Goal: Task Accomplishment & Management: Use online tool/utility

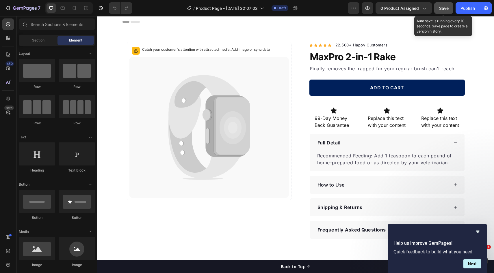
drag, startPoint x: 443, startPoint y: 9, endPoint x: 346, endPoint y: 5, distance: 96.5
click at [443, 9] on span "Save" at bounding box center [444, 8] width 10 height 5
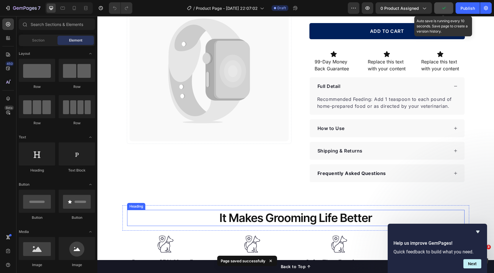
scroll to position [148, 0]
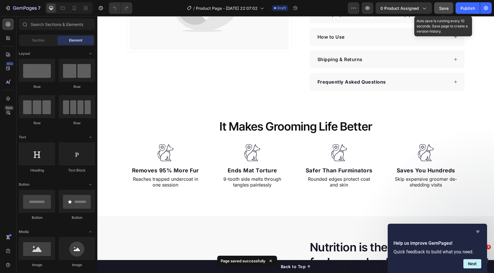
click at [478, 234] on icon "Hide survey" at bounding box center [477, 232] width 7 height 7
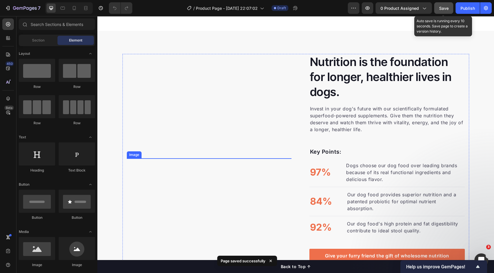
scroll to position [242, 0]
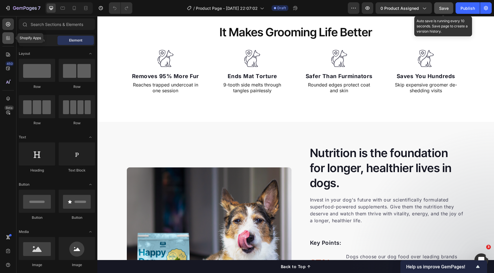
click at [9, 38] on icon at bounding box center [9, 39] width 2 height 2
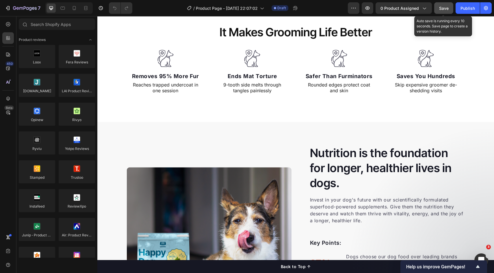
click at [14, 53] on div "450 Beta" at bounding box center [8, 144] width 16 height 257
click at [10, 60] on div at bounding box center [8, 55] width 12 height 12
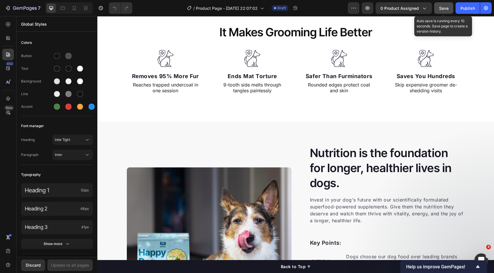
click at [6, 75] on div "450 Beta" at bounding box center [8, 124] width 12 height 213
click at [10, 70] on icon at bounding box center [8, 69] width 6 height 6
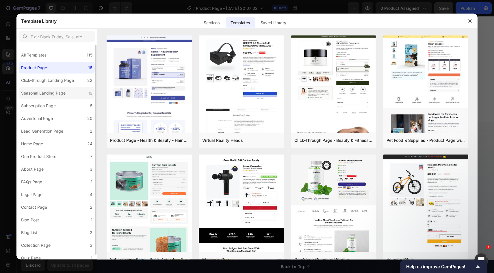
click at [46, 90] on div "Seasonal Landing Page" at bounding box center [43, 93] width 44 height 7
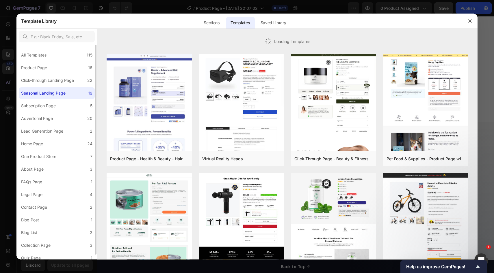
drag, startPoint x: 49, startPoint y: 85, endPoint x: 49, endPoint y: 89, distance: 4.3
click at [49, 85] on label "Click-through Landing Page 22" at bounding box center [57, 81] width 76 height 12
click at [48, 94] on div "Seasonal Landing Page" at bounding box center [43, 93] width 44 height 7
click at [51, 109] on div "Subscription Page" at bounding box center [38, 105] width 35 height 7
click at [50, 117] on div "Advertorial Page" at bounding box center [37, 118] width 32 height 7
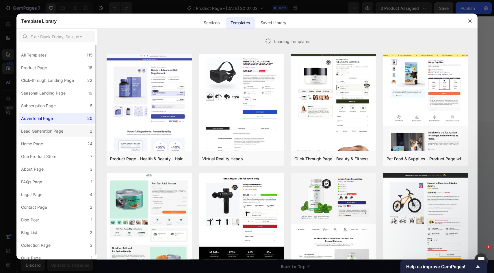
click at [49, 129] on div "Lead Generation Page" at bounding box center [42, 131] width 42 height 7
click at [48, 146] on label "Home Page 24" at bounding box center [57, 144] width 76 height 12
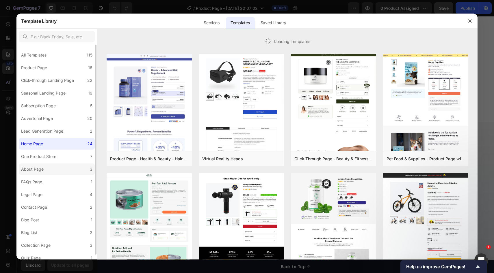
click at [48, 167] on label "About Page 3" at bounding box center [57, 170] width 76 height 12
click at [51, 181] on label "FAQs Page 1" at bounding box center [57, 182] width 76 height 12
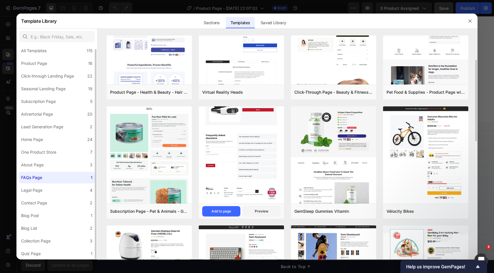
scroll to position [87, 0]
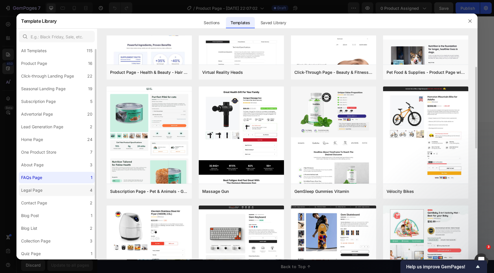
click at [55, 192] on label "Legal Page 4" at bounding box center [57, 191] width 76 height 12
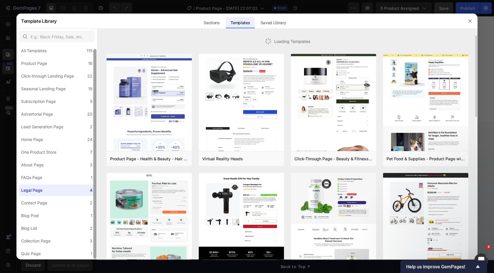
scroll to position [0, 0]
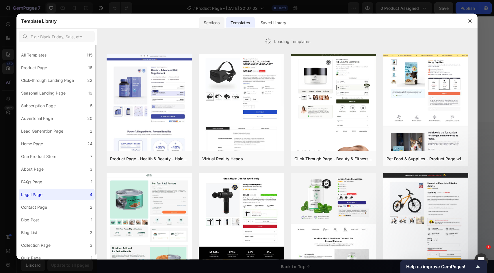
click at [217, 23] on div "Sections" at bounding box center [211, 23] width 25 height 12
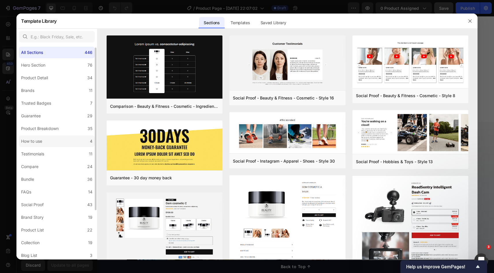
scroll to position [3, 0]
click at [51, 150] on label "Testimonials 11" at bounding box center [57, 154] width 76 height 12
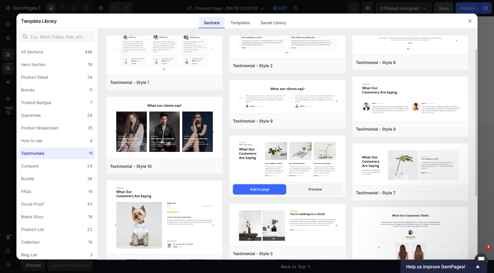
scroll to position [0, 0]
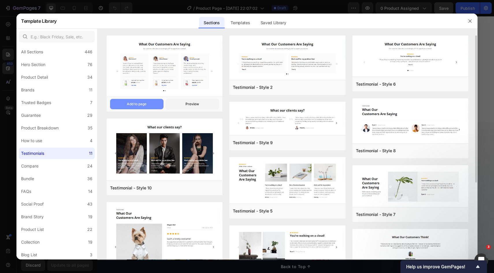
click at [137, 103] on div "Add to page" at bounding box center [137, 104] width 20 height 5
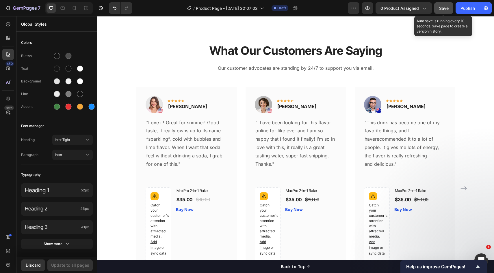
scroll to position [2408, 0]
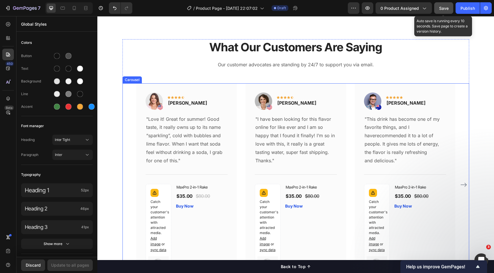
click at [139, 66] on p "Our customer advocates are standing by 24/7 to support you via email." at bounding box center [295, 65] width 345 height 8
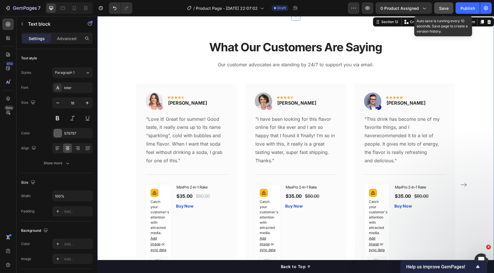
click at [115, 61] on div "What Our Customers Are Saying Heading Our customer advocates are standing by 24…" at bounding box center [296, 167] width 388 height 256
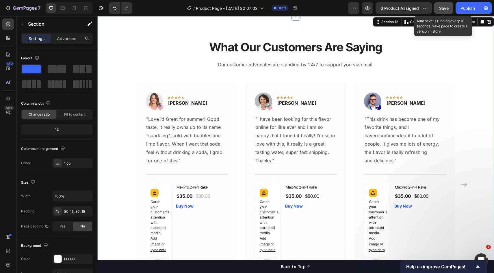
click at [113, 63] on div "What Our Customers Are Saying Heading Our customer advocates are standing by 24…" at bounding box center [296, 167] width 388 height 256
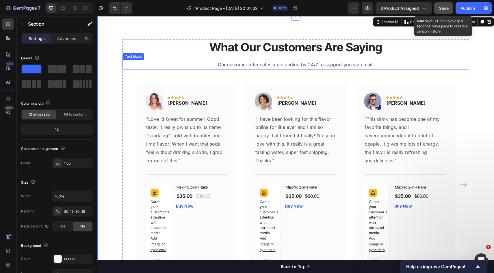
scroll to position [2324, 0]
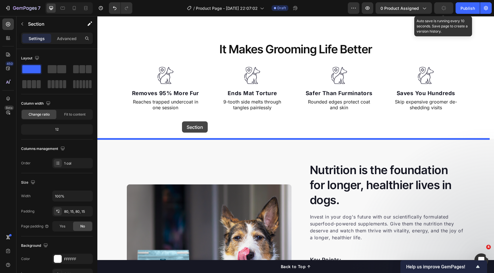
drag, startPoint x: 132, startPoint y: 107, endPoint x: 182, endPoint y: 122, distance: 52.1
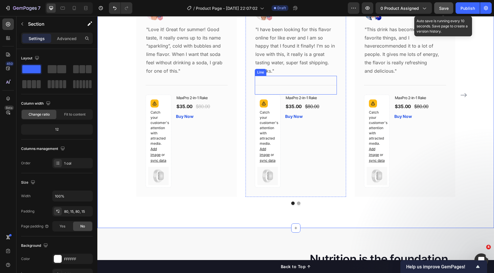
scroll to position [465, 0]
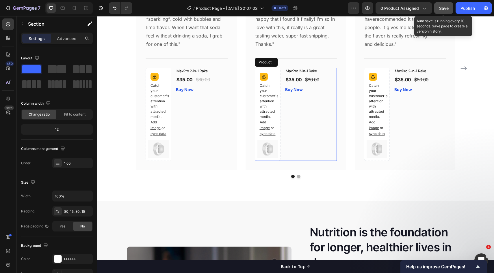
drag, startPoint x: 323, startPoint y: 122, endPoint x: 314, endPoint y: 121, distance: 9.1
click at [323, 122] on div "MaxPro 2-in-1 Rake (P) Title $35.00 (P) Price (P) Price $80.00 (P) Price (P) Pr…" at bounding box center [311, 114] width 52 height 93
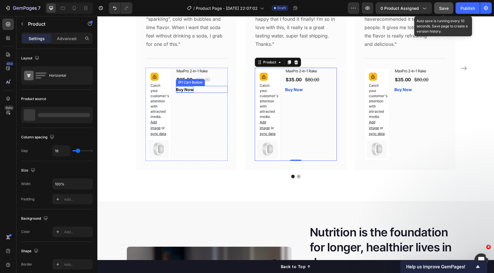
click at [179, 88] on div "Buy Now" at bounding box center [185, 90] width 18 height 6
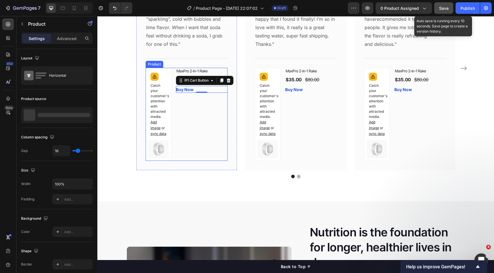
click at [218, 104] on div "MaxPro 2-in-1 Rake (P) Title $35.00 (P) Price (P) Price $80.00 (P) Price (P) Pr…" at bounding box center [202, 114] width 52 height 93
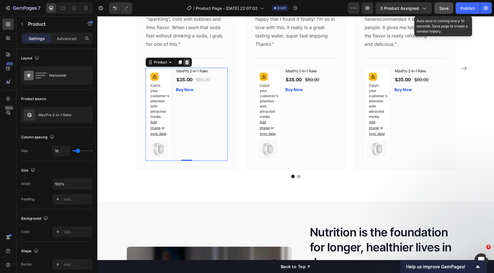
click at [185, 64] on icon at bounding box center [187, 62] width 4 height 4
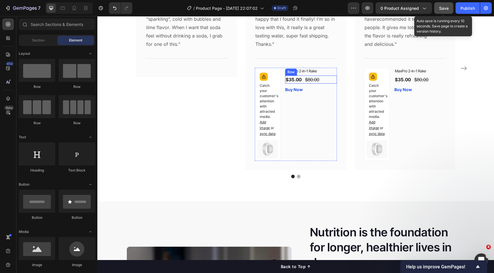
click at [323, 79] on div "$35.00 (P) Price (P) Price $80.00 (P) Price (P) Price Row" at bounding box center [311, 80] width 52 height 8
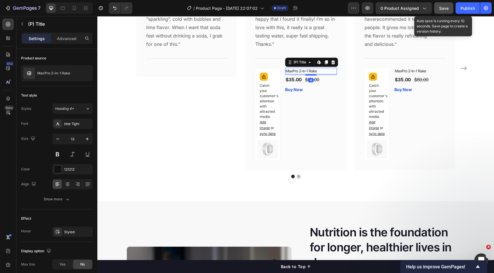
click at [326, 72] on h1 "MaxPro 2-in-1 Rake" at bounding box center [311, 71] width 52 height 7
click at [331, 60] on icon at bounding box center [333, 62] width 5 height 5
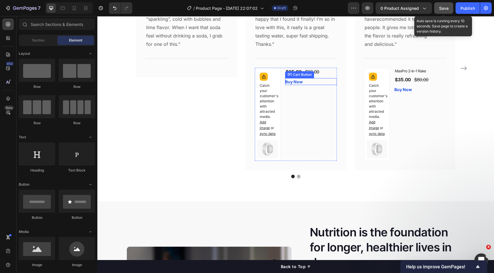
click at [323, 86] on div "$35.00 (P) Price (P) Price $80.00 (P) Price (P) Price Row Buy Now (P) Cart Butt…" at bounding box center [311, 114] width 52 height 93
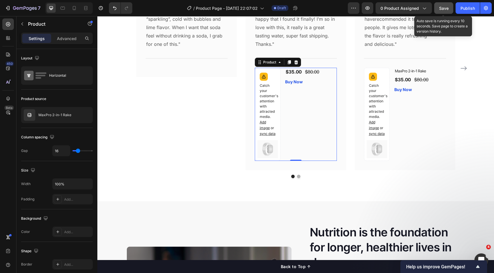
click at [309, 107] on div "$35.00 (P) Price (P) Price $80.00 (P) Price (P) Price Row Buy Now (P) Cart Butt…" at bounding box center [311, 114] width 52 height 93
click at [292, 63] on div at bounding box center [295, 62] width 7 height 7
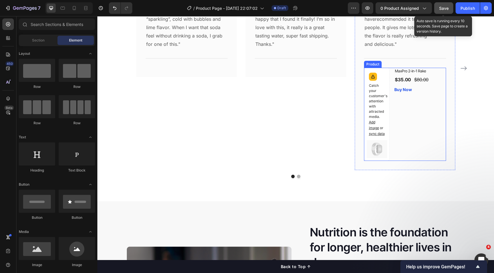
click at [425, 106] on div "MaxPro 2-in-1 Rake (P) Title $35.00 (P) Price (P) Price $80.00 (P) Price (P) Pr…" at bounding box center [420, 114] width 52 height 93
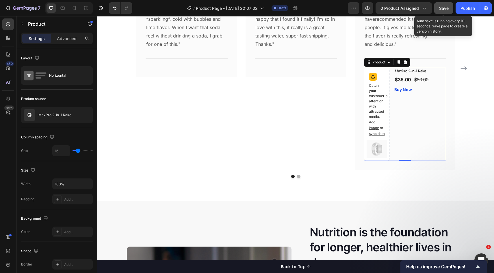
click at [403, 62] on icon at bounding box center [405, 62] width 5 height 5
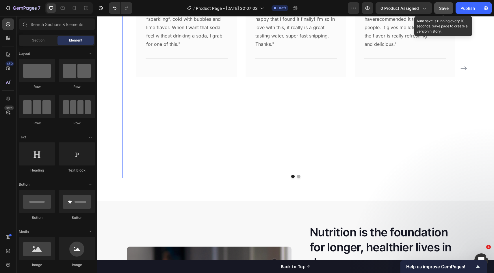
click at [219, 83] on div "Image Icon Icon Icon Icon Icon Row Rita Carroll Text block Row "Love it! Great …" at bounding box center [186, 69] width 100 height 204
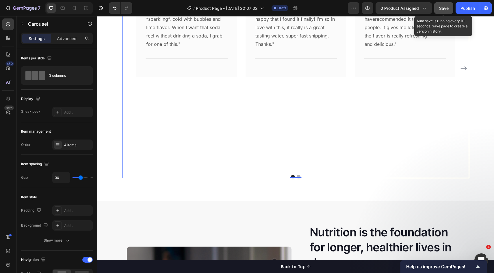
scroll to position [402, 0]
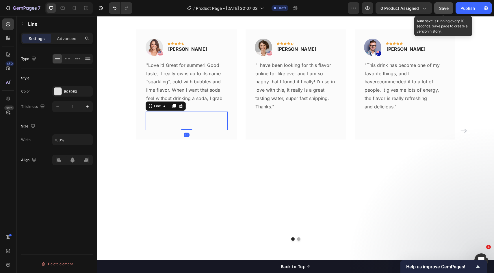
click at [194, 115] on div "Title Line 0" at bounding box center [186, 121] width 82 height 19
click at [192, 122] on div "Title Line 0" at bounding box center [186, 121] width 82 height 19
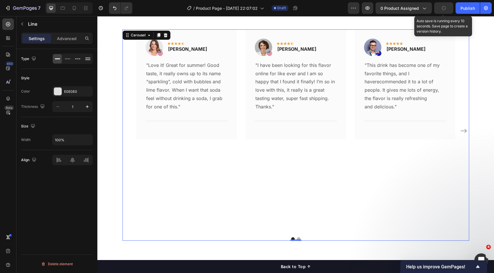
drag, startPoint x: 216, startPoint y: 147, endPoint x: 212, endPoint y: 133, distance: 13.9
click at [216, 146] on div "Image Icon Icon Icon Icon Icon Row Rita Carroll Text block Row "Love it! Great …" at bounding box center [186, 131] width 100 height 204
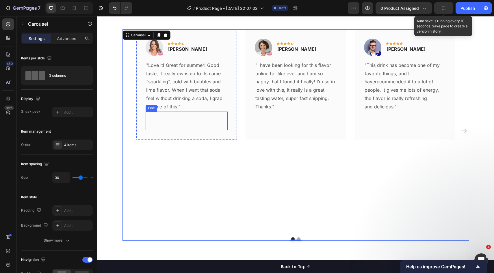
click at [207, 122] on div "Title Line" at bounding box center [186, 121] width 82 height 19
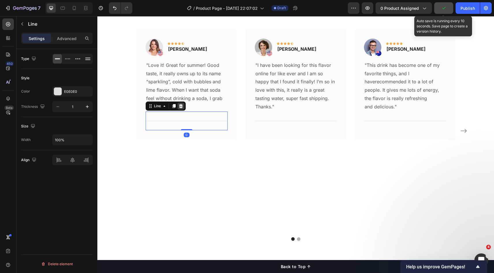
click at [178, 107] on icon at bounding box center [180, 106] width 5 height 5
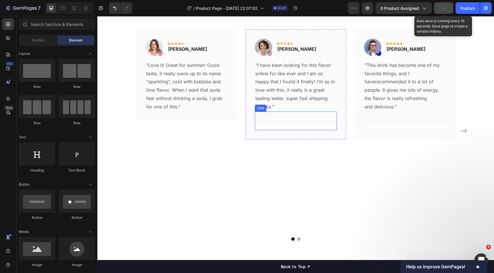
click at [278, 119] on div "Title Line" at bounding box center [296, 121] width 82 height 19
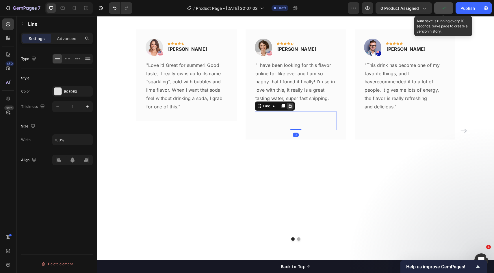
click at [288, 108] on icon at bounding box center [290, 106] width 4 height 4
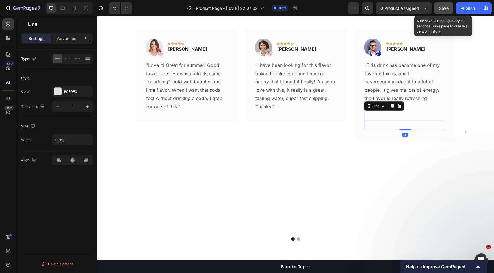
click at [376, 118] on div "Title Line 0" at bounding box center [405, 121] width 82 height 19
click at [399, 107] on div at bounding box center [398, 106] width 7 height 7
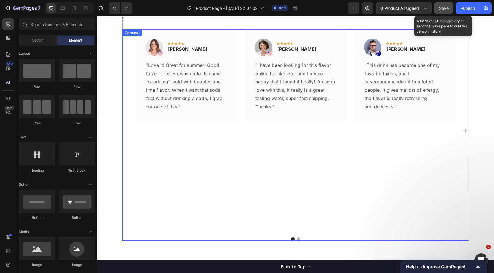
click at [219, 140] on div "Image Icon Icon Icon Icon Icon Row Rita Carroll Text block Row "Love it! Great …" at bounding box center [186, 131] width 100 height 204
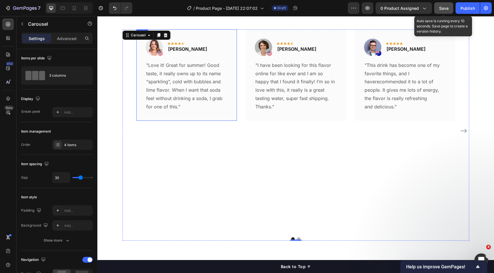
click at [200, 114] on div "Image Icon Icon Icon Icon Icon Row Rita Carroll Text block Row "Love it! Great …" at bounding box center [186, 75] width 100 height 92
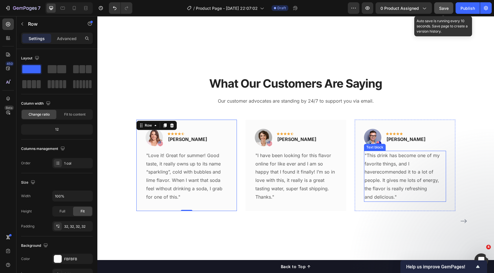
scroll to position [406, 0]
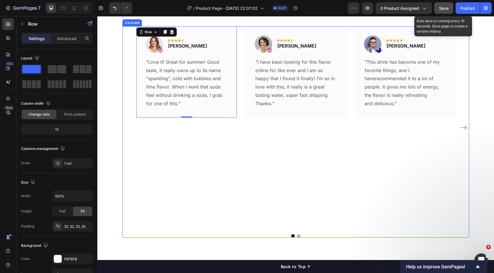
click at [296, 236] on div "Image Icon Icon Icon Icon Icon Row Rita Carroll Text block Row "Love it! Great …" at bounding box center [295, 132] width 346 height 212
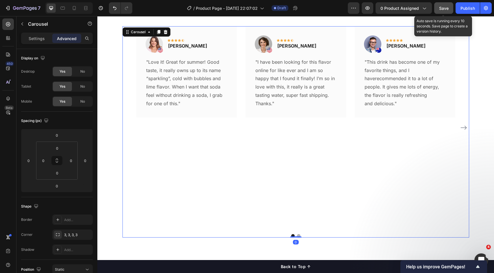
click at [298, 235] on div at bounding box center [295, 235] width 346 height 3
click at [297, 236] on button "Dot" at bounding box center [298, 235] width 3 height 3
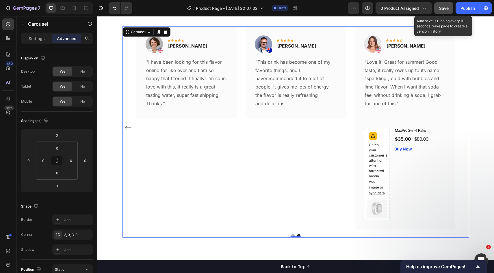
click at [291, 235] on button "Dot" at bounding box center [292, 235] width 3 height 3
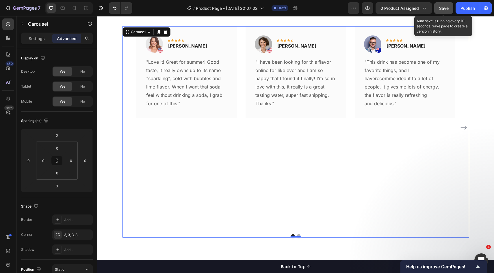
click at [297, 235] on button "Dot" at bounding box center [298, 235] width 3 height 3
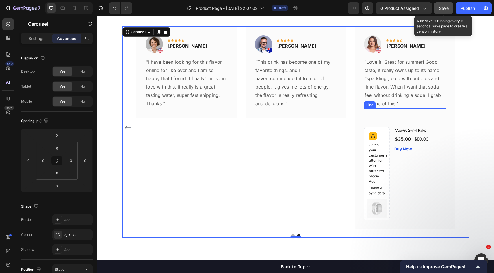
click at [391, 123] on div "Title Line" at bounding box center [405, 118] width 82 height 19
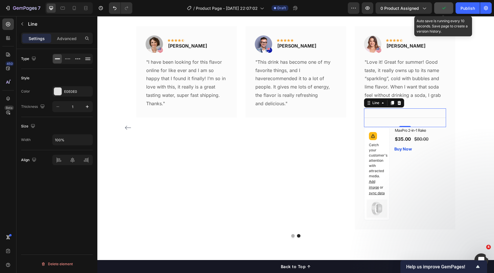
drag, startPoint x: 396, startPoint y: 102, endPoint x: 402, endPoint y: 117, distance: 16.0
click at [397, 103] on icon at bounding box center [399, 103] width 4 height 4
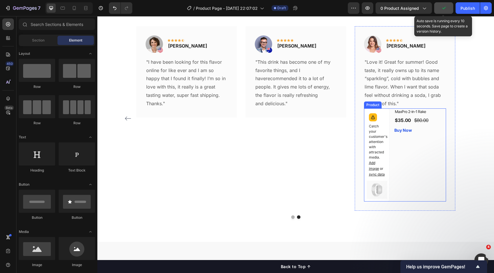
click at [438, 141] on div "MaxPro 2-in-1 Rake (P) Title $35.00 (P) Price (P) Price $80.00 (P) Price (P) Pr…" at bounding box center [420, 155] width 52 height 93
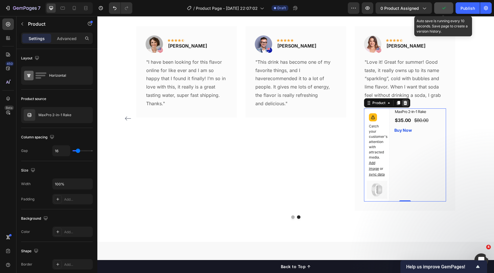
click at [403, 102] on icon at bounding box center [405, 103] width 4 height 4
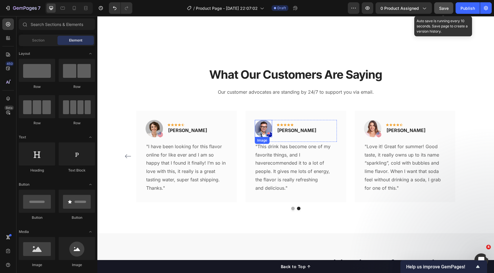
scroll to position [313, 0]
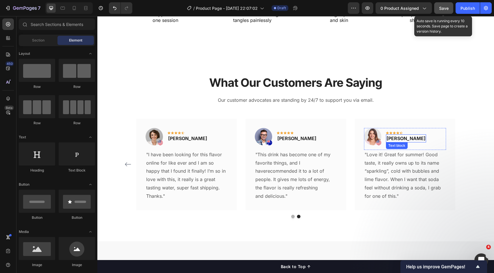
click at [460, 138] on div "Image Icon Icon Icon Icon Icon Row Rita Carroll Text block Row "Love it! Great …" at bounding box center [295, 165] width 346 height 92
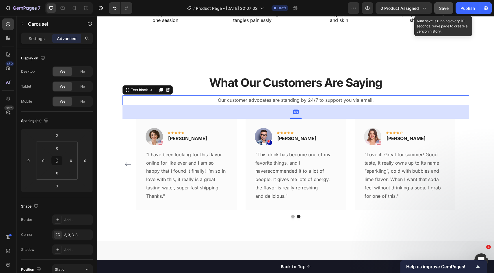
click at [389, 105] on div "Our customer advocates are standing by 24/7 to support you via email. Text bloc…" at bounding box center [295, 101] width 346 height 10
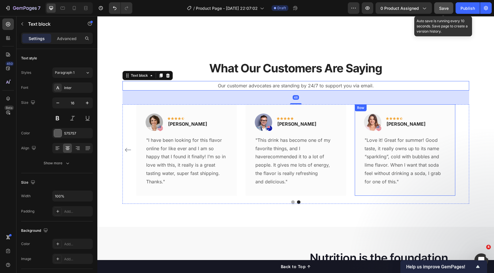
scroll to position [364, 0]
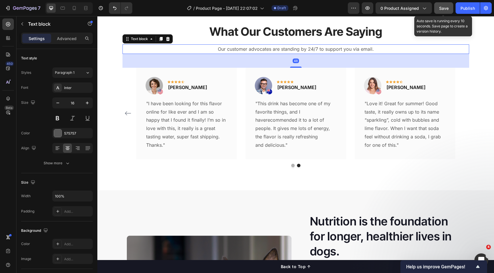
click at [304, 61] on div "48" at bounding box center [295, 61] width 346 height 14
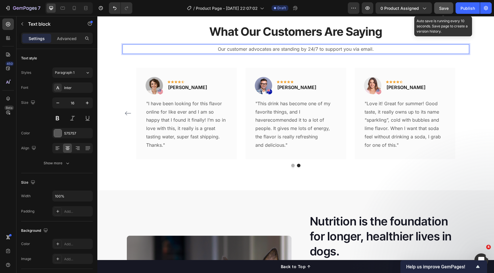
click at [319, 50] on p "Our customer advocates are standing by 24/7 to support you via email." at bounding box center [295, 49] width 345 height 8
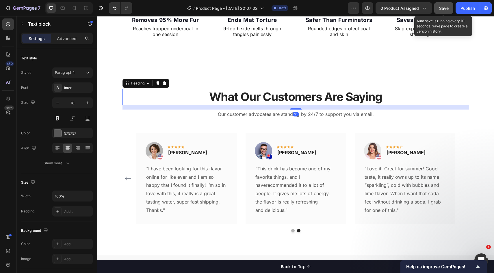
click at [260, 100] on p "What Our Customers Are Saying" at bounding box center [295, 96] width 345 height 15
click at [265, 101] on p "What Our Customers Are Saying" at bounding box center [295, 96] width 345 height 15
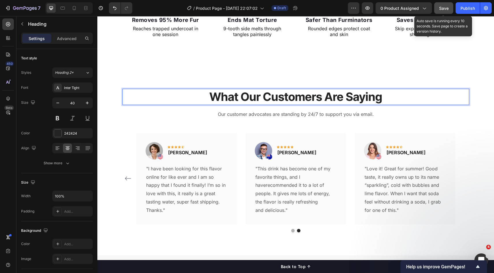
click at [275, 100] on p "What Our Customers Are Saying" at bounding box center [295, 96] width 345 height 15
click at [276, 100] on p "What Our Customers Are Saying" at bounding box center [295, 96] width 345 height 15
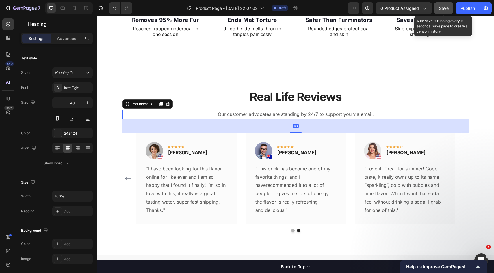
click at [261, 115] on p "Our customer advocates are standing by 24/7 to support you via email." at bounding box center [295, 114] width 345 height 8
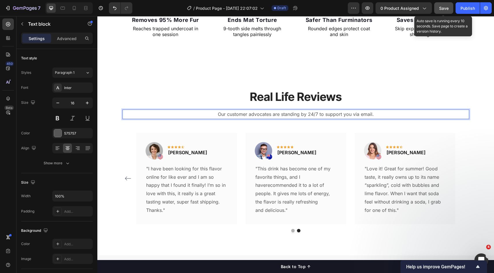
click at [270, 115] on p "Our customer advocates are standing by 24/7 to support you via email." at bounding box center [295, 114] width 345 height 8
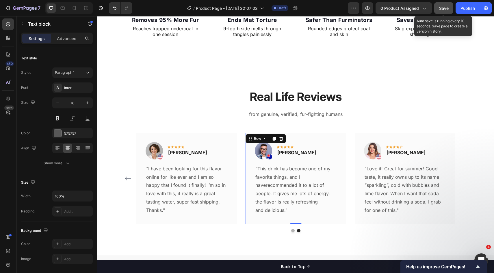
click at [324, 135] on div "Image Icon Icon Icon Icon Icon Row Timothy Joseph Text block Row "This drink ha…" at bounding box center [295, 179] width 100 height 92
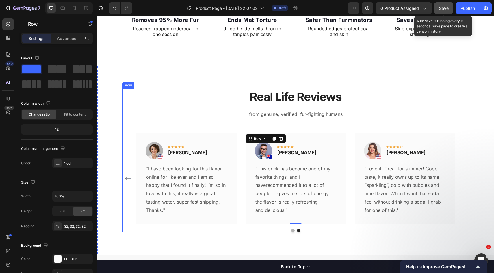
click at [357, 101] on p "Real Life Reviews" at bounding box center [295, 96] width 345 height 15
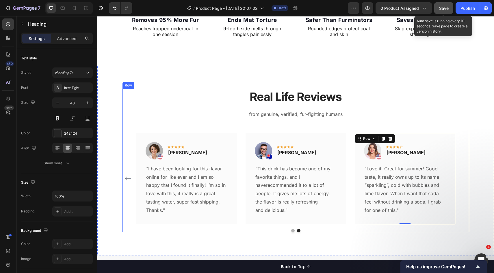
click at [352, 132] on div "Real Life Reviews Heading from genuine, verified, fur-fighting humans Text bloc…" at bounding box center [295, 161] width 346 height 144
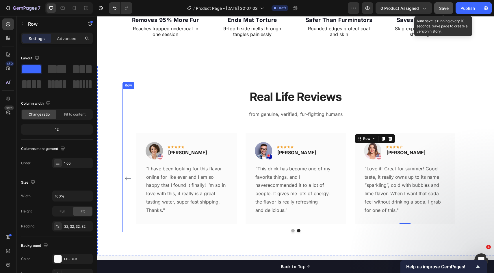
scroll to position [365, 0]
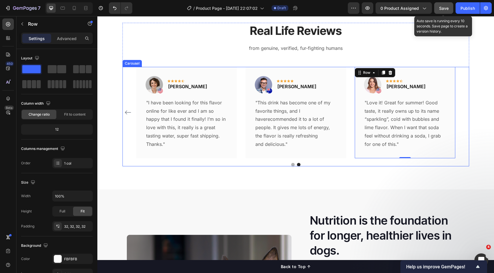
click at [228, 133] on div "Image Icon Icon Icon Icon Icon Row Olivia Rowse Text block Row "I have been loo…" at bounding box center [186, 113] width 100 height 92
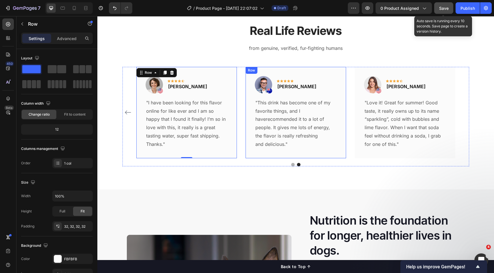
click at [255, 157] on div "Image Icon Icon Icon Icon Icon Row Timothy Joseph Text block Row "This drink ha…" at bounding box center [295, 113] width 100 height 92
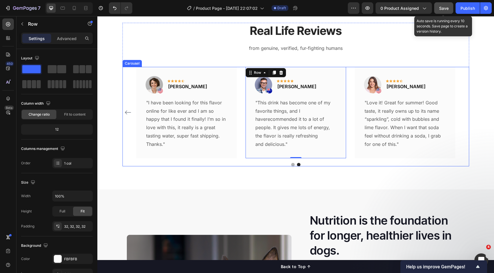
click at [241, 159] on div "Image Icon Icon Icon Icon Icon Row Rita Carroll Text block Row "Love it! Great …" at bounding box center [295, 117] width 346 height 100
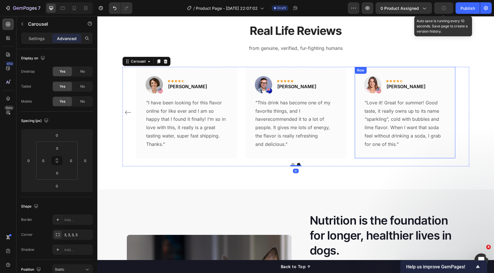
click at [447, 153] on div "Image Icon Icon Icon Icon Icon Row Rita Carroll Text block Row "Love it! Great …" at bounding box center [404, 113] width 100 height 92
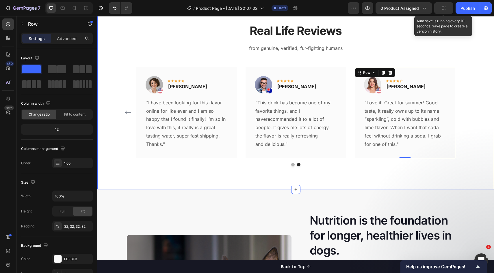
click at [471, 154] on div "Real Life Reviews Heading from genuine, verified, fur-fighting humans Text bloc…" at bounding box center [296, 95] width 388 height 144
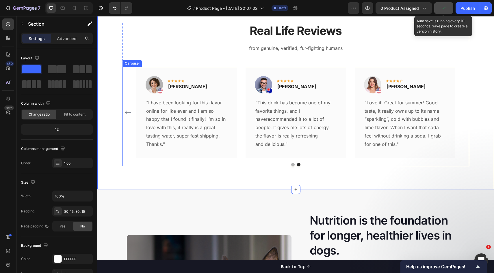
click at [125, 114] on icon "Carousel Back Arrow" at bounding box center [127, 112] width 7 height 7
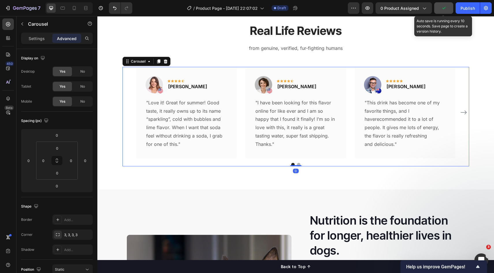
click at [230, 161] on div "Image Icon Icon Icon Icon Icon Row Rita Carroll Text block Row "Love it! Great …" at bounding box center [295, 117] width 346 height 100
click at [195, 109] on p ""Love it! Great for summer! Good taste, it really owns up to its name “sparklin…" at bounding box center [186, 124] width 81 height 50
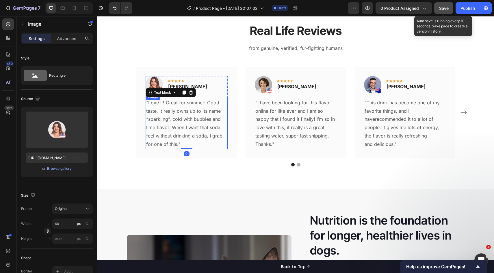
click at [158, 83] on img at bounding box center [153, 84] width 17 height 17
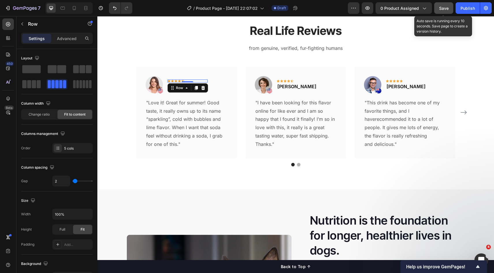
drag, startPoint x: 182, startPoint y: 81, endPoint x: 219, endPoint y: 91, distance: 38.6
click at [182, 81] on div "Icon Icon Icon Icon Icon Row 0" at bounding box center [187, 81] width 40 height 3
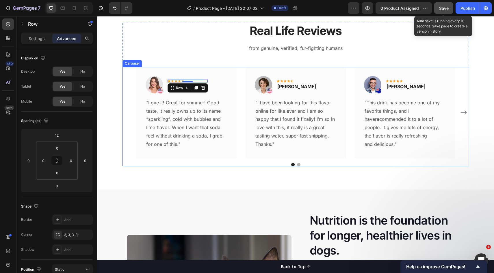
drag, startPoint x: 240, startPoint y: 134, endPoint x: 250, endPoint y: 143, distance: 13.7
click at [240, 135] on div "Image Icon Icon Icon Icon Icon Row 0 Rita Carroll Text block Row "Love it! Grea…" at bounding box center [295, 113] width 319 height 92
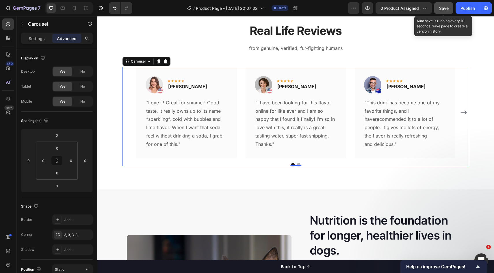
click at [439, 10] on span "Save" at bounding box center [444, 8] width 10 height 5
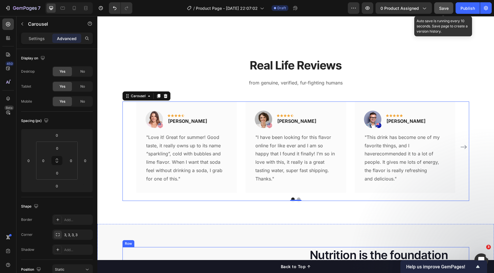
scroll to position [310, 0]
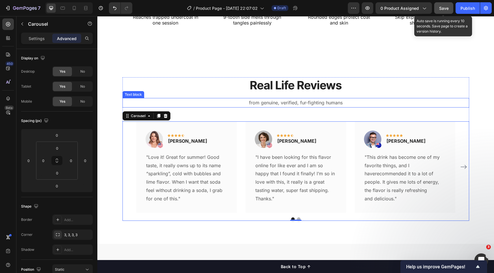
click at [447, 92] on p "Real Life Reviews" at bounding box center [295, 85] width 345 height 15
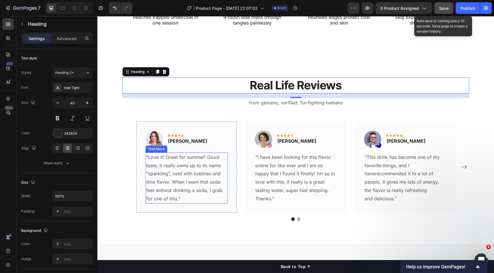
click at [212, 165] on p ""Love it! Great for summer! Good taste, it really owns up to its name “sparklin…" at bounding box center [186, 178] width 81 height 50
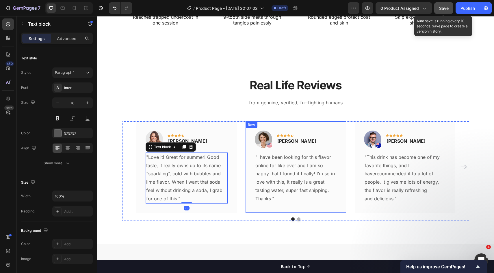
click at [260, 179] on p ""I have been looking for this flavor online for like ever and I am so happy tha…" at bounding box center [295, 174] width 81 height 42
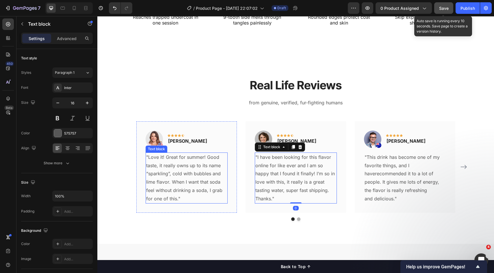
click at [182, 179] on p ""Love it! Great for summer! Good taste, it really owns up to its name “sparklin…" at bounding box center [186, 178] width 81 height 50
drag, startPoint x: 274, startPoint y: 180, endPoint x: 210, endPoint y: 185, distance: 64.0
click at [274, 181] on p ""I have been looking for this flavor online for like ever and I am so happy tha…" at bounding box center [295, 174] width 81 height 42
click at [181, 184] on p ""Love it! Great for summer! Good taste, it really owns up to its name “sparklin…" at bounding box center [186, 178] width 81 height 50
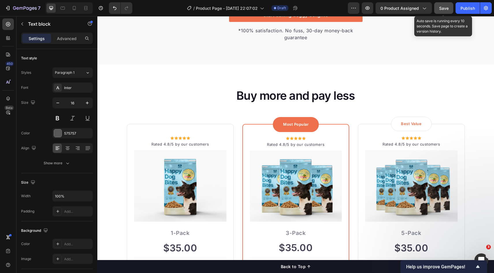
scroll to position [1323, 0]
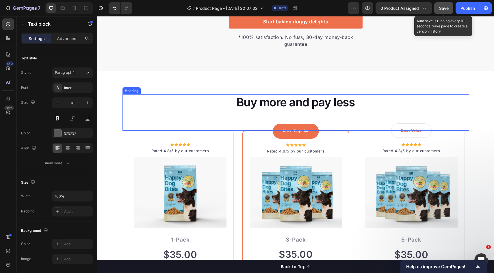
click at [206, 97] on p "Buy more and pay less" at bounding box center [295, 102] width 345 height 15
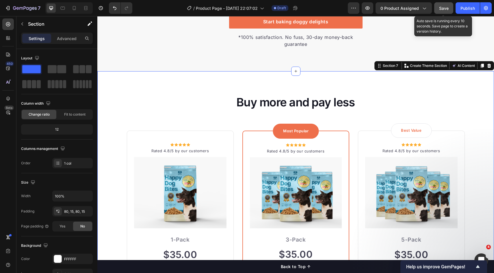
click at [225, 85] on div "Buy more and pay less Heading Row Icon Icon Icon Icon Icon Icon List Hoz Rated …" at bounding box center [295, 228] width 396 height 314
click at [486, 67] on icon at bounding box center [488, 66] width 5 height 5
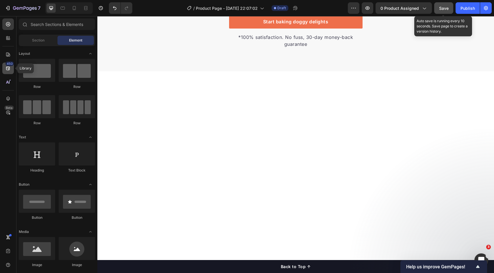
click at [9, 73] on div "450" at bounding box center [8, 69] width 12 height 12
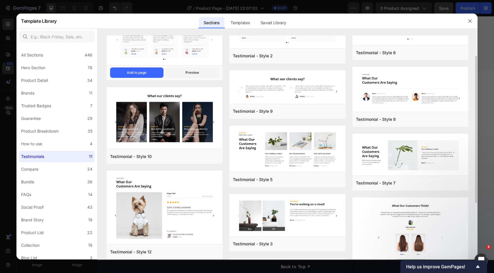
scroll to position [0, 0]
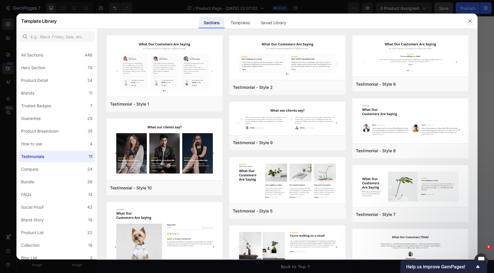
click at [470, 21] on icon "button" at bounding box center [469, 20] width 3 height 3
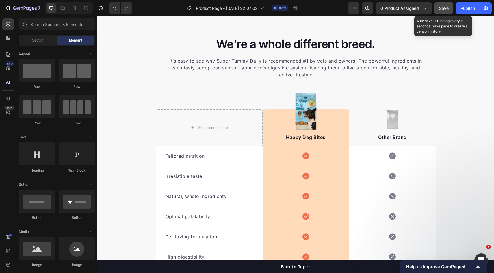
scroll to position [970, 0]
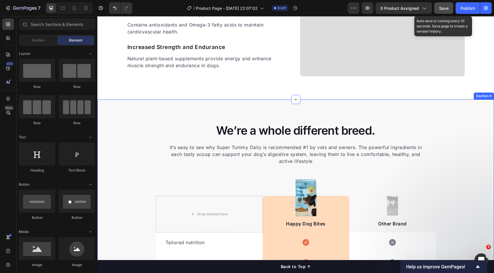
click at [251, 116] on div "We’re a whole different breed. Heading It’s easy to see why Super Tummy Daily i…" at bounding box center [295, 262] width 396 height 325
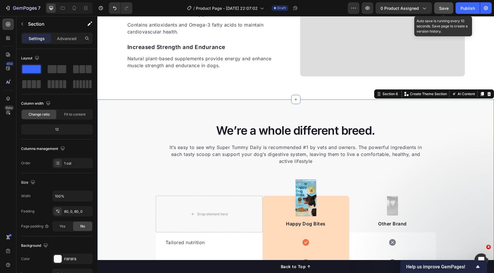
click at [372, 113] on div "We’re a whole different breed. Heading It’s easy to see why Super Tummy Daily i…" at bounding box center [295, 262] width 396 height 325
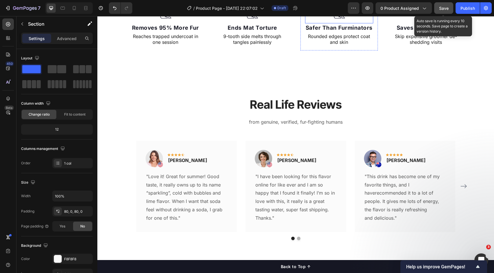
scroll to position [309, 0]
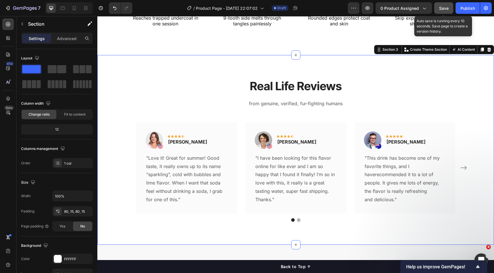
click at [300, 68] on div "Real Life Reviews Heading from genuine, verified, fur-fighting humans Text bloc…" at bounding box center [295, 150] width 396 height 190
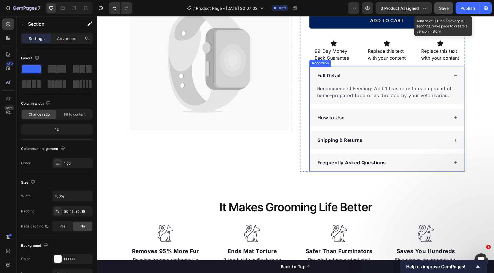
scroll to position [0, 0]
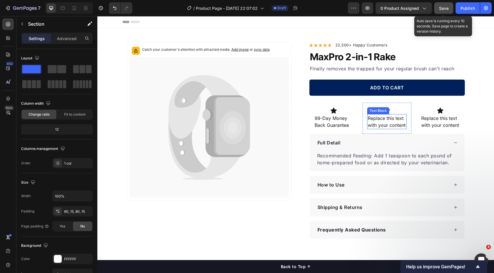
click at [386, 117] on div "Replace this text with your content" at bounding box center [387, 121] width 40 height 15
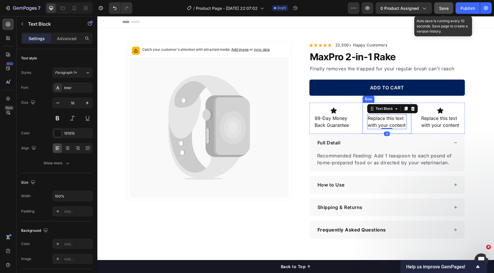
click at [449, 113] on div "Icon" at bounding box center [440, 110] width 40 height 7
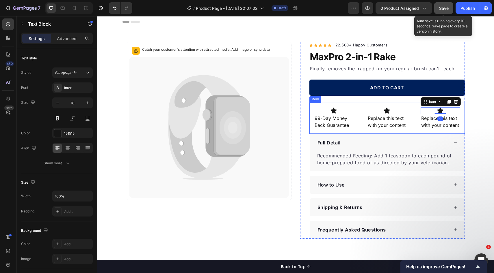
click at [341, 118] on p "99-Day Money Back Guarantee" at bounding box center [333, 122] width 38 height 14
click at [437, 115] on div "Replace this text with your content" at bounding box center [440, 121] width 40 height 15
click at [383, 121] on div "Replace this text with your content" at bounding box center [387, 121] width 40 height 15
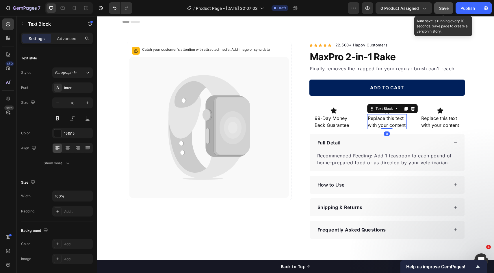
drag, startPoint x: 493, startPoint y: 124, endPoint x: 490, endPoint y: 126, distance: 4.3
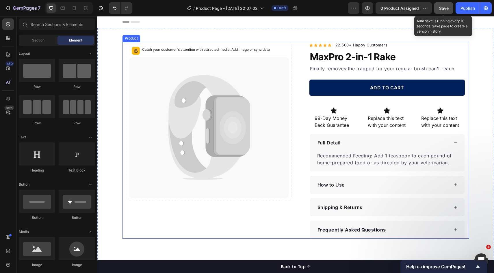
click at [466, 128] on div "Catch your customer's attention with attracted media. Add image or sync data Pr…" at bounding box center [295, 140] width 346 height 197
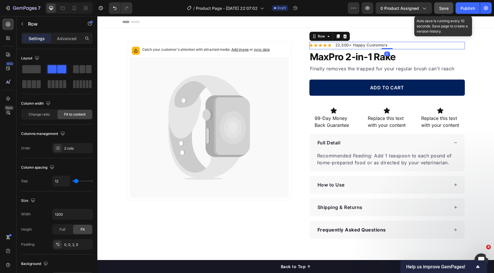
click at [390, 49] on div "Icon Icon Icon Icon Icon Icon List Hoz 22,500+ Happy Customers Text block Row 0" at bounding box center [386, 46] width 155 height 8
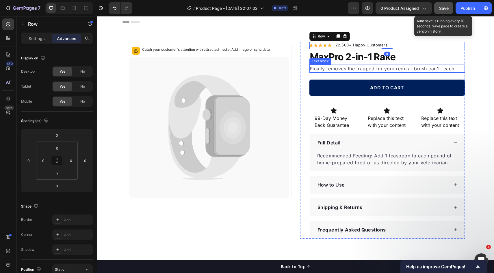
click at [396, 68] on p "Finally removes the trapped fur your regular brush can't reach" at bounding box center [387, 68] width 154 height 7
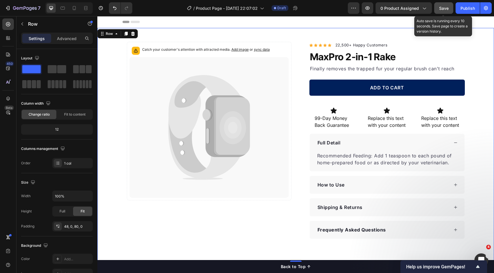
click at [486, 72] on div "Catch your customer's attention with attracted media. Add image or sync data Pr…" at bounding box center [295, 140] width 396 height 197
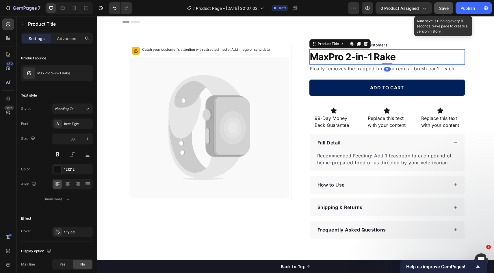
click at [415, 56] on h1 "MaxPro 2-in-1 Rake" at bounding box center [386, 57] width 155 height 16
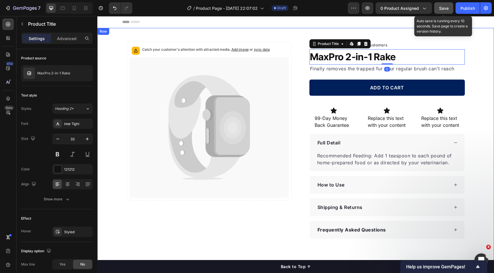
click at [479, 64] on div "Catch your customer's attention with attracted media. Add image or sync data Pr…" at bounding box center [295, 140] width 396 height 197
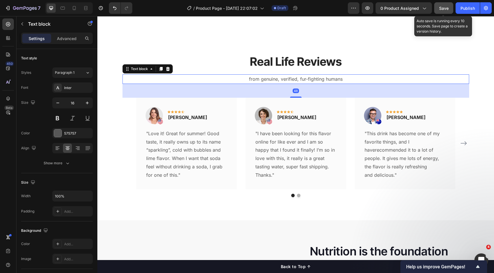
click at [404, 79] on p "from genuine, verified, fur-fighting humans" at bounding box center [295, 79] width 345 height 8
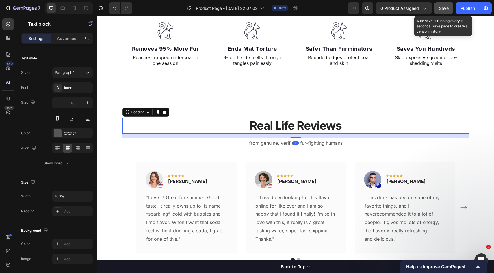
click at [217, 120] on h2 "Real Life Reviews" at bounding box center [295, 126] width 346 height 16
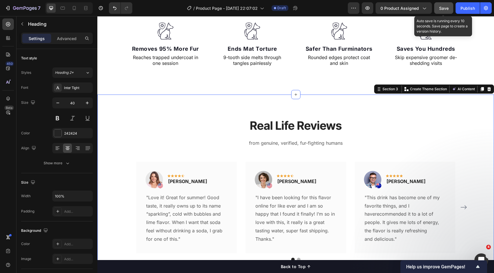
click at [265, 106] on div "Real Life Reviews Heading from genuine, verified, fur-fighting humans Text bloc…" at bounding box center [295, 190] width 396 height 190
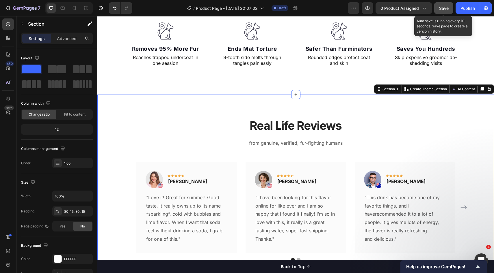
click at [386, 106] on div "Real Life Reviews Heading from genuine, verified, fur-fighting humans Text bloc…" at bounding box center [295, 190] width 396 height 190
click at [487, 90] on icon at bounding box center [489, 89] width 4 height 4
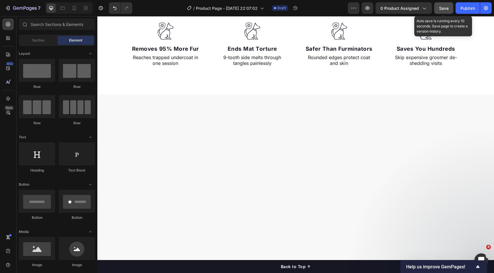
click at [291, 111] on div at bounding box center [295, 219] width 396 height 249
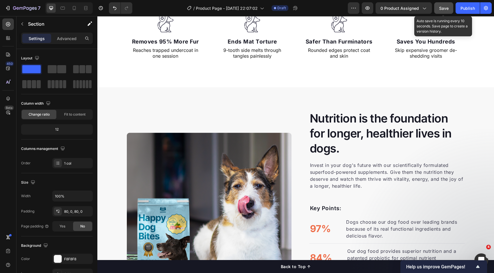
scroll to position [277, 0]
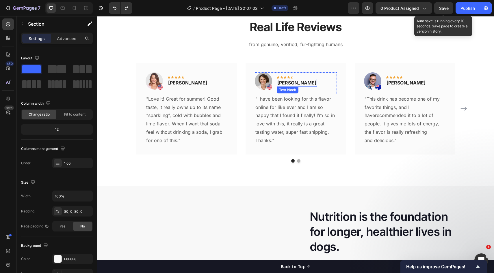
scroll to position [352, 0]
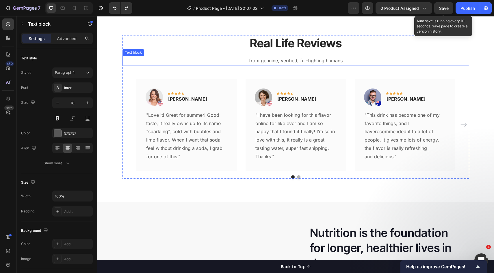
click at [360, 61] on p "from genuine, verified, fur-fighting humans" at bounding box center [295, 61] width 345 height 8
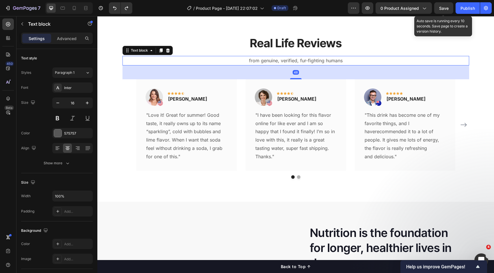
click at [166, 52] on icon at bounding box center [168, 50] width 4 height 4
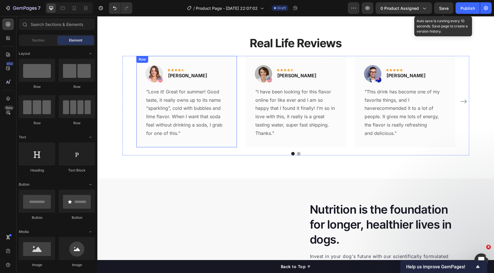
click at [241, 66] on div "Image Icon Icon Icon Icon Icon Row [PERSON_NAME] Text block Row "Love it! Great…" at bounding box center [295, 102] width 319 height 92
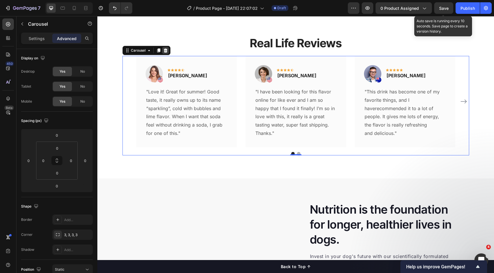
click at [164, 53] on div at bounding box center [165, 50] width 7 height 7
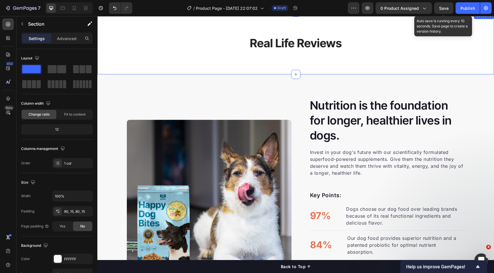
click at [239, 63] on div "Real Life Reviews Heading Row Section 3" at bounding box center [295, 43] width 396 height 62
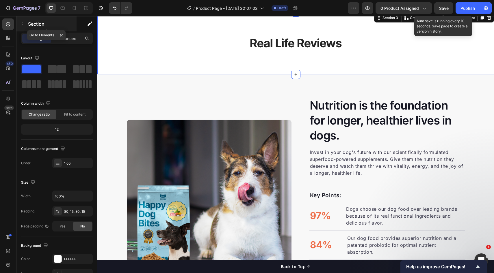
click at [36, 26] on p "Section" at bounding box center [51, 23] width 47 height 7
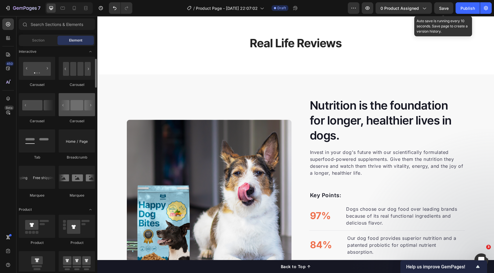
scroll to position [605, 0]
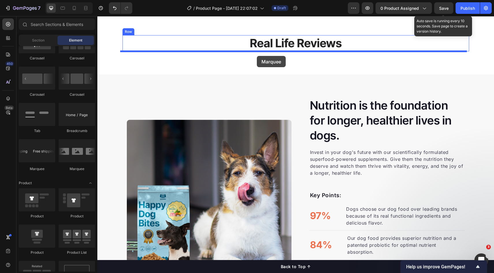
drag, startPoint x: 173, startPoint y: 174, endPoint x: 257, endPoint y: 56, distance: 144.4
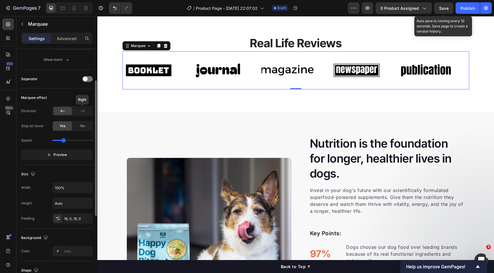
scroll to position [0, 0]
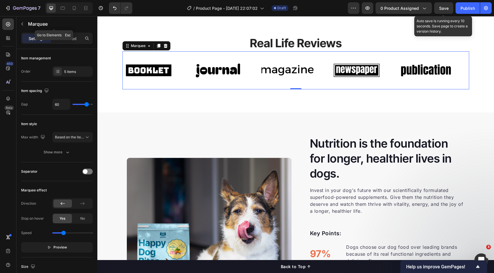
drag, startPoint x: 29, startPoint y: 24, endPoint x: 48, endPoint y: 38, distance: 23.5
click at [29, 24] on p "Marquee" at bounding box center [59, 23] width 62 height 7
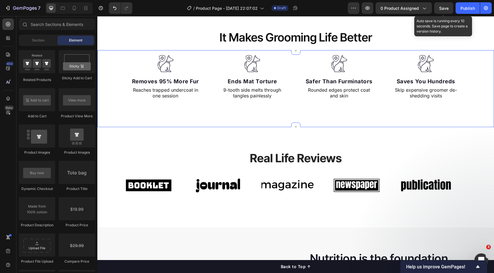
scroll to position [327, 0]
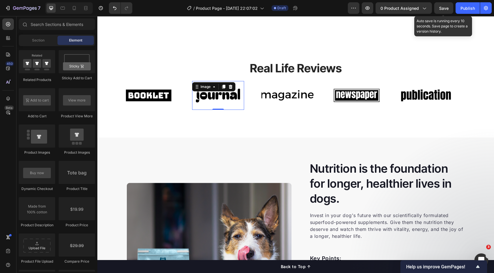
click at [214, 107] on div "Image 0" at bounding box center [218, 95] width 52 height 29
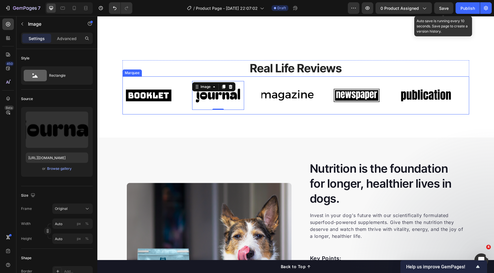
click at [182, 98] on div "Image" at bounding box center [157, 95] width 69 height 29
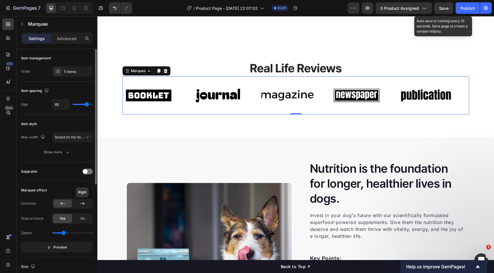
click at [83, 204] on icon at bounding box center [82, 203] width 4 height 3
click at [56, 202] on div at bounding box center [62, 204] width 18 height 8
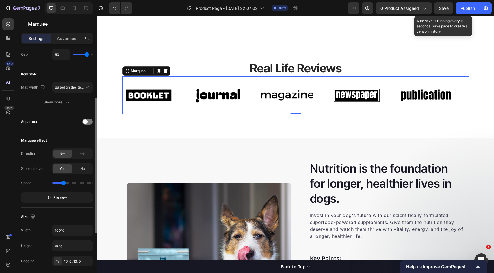
scroll to position [63, 0]
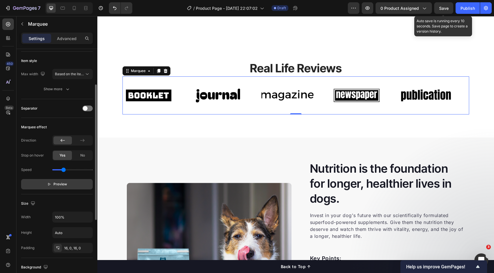
click at [54, 186] on span "Preview" at bounding box center [60, 185] width 14 height 6
click at [56, 187] on button "Pause" at bounding box center [57, 184] width 72 height 10
click at [58, 186] on span "Preview" at bounding box center [60, 185] width 14 height 6
click at [59, 186] on span "Pause" at bounding box center [60, 185] width 10 height 6
drag, startPoint x: 63, startPoint y: 170, endPoint x: 58, endPoint y: 171, distance: 5.0
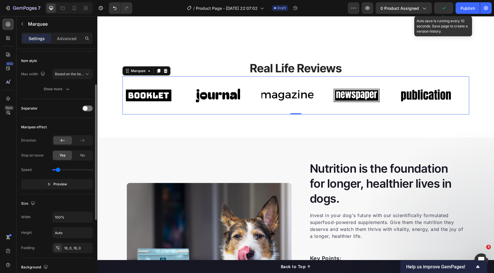
click at [58, 171] on input "range" at bounding box center [72, 169] width 40 height 1
click at [57, 182] on span "Preview" at bounding box center [60, 185] width 14 height 6
type input "0.2"
click at [56, 171] on input "range" at bounding box center [72, 169] width 40 height 1
click at [51, 186] on icon "button" at bounding box center [51, 184] width 4 height 4
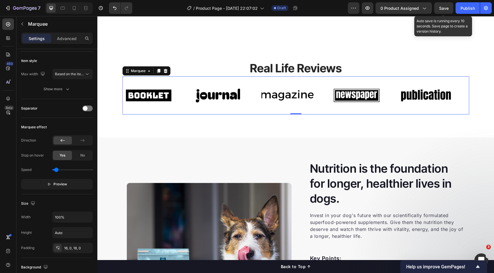
click at [55, 186] on span "Preview" at bounding box center [60, 185] width 14 height 6
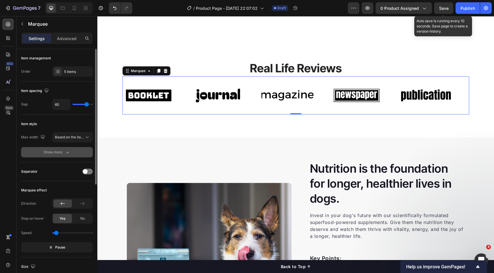
click at [69, 155] on icon "button" at bounding box center [68, 153] width 6 height 6
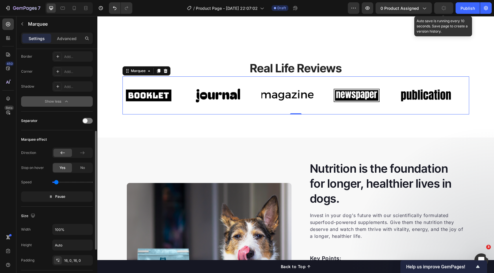
scroll to position [129, 0]
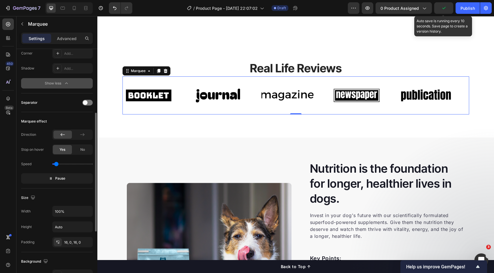
drag, startPoint x: 60, startPoint y: 176, endPoint x: 44, endPoint y: 90, distance: 87.7
click at [60, 176] on span "Pause" at bounding box center [60, 179] width 10 height 6
click at [153, 89] on div "Image" at bounding box center [148, 95] width 52 height 29
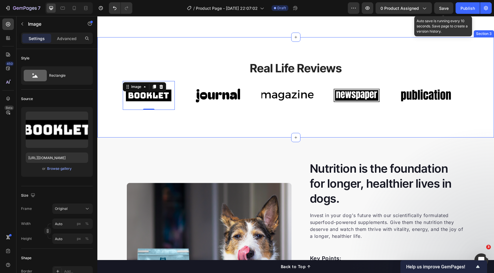
scroll to position [340, 0]
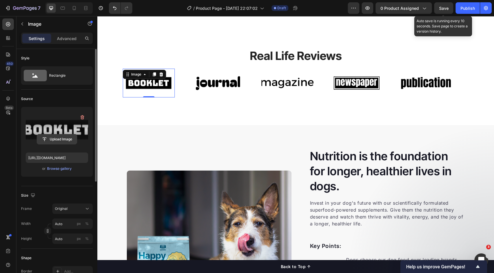
click at [52, 142] on input "file" at bounding box center [57, 140] width 40 height 10
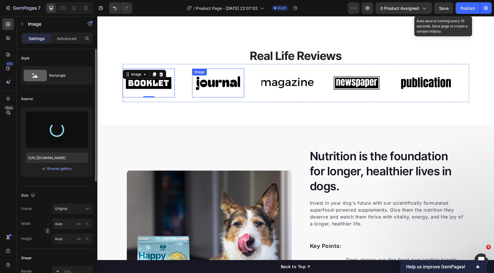
type input "[URL][DOMAIN_NAME]"
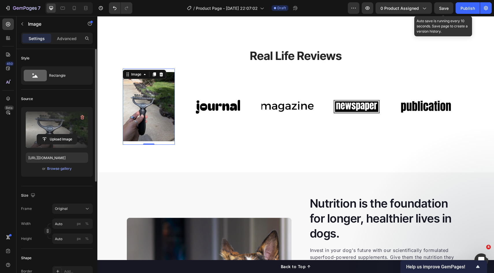
drag, startPoint x: 143, startPoint y: 106, endPoint x: 150, endPoint y: 107, distance: 6.9
click at [143, 105] on img at bounding box center [148, 106] width 52 height 69
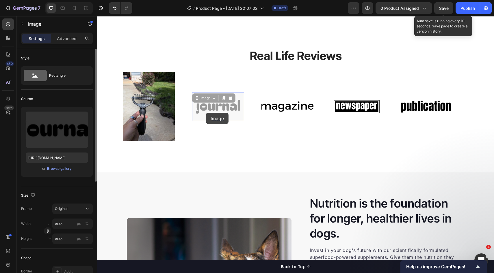
click at [159, 110] on img at bounding box center [148, 106] width 52 height 69
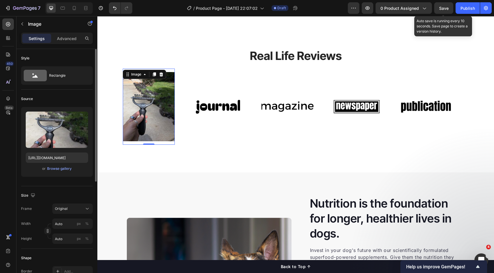
click at [140, 112] on img at bounding box center [148, 106] width 52 height 69
click at [63, 44] on div "Settings Advanced" at bounding box center [57, 39] width 72 height 12
click at [64, 41] on p "Advanced" at bounding box center [67, 39] width 20 height 6
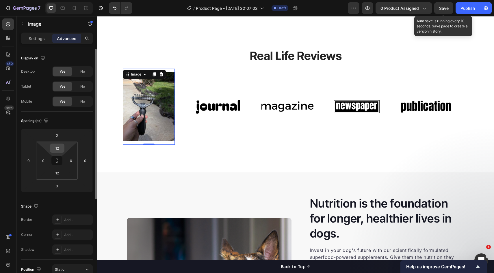
click at [55, 146] on input "12" at bounding box center [57, 148] width 12 height 9
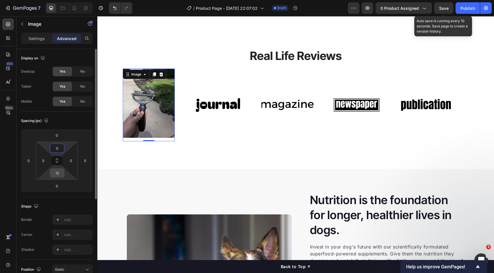
type input "0"
click at [60, 175] on input "12" at bounding box center [57, 173] width 12 height 9
type input "0"
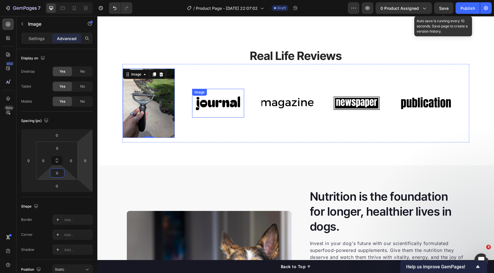
click at [214, 103] on img at bounding box center [218, 103] width 52 height 22
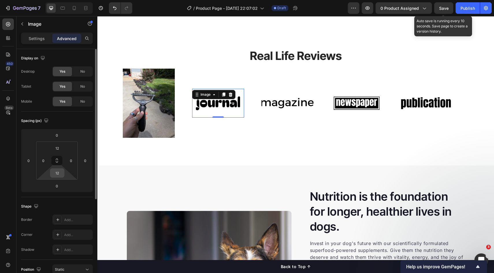
click at [61, 171] on input "12" at bounding box center [57, 173] width 12 height 9
type input "0"
click at [59, 147] on input "12" at bounding box center [57, 148] width 12 height 9
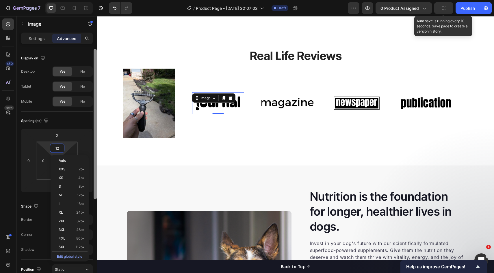
type input "0"
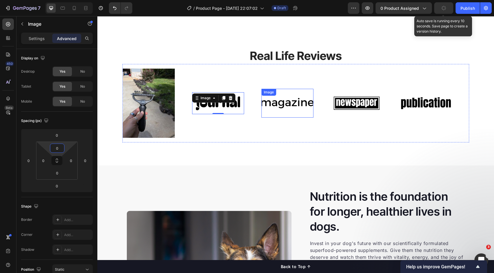
click at [278, 101] on img at bounding box center [287, 103] width 52 height 22
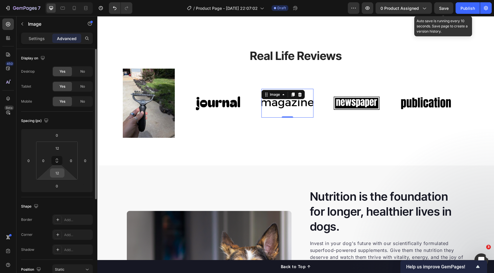
drag, startPoint x: 58, startPoint y: 169, endPoint x: 59, endPoint y: 174, distance: 5.7
click at [58, 170] on div "12" at bounding box center [57, 173] width 14 height 9
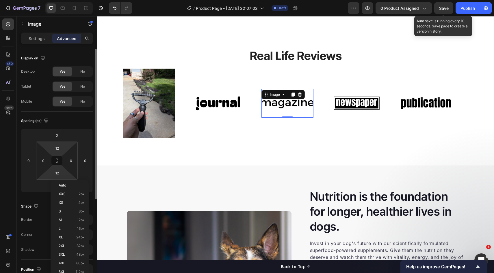
drag, startPoint x: 59, startPoint y: 173, endPoint x: 58, endPoint y: 156, distance: 17.7
click at [59, 173] on input "12" at bounding box center [57, 173] width 12 height 9
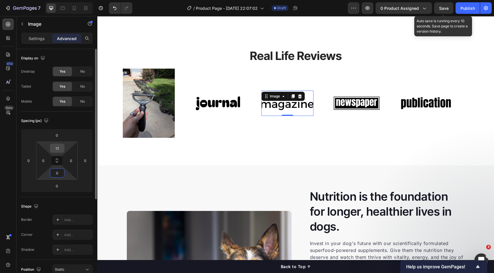
type input "0"
click at [57, 147] on input "12" at bounding box center [57, 148] width 12 height 9
type input "0"
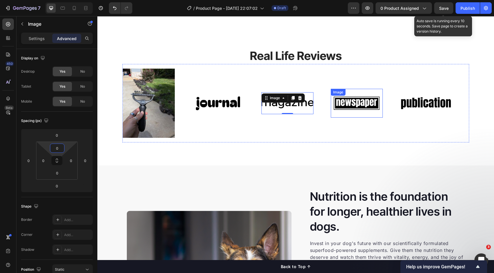
click at [343, 106] on img at bounding box center [356, 103] width 52 height 22
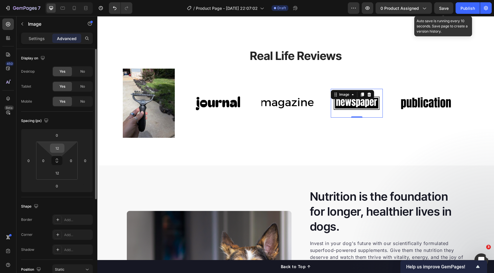
click at [58, 148] on input "12" at bounding box center [57, 148] width 12 height 9
type input "0"
click at [59, 174] on input "12" at bounding box center [57, 173] width 12 height 9
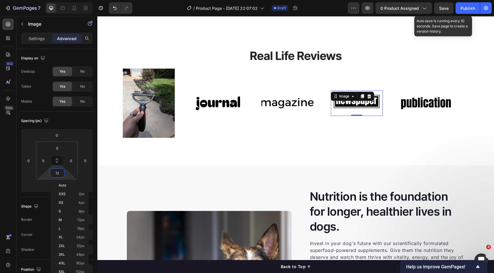
type input "0"
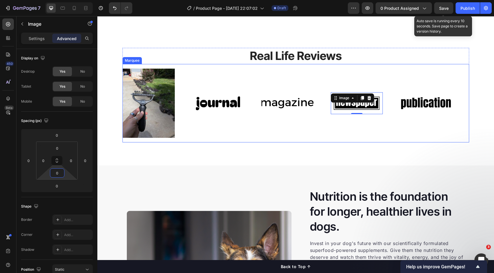
click at [408, 103] on img at bounding box center [426, 103] width 52 height 22
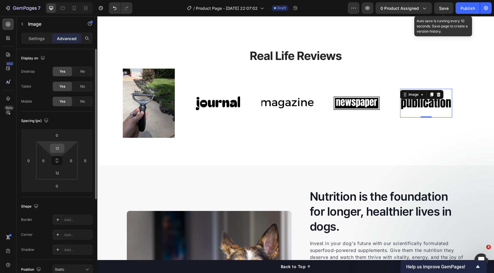
click at [55, 147] on input "12" at bounding box center [57, 148] width 12 height 9
type input "0"
click at [57, 173] on input "12" at bounding box center [57, 173] width 12 height 9
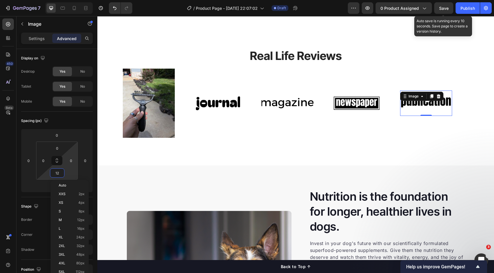
type input "0"
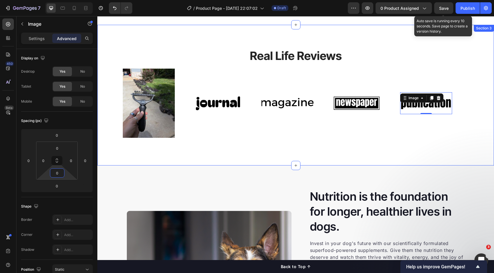
drag, startPoint x: 207, startPoint y: 148, endPoint x: 228, endPoint y: 108, distance: 45.4
click at [207, 148] on div "Real Life Reviews Heading Image Image Image Image Image 0 Image Image Image Ima…" at bounding box center [295, 95] width 396 height 141
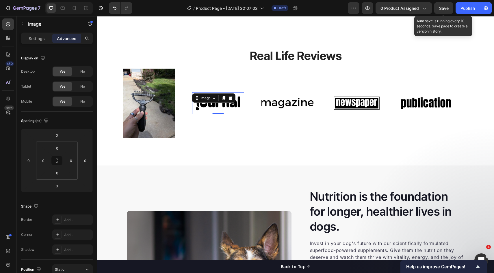
click at [237, 97] on img at bounding box center [218, 103] width 52 height 22
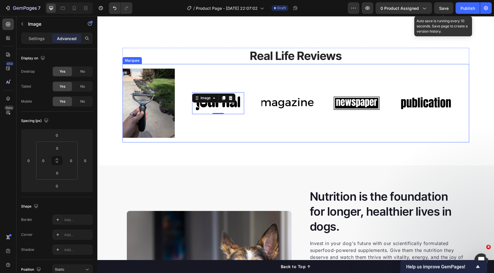
click at [170, 79] on img at bounding box center [148, 103] width 52 height 69
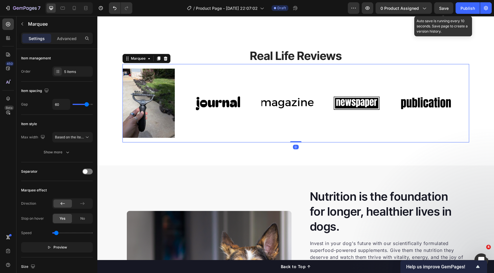
click at [199, 69] on div "Image Image Image Image Image" at bounding box center [295, 103] width 346 height 69
click at [66, 35] on div "Advanced" at bounding box center [66, 38] width 29 height 9
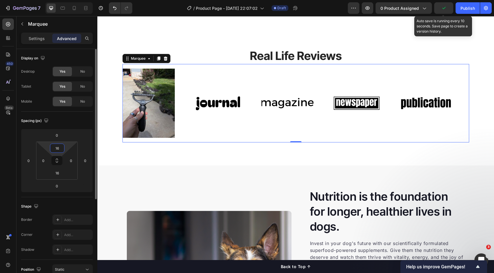
click at [60, 149] on input "16" at bounding box center [57, 148] width 12 height 9
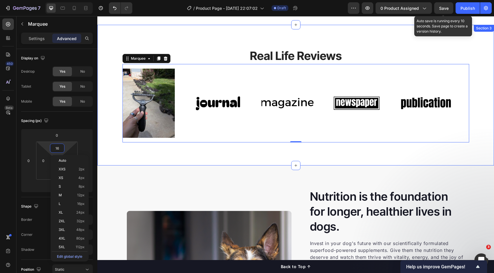
click at [287, 150] on div "Real Life Reviews Heading Image Image Image Image Image Image Image Image Image…" at bounding box center [295, 95] width 396 height 141
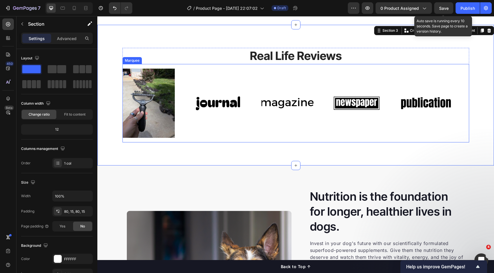
click at [235, 117] on div "Image Image Image Image Image" at bounding box center [295, 103] width 346 height 69
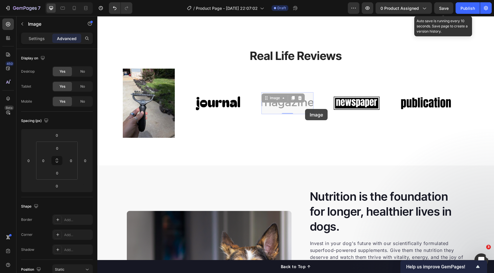
click at [97, 16] on div at bounding box center [97, 16] width 0 height 0
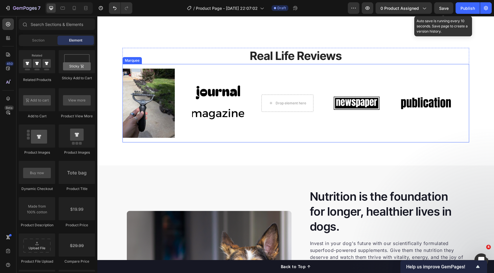
click at [272, 121] on div "Image Image Image Drop element here Image Image" at bounding box center [295, 103] width 346 height 69
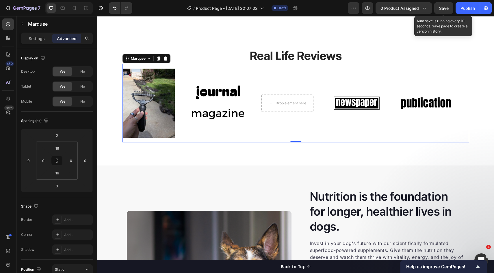
click at [187, 107] on div "Image" at bounding box center [156, 103] width 69 height 69
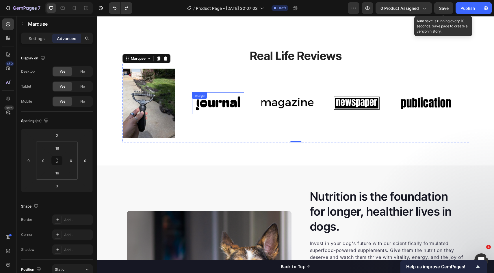
click at [197, 102] on div "Image" at bounding box center [218, 103] width 52 height 22
click at [182, 104] on div "Image" at bounding box center [156, 103] width 69 height 69
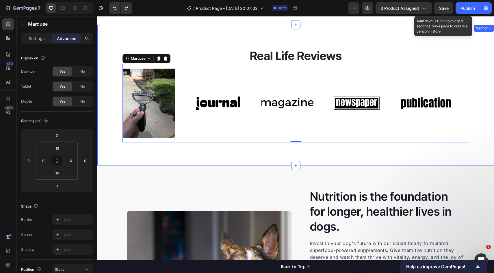
scroll to position [361, 0]
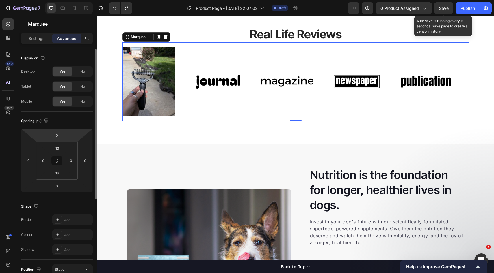
drag, startPoint x: 37, startPoint y: 41, endPoint x: 37, endPoint y: 52, distance: 11.0
click at [37, 41] on p "Settings" at bounding box center [37, 39] width 16 height 6
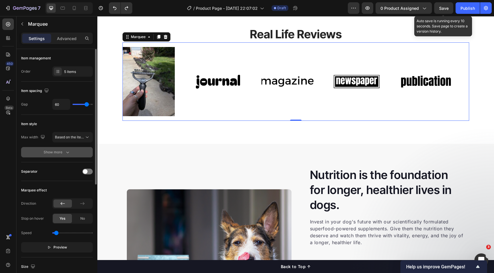
click at [65, 150] on icon "button" at bounding box center [68, 153] width 6 height 6
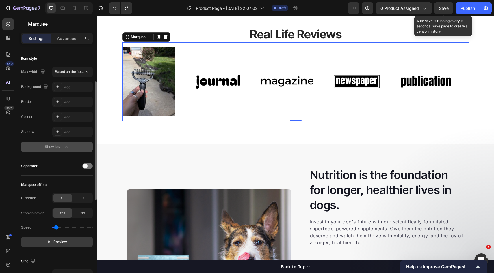
scroll to position [128, 0]
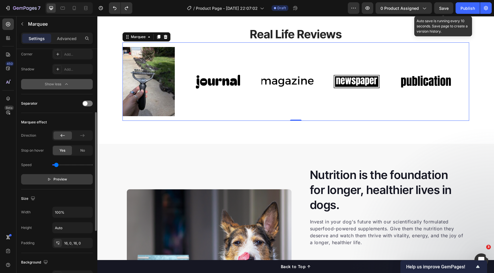
click at [61, 181] on span "Preview" at bounding box center [60, 180] width 14 height 6
click at [62, 182] on span "Pause" at bounding box center [60, 180] width 10 height 6
click at [214, 81] on div "Image" at bounding box center [217, 82] width 52 height 22
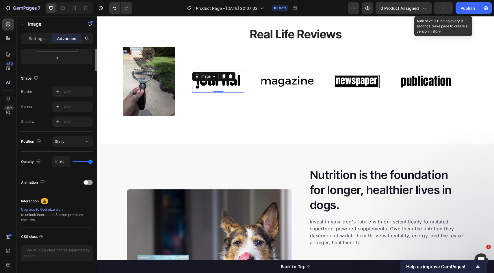
scroll to position [0, 0]
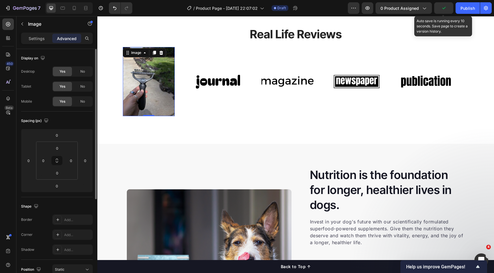
click at [156, 79] on img at bounding box center [148, 81] width 52 height 69
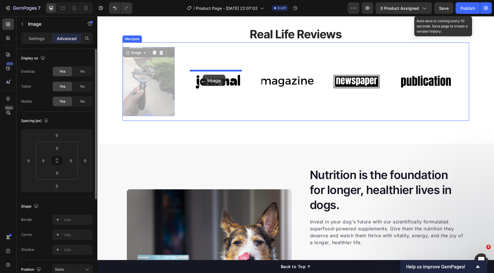
drag, startPoint x: 135, startPoint y: 54, endPoint x: 203, endPoint y: 75, distance: 70.4
type input "16"
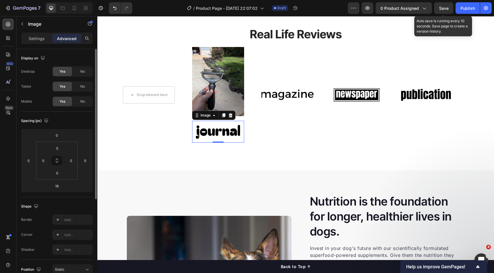
click at [215, 128] on img at bounding box center [218, 132] width 52 height 22
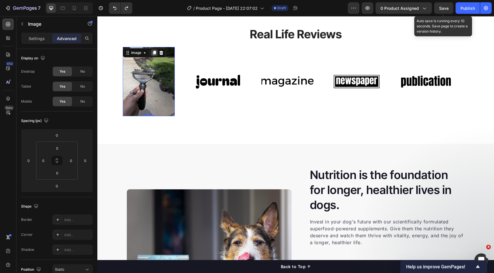
click at [152, 52] on icon at bounding box center [154, 53] width 5 height 5
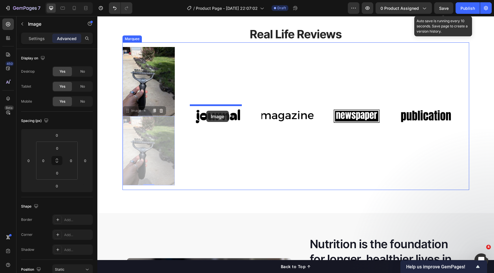
drag, startPoint x: 129, startPoint y: 110, endPoint x: 206, endPoint y: 111, distance: 77.1
type input "16"
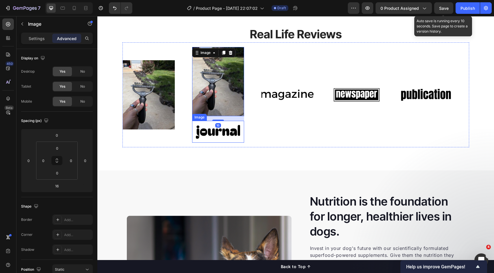
click at [215, 137] on img at bounding box center [217, 132] width 52 height 22
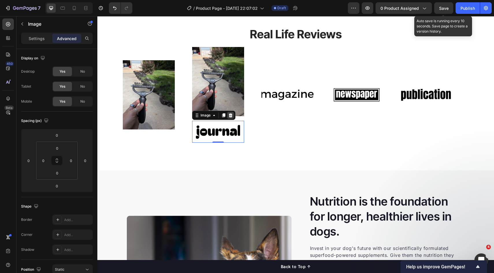
click at [228, 115] on icon at bounding box center [230, 115] width 4 height 4
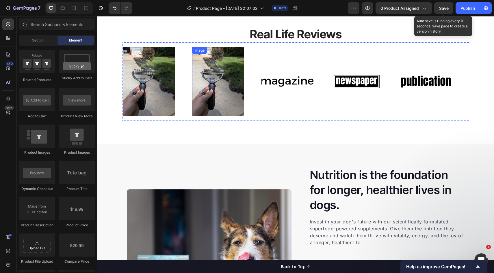
click at [192, 109] on img at bounding box center [218, 81] width 52 height 69
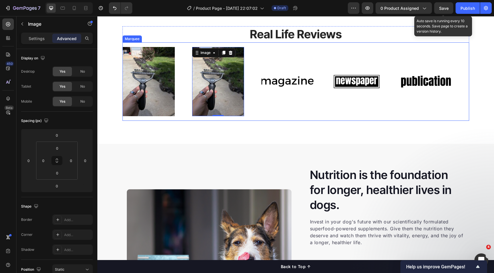
click at [180, 108] on div "Image" at bounding box center [157, 81] width 69 height 69
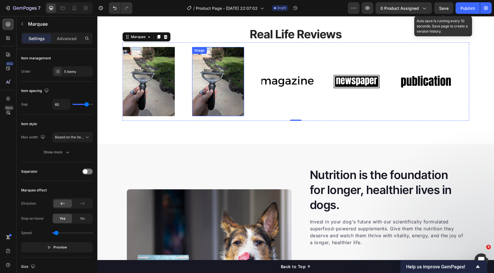
click at [211, 81] on img at bounding box center [218, 81] width 52 height 69
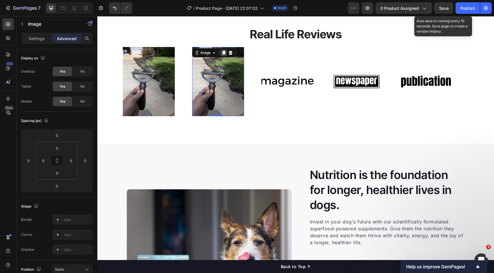
click at [222, 51] on icon at bounding box center [223, 53] width 5 height 5
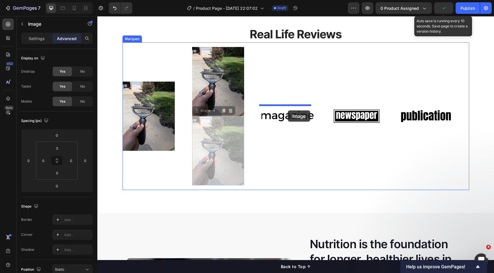
drag, startPoint x: 214, startPoint y: 110, endPoint x: 287, endPoint y: 111, distance: 73.0
type input "16"
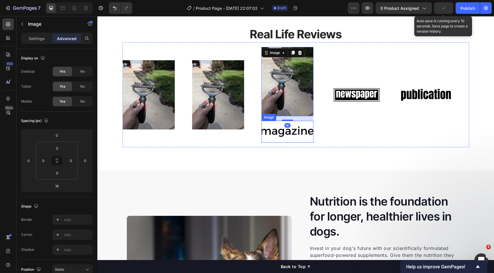
click at [307, 129] on img at bounding box center [287, 132] width 52 height 22
click at [298, 117] on icon at bounding box center [299, 115] width 4 height 4
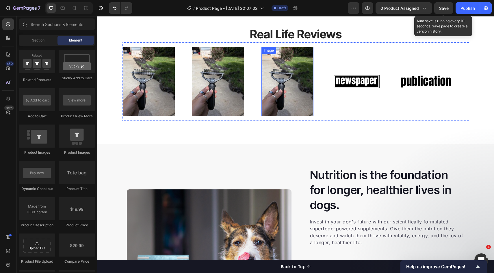
click at [286, 96] on img at bounding box center [287, 81] width 52 height 69
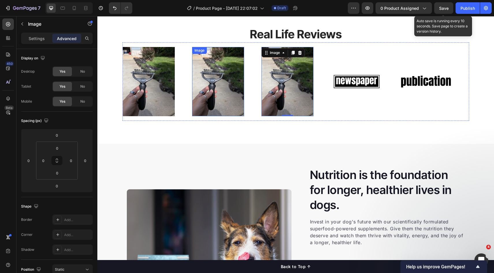
click at [187, 94] on div "Image" at bounding box center [151, 81] width 69 height 69
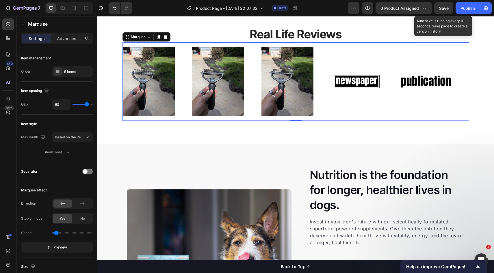
click at [144, 91] on img at bounding box center [148, 81] width 52 height 69
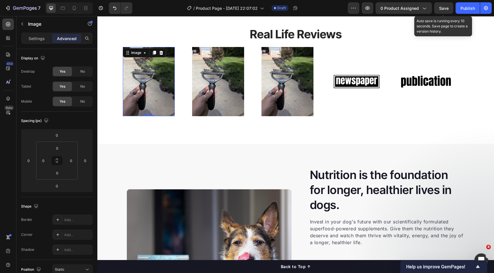
click at [165, 96] on img at bounding box center [148, 81] width 52 height 69
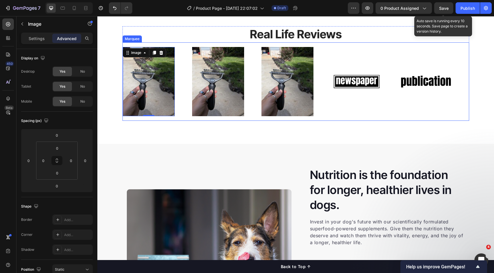
click at [182, 94] on div "Image 0" at bounding box center [156, 81] width 69 height 69
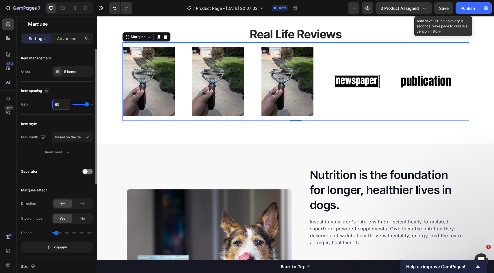
click at [62, 101] on input "60" at bounding box center [61, 104] width 17 height 10
type input "1"
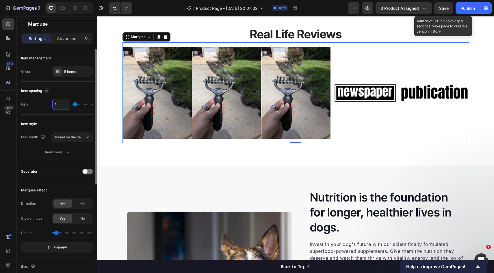
type input "10"
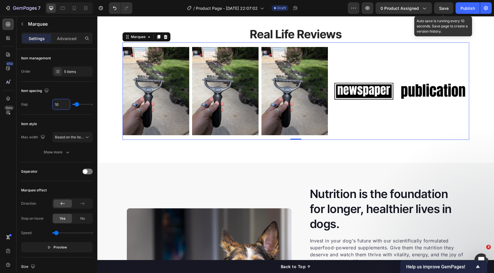
type input "10"
click at [351, 119] on div "Image Image Image Image Image" at bounding box center [295, 91] width 346 height 88
click at [374, 91] on img at bounding box center [363, 91] width 66 height 28
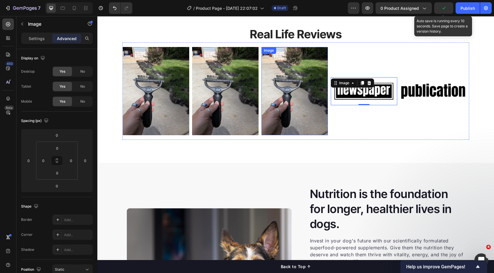
click at [294, 74] on img at bounding box center [294, 91] width 66 height 88
click at [292, 53] on icon at bounding box center [292, 53] width 5 height 5
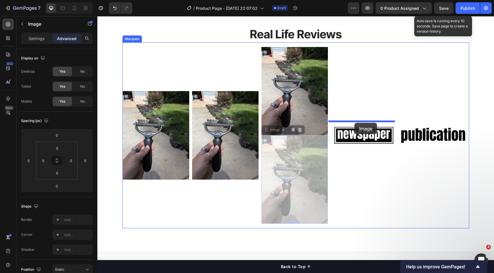
drag, startPoint x: 270, startPoint y: 130, endPoint x: 354, endPoint y: 123, distance: 84.0
type input "16"
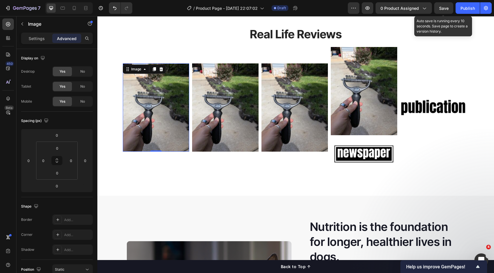
click at [128, 107] on img at bounding box center [156, 108] width 66 height 88
click at [347, 127] on img at bounding box center [358, 91] width 66 height 88
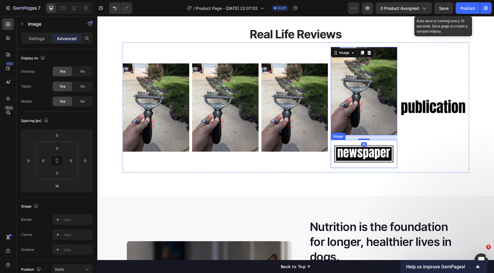
click at [360, 152] on img at bounding box center [363, 154] width 66 height 28
click at [367, 136] on icon at bounding box center [369, 135] width 4 height 4
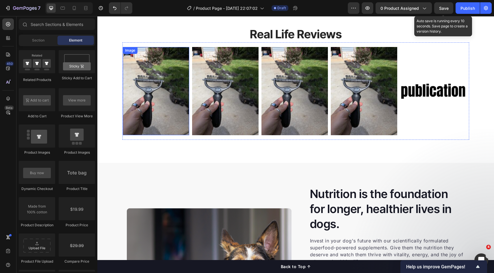
click at [163, 121] on img at bounding box center [149, 91] width 66 height 88
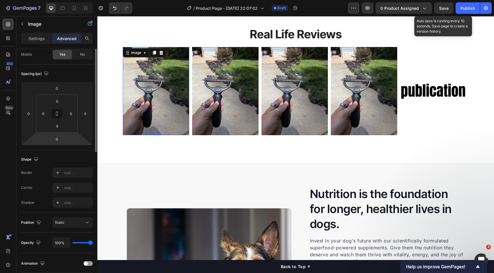
scroll to position [81, 0]
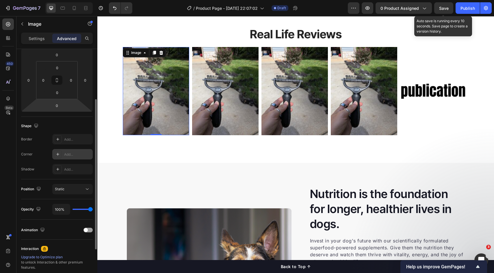
click at [70, 158] on div "Add..." at bounding box center [72, 154] width 40 height 10
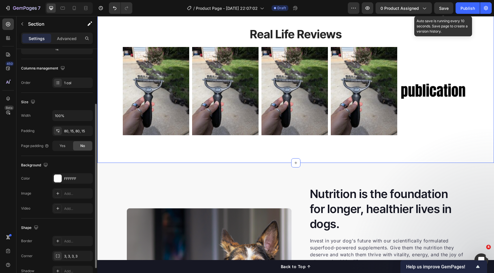
click at [251, 160] on div "Real Life Reviews Heading Image Image Image Image Image Image Image Image Image…" at bounding box center [295, 83] width 396 height 160
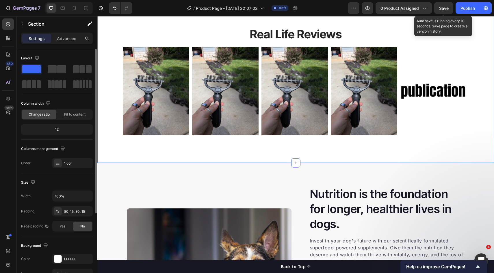
click at [159, 120] on img at bounding box center [152, 91] width 66 height 88
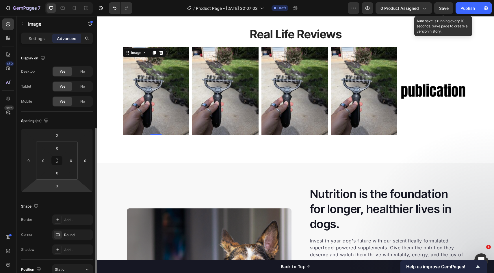
scroll to position [84, 0]
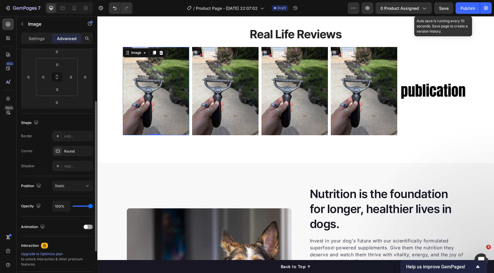
drag, startPoint x: 72, startPoint y: 153, endPoint x: 81, endPoint y: 178, distance: 26.9
click at [72, 153] on div "Round" at bounding box center [77, 151] width 27 height 5
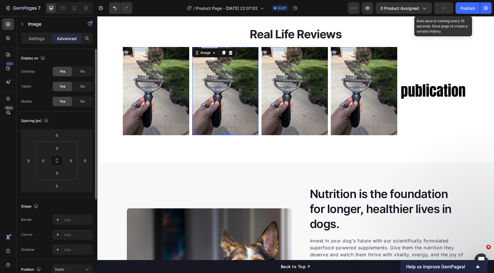
drag, startPoint x: 250, startPoint y: 133, endPoint x: 200, endPoint y: 111, distance: 54.5
click at [250, 133] on img at bounding box center [225, 91] width 66 height 88
click at [196, 108] on img at bounding box center [225, 91] width 66 height 88
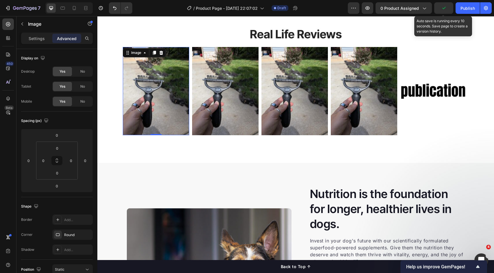
click at [150, 100] on img at bounding box center [155, 91] width 66 height 88
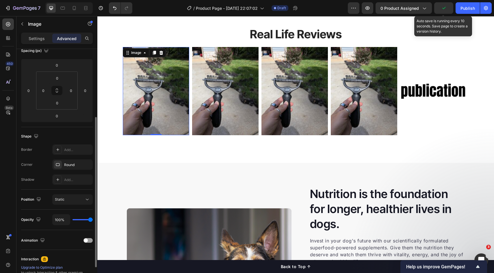
scroll to position [85, 0]
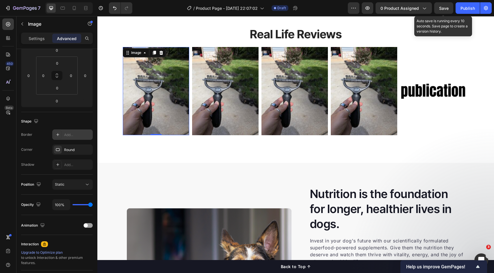
click at [73, 137] on div "Add..." at bounding box center [77, 135] width 27 height 5
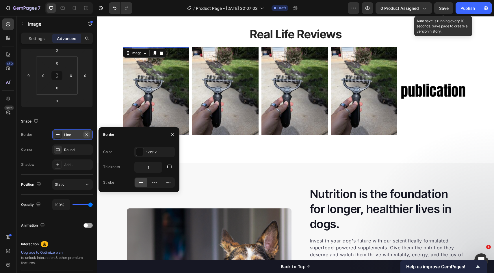
click at [85, 137] on icon "button" at bounding box center [86, 135] width 5 height 5
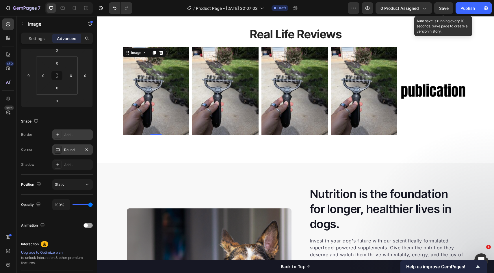
click at [69, 149] on div "Round" at bounding box center [72, 150] width 17 height 5
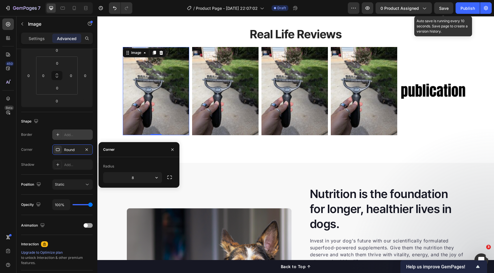
drag, startPoint x: 156, startPoint y: 179, endPoint x: 158, endPoint y: 183, distance: 4.5
click at [156, 179] on icon "button" at bounding box center [157, 178] width 6 height 6
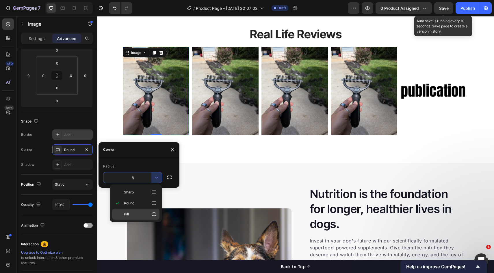
drag, startPoint x: 139, startPoint y: 215, endPoint x: 41, endPoint y: 199, distance: 98.9
click at [139, 215] on p "Pill" at bounding box center [140, 215] width 33 height 6
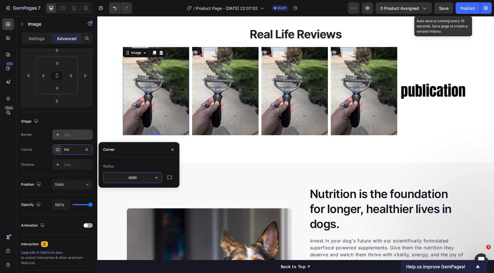
click at [139, 181] on input "9999" at bounding box center [132, 178] width 58 height 10
type input "9"
type input "8"
click at [255, 111] on img at bounding box center [225, 91] width 66 height 88
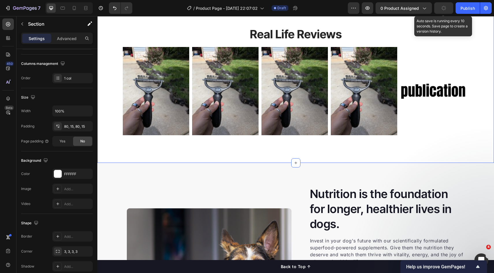
drag, startPoint x: 243, startPoint y: 155, endPoint x: 232, endPoint y: 117, distance: 39.7
click at [243, 154] on div "Real Life Reviews Heading Image Image Image Image Image Image Image Image Image…" at bounding box center [295, 83] width 396 height 160
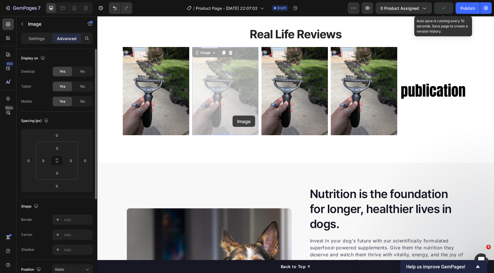
click at [97, 16] on div at bounding box center [97, 16] width 0 height 0
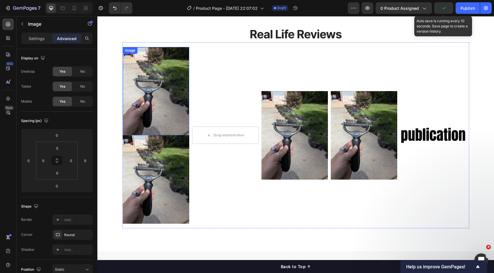
click at [166, 104] on img at bounding box center [152, 91] width 66 height 88
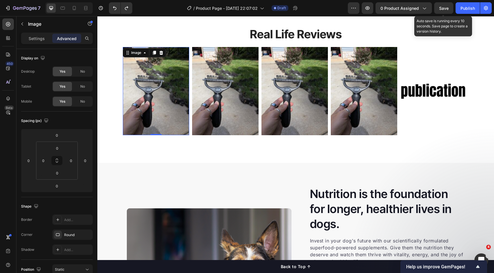
click at [170, 102] on img at bounding box center [153, 91] width 66 height 88
click at [70, 222] on div "Add..." at bounding box center [77, 220] width 27 height 5
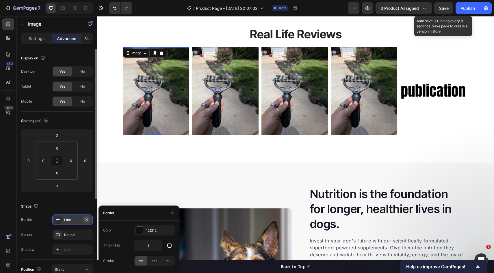
click at [87, 219] on icon "button" at bounding box center [86, 220] width 5 height 5
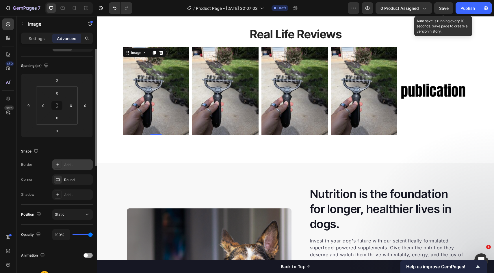
scroll to position [62, 0]
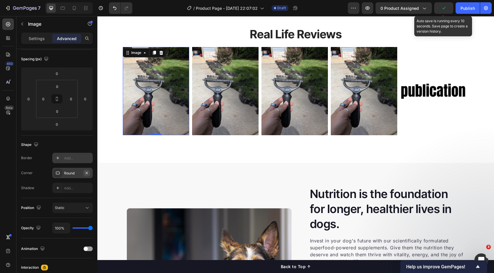
click at [86, 173] on icon "button" at bounding box center [86, 173] width 5 height 5
click at [69, 176] on div "Add..." at bounding box center [77, 173] width 27 height 5
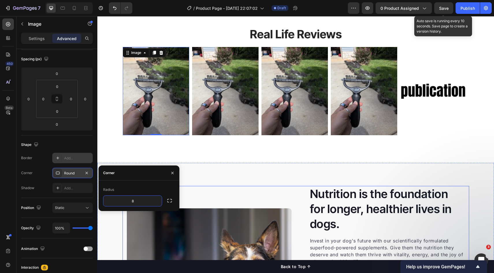
drag, startPoint x: 215, startPoint y: 187, endPoint x: 171, endPoint y: 198, distance: 44.7
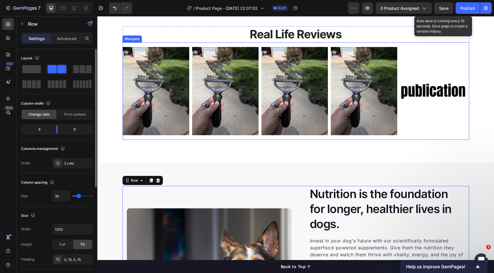
click at [191, 136] on div "Image Image Image Image Image Image Image Image Image Image Marquee" at bounding box center [295, 91] width 346 height 98
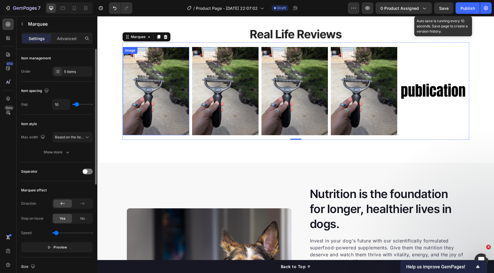
drag, startPoint x: 155, startPoint y: 123, endPoint x: 134, endPoint y: 165, distance: 47.1
click at [155, 123] on img at bounding box center [155, 91] width 66 height 88
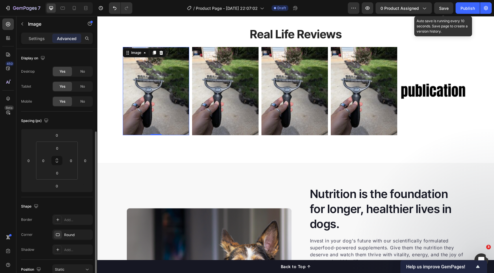
scroll to position [68, 0]
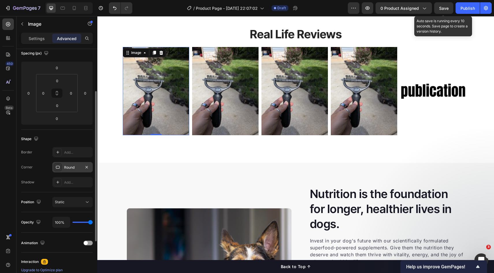
drag, startPoint x: 68, startPoint y: 169, endPoint x: 0, endPoint y: 173, distance: 67.7
click at [68, 169] on div "Round" at bounding box center [72, 167] width 17 height 5
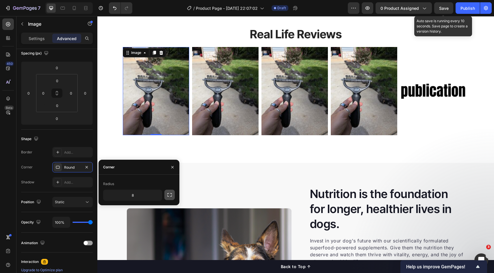
click at [167, 197] on icon "button" at bounding box center [170, 195] width 6 height 6
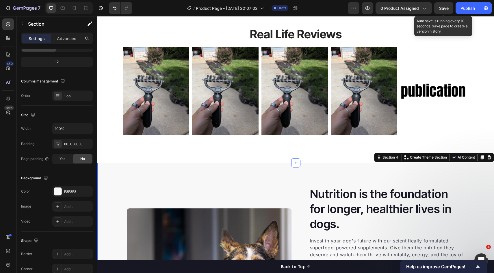
scroll to position [0, 0]
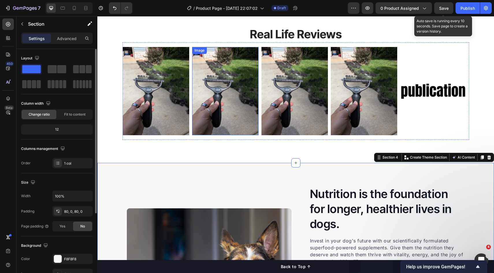
click at [213, 120] on img at bounding box center [225, 91] width 66 height 88
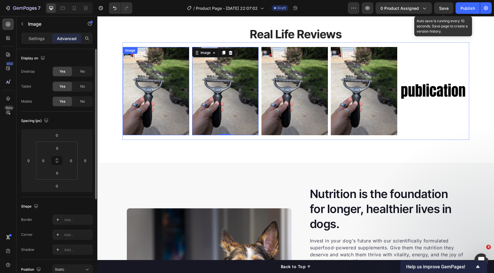
drag, startPoint x: 130, startPoint y: 117, endPoint x: 196, endPoint y: 112, distance: 66.6
click at [130, 117] on img at bounding box center [155, 91] width 66 height 88
click at [209, 111] on img at bounding box center [222, 91] width 66 height 88
click at [164, 111] on img at bounding box center [155, 91] width 66 height 88
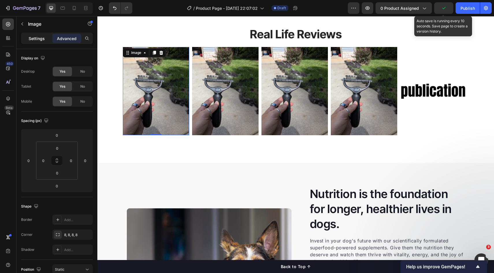
click at [40, 39] on p "Settings" at bounding box center [37, 39] width 16 height 6
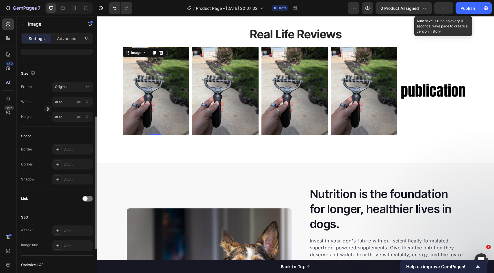
scroll to position [151, 0]
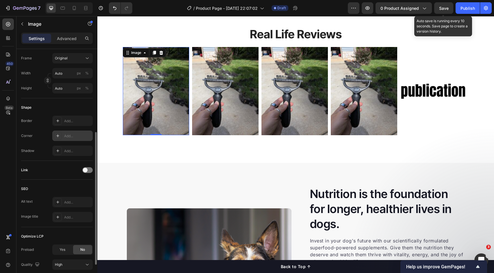
click at [71, 132] on div "Add..." at bounding box center [72, 136] width 40 height 10
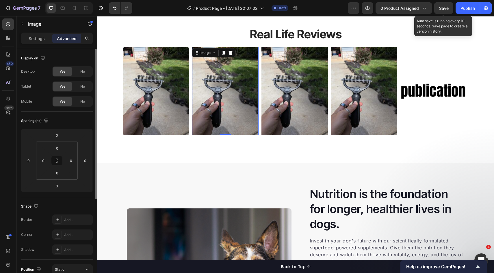
click at [153, 107] on img at bounding box center [155, 91] width 66 height 88
click at [231, 108] on img at bounding box center [225, 91] width 66 height 88
click at [175, 84] on img at bounding box center [155, 91] width 66 height 88
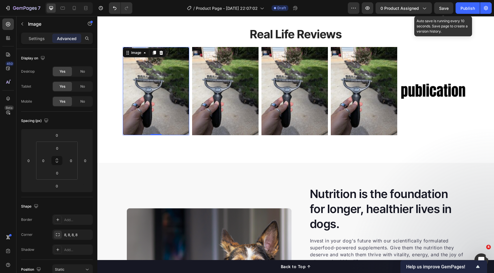
click at [239, 84] on img at bounding box center [225, 91] width 66 height 88
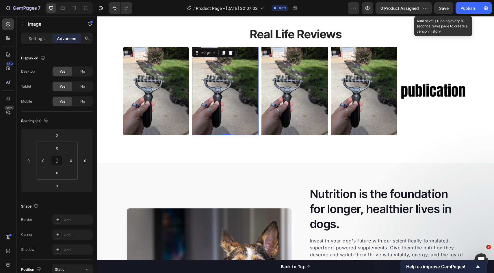
click at [179, 104] on img at bounding box center [156, 91] width 66 height 88
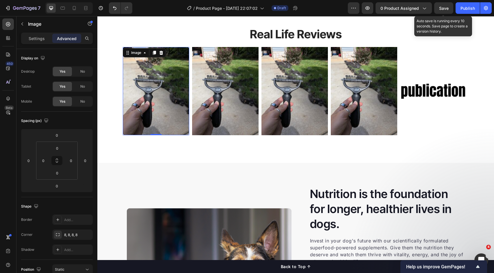
click at [220, 99] on img at bounding box center [225, 91] width 66 height 88
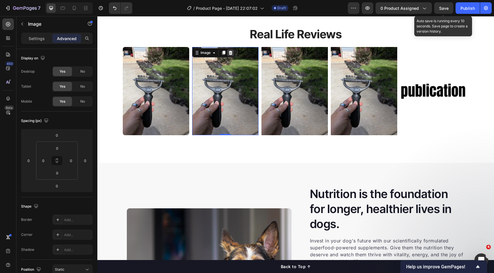
click at [228, 55] on icon at bounding box center [230, 53] width 4 height 4
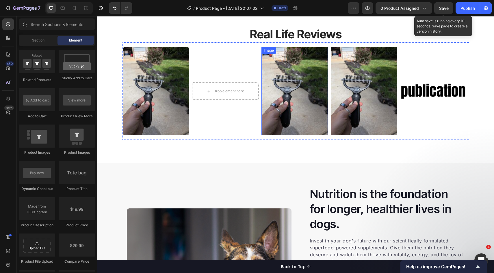
click at [288, 70] on img at bounding box center [294, 91] width 66 height 88
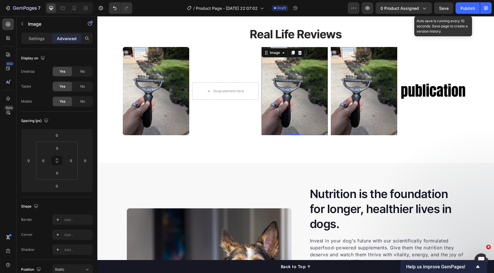
click at [298, 52] on icon at bounding box center [300, 53] width 4 height 4
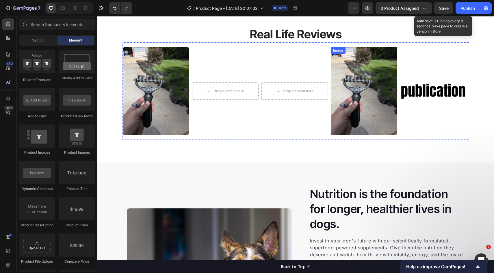
click at [340, 59] on img at bounding box center [361, 91] width 66 height 88
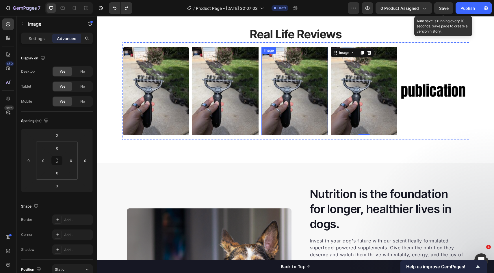
click at [287, 117] on img at bounding box center [294, 91] width 66 height 88
click at [375, 109] on img at bounding box center [360, 91] width 66 height 88
click at [234, 100] on img at bounding box center [225, 91] width 66 height 88
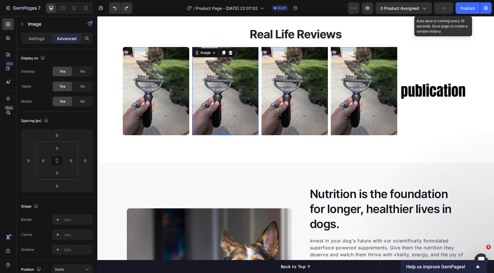
drag, startPoint x: 302, startPoint y: 103, endPoint x: 201, endPoint y: 101, distance: 101.1
click at [302, 103] on img at bounding box center [294, 91] width 66 height 88
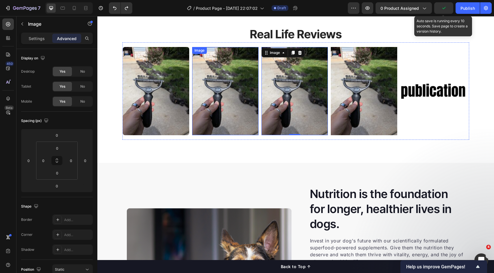
click at [181, 98] on img at bounding box center [155, 91] width 66 height 88
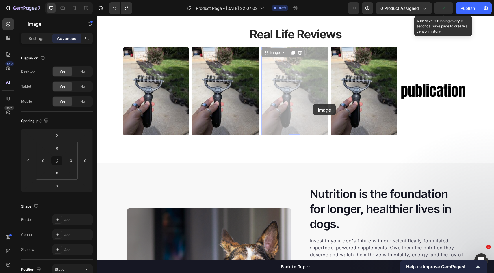
click at [97, 16] on div at bounding box center [97, 16] width 0 height 0
click at [423, 94] on img at bounding box center [431, 91] width 66 height 28
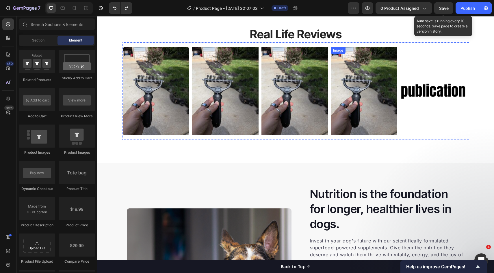
click at [357, 122] on img at bounding box center [363, 91] width 66 height 88
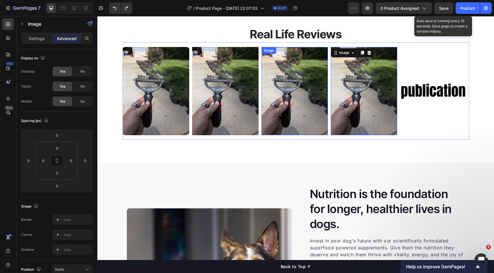
click at [281, 114] on img at bounding box center [294, 91] width 66 height 88
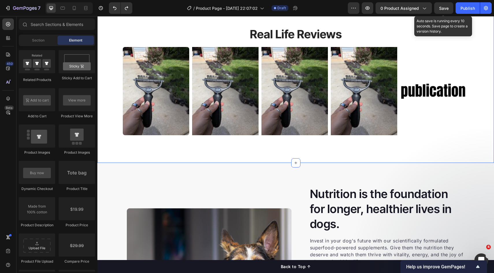
click at [226, 153] on div "Real Life Reviews Heading Image Image Image Image Image Image Image Image Image…" at bounding box center [295, 83] width 396 height 160
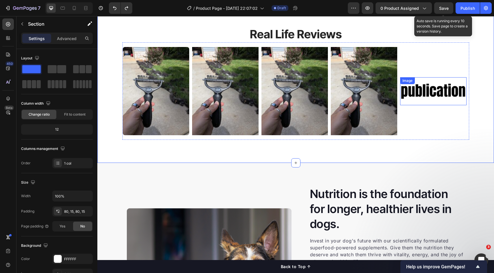
click at [423, 96] on img at bounding box center [433, 91] width 66 height 28
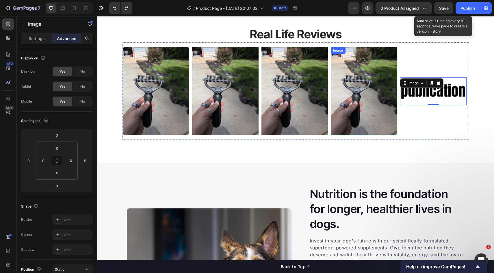
click at [352, 93] on img at bounding box center [363, 91] width 66 height 88
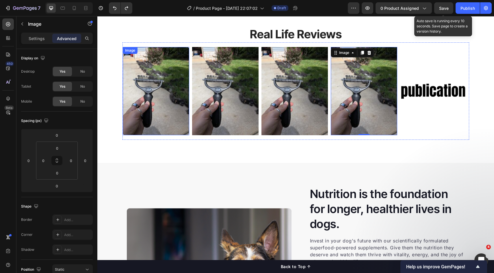
click at [141, 86] on img at bounding box center [155, 91] width 66 height 88
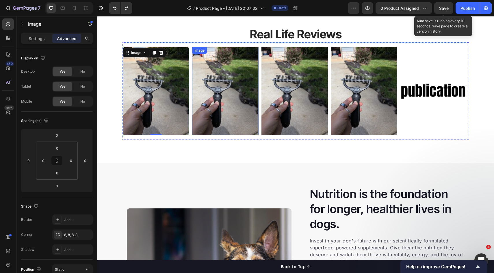
click at [206, 91] on img at bounding box center [225, 91] width 66 height 88
click at [136, 87] on img at bounding box center [155, 91] width 66 height 88
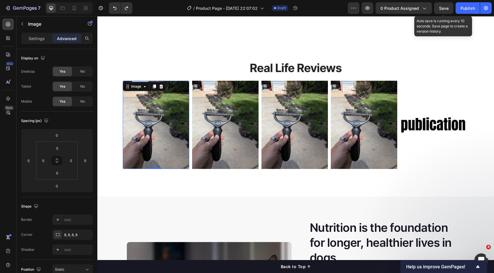
click at [123, 118] on img at bounding box center [156, 125] width 66 height 88
click at [200, 120] on img at bounding box center [225, 125] width 66 height 88
click at [156, 124] on img at bounding box center [156, 125] width 66 height 88
click at [185, 132] on img at bounding box center [156, 125] width 66 height 88
drag, startPoint x: 222, startPoint y: 130, endPoint x: 162, endPoint y: 133, distance: 60.4
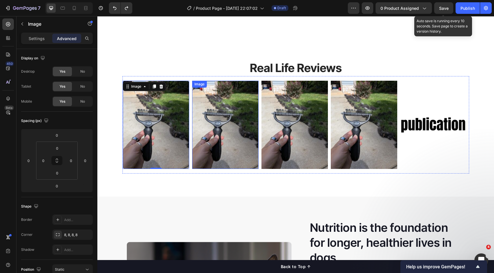
click at [222, 130] on img at bounding box center [225, 125] width 66 height 88
click at [162, 133] on img at bounding box center [155, 125] width 66 height 88
click at [38, 44] on div "Settings Advanced" at bounding box center [57, 39] width 72 height 12
click at [40, 39] on p "Settings" at bounding box center [37, 39] width 16 height 6
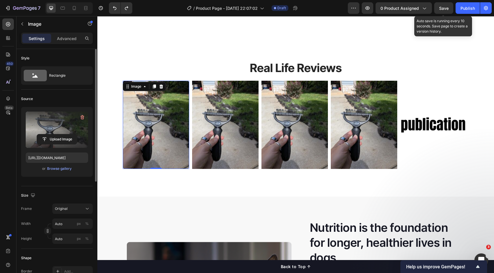
click at [61, 124] on label at bounding box center [57, 130] width 62 height 36
click at [61, 135] on input "file" at bounding box center [57, 140] width 40 height 10
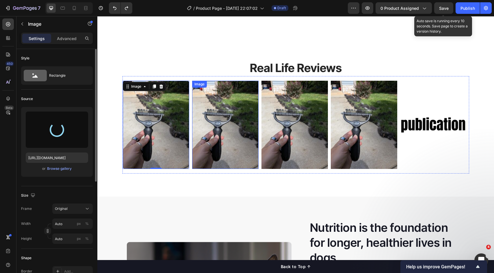
type input "https://cdn.shopify.com/s/files/1/0634/4975/9811/files/gempages_565411517424469…"
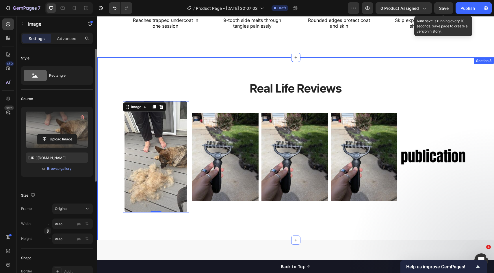
scroll to position [304, 0]
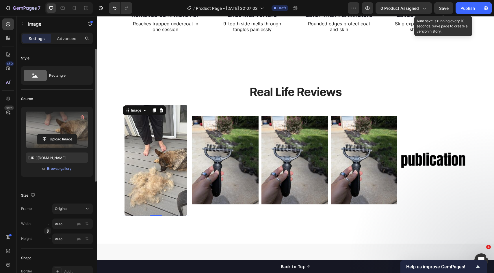
click at [160, 168] on img at bounding box center [155, 160] width 63 height 111
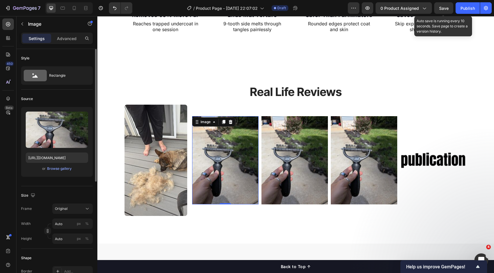
click at [221, 169] on img at bounding box center [225, 160] width 66 height 88
click at [169, 169] on img at bounding box center [155, 160] width 63 height 111
click at [214, 168] on img at bounding box center [225, 160] width 66 height 88
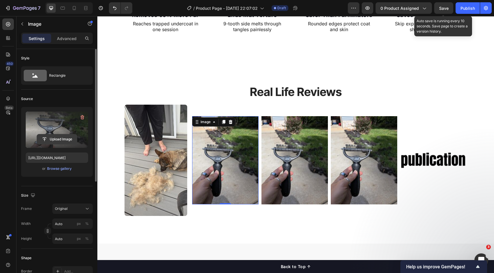
click at [53, 134] on div "Upload Image" at bounding box center [57, 130] width 62 height 36
click at [62, 140] on input "file" at bounding box center [57, 140] width 40 height 10
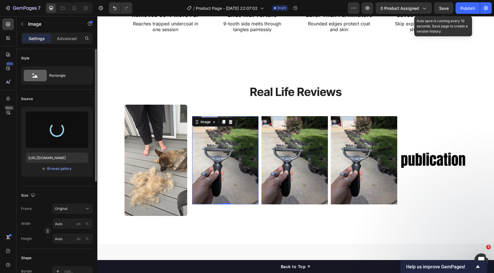
type input "https://cdn.shopify.com/s/files/1/0634/4975/9811/files/gempages_565411517424469…"
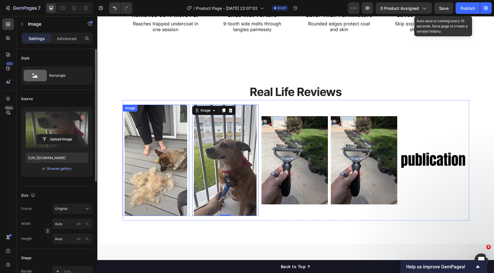
click at [150, 159] on img at bounding box center [155, 160] width 63 height 111
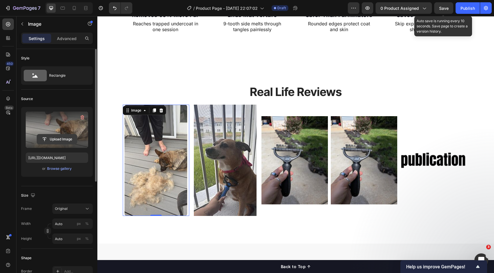
click at [61, 142] on input "file" at bounding box center [57, 140] width 40 height 10
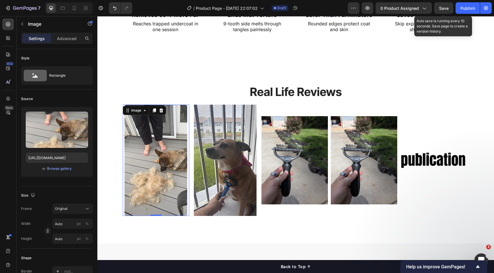
click at [170, 165] on img at bounding box center [155, 160] width 63 height 111
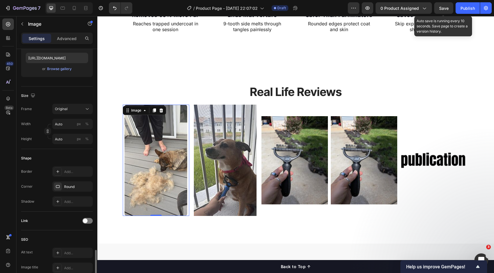
scroll to position [0, 0]
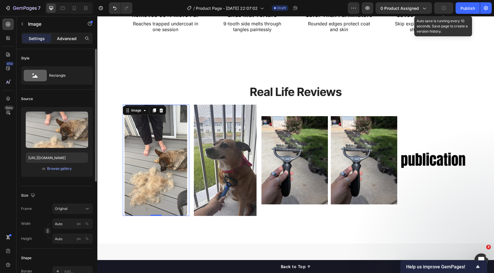
drag, startPoint x: 64, startPoint y: 34, endPoint x: 66, endPoint y: 39, distance: 4.8
click at [64, 34] on div "Advanced" at bounding box center [66, 38] width 29 height 9
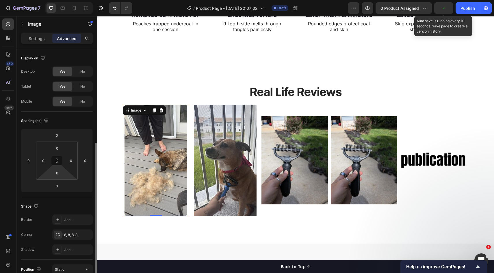
scroll to position [63, 0]
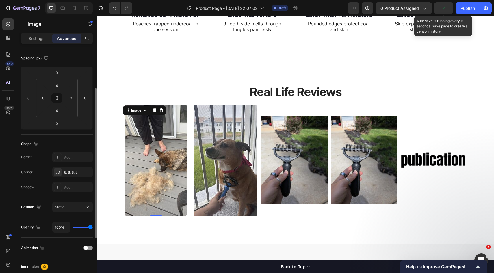
click at [157, 159] on img at bounding box center [155, 160] width 63 height 111
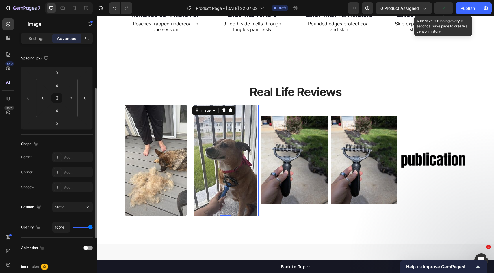
click at [222, 154] on img at bounding box center [225, 160] width 63 height 111
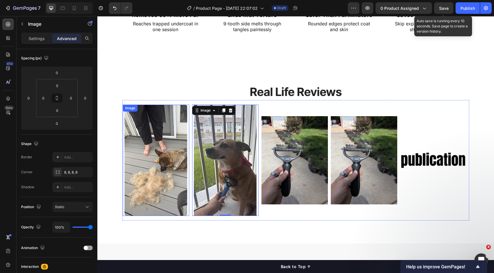
click at [173, 157] on img at bounding box center [155, 160] width 63 height 111
click at [223, 156] on img at bounding box center [224, 160] width 63 height 111
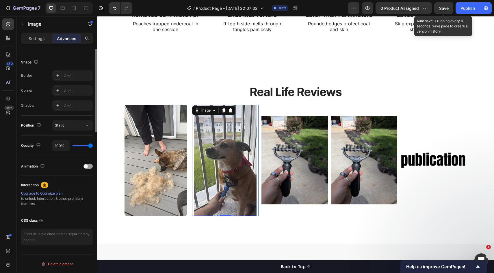
scroll to position [48, 0]
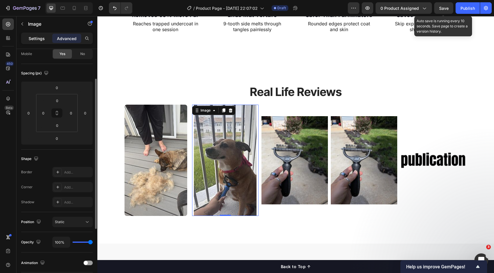
drag, startPoint x: 40, startPoint y: 36, endPoint x: 41, endPoint y: 44, distance: 8.2
click at [40, 36] on p "Settings" at bounding box center [37, 39] width 16 height 6
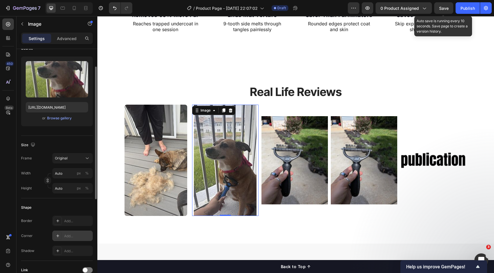
scroll to position [44, 0]
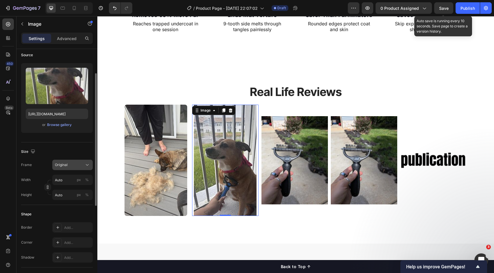
click at [86, 167] on icon at bounding box center [87, 165] width 6 height 6
click at [82, 150] on div "Size" at bounding box center [57, 151] width 72 height 9
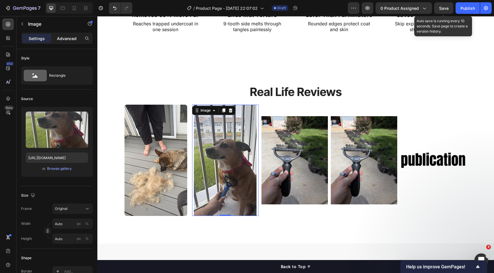
click at [69, 36] on p "Advanced" at bounding box center [67, 39] width 20 height 6
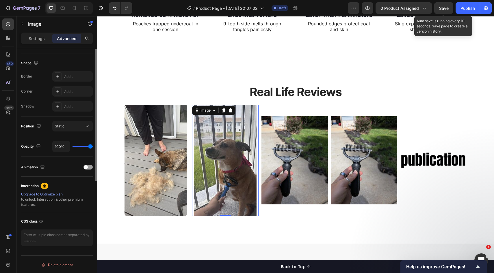
scroll to position [77, 0]
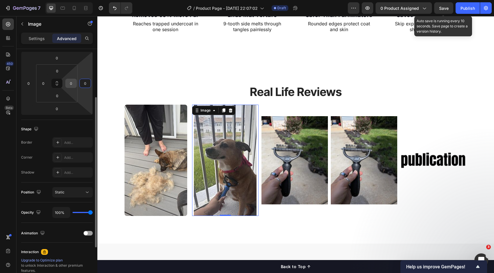
click at [73, 85] on input "0" at bounding box center [71, 83] width 9 height 9
type input "00"
click at [47, 85] on input "0" at bounding box center [43, 83] width 9 height 9
click at [32, 85] on input "0" at bounding box center [28, 83] width 9 height 9
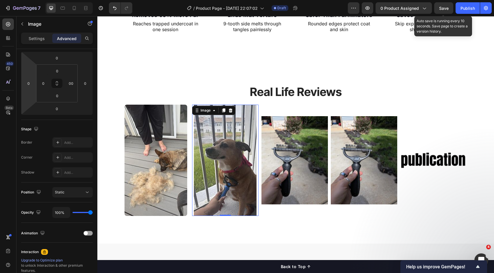
click at [212, 126] on img at bounding box center [225, 160] width 63 height 111
click at [253, 128] on img at bounding box center [225, 160] width 63 height 111
click at [214, 133] on img at bounding box center [225, 160] width 63 height 111
click at [147, 135] on img at bounding box center [155, 160] width 63 height 111
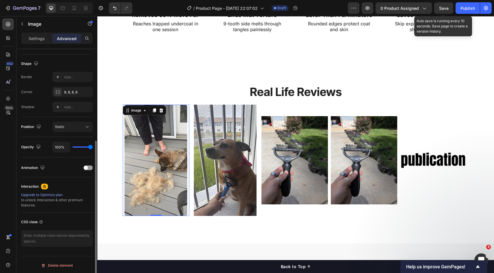
scroll to position [144, 0]
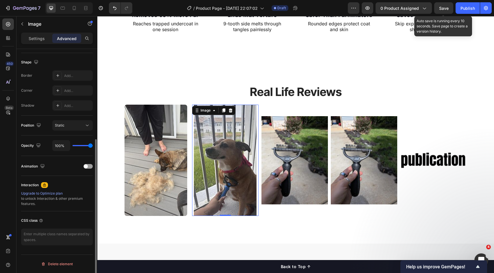
click at [227, 160] on img at bounding box center [225, 160] width 63 height 111
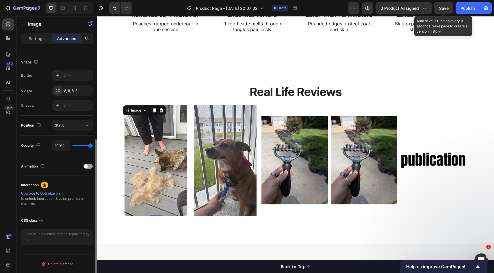
click at [146, 156] on img at bounding box center [153, 160] width 63 height 111
click at [154, 158] on img at bounding box center [155, 160] width 63 height 111
drag, startPoint x: 237, startPoint y: 157, endPoint x: 275, endPoint y: 161, distance: 38.0
click at [237, 157] on img at bounding box center [225, 160] width 63 height 111
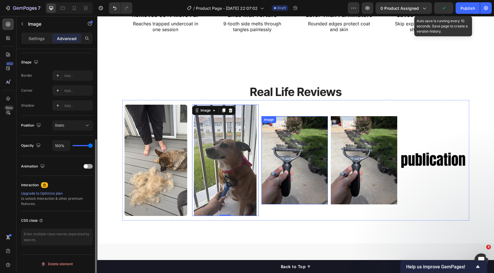
click at [270, 162] on img at bounding box center [288, 160] width 66 height 88
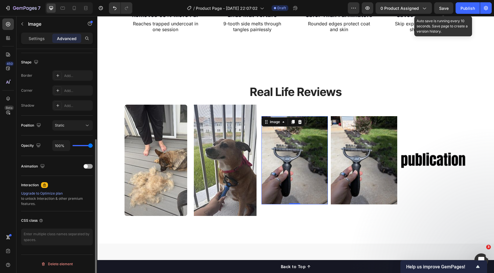
click at [38, 40] on p "Settings" at bounding box center [37, 39] width 16 height 6
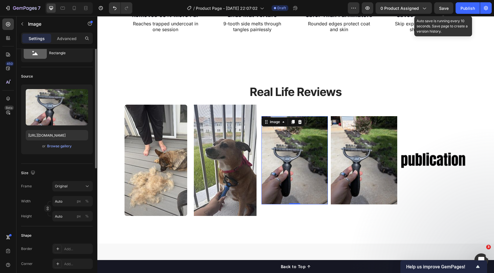
scroll to position [6, 0]
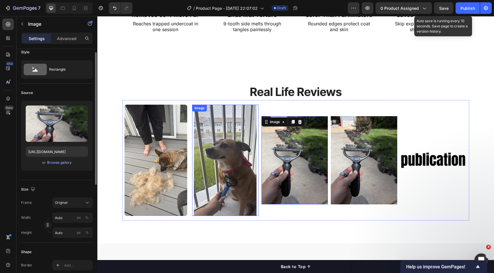
drag, startPoint x: 222, startPoint y: 148, endPoint x: 217, endPoint y: 148, distance: 5.5
click at [222, 148] on img at bounding box center [225, 160] width 63 height 111
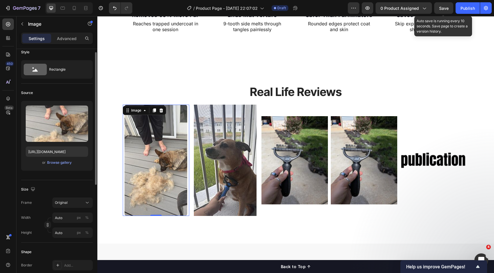
click at [153, 148] on img at bounding box center [155, 160] width 63 height 111
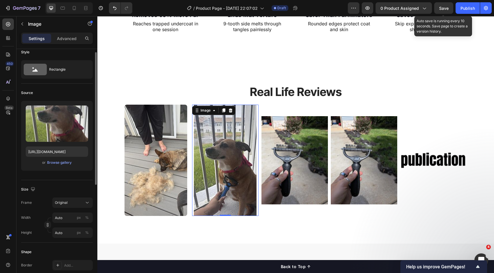
click at [199, 147] on img at bounding box center [225, 160] width 63 height 111
click at [158, 149] on img at bounding box center [155, 160] width 63 height 111
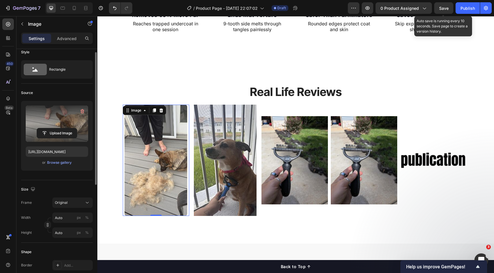
scroll to position [0, 0]
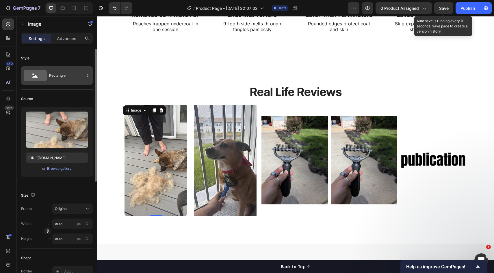
click at [53, 75] on div "Rectangle" at bounding box center [66, 75] width 35 height 13
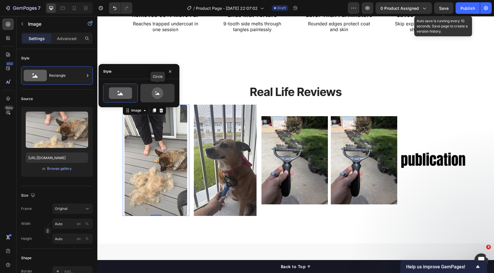
click at [156, 94] on icon at bounding box center [157, 94] width 4 height 2
type input "80"
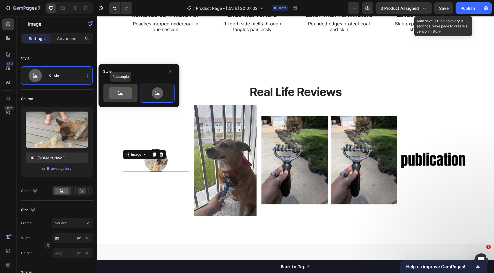
click at [122, 94] on icon at bounding box center [120, 93] width 23 height 12
type input "100"
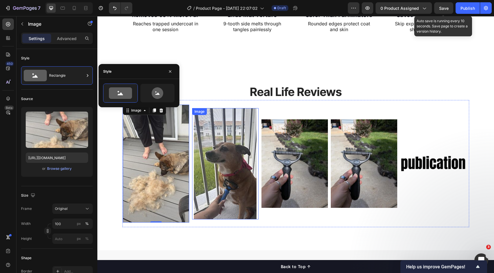
click at [241, 143] on img at bounding box center [224, 163] width 63 height 111
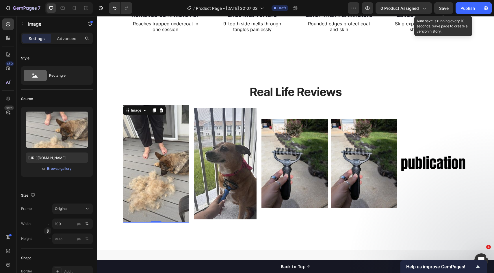
click at [176, 148] on img at bounding box center [155, 164] width 66 height 118
click at [235, 150] on img at bounding box center [224, 163] width 63 height 111
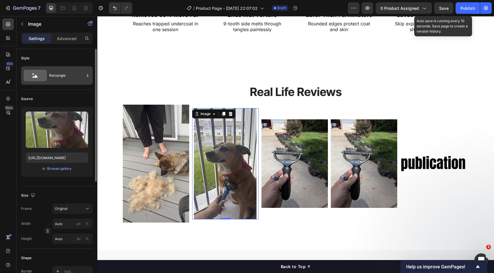
click at [56, 81] on div "Rectangle" at bounding box center [66, 75] width 35 height 13
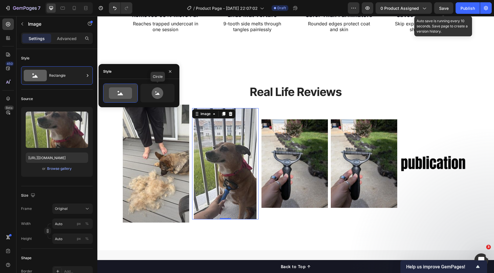
drag, startPoint x: 150, startPoint y: 91, endPoint x: 114, endPoint y: 94, distance: 35.6
click at [150, 91] on icon at bounding box center [157, 93] width 27 height 12
type input "80"
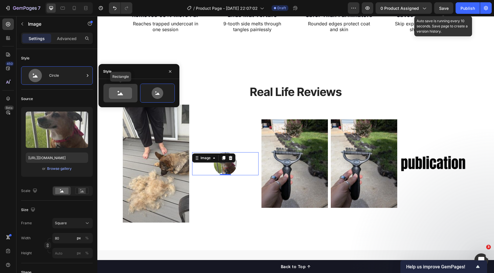
drag, startPoint x: 114, startPoint y: 94, endPoint x: 50, endPoint y: 92, distance: 63.5
click at [114, 94] on icon at bounding box center [120, 93] width 23 height 12
type input "100"
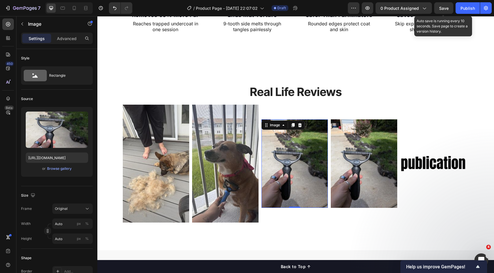
click at [297, 143] on img at bounding box center [294, 164] width 66 height 88
click at [63, 79] on div "Rectangle" at bounding box center [66, 75] width 35 height 13
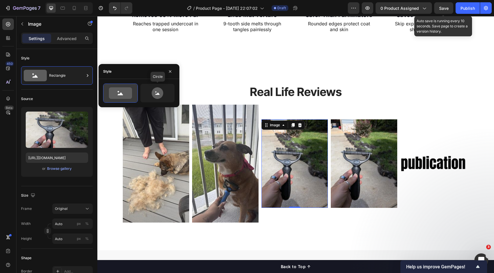
click at [146, 89] on icon at bounding box center [157, 93] width 27 height 12
type input "80"
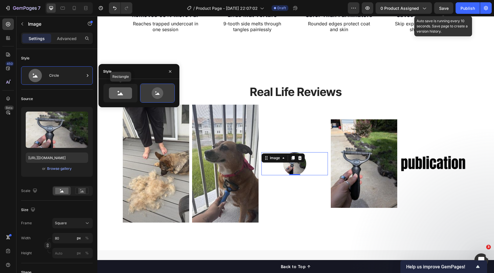
drag, startPoint x: 116, startPoint y: 92, endPoint x: 147, endPoint y: 102, distance: 32.0
click at [116, 92] on icon at bounding box center [120, 93] width 23 height 12
type input "100"
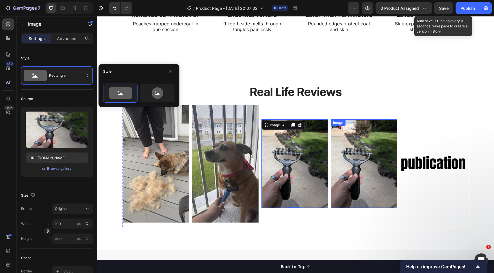
click at [355, 144] on img at bounding box center [363, 164] width 66 height 88
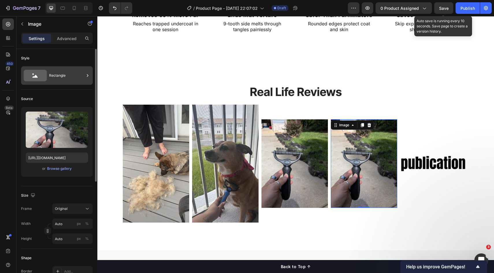
click at [64, 79] on div "Rectangle" at bounding box center [66, 75] width 35 height 13
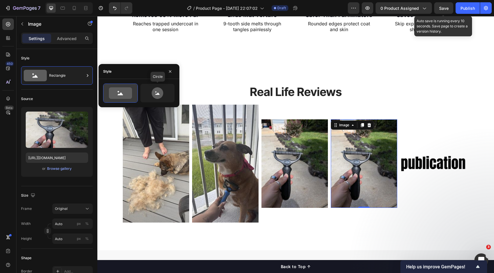
drag, startPoint x: 166, startPoint y: 92, endPoint x: 131, endPoint y: 102, distance: 36.0
click at [165, 92] on icon at bounding box center [157, 93] width 27 height 12
click at [120, 94] on icon at bounding box center [119, 94] width 5 height 3
type input "100"
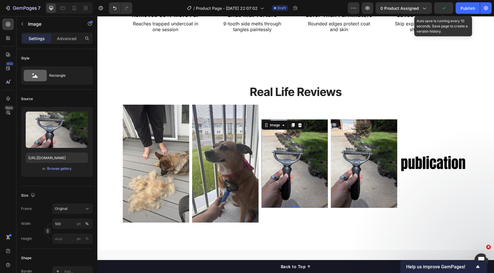
click at [282, 131] on img at bounding box center [294, 164] width 66 height 88
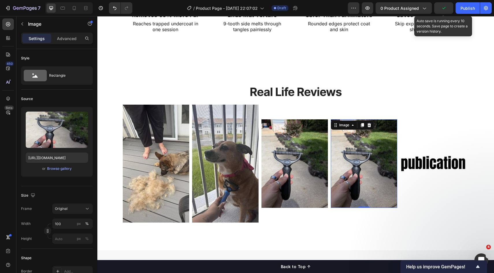
drag, startPoint x: 369, startPoint y: 137, endPoint x: 360, endPoint y: 140, distance: 9.8
click at [369, 137] on img at bounding box center [364, 164] width 66 height 88
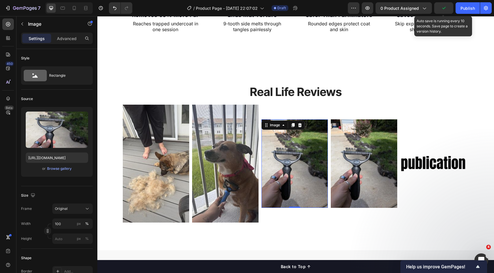
drag, startPoint x: 301, startPoint y: 143, endPoint x: 209, endPoint y: 128, distance: 93.8
click at [301, 143] on img at bounding box center [294, 164] width 66 height 88
click at [34, 37] on p "Settings" at bounding box center [37, 39] width 16 height 6
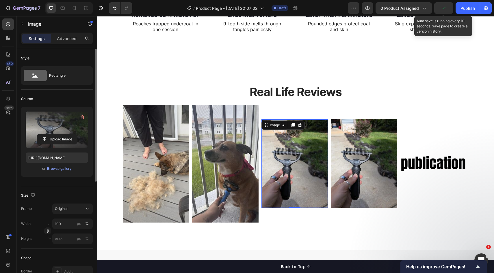
click at [61, 128] on label at bounding box center [57, 130] width 62 height 36
click at [61, 135] on input "file" at bounding box center [57, 140] width 40 height 10
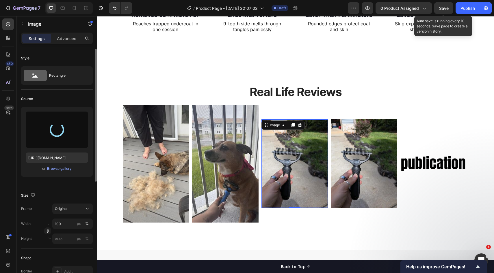
type input "https://cdn.shopify.com/s/files/1/0634/4975/9811/files/gempages_565411517424469…"
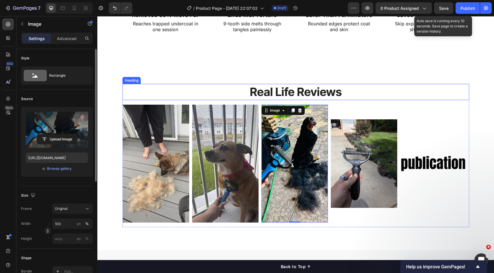
drag, startPoint x: 307, startPoint y: 89, endPoint x: 304, endPoint y: 93, distance: 4.5
click at [307, 89] on h2 "Real Life Reviews" at bounding box center [295, 92] width 346 height 16
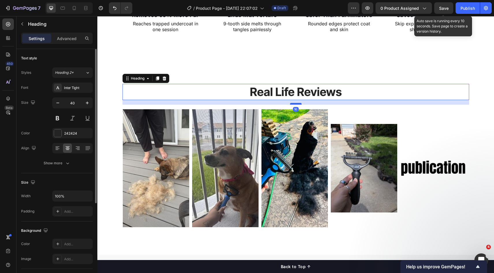
drag, startPoint x: 292, startPoint y: 99, endPoint x: 293, endPoint y: 104, distance: 4.7
click at [293, 104] on div at bounding box center [296, 104] width 12 height 2
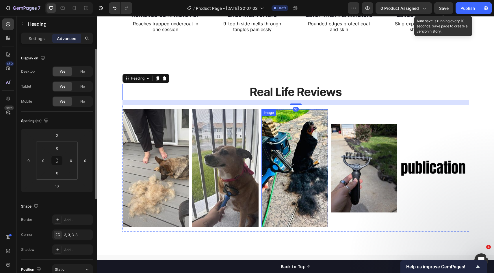
click at [317, 119] on img at bounding box center [294, 168] width 66 height 118
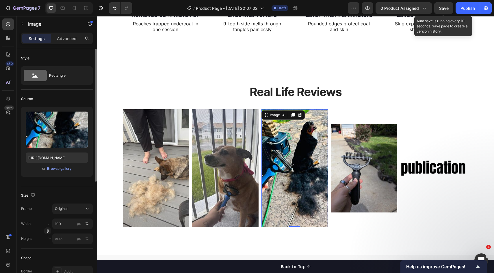
scroll to position [240, 0]
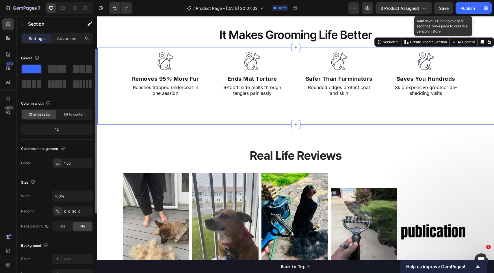
drag, startPoint x: 305, startPoint y: 118, endPoint x: 303, endPoint y: 123, distance: 5.3
click at [304, 118] on div "Image Removes 95% More Fur Text block Reaches trapped undercoat in one session …" at bounding box center [295, 86] width 396 height 77
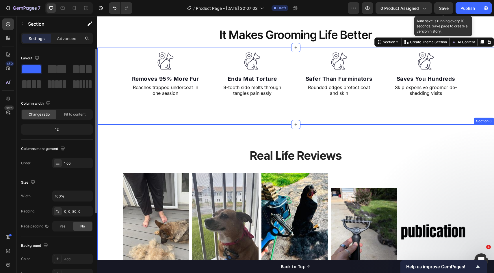
click at [281, 141] on div "Real Life Reviews Heading Image Image Image Image Image Image Image Image Image…" at bounding box center [295, 222] width 396 height 194
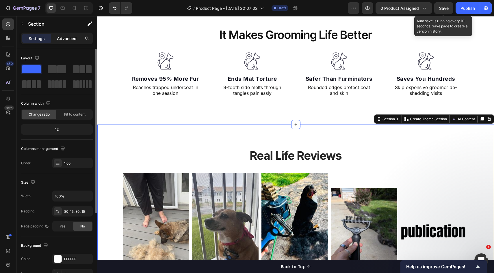
click at [68, 40] on p "Advanced" at bounding box center [67, 39] width 20 height 6
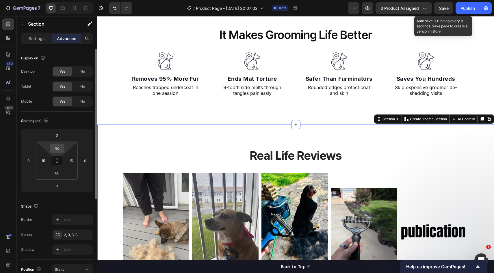
click at [63, 151] on div "80" at bounding box center [57, 148] width 14 height 9
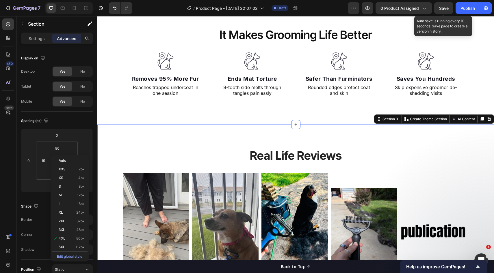
click at [243, 122] on div "Image Removes 95% More Fur Text block Reaches trapped undercoat in one session …" at bounding box center [295, 86] width 396 height 77
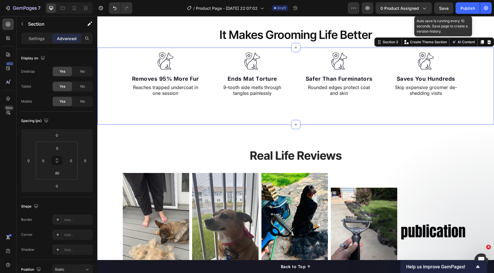
scroll to position [176, 0]
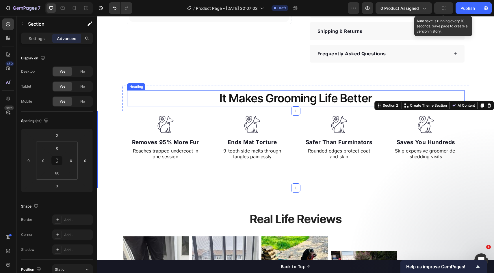
click at [164, 95] on h2 "It Makes Grooming Life Better" at bounding box center [295, 98] width 337 height 16
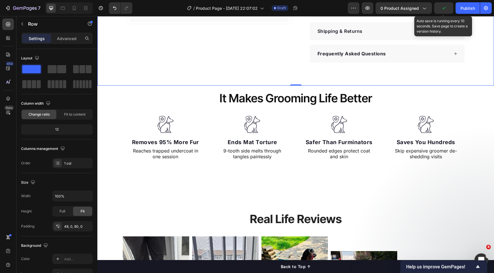
drag, startPoint x: 219, startPoint y: 74, endPoint x: 220, endPoint y: 84, distance: 10.1
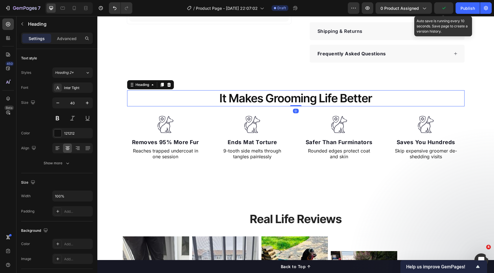
click at [194, 93] on h2 "It Makes Grooming Life Better" at bounding box center [295, 98] width 337 height 16
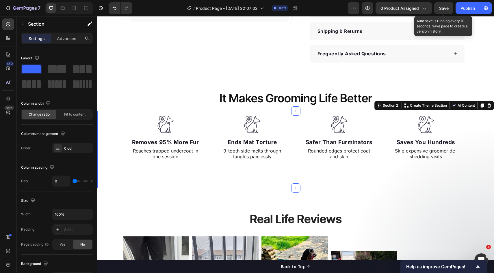
drag, startPoint x: 114, startPoint y: 112, endPoint x: 178, endPoint y: 96, distance: 66.2
click at [114, 112] on div "Image Removes 95% More Fur Text block Reaches trapped undercoat in one session …" at bounding box center [295, 138] width 396 height 54
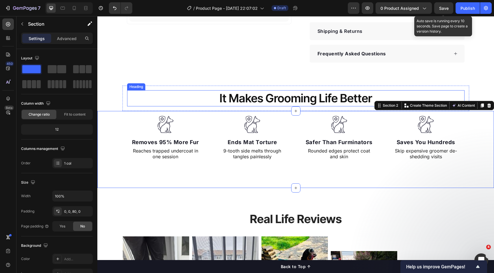
click at [229, 96] on h2 "It Makes Grooming Life Better" at bounding box center [295, 98] width 337 height 16
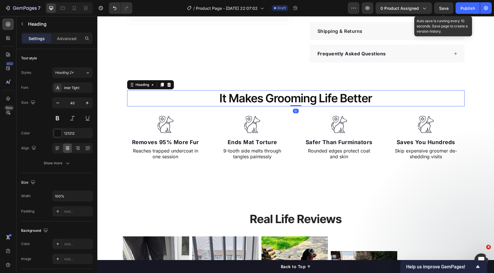
scroll to position [176, 0]
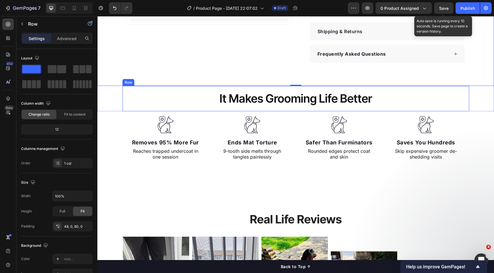
click at [339, 90] on div "It Makes Grooming Life Better Heading Row" at bounding box center [295, 98] width 346 height 25
click at [135, 81] on div "Row" at bounding box center [135, 80] width 10 height 5
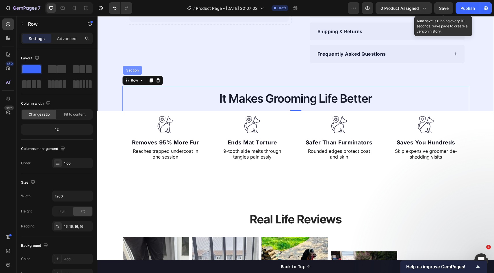
click at [132, 68] on div "Section" at bounding box center [132, 70] width 19 height 9
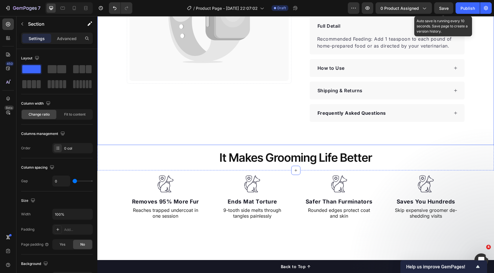
scroll to position [213, 0]
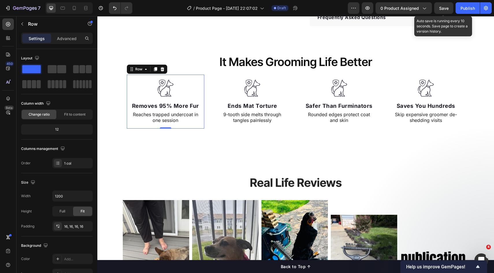
click at [146, 125] on div "Image Removes 95% More Fur Text block Reaches trapped undercoat in one session …" at bounding box center [166, 102] width 78 height 54
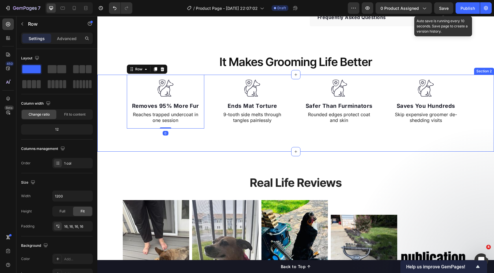
click at [141, 133] on div "Image Removes 95% More Fur Text block Reaches trapped undercoat in one session …" at bounding box center [295, 113] width 396 height 77
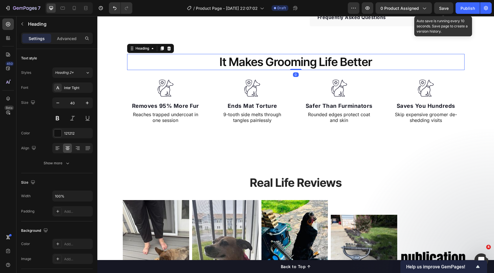
click at [279, 65] on h2 "It Makes Grooming Life Better" at bounding box center [295, 62] width 337 height 16
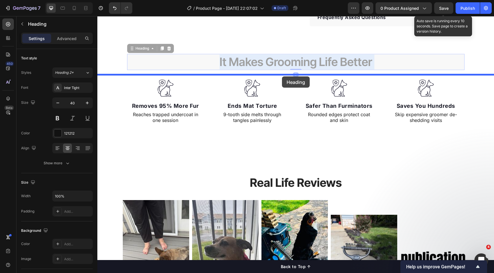
drag, startPoint x: 280, startPoint y: 64, endPoint x: 282, endPoint y: 77, distance: 13.1
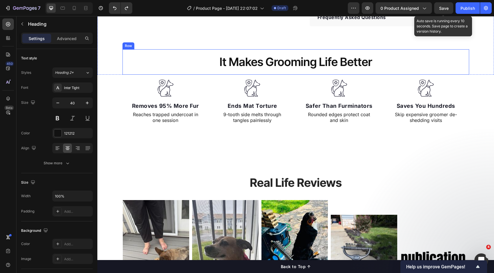
click at [309, 73] on div "It Makes Grooming Life Better Heading Row" at bounding box center [295, 61] width 346 height 25
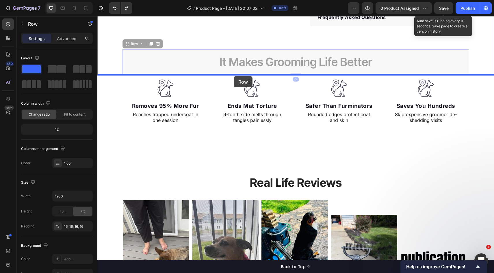
drag, startPoint x: 131, startPoint y: 45, endPoint x: 234, endPoint y: 76, distance: 107.2
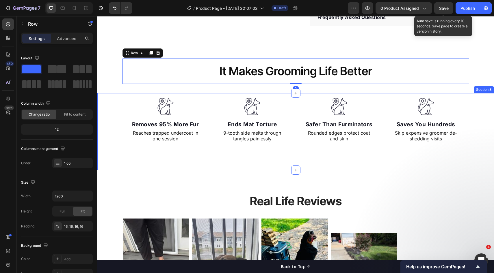
click at [225, 148] on div "Image Removes 95% More Fur Text block Reaches trapped undercoat in one session …" at bounding box center [295, 131] width 396 height 77
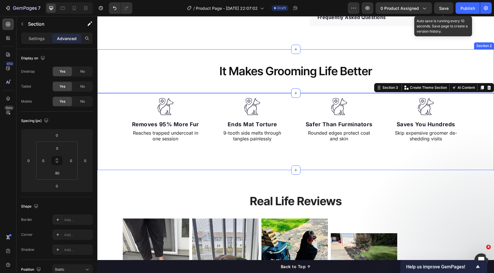
click at [103, 81] on div "It Makes Grooming Life Better Heading Row" at bounding box center [295, 71] width 396 height 25
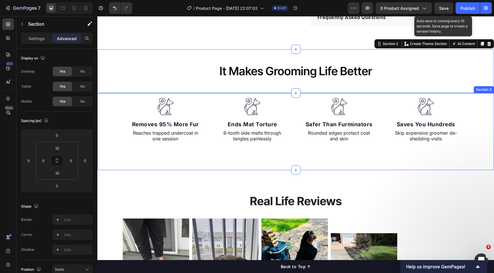
drag, startPoint x: 117, startPoint y: 98, endPoint x: 189, endPoint y: 68, distance: 78.2
click at [117, 98] on div "Image Removes 95% More Fur Text block Reaches trapped undercoat in one session …" at bounding box center [295, 120] width 396 height 54
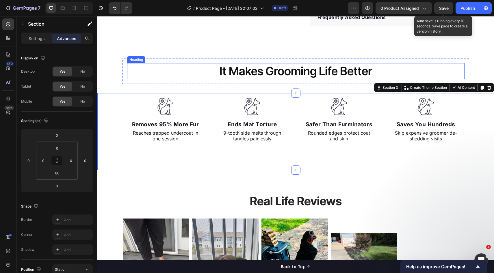
click at [207, 65] on h2 "It Makes Grooming Life Better" at bounding box center [295, 71] width 337 height 16
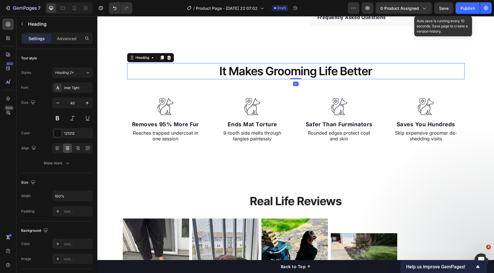
click at [119, 66] on div "It Makes Grooming Life Better Heading 0 Row" at bounding box center [295, 71] width 396 height 25
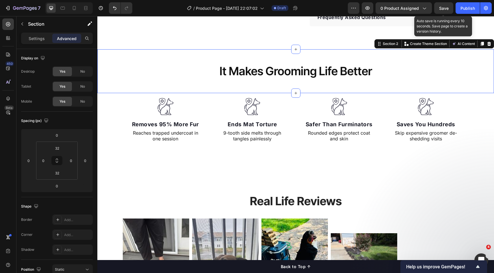
click at [106, 69] on div "It Makes Grooming Life Better Heading Row" at bounding box center [295, 71] width 396 height 25
click at [381, 45] on div "Section 2" at bounding box center [390, 43] width 18 height 5
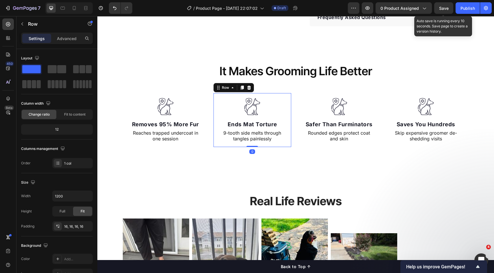
click at [280, 96] on div "Image Ends Mat Torture Text block 9-tooth side melts through tangles painlessly…" at bounding box center [252, 120] width 78 height 54
drag, startPoint x: 139, startPoint y: 102, endPoint x: 134, endPoint y: 103, distance: 5.6
click at [139, 102] on div at bounding box center [165, 107] width 68 height 18
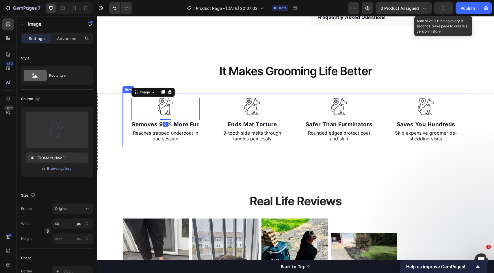
click at [122, 102] on div "Image 0 Removes 95% More Fur Text block Reaches trapped undercoat in one sessio…" at bounding box center [295, 120] width 346 height 54
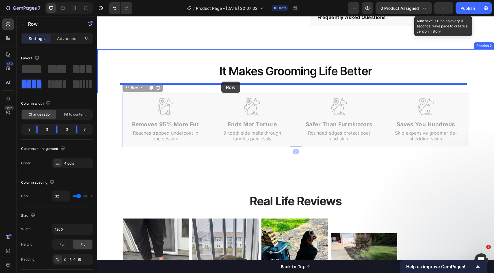
drag, startPoint x: 132, startPoint y: 86, endPoint x: 221, endPoint y: 82, distance: 89.6
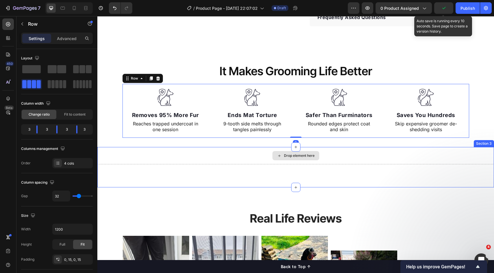
click at [237, 148] on div "Drop element here" at bounding box center [295, 155] width 396 height 17
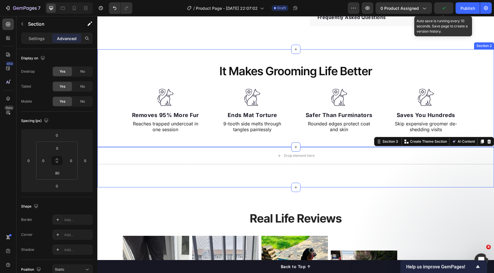
drag, startPoint x: 242, startPoint y: 140, endPoint x: 242, endPoint y: 153, distance: 13.3
click at [242, 140] on div "It Makes Grooming Life Better Heading Row Image Removes 95% More Fur Text block…" at bounding box center [295, 98] width 396 height 98
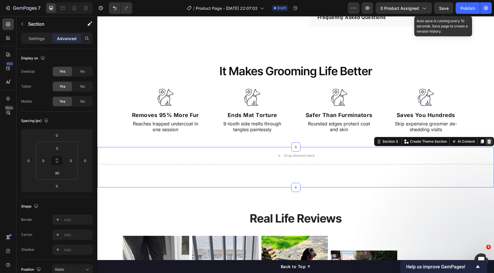
scroll to position [213, 0]
click at [487, 142] on div at bounding box center [488, 141] width 7 height 7
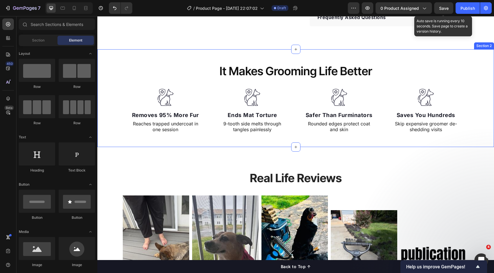
click at [473, 134] on div "It Makes Grooming Life Better Heading Row Image Removes 95% More Fur Text block…" at bounding box center [295, 98] width 396 height 79
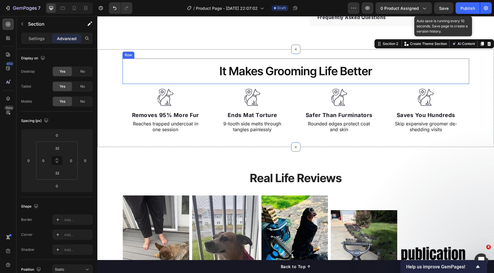
click at [285, 79] on h2 "It Makes Grooming Life Better" at bounding box center [295, 71] width 337 height 16
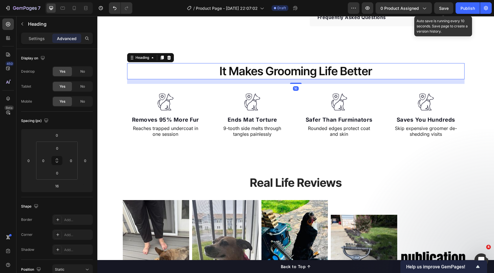
click at [359, 79] on div "16" at bounding box center [295, 81] width 337 height 5
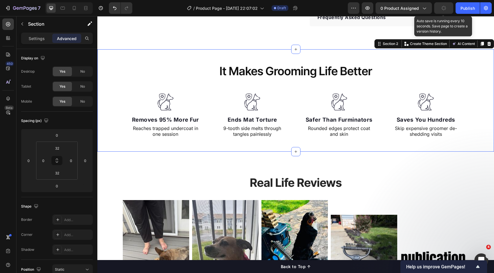
click at [350, 58] on div "It Makes Grooming Life Better Heading Row Image Removes 95% More Fur Text block…" at bounding box center [295, 100] width 396 height 102
click at [61, 148] on input "32" at bounding box center [57, 148] width 12 height 9
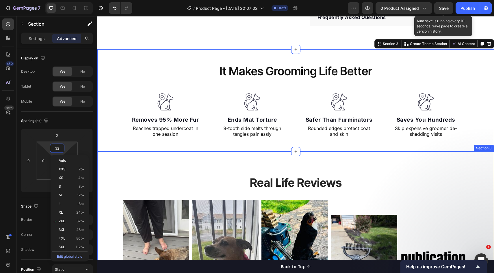
scroll to position [306, 0]
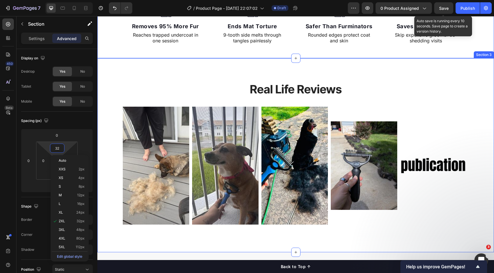
click at [247, 69] on div "Real Life Reviews Heading Image Image Image Image Image Image Image Image Image…" at bounding box center [295, 155] width 396 height 194
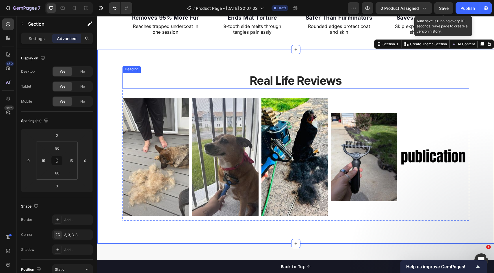
click at [268, 81] on h2 "Real Life Reviews" at bounding box center [295, 81] width 346 height 16
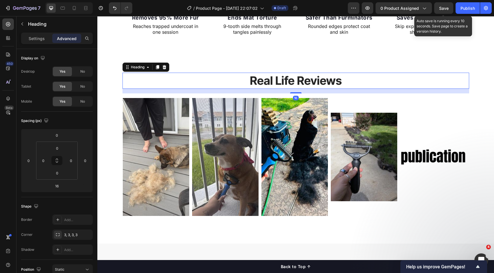
click at [269, 82] on h2 "Real Life Reviews" at bounding box center [295, 81] width 346 height 16
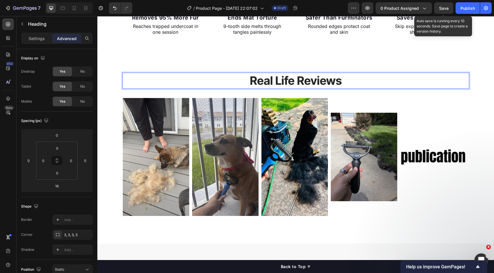
click at [300, 82] on p "Real Life Reviews" at bounding box center [295, 80] width 345 height 15
click at [239, 84] on p "Customers love our shoes!" at bounding box center [295, 80] width 345 height 15
drag, startPoint x: 262, startPoint y: 81, endPoint x: 271, endPoint y: 81, distance: 8.4
click at [263, 81] on p "Customers love our shoes!" at bounding box center [295, 80] width 345 height 15
click at [280, 81] on p "Customers love our shoes!" at bounding box center [295, 80] width 345 height 15
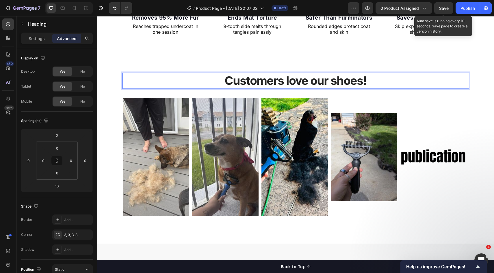
click at [285, 82] on p "Customers love our shoes!" at bounding box center [295, 80] width 345 height 15
click at [290, 83] on p "Customers L ove our shoes!" at bounding box center [295, 80] width 345 height 15
click at [246, 86] on p "Customers Love our shoes!" at bounding box center [295, 80] width 345 height 15
click at [248, 80] on p "Customers Love our shoes!" at bounding box center [295, 80] width 345 height 15
click at [249, 80] on p "Customers Love our shoes!" at bounding box center [295, 80] width 345 height 15
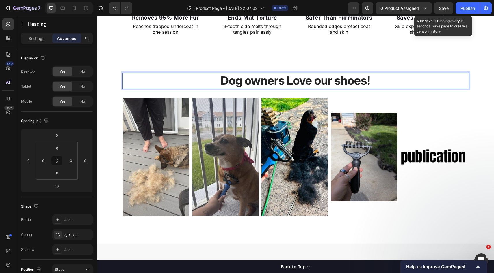
click at [283, 80] on p "Dog owners Love our shoes!" at bounding box center [295, 80] width 345 height 15
click at [298, 80] on p "Dog owners Love our shoes!" at bounding box center [295, 80] width 345 height 15
drag, startPoint x: 317, startPoint y: 81, endPoint x: 324, endPoint y: 81, distance: 7.8
click at [317, 81] on p "Dog owners Love our shoes!" at bounding box center [295, 80] width 345 height 15
click at [329, 81] on p "Dog owners Love our shoes!" at bounding box center [295, 80] width 345 height 15
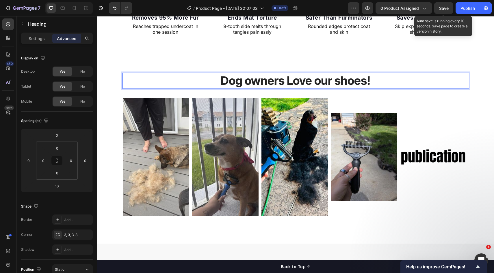
click at [318, 83] on p "Dog owners Love our shoes!" at bounding box center [295, 80] width 345 height 15
click at [335, 80] on p "Dog owners Love Our shoes!" at bounding box center [295, 80] width 345 height 15
click at [364, 80] on p "Dog owners Love Our 2-in-1 shoes!" at bounding box center [295, 80] width 345 height 15
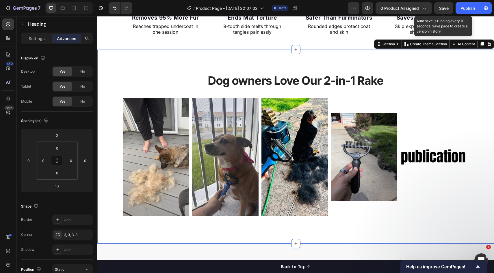
click at [313, 59] on div "Dog owners Love Our 2-in-1 Rake Heading Image Image Image Image Image Image Ima…" at bounding box center [295, 147] width 396 height 194
click at [304, 76] on p "Dog owners Love Our 2-in-1 Rake" at bounding box center [295, 80] width 345 height 15
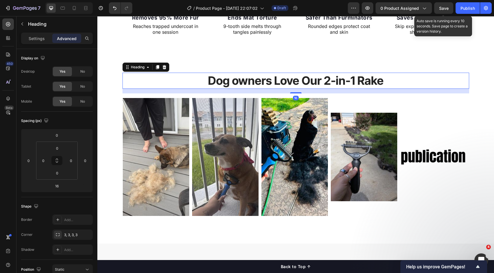
scroll to position [178, 0]
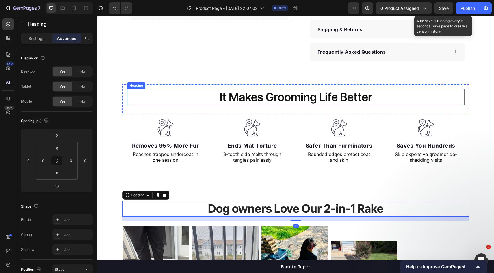
click at [291, 96] on h2 "It Makes Grooming Life Better" at bounding box center [295, 97] width 337 height 16
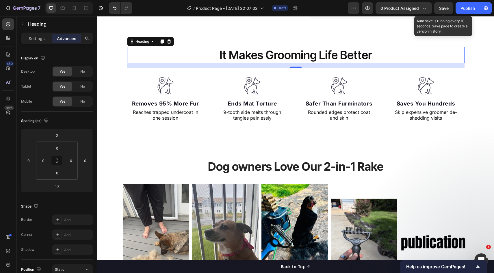
scroll to position [207, 0]
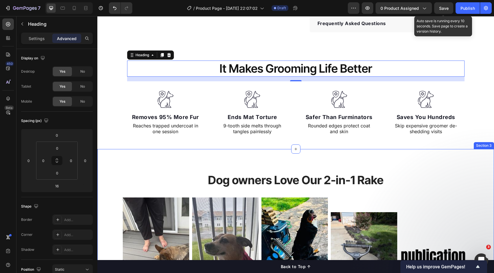
click at [417, 170] on div "Dog owners Love Our 2-in-1 Rake Heading Image Image Image Image Image Image Ima…" at bounding box center [295, 246] width 396 height 194
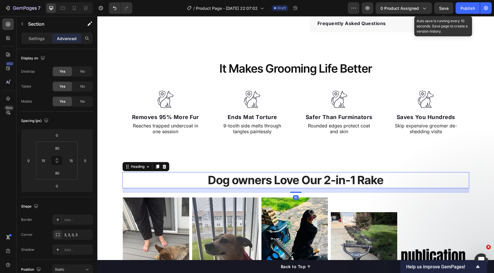
drag, startPoint x: 329, startPoint y: 173, endPoint x: 330, endPoint y: 181, distance: 7.6
click at [329, 173] on p "Dog owners Love Our 2-in-1 Rake" at bounding box center [295, 180] width 345 height 15
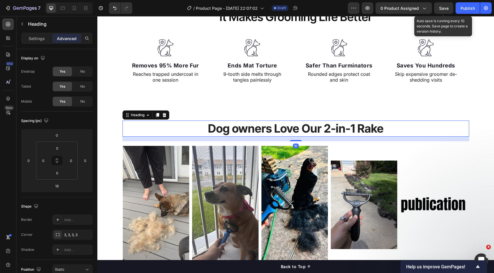
scroll to position [273, 0]
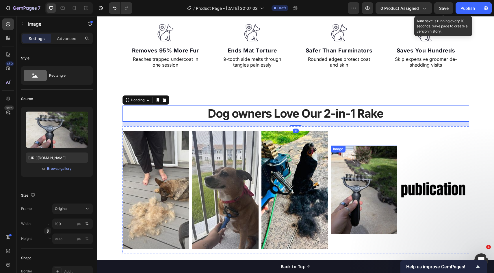
click at [390, 167] on img at bounding box center [364, 190] width 66 height 88
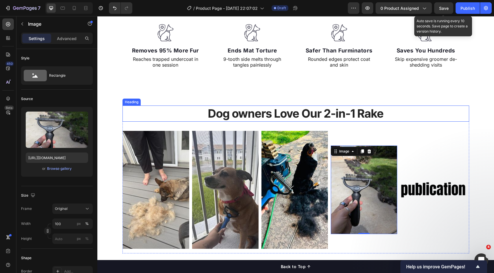
click at [289, 113] on p "Dog owners Love Our 2-in-1 Rake" at bounding box center [295, 113] width 345 height 15
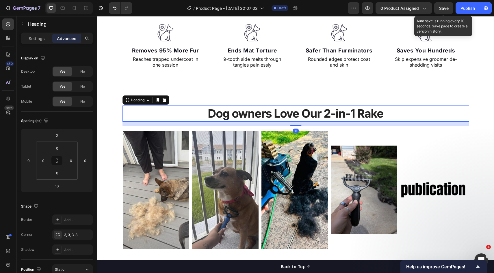
click at [379, 126] on div "16" at bounding box center [295, 124] width 346 height 5
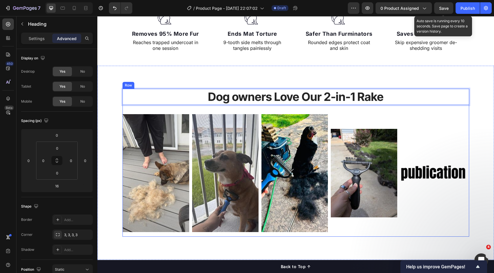
scroll to position [318, 0]
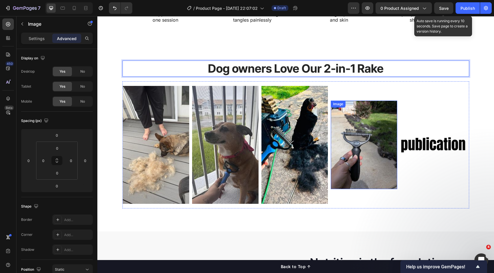
click at [425, 135] on div "Image" at bounding box center [433, 145] width 66 height 28
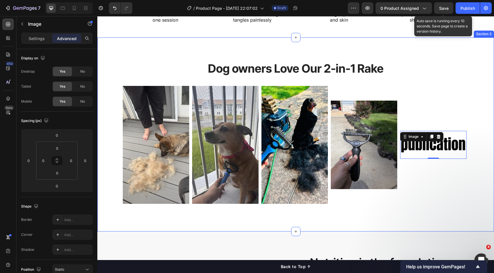
drag, startPoint x: 313, startPoint y: 60, endPoint x: 314, endPoint y: 69, distance: 8.5
click at [313, 61] on div "Dog owners Love Our 2-in-1 Rake Heading Image Image Image Image Image 0 Image I…" at bounding box center [295, 135] width 396 height 194
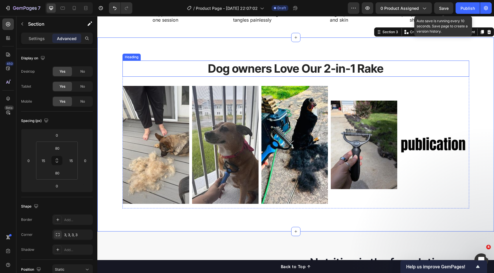
click at [314, 69] on p "Dog owners Love Our 2-in-1 Rake" at bounding box center [295, 68] width 345 height 15
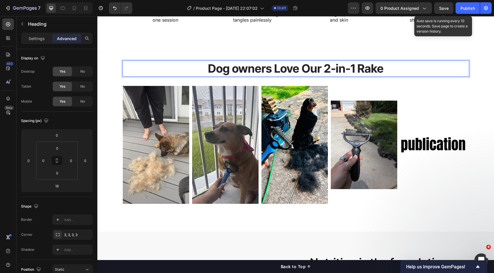
click at [387, 64] on p "Dog owners Love Our 2-in-1 Rake" at bounding box center [295, 68] width 345 height 15
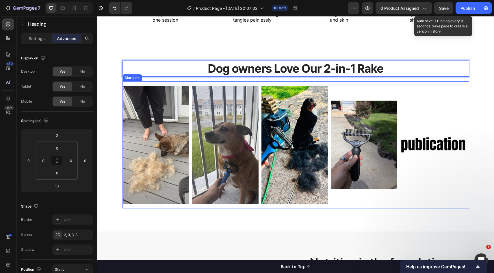
click at [412, 120] on div "Image Image Image Image Image" at bounding box center [296, 145] width 346 height 118
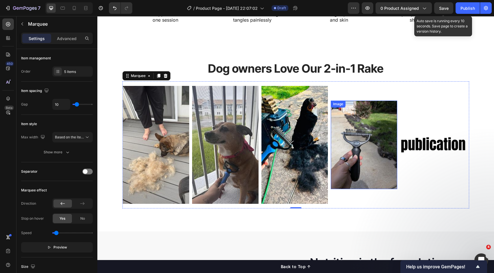
click at [360, 135] on img at bounding box center [364, 145] width 66 height 88
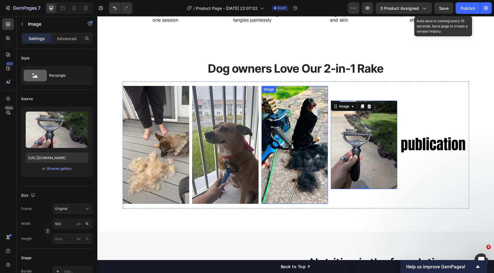
drag, startPoint x: 389, startPoint y: 162, endPoint x: 385, endPoint y: 163, distance: 4.4
click at [389, 162] on img at bounding box center [364, 145] width 66 height 88
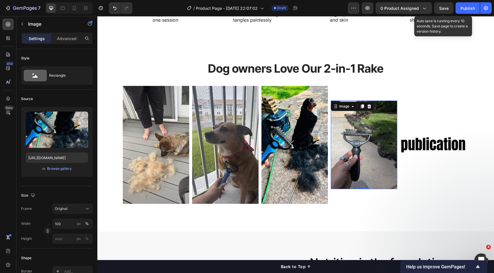
click at [286, 160] on img at bounding box center [294, 145] width 66 height 118
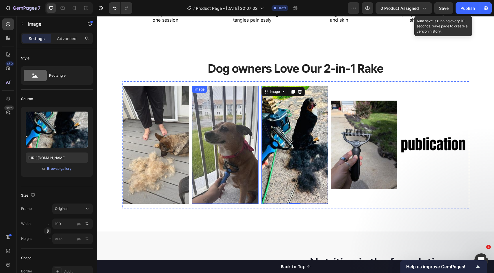
click at [154, 153] on img at bounding box center [156, 145] width 66 height 118
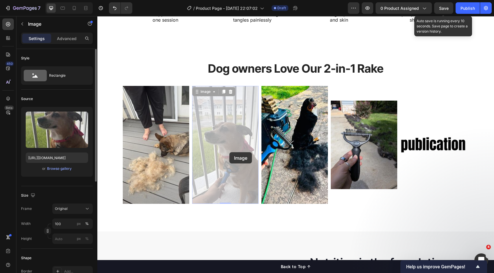
click at [149, 150] on img at bounding box center [156, 145] width 66 height 118
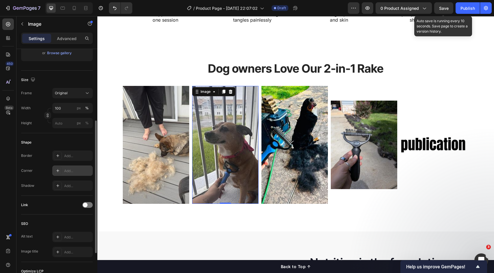
scroll to position [112, 0]
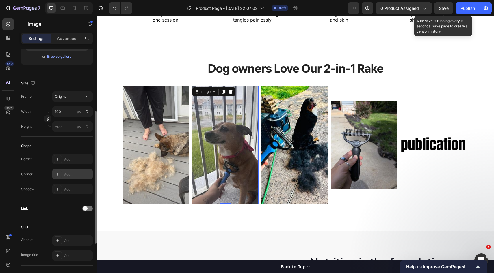
click at [72, 177] on div "Add..." at bounding box center [77, 174] width 27 height 5
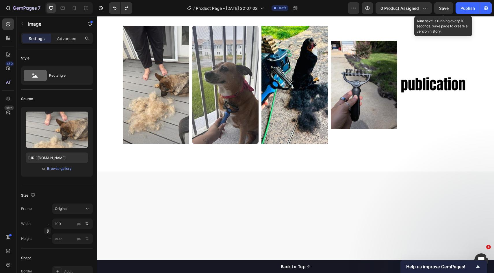
scroll to position [337, 0]
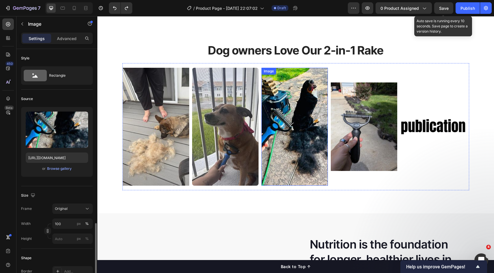
click at [296, 180] on img at bounding box center [294, 127] width 66 height 118
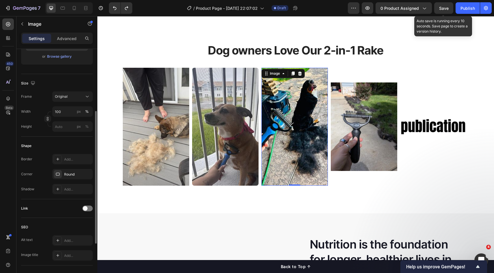
click at [208, 172] on img at bounding box center [225, 127] width 66 height 118
click at [160, 158] on img at bounding box center [156, 127] width 66 height 118
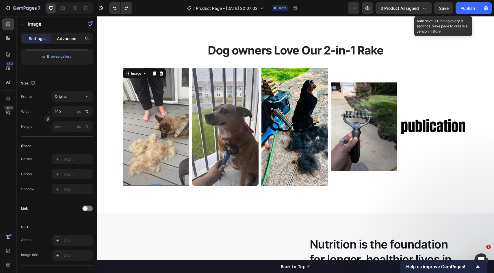
click at [62, 35] on div "Advanced" at bounding box center [66, 38] width 29 height 9
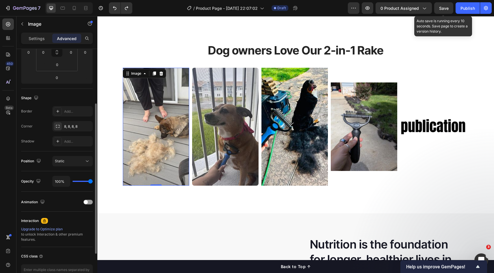
scroll to position [100, 0]
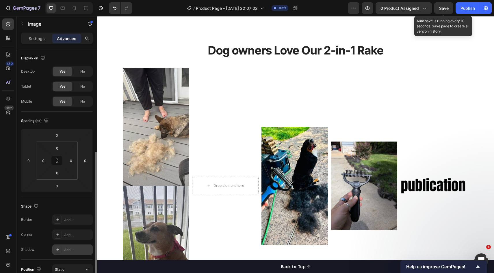
scroll to position [63, 0]
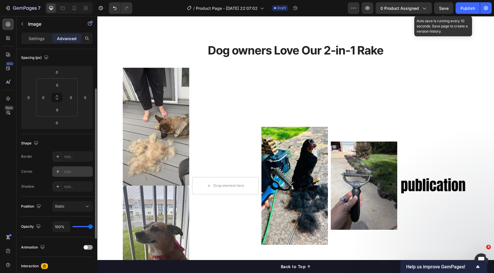
click at [66, 175] on div "Add..." at bounding box center [72, 172] width 40 height 10
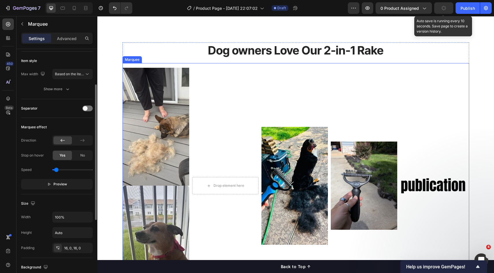
click at [226, 156] on div "Image Image 0 Drop element here Image Image Image" at bounding box center [296, 186] width 346 height 236
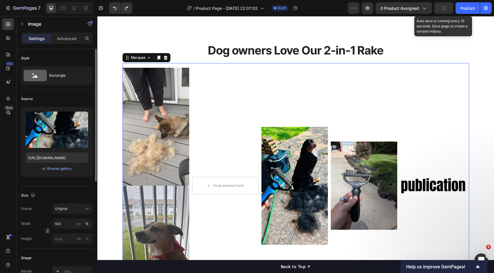
click at [292, 159] on img at bounding box center [294, 186] width 66 height 118
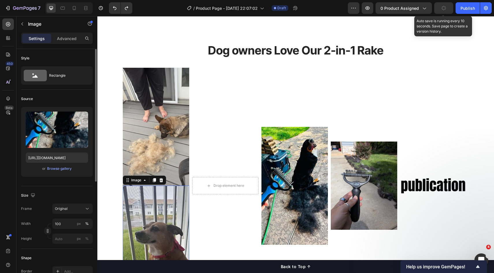
click at [132, 204] on img at bounding box center [156, 245] width 66 height 118
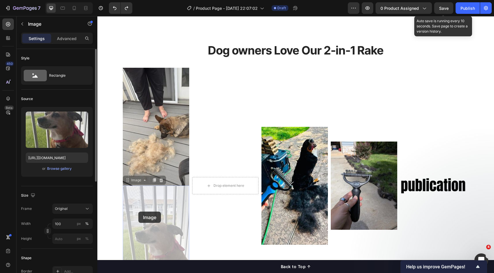
scroll to position [353, 0]
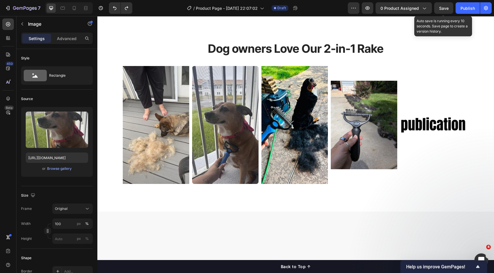
scroll to position [306, 0]
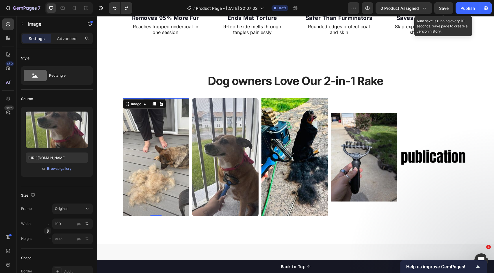
click at [150, 161] on img at bounding box center [156, 157] width 66 height 118
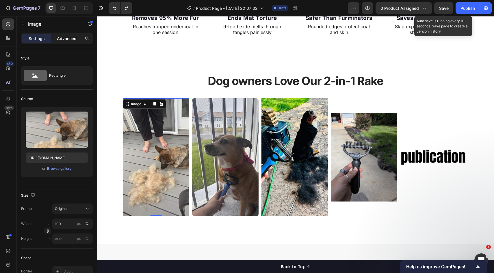
click at [60, 42] on div "Advanced" at bounding box center [66, 38] width 29 height 9
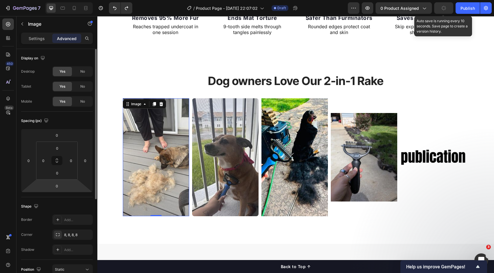
scroll to position [72, 0]
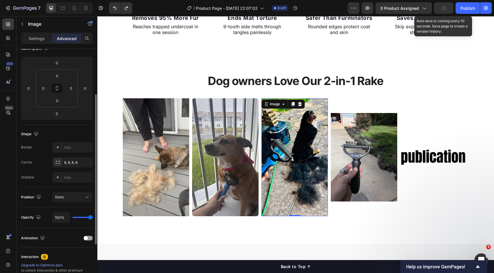
click at [278, 185] on img at bounding box center [294, 157] width 66 height 118
click at [179, 184] on img at bounding box center [156, 157] width 66 height 118
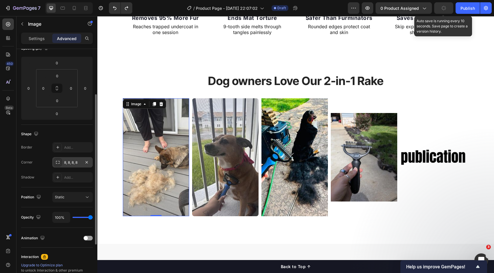
click at [76, 165] on div "8, 8, 8, 8" at bounding box center [72, 162] width 17 height 5
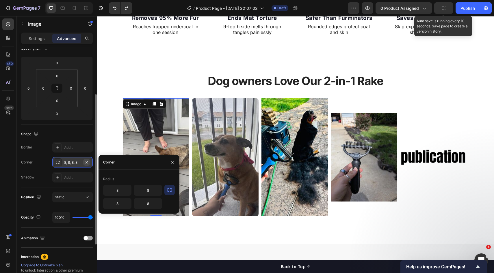
click at [86, 163] on icon "button" at bounding box center [86, 162] width 2 height 2
type input "0"
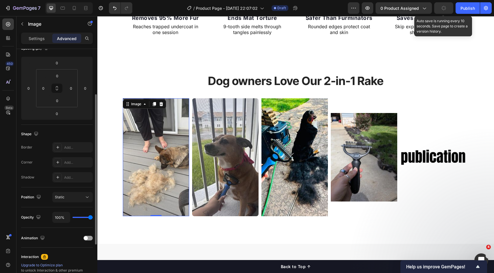
click at [218, 164] on img at bounding box center [225, 157] width 66 height 118
click at [163, 167] on img at bounding box center [156, 157] width 66 height 118
click at [42, 40] on p "Settings" at bounding box center [37, 39] width 16 height 6
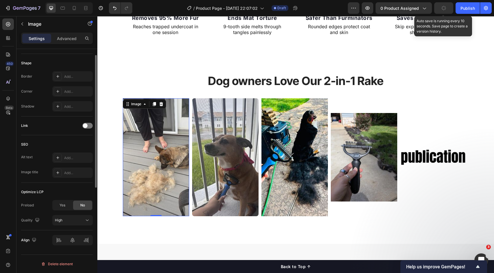
scroll to position [130, 0]
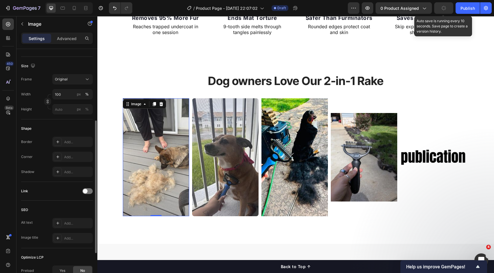
click at [144, 156] on img at bounding box center [156, 157] width 66 height 118
click at [240, 152] on img at bounding box center [225, 157] width 66 height 118
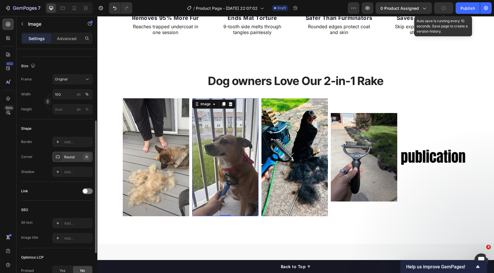
click at [83, 156] on button "button" at bounding box center [86, 157] width 7 height 7
drag, startPoint x: 219, startPoint y: 159, endPoint x: 269, endPoint y: 157, distance: 49.4
click at [219, 159] on img at bounding box center [225, 157] width 66 height 118
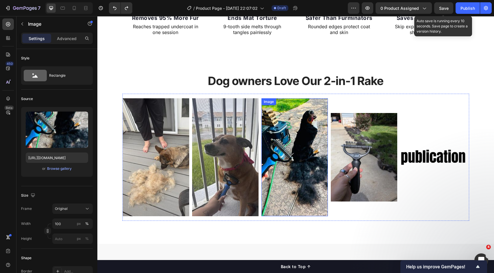
click at [307, 144] on img at bounding box center [294, 157] width 66 height 118
click at [237, 145] on img at bounding box center [225, 157] width 66 height 118
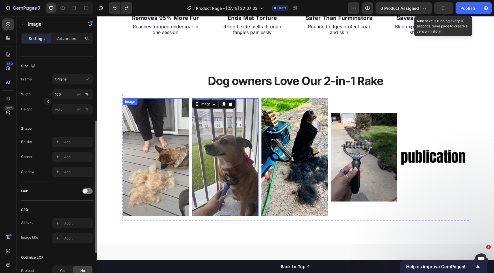
click at [139, 141] on img at bounding box center [156, 157] width 66 height 118
click at [242, 149] on img at bounding box center [225, 157] width 66 height 118
click at [70, 158] on div "Add..." at bounding box center [77, 157] width 27 height 5
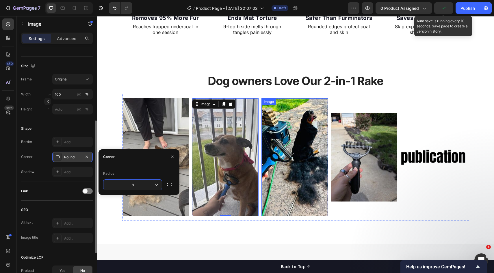
click at [318, 156] on img at bounding box center [294, 157] width 66 height 118
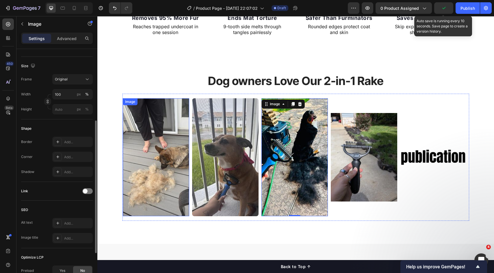
click at [147, 162] on img at bounding box center [156, 157] width 66 height 118
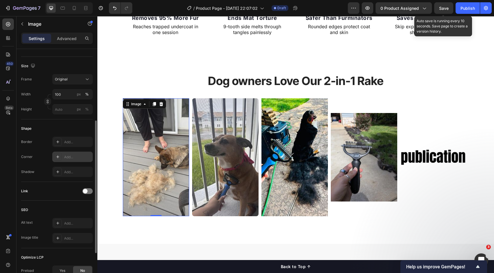
click at [76, 157] on div "Add..." at bounding box center [77, 157] width 27 height 5
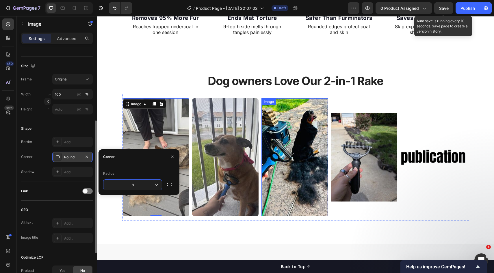
click at [304, 158] on img at bounding box center [294, 157] width 66 height 118
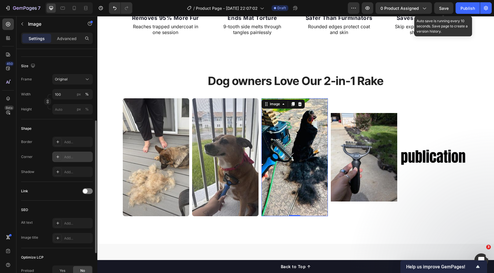
click at [66, 157] on div "Add..." at bounding box center [77, 157] width 27 height 5
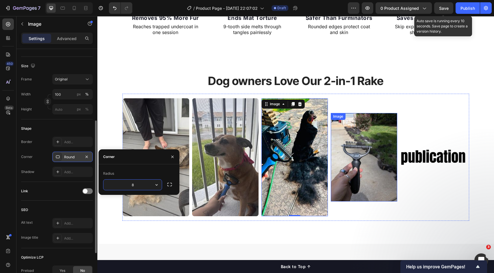
click at [348, 156] on img at bounding box center [364, 157] width 66 height 88
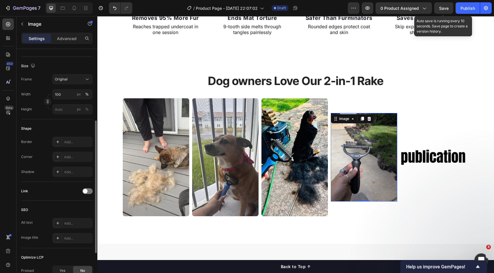
click at [64, 162] on div "Border Add... Corner Add... Shadow Add..." at bounding box center [57, 157] width 72 height 40
click at [73, 160] on div "Add..." at bounding box center [72, 157] width 40 height 10
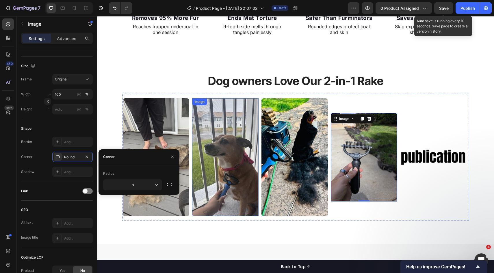
click at [355, 166] on img at bounding box center [364, 157] width 66 height 88
drag, startPoint x: 457, startPoint y: 174, endPoint x: 412, endPoint y: 173, distance: 45.3
click at [457, 174] on div "Image Image Image Image 0 Image" at bounding box center [296, 157] width 346 height 118
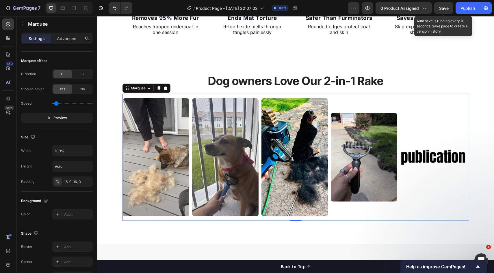
scroll to position [0, 0]
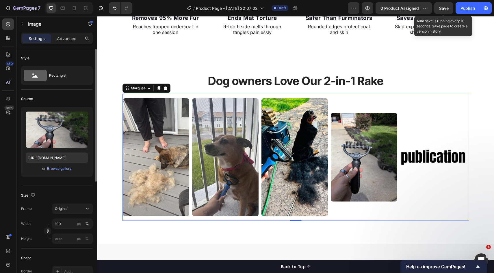
click at [375, 171] on img at bounding box center [364, 157] width 66 height 88
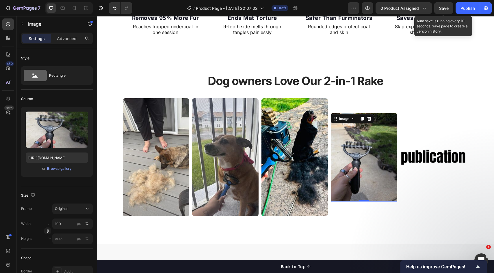
click at [294, 148] on img at bounding box center [294, 157] width 66 height 118
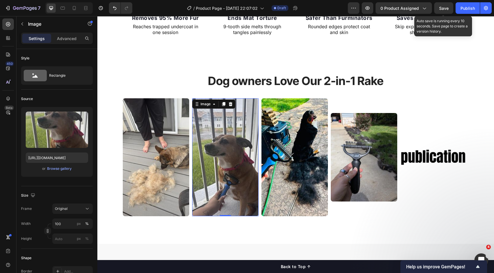
click at [225, 148] on img at bounding box center [225, 157] width 66 height 118
click at [149, 144] on img at bounding box center [156, 157] width 66 height 118
click at [254, 144] on img at bounding box center [225, 157] width 66 height 118
click at [361, 150] on img at bounding box center [364, 157] width 66 height 88
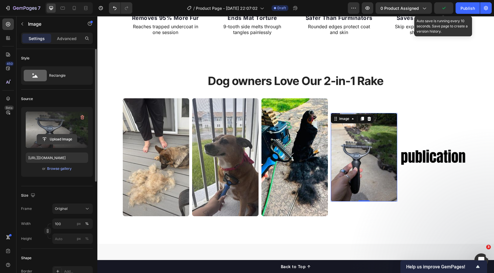
click at [58, 141] on input "file" at bounding box center [57, 140] width 40 height 10
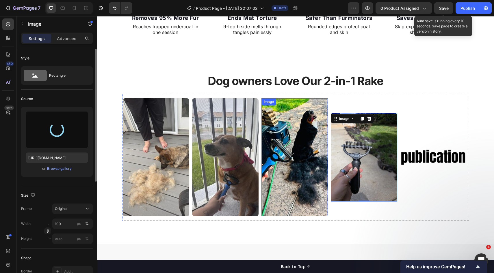
type input "https://cdn.shopify.com/s/files/1/0634/4975/9811/files/gempages_565411517424469…"
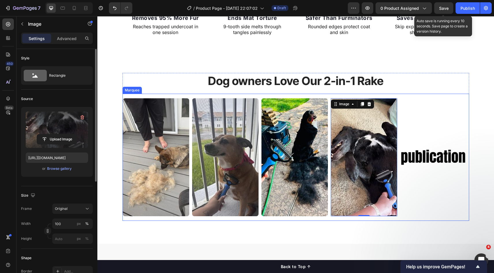
click at [323, 95] on div "Image Image Image Image 0 Image Image Image Image Image 0 Image Marquee" at bounding box center [295, 157] width 346 height 127
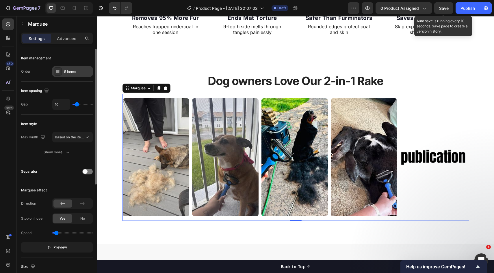
click at [76, 76] on div "5 items" at bounding box center [72, 71] width 40 height 10
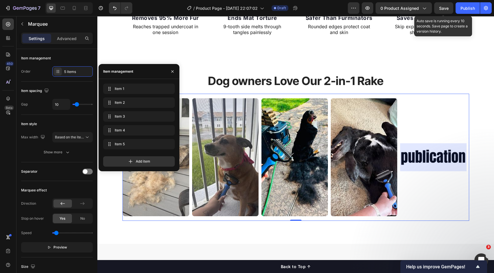
drag, startPoint x: 137, startPoint y: 163, endPoint x: 134, endPoint y: 166, distance: 3.7
click at [137, 163] on span "Add item" at bounding box center [143, 161] width 14 height 5
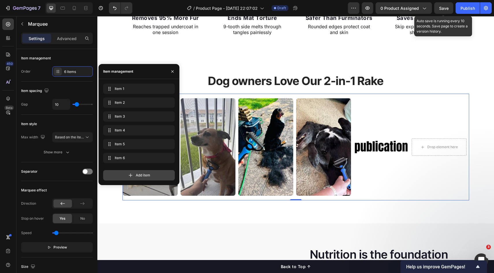
click at [130, 177] on icon at bounding box center [131, 176] width 6 height 6
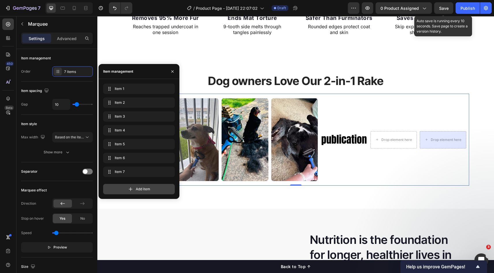
click at [135, 189] on div "Add item" at bounding box center [139, 189] width 72 height 10
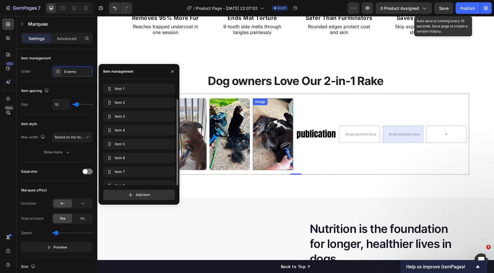
scroll to position [8, 0]
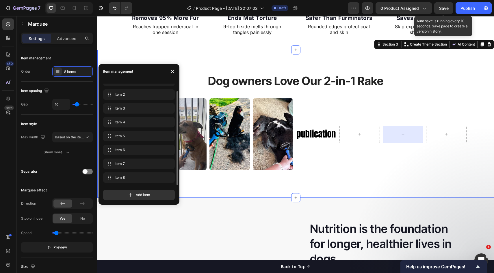
click at [290, 190] on div "Dog owners Love Our 2-in-1 Rake Heading Image Image Image Image Image Image Ima…" at bounding box center [295, 124] width 396 height 148
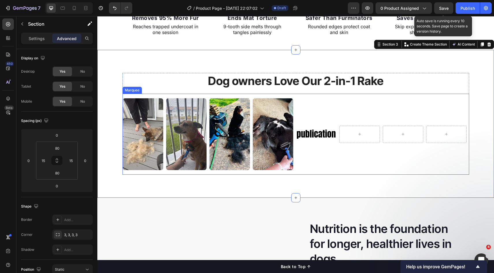
click at [325, 167] on div "Image Image Image Image Image" at bounding box center [296, 134] width 346 height 72
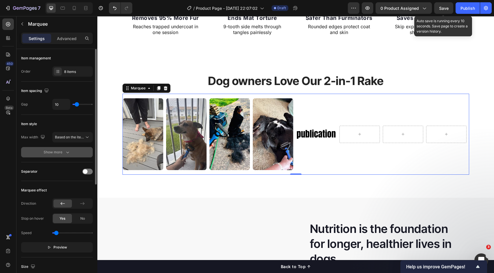
click at [69, 155] on icon "button" at bounding box center [68, 153] width 6 height 6
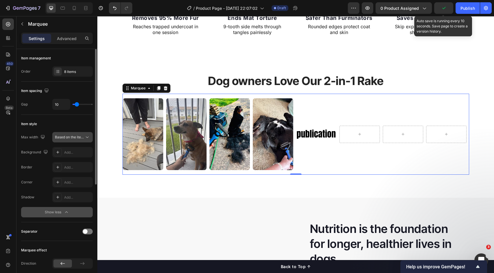
click at [72, 139] on span "Based on the item count" at bounding box center [69, 137] width 29 height 5
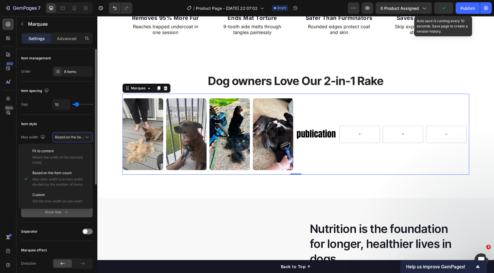
click at [78, 127] on div "Item style" at bounding box center [57, 124] width 72 height 9
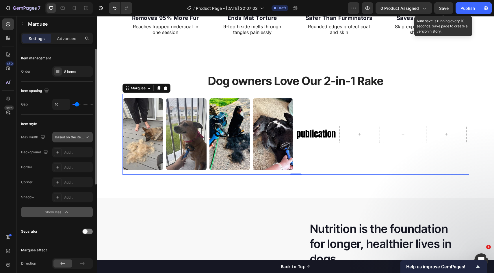
click at [73, 136] on span "Based on the item count" at bounding box center [74, 137] width 39 height 4
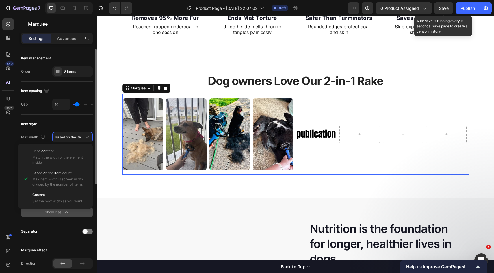
click at [84, 119] on div "Item style Max width Based on the item count Background Add... Border Add... Co…" at bounding box center [57, 169] width 72 height 108
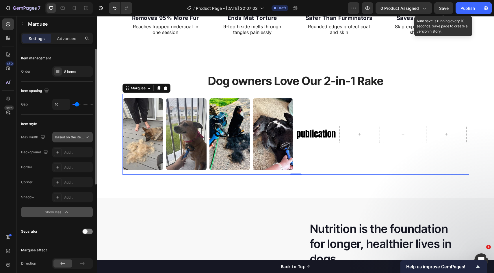
click at [77, 142] on button "Based on the item count" at bounding box center [72, 137] width 40 height 10
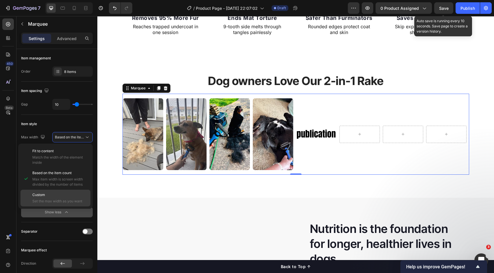
click at [50, 194] on p "Custom" at bounding box center [59, 195] width 55 height 5
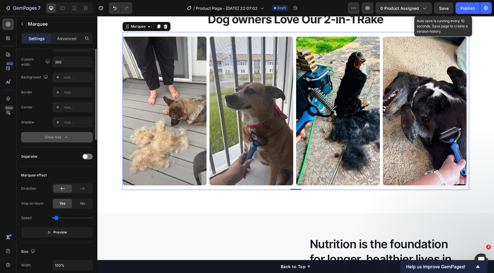
scroll to position [0, 0]
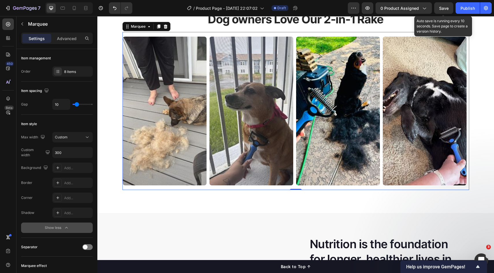
click at [291, 186] on div "Image Image Image Image Image Drop element here Drop element here Drop element …" at bounding box center [295, 111] width 346 height 158
drag, startPoint x: 292, startPoint y: 188, endPoint x: 189, endPoint y: 154, distance: 108.2
click at [292, 188] on div "Image Image Image Image Image Drop element here Drop element here Drop element …" at bounding box center [295, 111] width 346 height 158
click at [67, 134] on button "Custom" at bounding box center [72, 137] width 40 height 10
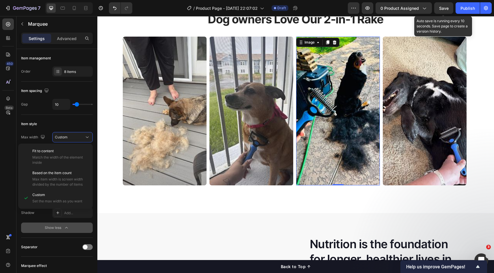
click at [324, 115] on img at bounding box center [338, 111] width 84 height 149
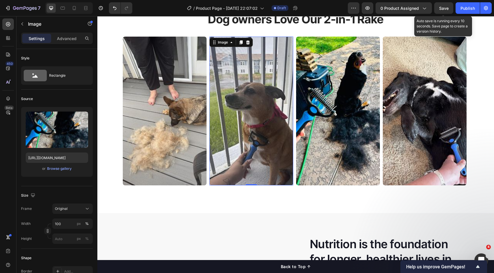
drag, startPoint x: 273, startPoint y: 119, endPoint x: 331, endPoint y: 113, distance: 58.3
click at [273, 119] on img at bounding box center [251, 111] width 84 height 149
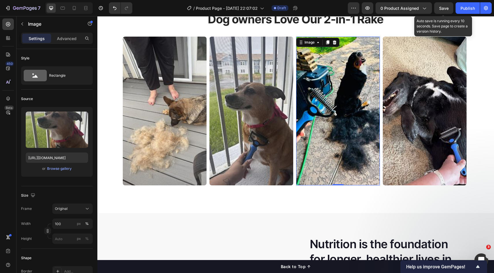
click at [331, 113] on img at bounding box center [338, 111] width 84 height 149
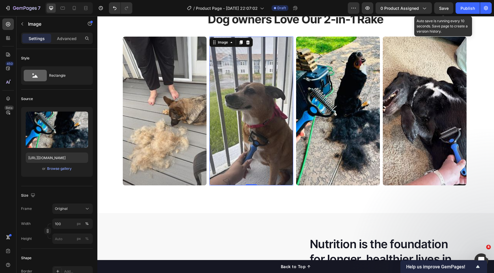
click at [251, 122] on img at bounding box center [251, 111] width 84 height 149
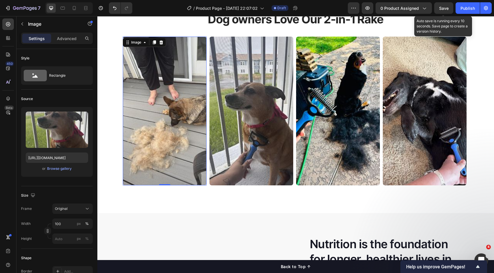
click at [146, 117] on img at bounding box center [165, 111] width 84 height 149
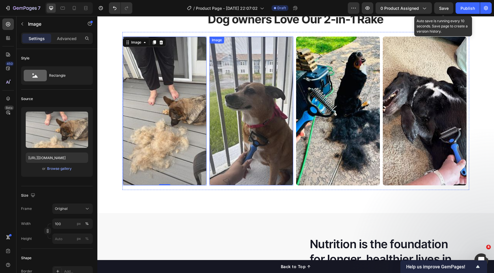
click at [242, 115] on img at bounding box center [251, 111] width 84 height 149
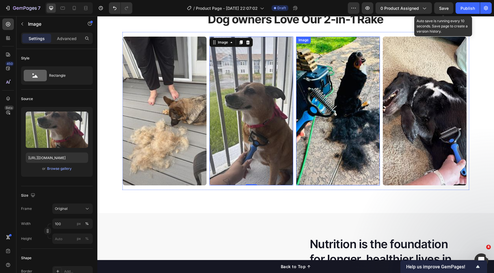
click at [331, 111] on img at bounding box center [338, 111] width 84 height 149
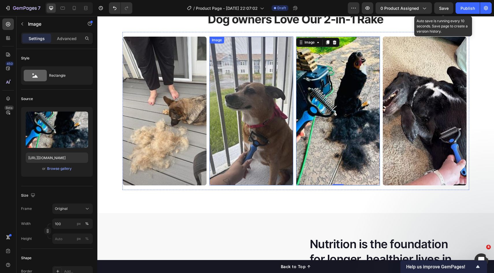
click at [253, 122] on img at bounding box center [251, 111] width 84 height 149
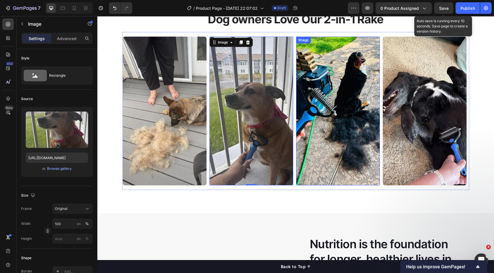
click at [326, 118] on img at bounding box center [338, 111] width 84 height 149
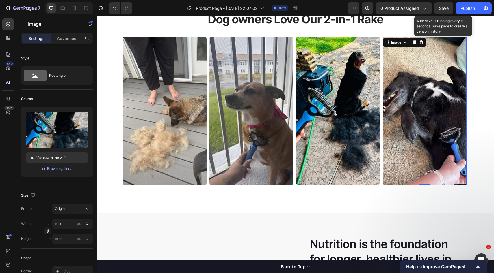
click at [392, 119] on img at bounding box center [424, 111] width 84 height 149
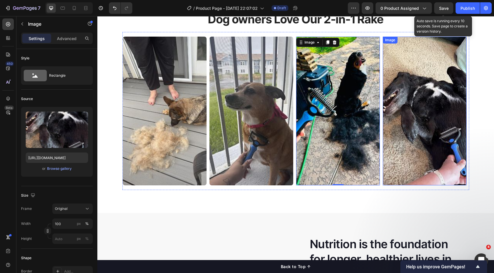
click at [418, 144] on img at bounding box center [424, 111] width 84 height 149
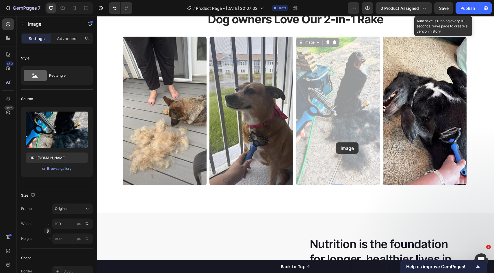
click at [97, 16] on div at bounding box center [97, 16] width 0 height 0
click at [345, 140] on div "Image Image Image 0 Image 0 Image Image Drop element here Drop element here Dro…" at bounding box center [469, 111] width 693 height 149
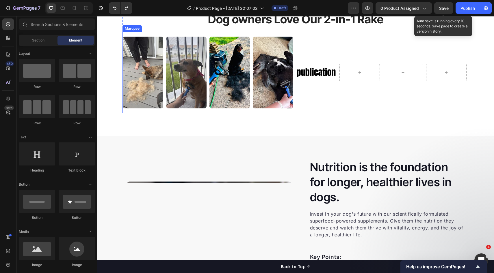
scroll to position [323, 0]
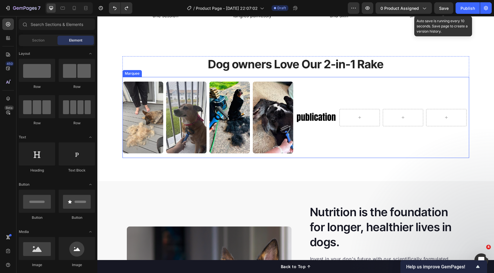
click at [318, 146] on div "Image Image Image Image Image" at bounding box center [296, 118] width 346 height 72
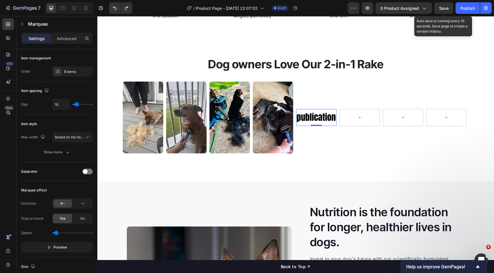
click at [317, 123] on img at bounding box center [316, 117] width 40 height 17
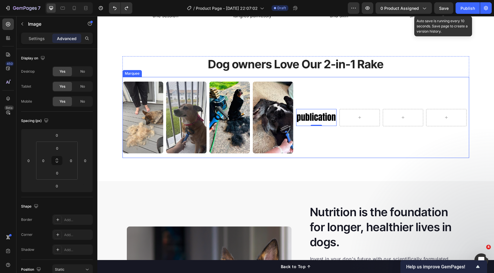
click at [320, 148] on div "Image Image Image Image Image 0" at bounding box center [296, 118] width 346 height 72
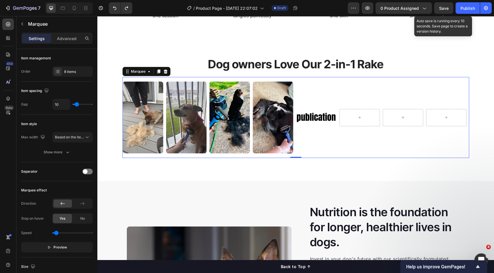
click at [271, 141] on img at bounding box center [273, 118] width 40 height 72
click at [313, 146] on div "Image Image Image Image 0 Image" at bounding box center [296, 118] width 346 height 72
click at [80, 141] on button "Based on the item count" at bounding box center [72, 137] width 40 height 10
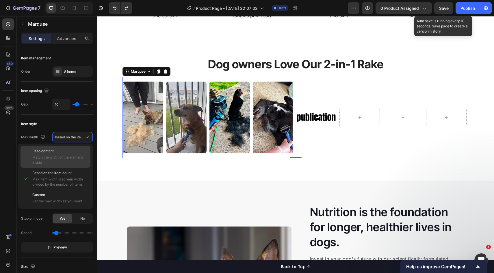
click at [73, 160] on span "Match the width of the element inside" at bounding box center [59, 160] width 55 height 10
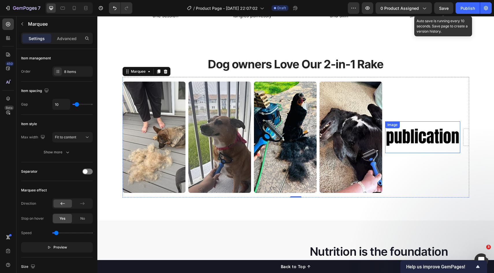
click at [439, 136] on img at bounding box center [422, 138] width 75 height 32
click at [431, 185] on div "Image Image Image Image Image 0" at bounding box center [319, 137] width 392 height 111
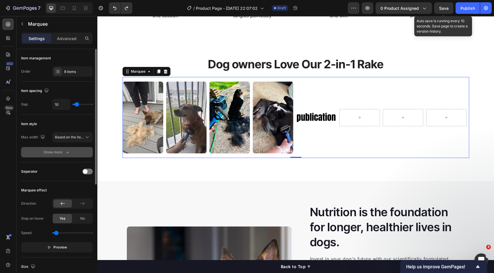
click at [68, 155] on icon "button" at bounding box center [68, 153] width 6 height 6
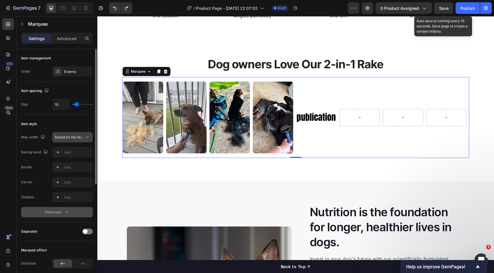
click at [68, 137] on span "Based on the item count" at bounding box center [74, 137] width 39 height 4
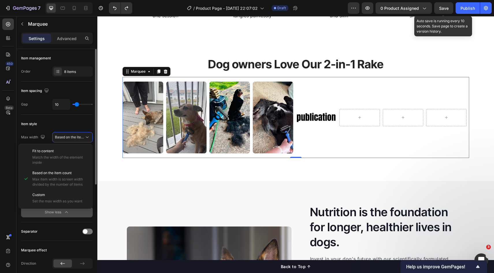
click at [65, 123] on div "Item style" at bounding box center [57, 124] width 72 height 9
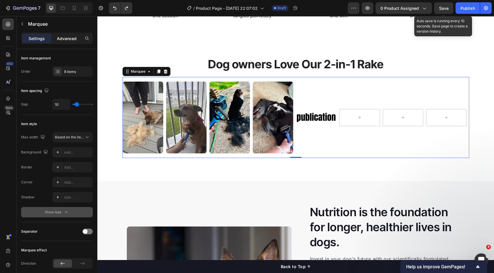
click at [61, 35] on div "Advanced" at bounding box center [66, 38] width 29 height 9
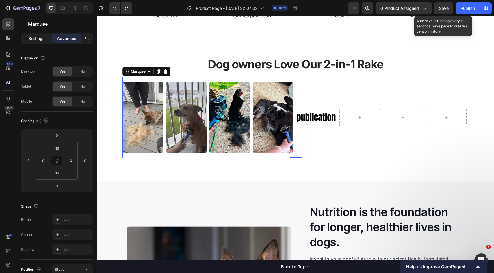
click at [42, 40] on p "Settings" at bounding box center [37, 39] width 16 height 6
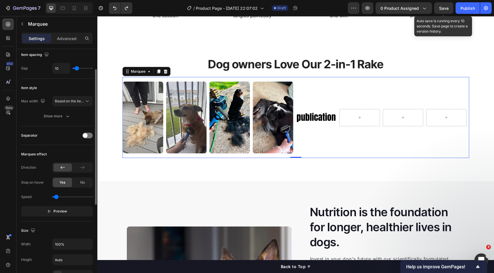
scroll to position [0, 0]
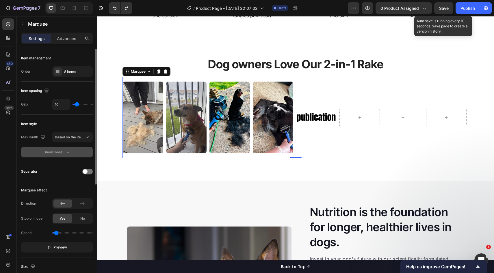
click at [66, 150] on icon "button" at bounding box center [68, 153] width 6 height 6
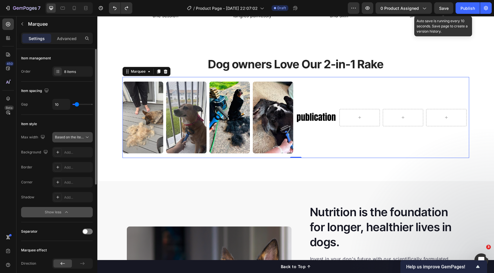
click at [78, 135] on span "Based on the item count" at bounding box center [69, 137] width 29 height 5
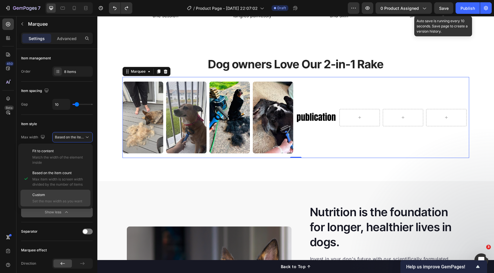
click at [76, 193] on p "Custom" at bounding box center [59, 195] width 55 height 5
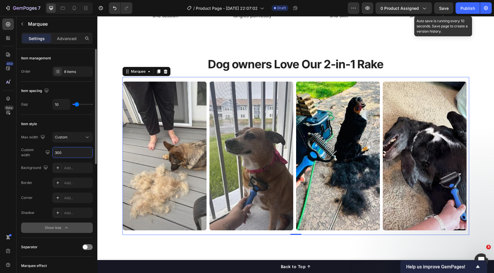
click at [67, 155] on input "300" at bounding box center [73, 153] width 40 height 10
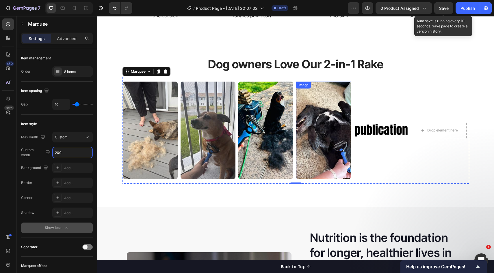
type input "200"
click at [352, 150] on div "Image Image Image Image Image Drop element here Drop element here Drop element …" at bounding box center [354, 131] width 462 height 98
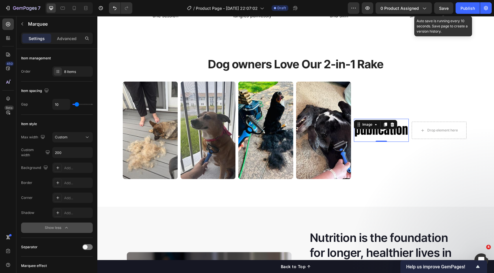
click at [365, 137] on img at bounding box center [381, 130] width 55 height 23
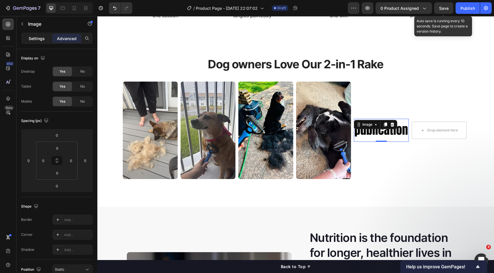
click at [40, 42] on div "Settings" at bounding box center [36, 38] width 29 height 9
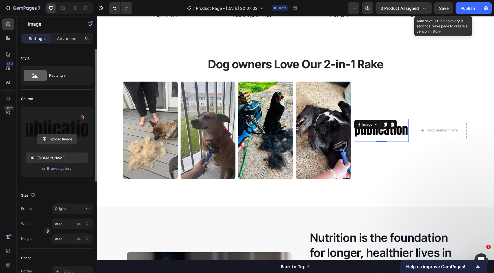
click at [58, 143] on input "file" at bounding box center [57, 140] width 40 height 10
type input "https://cdn.shopify.com/s/files/1/0634/4975/9811/files/gempages_565411517424469…"
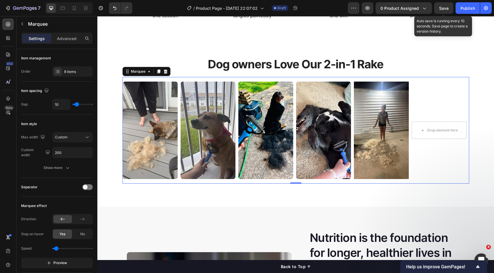
click at [202, 79] on div "Image Image Image Image Image Drop element here Drop element here Drop element …" at bounding box center [295, 130] width 346 height 107
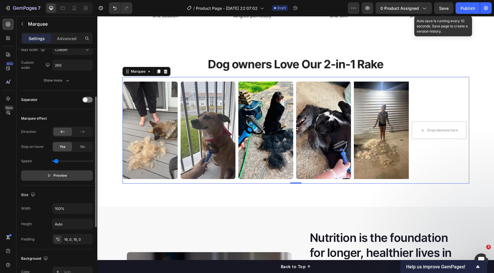
click at [65, 178] on span "Preview" at bounding box center [60, 176] width 14 height 6
drag, startPoint x: 56, startPoint y: 163, endPoint x: 61, endPoint y: 161, distance: 5.2
click at [59, 162] on input "range" at bounding box center [72, 161] width 40 height 1
drag, startPoint x: 61, startPoint y: 161, endPoint x: 64, endPoint y: 160, distance: 3.6
type input "1.1"
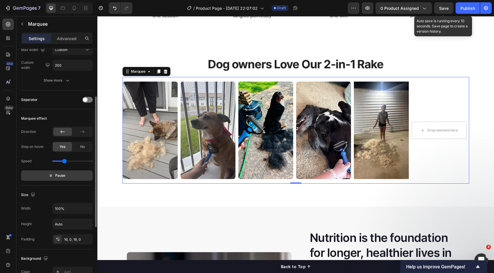
click at [64, 161] on input "range" at bounding box center [72, 161] width 40 height 1
click at [63, 178] on span "Pause" at bounding box center [60, 176] width 10 height 6
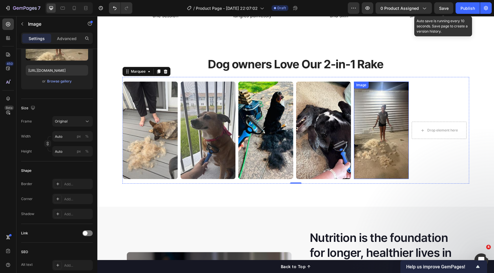
click at [261, 153] on img at bounding box center [288, 131] width 55 height 98
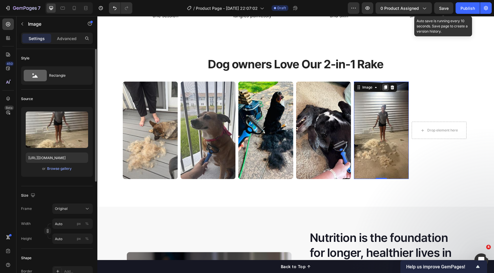
click at [213, 86] on icon at bounding box center [210, 87] width 5 height 5
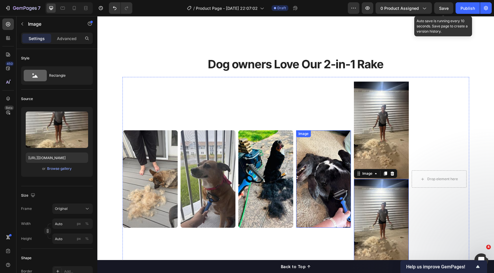
scroll to position [363, 0]
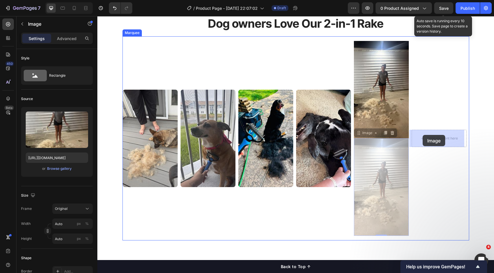
drag, startPoint x: 369, startPoint y: 132, endPoint x: 422, endPoint y: 135, distance: 53.2
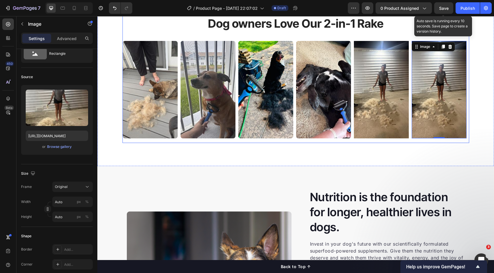
scroll to position [290, 0]
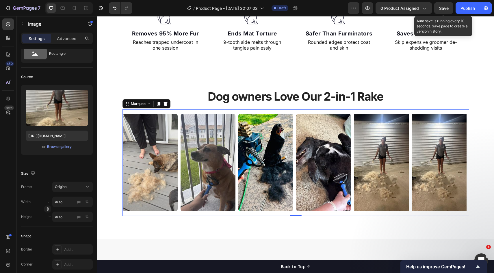
click at [195, 109] on div "Image Image Image Image Image Image Drop element here Drop element here Image I…" at bounding box center [295, 162] width 346 height 107
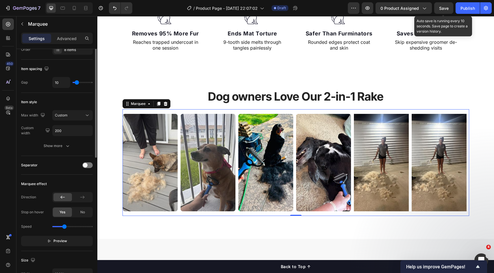
scroll to position [0, 0]
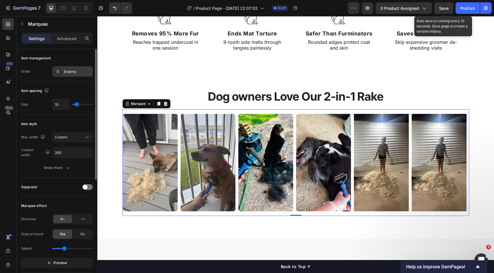
click at [72, 75] on div "8 items" at bounding box center [72, 71] width 40 height 10
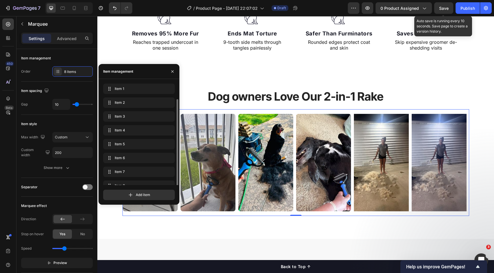
scroll to position [8, 0]
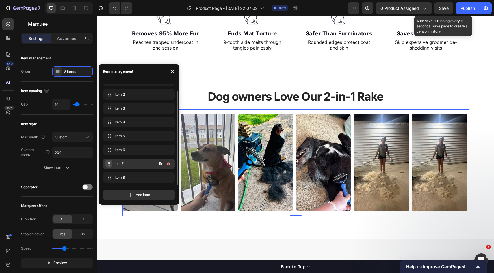
click at [110, 165] on icon at bounding box center [109, 164] width 5 height 5
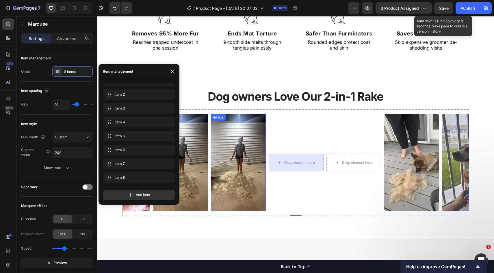
scroll to position [0, 201]
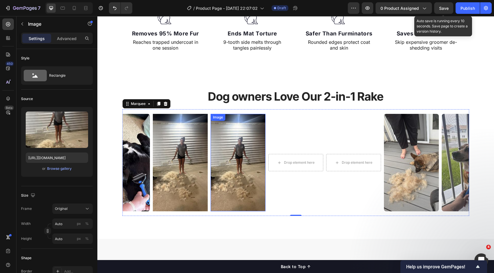
click at [238, 152] on img at bounding box center [224, 163] width 55 height 98
click at [164, 120] on icon at bounding box center [162, 119] width 5 height 5
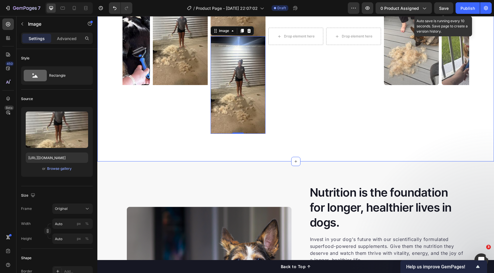
scroll to position [407, 0]
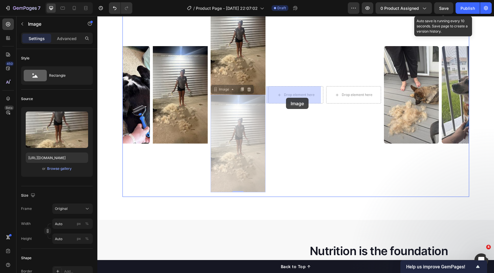
drag, startPoint x: 220, startPoint y: 92, endPoint x: 286, endPoint y: 98, distance: 65.8
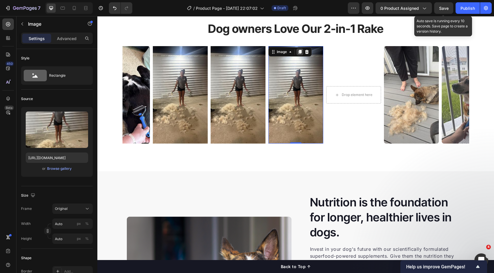
click at [244, 54] on icon at bounding box center [242, 52] width 5 height 5
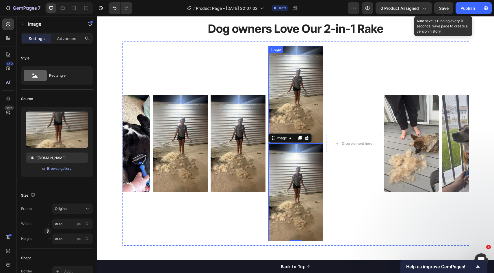
scroll to position [407, 0]
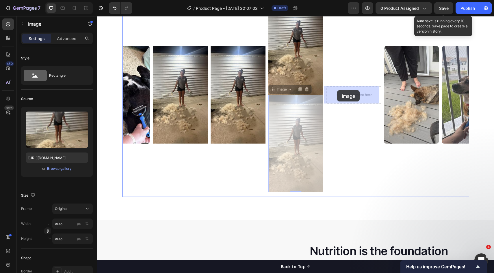
drag, startPoint x: 281, startPoint y: 91, endPoint x: 332, endPoint y: 89, distance: 50.8
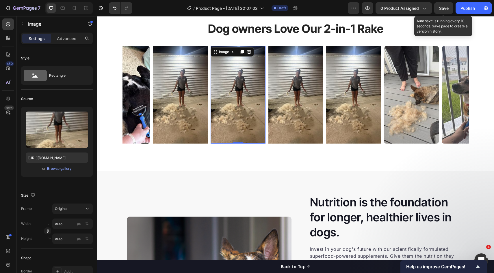
click at [178, 91] on img at bounding box center [150, 95] width 55 height 98
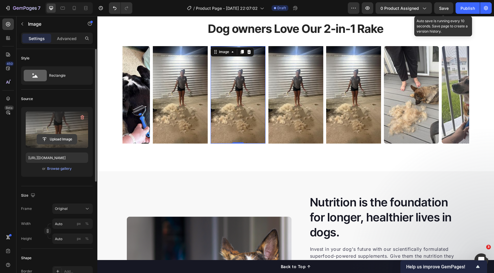
click at [62, 141] on input "file" at bounding box center [57, 140] width 40 height 10
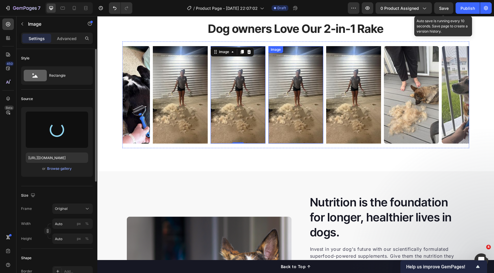
type input "https://cdn.shopify.com/s/files/1/0634/4975/9811/files/gempages_565411517424469…"
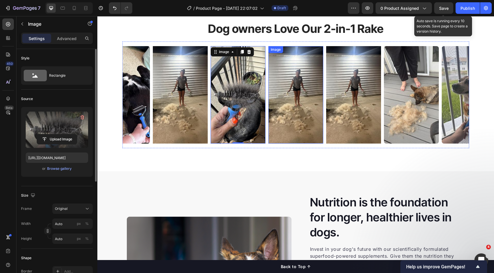
click at [272, 111] on img at bounding box center [244, 95] width 55 height 98
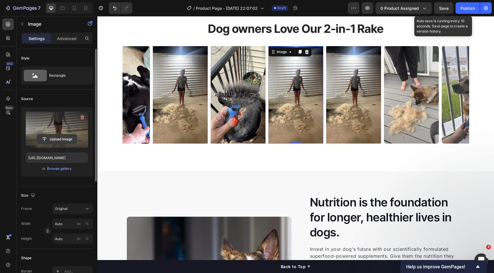
drag, startPoint x: 58, startPoint y: 140, endPoint x: 67, endPoint y: 140, distance: 9.2
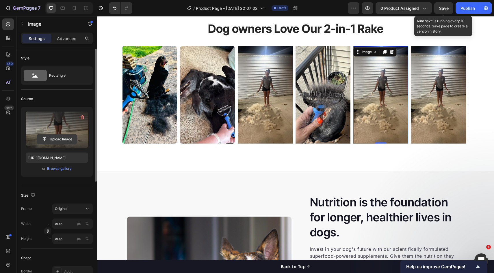
click at [58, 140] on input "file" at bounding box center [57, 140] width 40 height 10
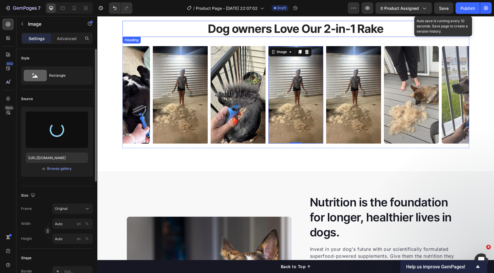
type input "https://cdn.shopify.com/s/files/1/0634/4975/9811/files/gempages_565411517424469…"
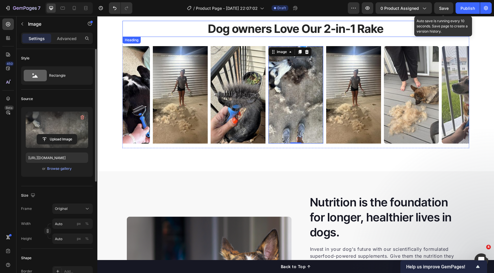
click at [236, 31] on p "Dog owners Love Our 2-in-1 Rake" at bounding box center [295, 28] width 345 height 15
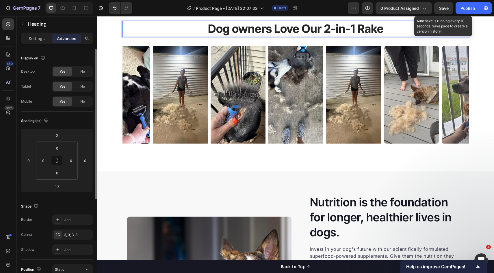
click at [236, 31] on p "Dog owners Love Our 2-in-1 Rake" at bounding box center [295, 28] width 345 height 15
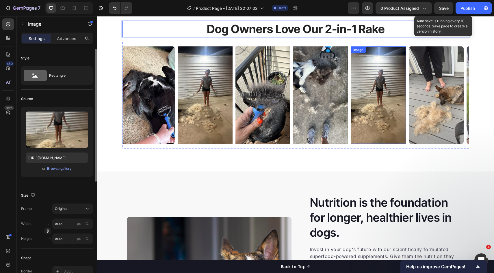
click at [350, 85] on img at bounding box center [362, 95] width 55 height 98
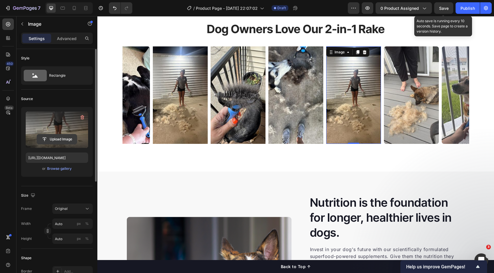
click at [59, 139] on input "file" at bounding box center [57, 140] width 40 height 10
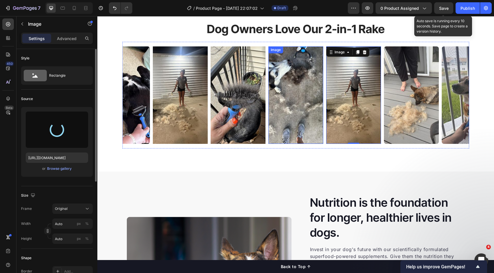
type input "https://cdn.shopify.com/s/files/1/0634/4975/9811/files/gempages_565411517424469…"
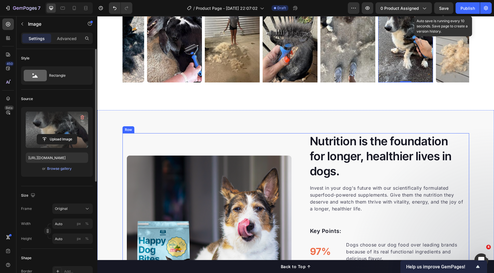
scroll to position [457, 0]
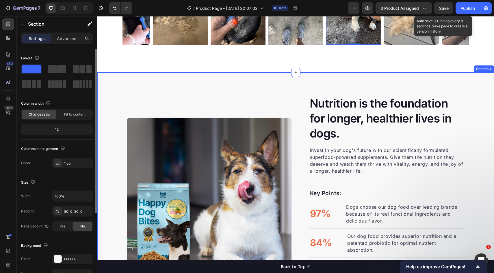
click at [279, 87] on div "Nutrition is the foundation for longer, healthier lives in dogs. Heading Invest…" at bounding box center [295, 199] width 396 height 255
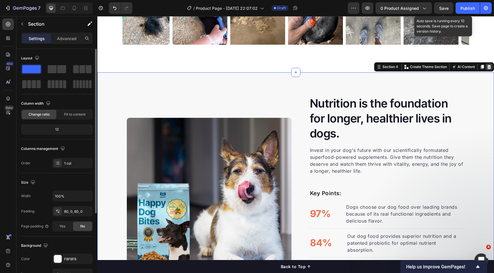
click at [487, 66] on icon at bounding box center [489, 67] width 4 height 4
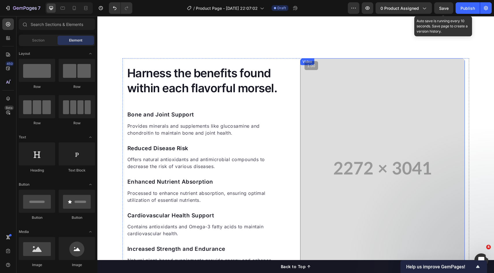
scroll to position [432, 0]
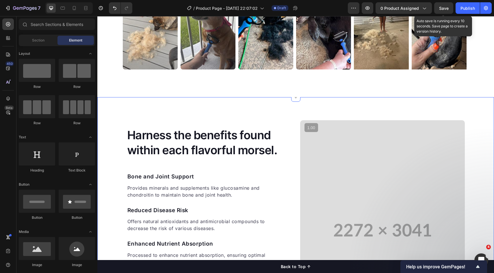
click at [266, 102] on div "Harness the benefits found within each flavorful morsel. Heading Bone and Joint…" at bounding box center [295, 230] width 396 height 266
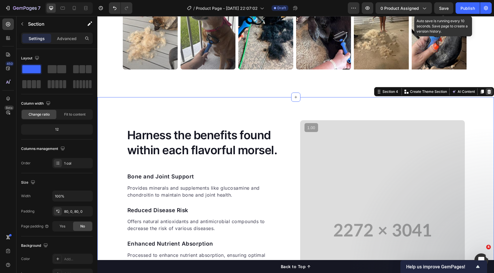
click at [487, 91] on icon at bounding box center [489, 92] width 4 height 4
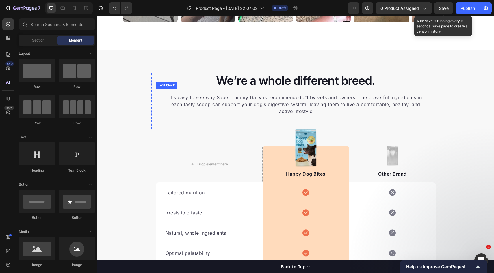
scroll to position [440, 0]
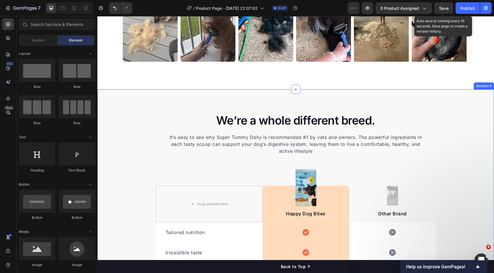
click at [434, 98] on div "We’re a whole different breed. Heading It’s easy to see why Super Tummy Daily i…" at bounding box center [295, 251] width 396 height 325
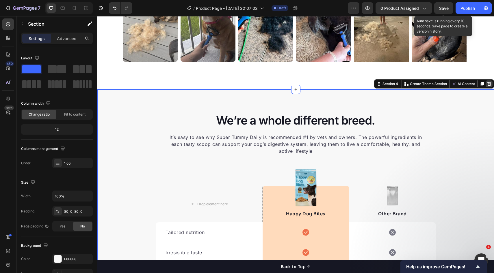
click at [485, 87] on div at bounding box center [488, 84] width 7 height 7
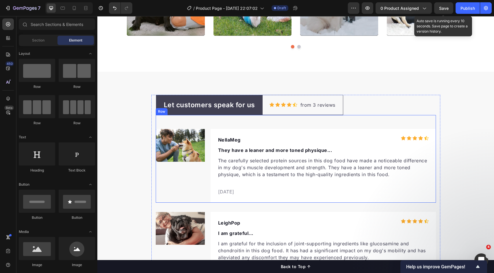
scroll to position [873, 0]
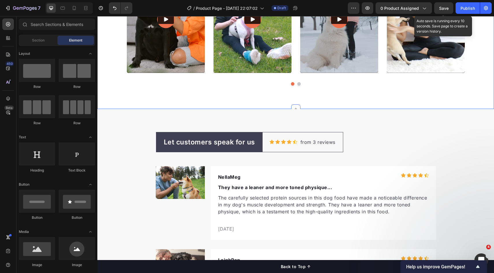
click at [355, 107] on div "What dog parents are saying Heading Video Video Video Video Video Carousel Row …" at bounding box center [295, 11] width 396 height 196
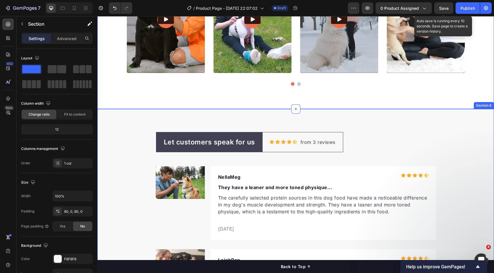
click at [348, 120] on div "Let customers speak for us Text block Row Icon Icon Icon Icon Icon Icon List Ho…" at bounding box center [295, 269] width 396 height 321
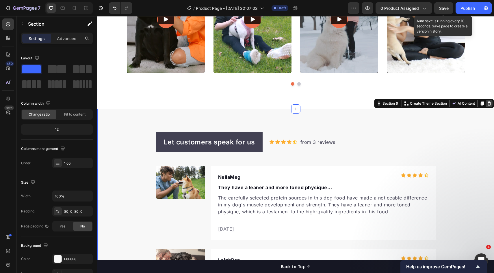
click at [486, 104] on icon at bounding box center [488, 103] width 5 height 5
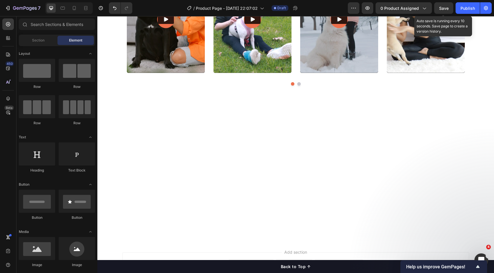
click at [359, 113] on div at bounding box center [295, 175] width 396 height 132
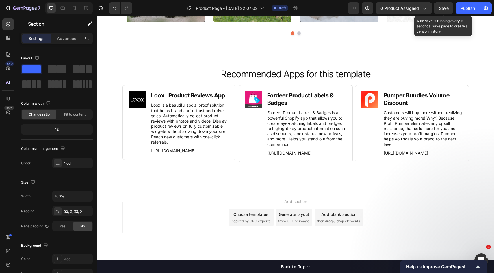
scroll to position [841, 0]
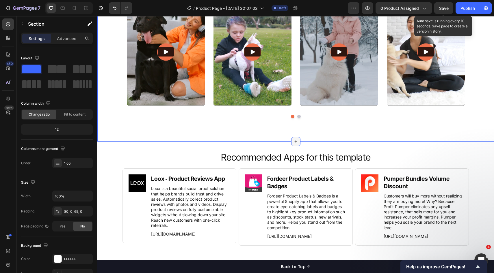
drag, startPoint x: 292, startPoint y: 136, endPoint x: 297, endPoint y: 145, distance: 9.9
click at [292, 136] on div "What dog parents are saying Heading Video Video Video Video Video Carousel Row …" at bounding box center [295, 43] width 396 height 196
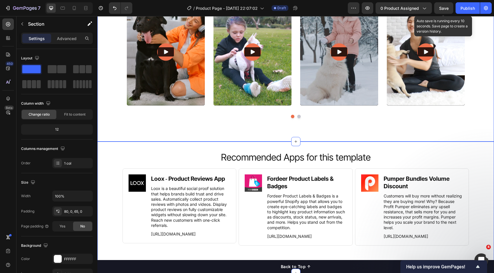
click at [376, 145] on div "Recommended Apps for this template Heading Image Loox ‑ Product Reviews App Hea…" at bounding box center [295, 208] width 396 height 132
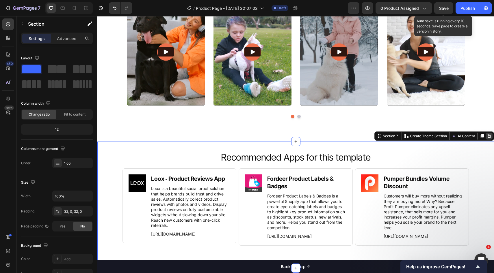
click at [486, 137] on icon at bounding box center [488, 136] width 5 height 5
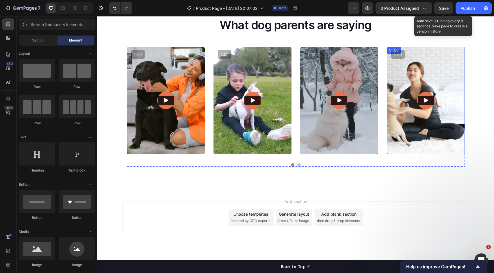
scroll to position [792, 0]
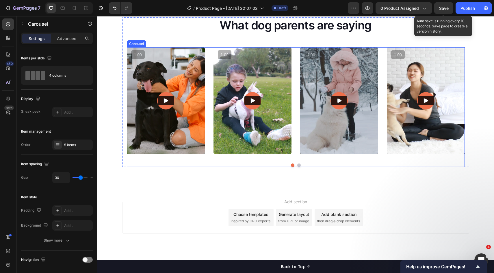
click at [304, 162] on div "Video Video Video Video Video Carousel" at bounding box center [296, 107] width 338 height 120
click at [298, 165] on button "Dot" at bounding box center [298, 165] width 3 height 3
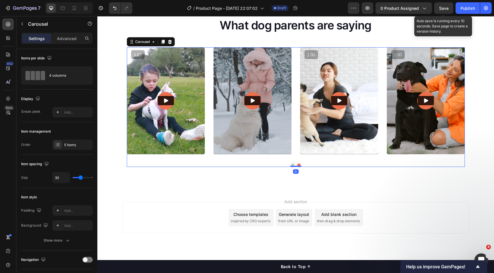
click at [291, 164] on button "Dot" at bounding box center [292, 165] width 3 height 3
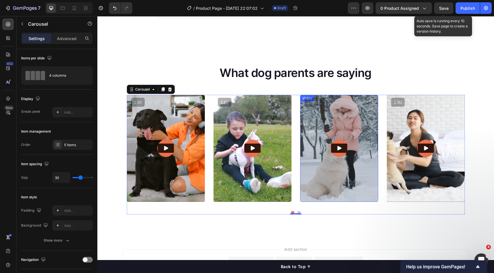
scroll to position [731, 0]
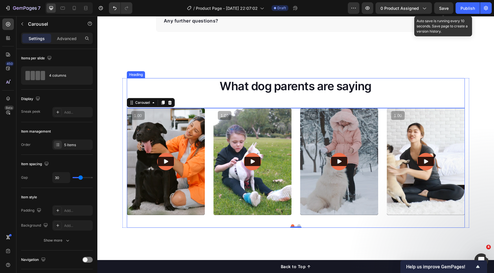
click at [339, 93] on h2 "What dog parents are saying" at bounding box center [296, 86] width 338 height 16
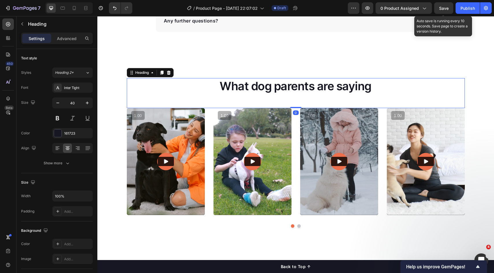
click at [363, 89] on h2 "What dog parents are saying" at bounding box center [296, 86] width 338 height 16
click at [305, 87] on p "What dog parents are saying" at bounding box center [295, 86] width 337 height 15
click at [386, 89] on p "What dog parents are saying" at bounding box center [295, 86] width 337 height 15
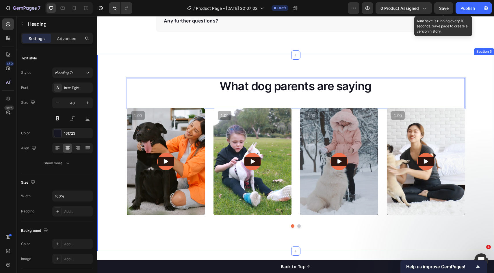
click at [368, 68] on div "What dog parents are saying Heading 0 Video Video Video Video Video Carousel Ro…" at bounding box center [295, 153] width 396 height 196
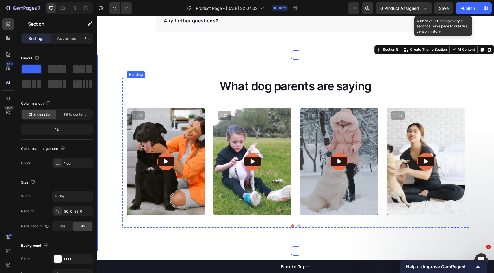
click at [466, 103] on div "What dog parents are saying Heading Video Video Video Video Video Carousel Row" at bounding box center [295, 155] width 396 height 154
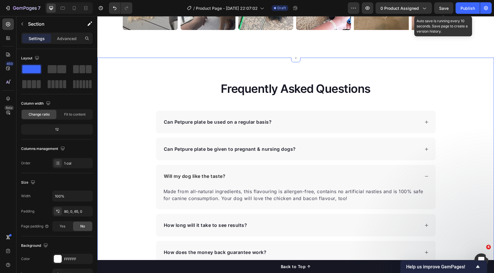
scroll to position [475, 0]
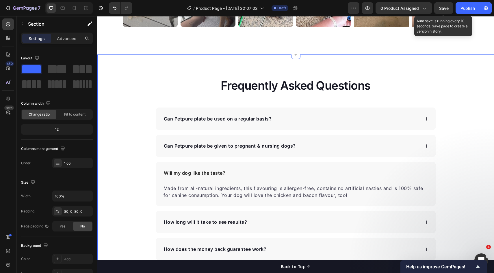
click at [130, 84] on div "Frequently Asked Questions Heading Can Petpure plate be used on a regular basis…" at bounding box center [295, 183] width 396 height 210
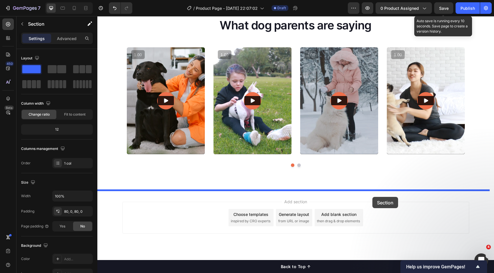
drag, startPoint x: 382, startPoint y: 48, endPoint x: 372, endPoint y: 197, distance: 149.3
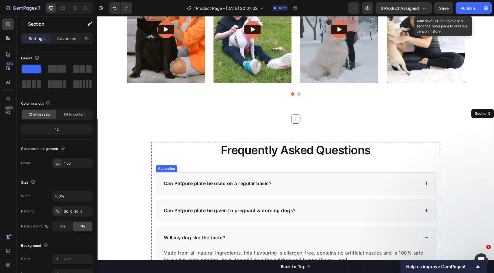
scroll to position [525, 0]
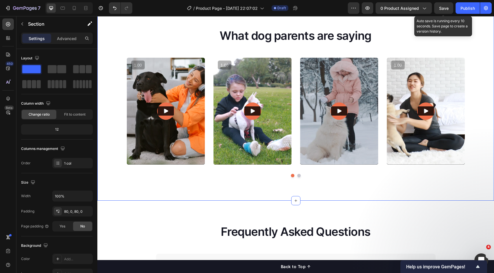
click at [418, 184] on div "What dog parents are saying Heading Video Video Video Video Video Carousel Row …" at bounding box center [295, 103] width 396 height 196
click at [11, 28] on div at bounding box center [8, 24] width 12 height 12
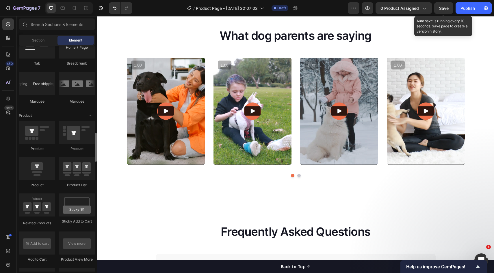
scroll to position [650, 0]
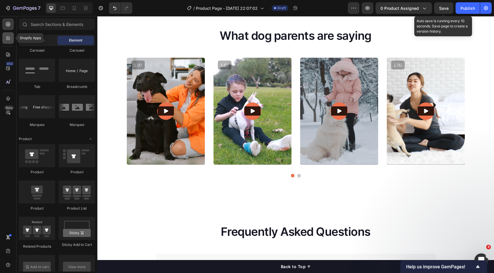
click at [10, 41] on div at bounding box center [8, 38] width 12 height 12
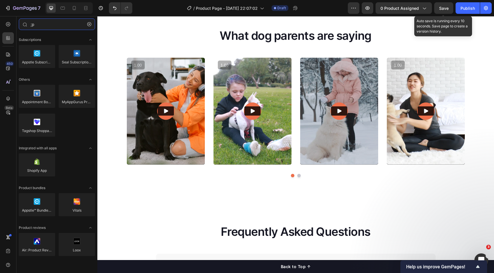
type input ";"
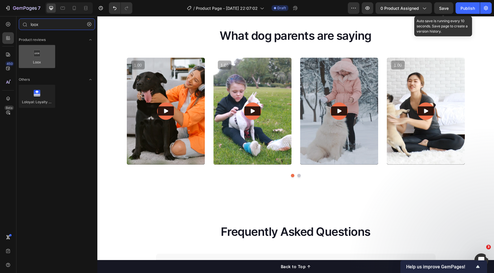
type input "loox"
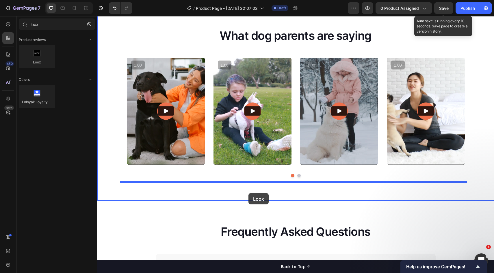
drag, startPoint x: 138, startPoint y: 72, endPoint x: 288, endPoint y: 191, distance: 191.9
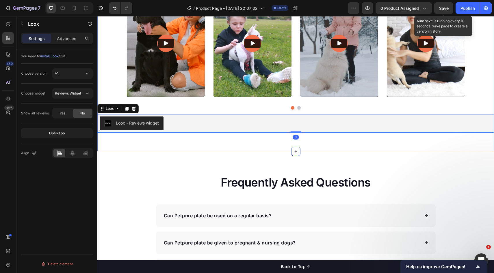
scroll to position [604, 0]
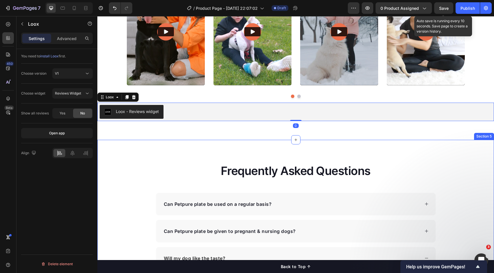
drag, startPoint x: 236, startPoint y: 142, endPoint x: 231, endPoint y: 133, distance: 10.3
click at [236, 142] on div "Frequently Asked Questions Heading Can Petpure plate be used on a regular basis…" at bounding box center [295, 268] width 396 height 256
click at [219, 113] on div "Loox - Reviews widget" at bounding box center [296, 112] width 392 height 14
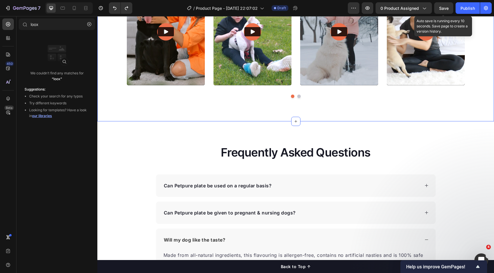
drag, startPoint x: 222, startPoint y: 104, endPoint x: 229, endPoint y: 110, distance: 9.0
click at [222, 104] on div "What dog parents are saying Heading Video Video Video Video Video Carousel Row …" at bounding box center [295, 23] width 396 height 196
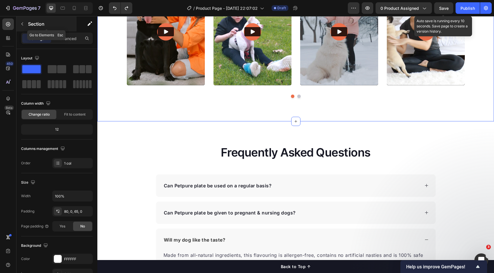
click at [29, 28] on div "Section" at bounding box center [46, 23] width 60 height 15
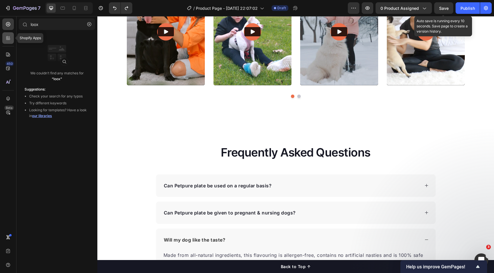
click at [6, 40] on icon at bounding box center [8, 38] width 6 height 6
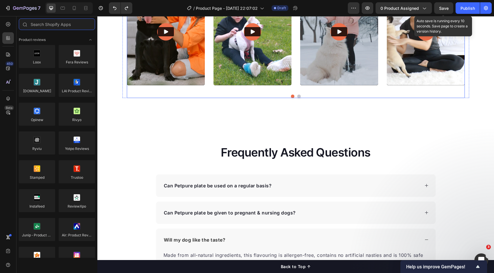
scroll to position [546, 0]
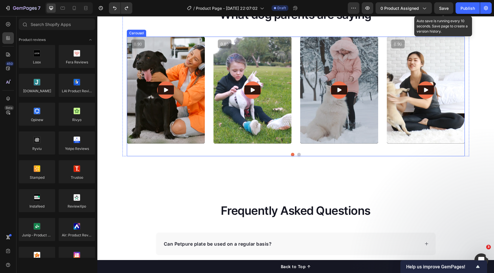
click at [208, 64] on div "Video Video Video Video Video" at bounding box center [296, 90] width 338 height 107
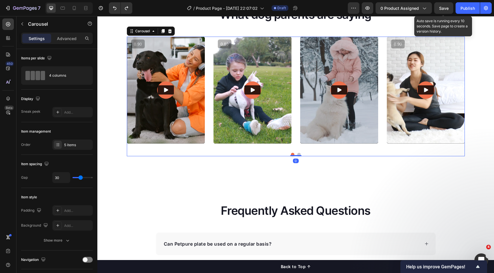
drag, startPoint x: 161, startPoint y: 31, endPoint x: 179, endPoint y: 52, distance: 27.9
click at [161, 31] on icon at bounding box center [162, 31] width 3 height 4
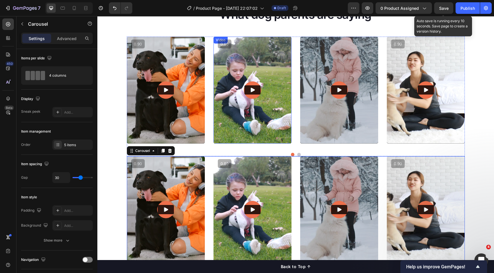
scroll to position [634, 0]
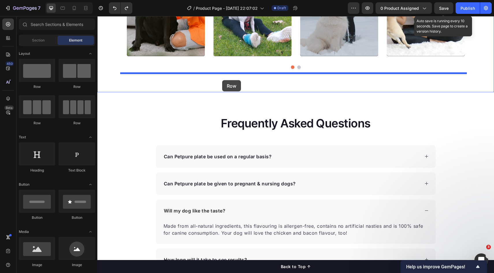
drag, startPoint x: 164, startPoint y: 91, endPoint x: 222, endPoint y: 80, distance: 58.9
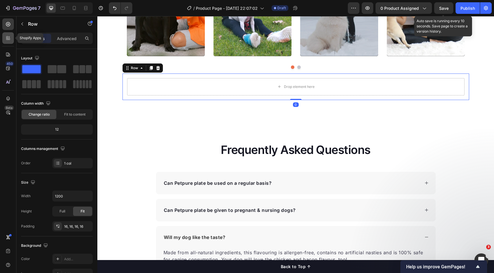
click at [11, 42] on div at bounding box center [8, 38] width 12 height 12
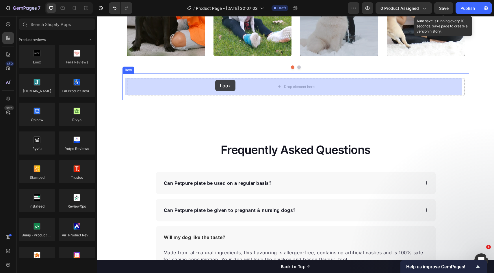
drag, startPoint x: 144, startPoint y: 67, endPoint x: 215, endPoint y: 80, distance: 72.5
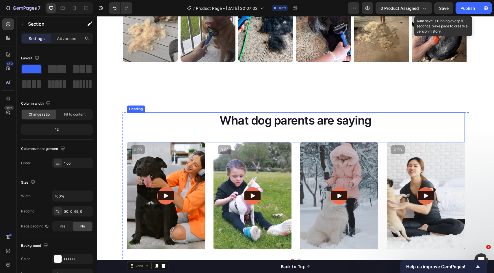
click at [294, 102] on div "What dog parents are saying Heading Video Video Video Video Video Carousel Row …" at bounding box center [295, 201] width 396 height 224
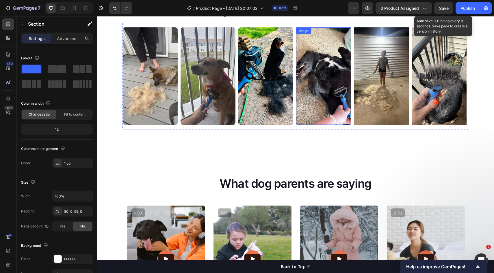
scroll to position [381, 0]
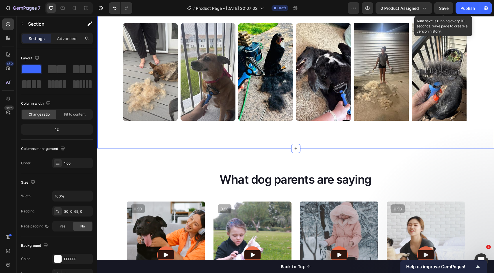
click at [278, 135] on div "Dog Owners Love Our 2-in-1 Rake Heading Image Image Image Image Image Image Ima…" at bounding box center [295, 62] width 396 height 174
click at [245, 153] on div "What dog parents are saying Heading Video Video Video Video Video Carousel Row …" at bounding box center [295, 261] width 396 height 224
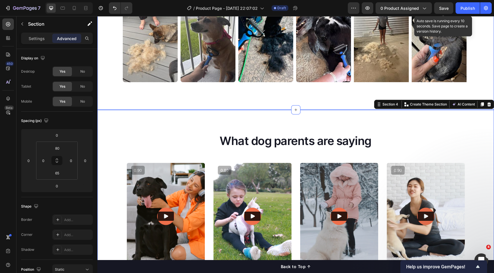
scroll to position [358, 0]
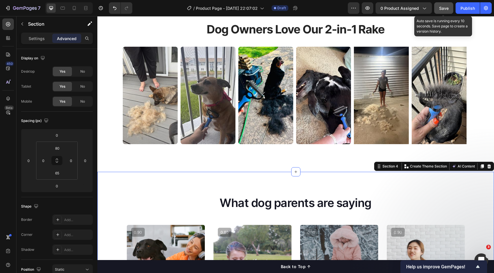
drag, startPoint x: 445, startPoint y: 7, endPoint x: 441, endPoint y: 13, distance: 7.7
click at [445, 7] on span "Save" at bounding box center [444, 8] width 10 height 5
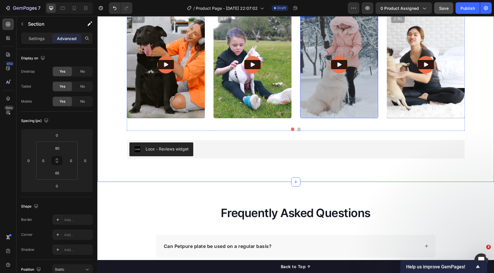
scroll to position [507, 0]
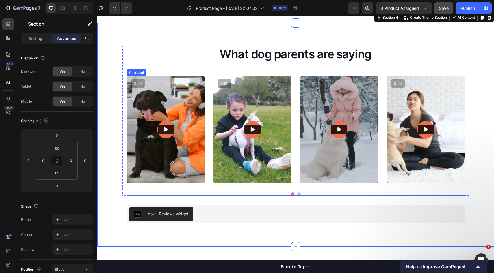
click at [293, 184] on div "Video Video Video Video Video Carousel" at bounding box center [296, 136] width 338 height 120
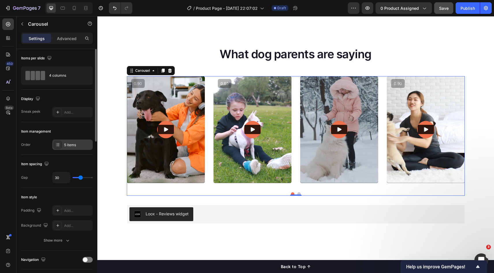
drag, startPoint x: 73, startPoint y: 141, endPoint x: 75, endPoint y: 145, distance: 4.8
click at [72, 141] on div "5 items" at bounding box center [72, 145] width 40 height 10
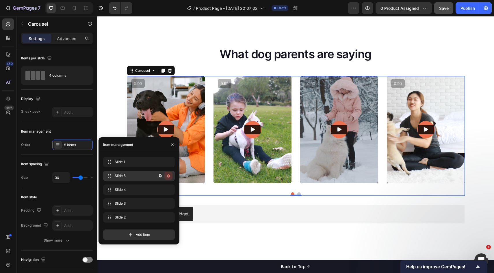
click at [167, 176] on icon "button" at bounding box center [168, 176] width 5 height 5
click at [166, 176] on div "Delete" at bounding box center [164, 175] width 11 height 5
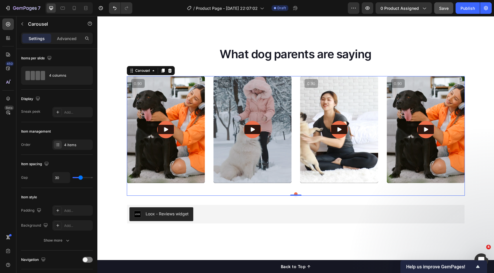
click at [324, 191] on div "Video Video Video Video Carousel 0" at bounding box center [296, 136] width 338 height 120
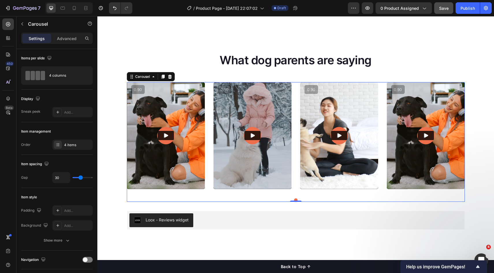
scroll to position [439, 0]
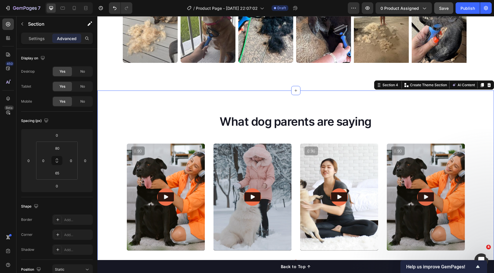
click at [416, 109] on div "What dog parents are saying Heading Video Video Video Video Carousel Row Loox -…" at bounding box center [295, 203] width 396 height 224
click at [448, 11] on button "Save" at bounding box center [443, 8] width 19 height 12
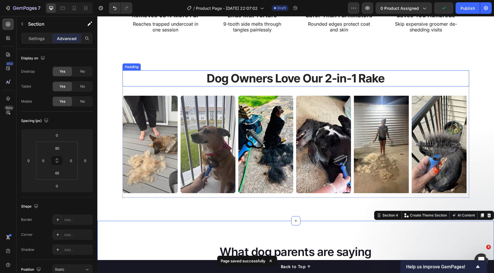
click at [383, 85] on h2 "Dog Owners Love Our 2-in-1 Rake" at bounding box center [295, 78] width 346 height 16
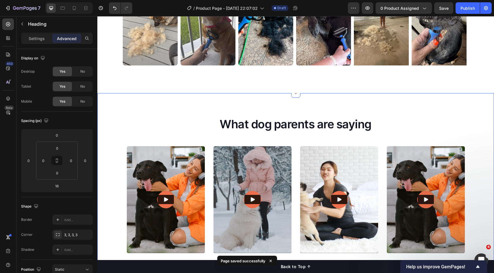
scroll to position [451, 0]
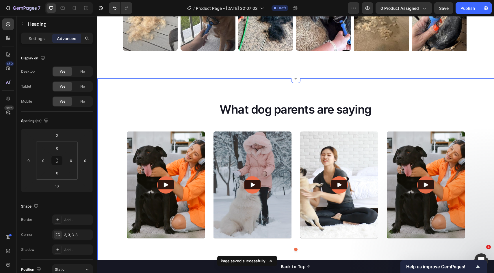
click at [314, 82] on div "What dog parents are saying Heading Video Video Video Video Carousel Row Loox -…" at bounding box center [295, 191] width 396 height 224
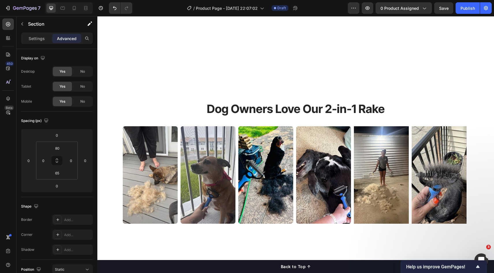
scroll to position [364, 0]
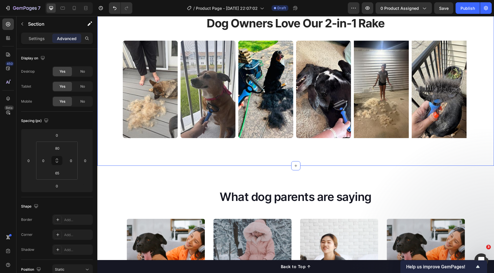
click at [271, 154] on div "Dog Owners Love Our 2-in-1 Rake Heading Image Image Image Image Image Image Ima…" at bounding box center [295, 79] width 396 height 174
click at [255, 146] on div "Dog Owners Love Our 2-in-1 Rake Heading Image Image Image Image Image Image Ima…" at bounding box center [295, 79] width 396 height 174
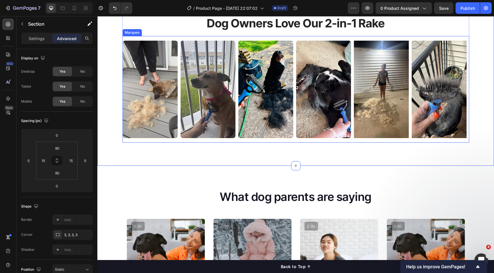
click at [269, 142] on div "Image Image Image Image Image Image Image Image Image Image Image Image Image I…" at bounding box center [295, 89] width 346 height 107
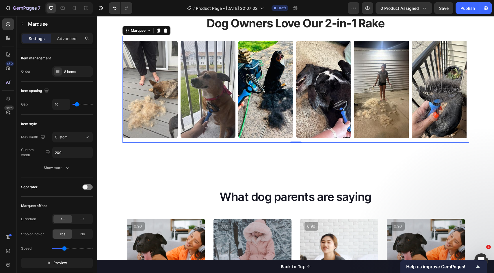
drag, startPoint x: 269, startPoint y: 141, endPoint x: 269, endPoint y: 152, distance: 10.1
click at [269, 141] on div "Image Image Image Image Image Image Image Image Image Image Image Image Image I…" at bounding box center [295, 89] width 346 height 107
click at [268, 156] on div "Dog Owners Love Our 2-in-1 Rake Heading Image Image Image Image Image Image Ima…" at bounding box center [295, 79] width 396 height 174
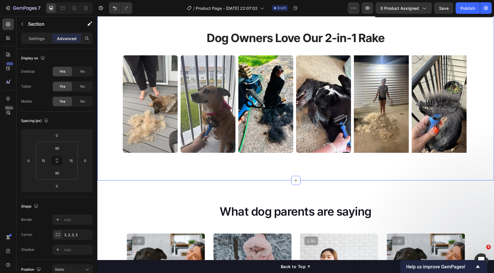
scroll to position [329, 0]
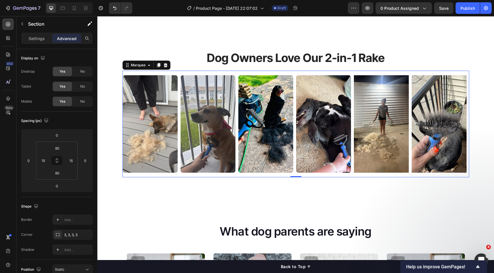
click at [268, 176] on div "Image Image Image Image Image Image Image Image Image Image Image Image Image I…" at bounding box center [295, 124] width 346 height 107
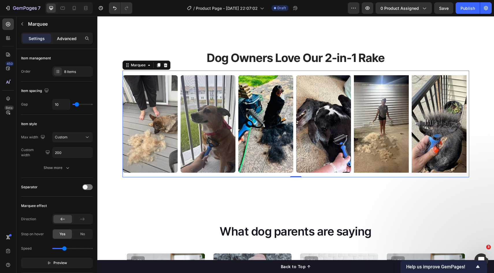
click at [65, 38] on p "Advanced" at bounding box center [67, 39] width 20 height 6
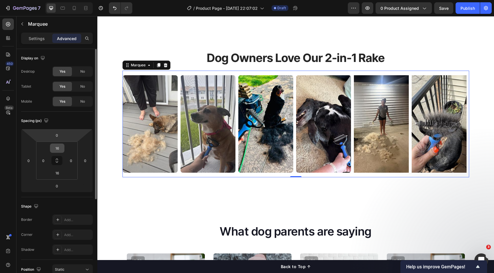
click at [63, 144] on div "16" at bounding box center [57, 148] width 14 height 9
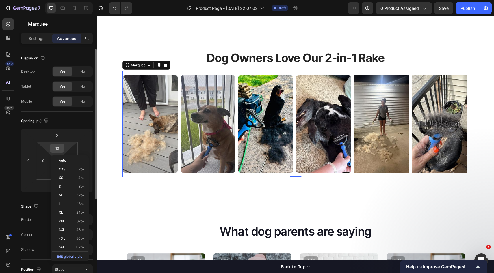
click at [58, 148] on input "16" at bounding box center [57, 148] width 12 height 9
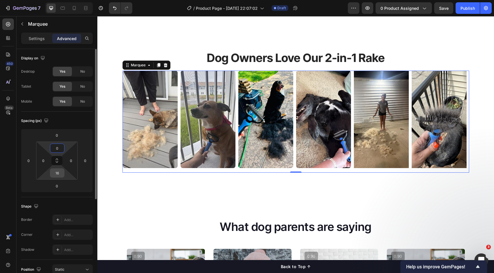
type input "0"
click at [59, 173] on input "16" at bounding box center [57, 173] width 12 height 9
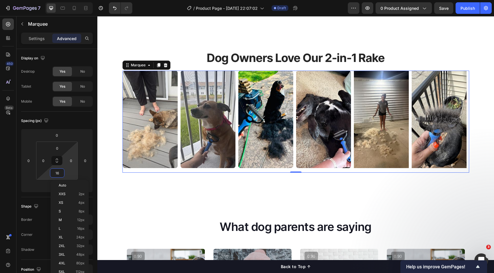
type input "0"
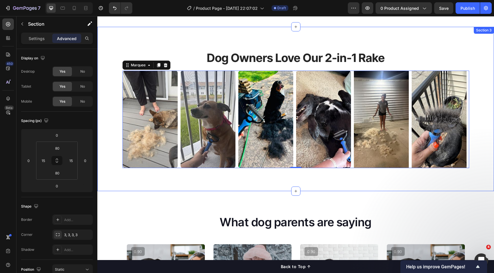
click at [262, 178] on div "Dog Owners Love Our 2-in-1 Rake Heading Image Image Image Image Image Image Ima…" at bounding box center [295, 109] width 396 height 165
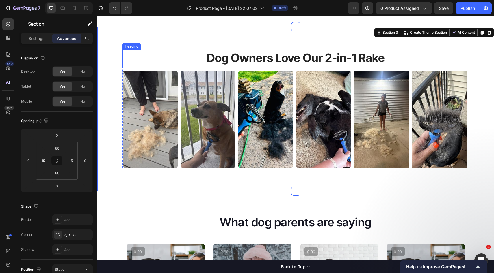
click at [305, 63] on h2 "Dog Owners Love Our 2-in-1 Rake" at bounding box center [295, 58] width 346 height 16
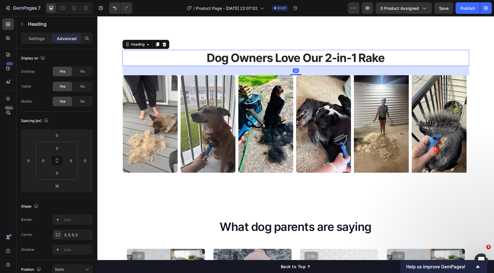
drag, startPoint x: 295, startPoint y: 70, endPoint x: 299, endPoint y: 74, distance: 6.3
click at [299, 66] on div "32" at bounding box center [295, 66] width 346 height 0
type input "32"
click at [279, 180] on div "Dog Owners Love Our 2-in-1 Rake Heading 32 Image Image Image Image Image Image …" at bounding box center [295, 111] width 396 height 169
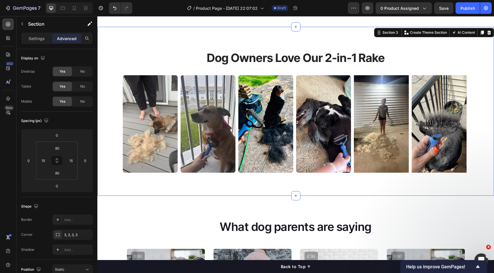
drag, startPoint x: 325, startPoint y: 34, endPoint x: 390, endPoint y: 19, distance: 66.7
click at [325, 34] on div "Dog Owners Love Our 2-in-1 Rake Heading Image Image Image Image Image Image Ima…" at bounding box center [295, 111] width 396 height 169
drag, startPoint x: 443, startPoint y: 9, endPoint x: 433, endPoint y: 16, distance: 11.4
click at [443, 9] on span "Save" at bounding box center [444, 8] width 10 height 5
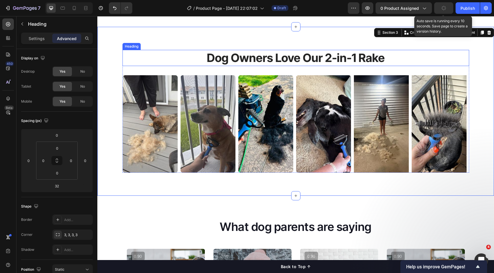
click at [337, 54] on h2 "Dog Owners Love Our 2-in-1 Rake" at bounding box center [295, 58] width 346 height 16
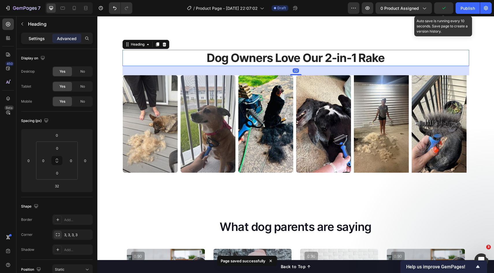
click at [40, 41] on p "Settings" at bounding box center [37, 39] width 16 height 6
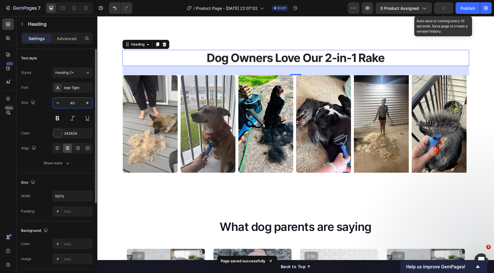
click at [73, 104] on input "40" at bounding box center [72, 103] width 19 height 10
click at [74, 102] on input "40" at bounding box center [72, 103] width 19 height 10
type input "4"
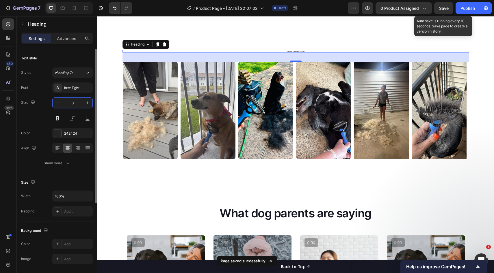
type input "36"
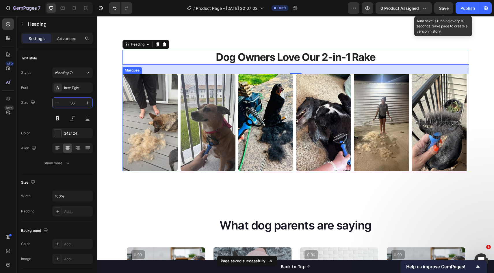
scroll to position [235, 0]
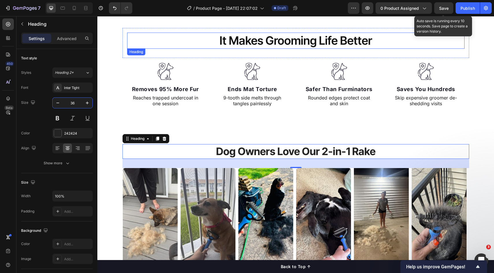
click at [276, 43] on h2 "It Makes Grooming Life Better" at bounding box center [295, 41] width 337 height 16
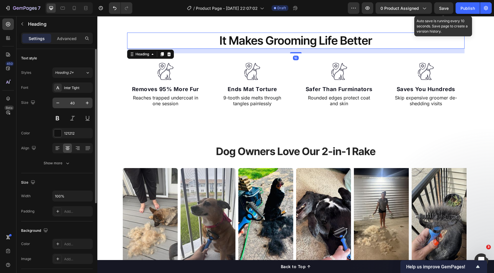
click at [74, 98] on div "40" at bounding box center [72, 103] width 40 height 11
click at [75, 101] on input "40" at bounding box center [72, 103] width 19 height 10
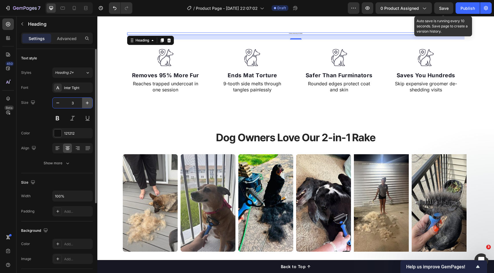
type input "36"
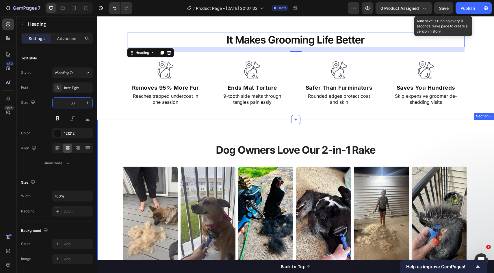
click at [337, 133] on div "Dog Owners Love Our 2-in-1 Rake Heading Image Image Image Image Image Image Ima…" at bounding box center [295, 204] width 396 height 168
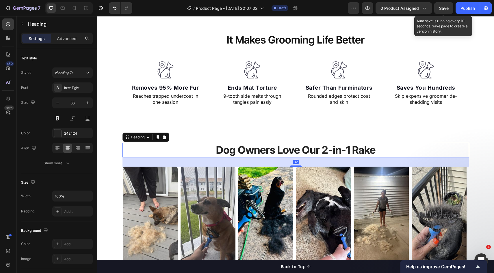
click at [309, 146] on h2 "Dog Owners Love Our 2-in-1 Rake" at bounding box center [295, 150] width 346 height 15
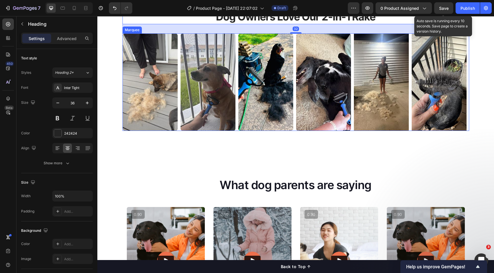
scroll to position [363, 0]
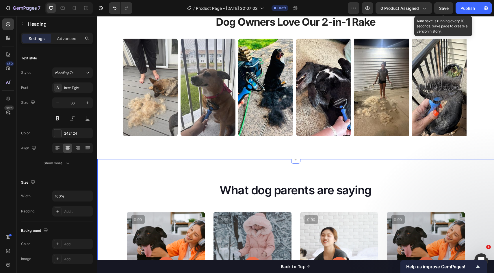
click at [317, 162] on div "What dog parents are saying Heading Video Video Video Video Carousel Row Loox -…" at bounding box center [295, 271] width 396 height 224
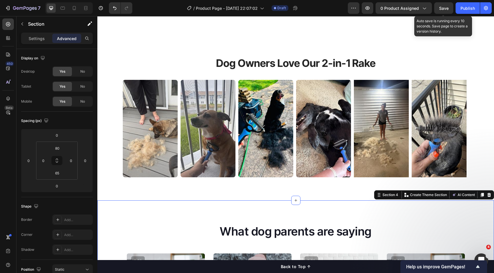
scroll to position [414, 0]
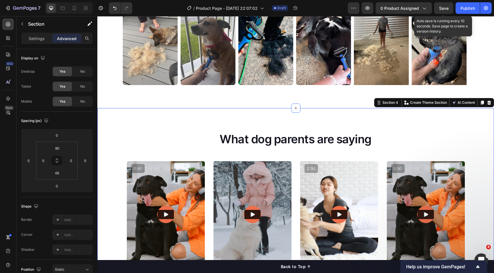
drag, startPoint x: 315, startPoint y: 126, endPoint x: 109, endPoint y: 41, distance: 222.7
click at [315, 126] on div "What dog parents are saying Heading Video Video Video Video Carousel Row Loox -…" at bounding box center [295, 220] width 396 height 224
click at [7, 58] on div at bounding box center [8, 55] width 12 height 12
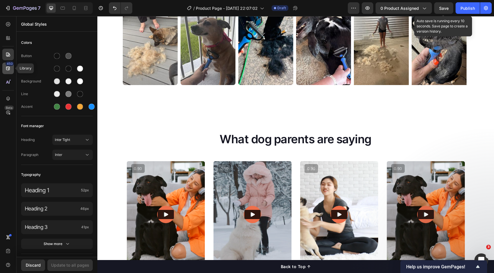
click at [8, 74] on div "450" at bounding box center [8, 69] width 12 height 12
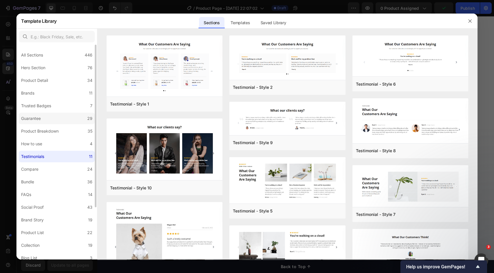
click at [53, 111] on label "Trusted Badges 7" at bounding box center [57, 106] width 76 height 12
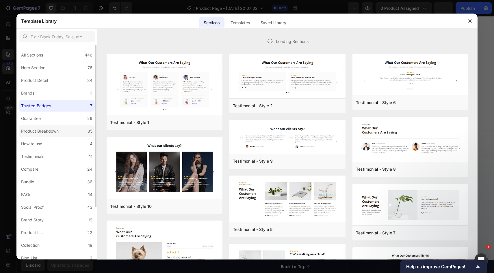
click at [46, 126] on label "Product Breakdown 35" at bounding box center [57, 132] width 76 height 12
drag, startPoint x: 36, startPoint y: 160, endPoint x: 36, endPoint y: 163, distance: 3.0
click at [36, 160] on div "Testimonials" at bounding box center [32, 156] width 23 height 7
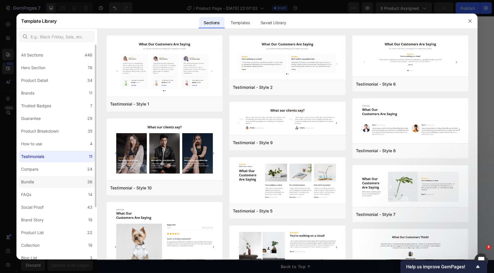
drag, startPoint x: 37, startPoint y: 195, endPoint x: 43, endPoint y: 182, distance: 13.3
click at [37, 195] on label "FAQs 14" at bounding box center [57, 195] width 76 height 12
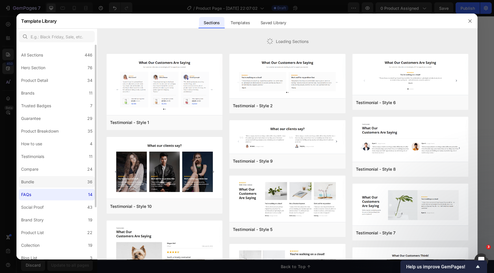
click at [43, 182] on label "Bundle 36" at bounding box center [57, 182] width 76 height 12
drag, startPoint x: 46, startPoint y: 174, endPoint x: 49, endPoint y: 181, distance: 6.9
click at [46, 175] on label "Compare 24" at bounding box center [57, 170] width 76 height 12
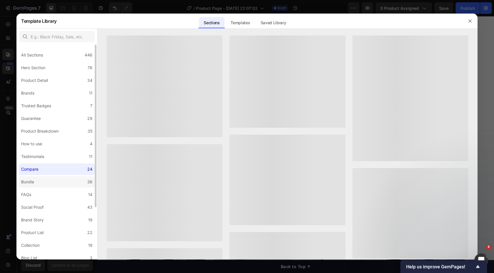
click at [46, 179] on label "Bundle 36" at bounding box center [57, 182] width 76 height 12
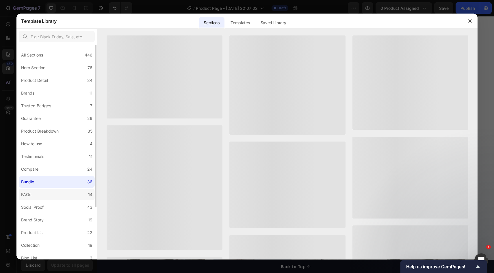
click at [44, 189] on label "FAQs 14" at bounding box center [57, 195] width 76 height 12
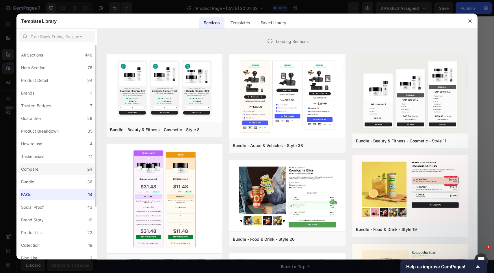
click at [45, 169] on label "Compare 24" at bounding box center [57, 170] width 76 height 12
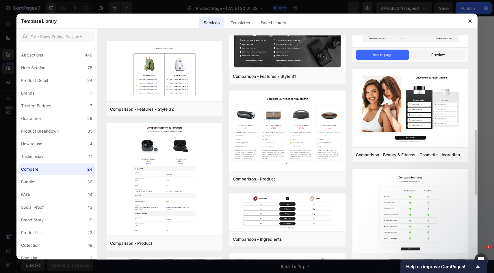
scroll to position [307, 0]
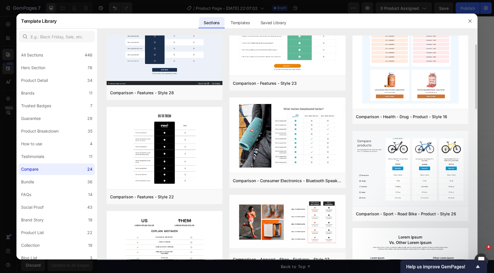
scroll to position [36, 0]
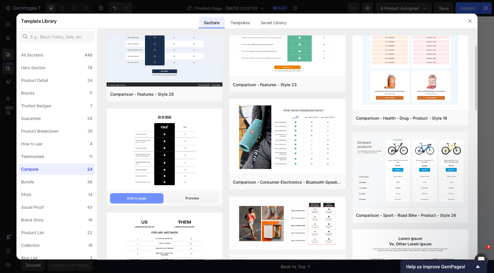
click at [150, 195] on button "Add to page" at bounding box center [136, 198] width 53 height 10
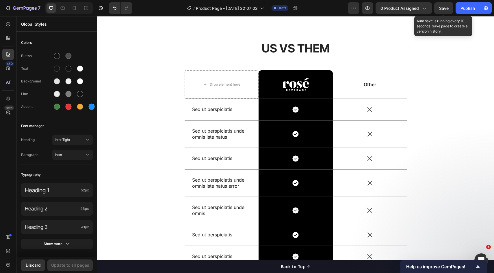
scroll to position [986, 0]
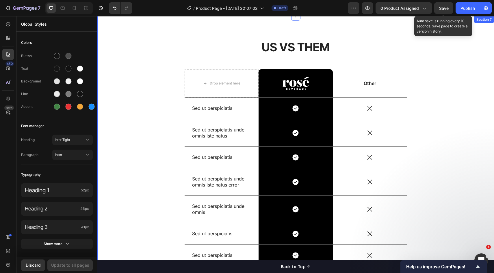
click at [173, 38] on div "US VS THEM Heading Drop element here Image Row Other Text Block Row Sed ut pers…" at bounding box center [295, 158] width 396 height 284
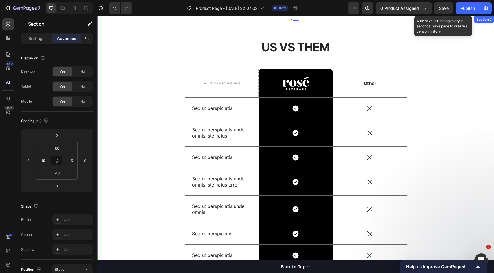
click at [144, 51] on div "US VS THEM Heading Drop element here Image Row Other Text Block Row Sed ut pers…" at bounding box center [296, 168] width 388 height 258
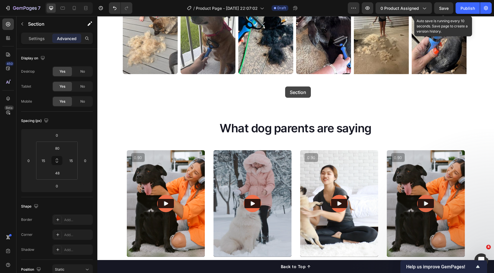
scroll to position [426, 0]
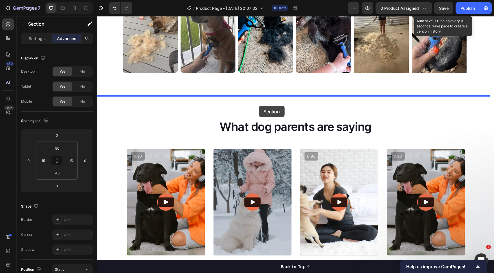
drag, startPoint x: 283, startPoint y: 111, endPoint x: 259, endPoint y: 106, distance: 24.5
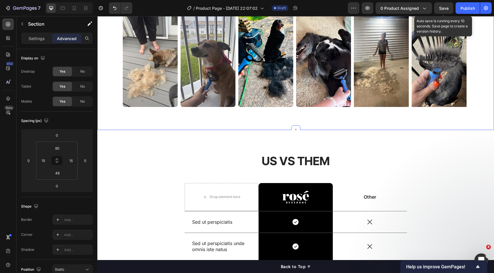
drag, startPoint x: 391, startPoint y: 108, endPoint x: 374, endPoint y: 127, distance: 26.0
click at [391, 108] on div "Dog Owners Love Our 2-in-1 Rake Heading Image Image Image Image Image Image Ima…" at bounding box center [295, 46] width 396 height 168
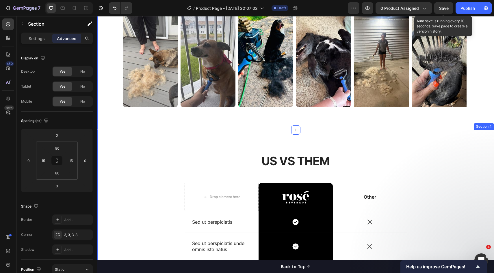
scroll to position [453, 0]
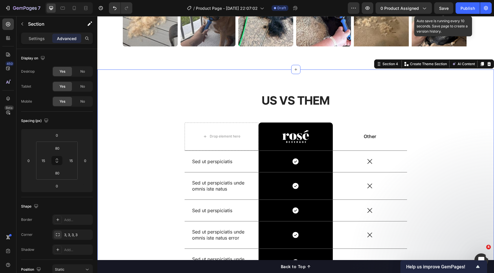
click at [342, 85] on div "US VS THEM Heading Drop element here Image Row Other Text Block Row Sed ut pers…" at bounding box center [295, 217] width 396 height 295
click at [325, 98] on h2 "US VS THEM" at bounding box center [295, 101] width 222 height 16
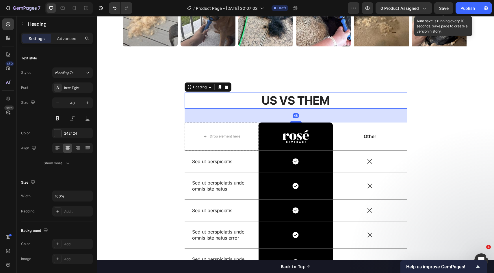
click at [390, 100] on h2 "US VS THEM" at bounding box center [295, 101] width 222 height 16
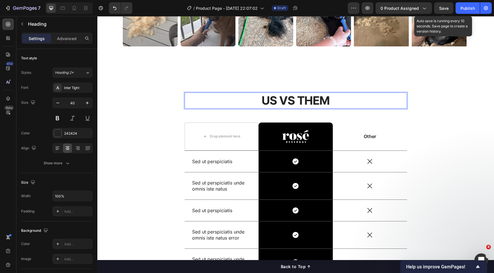
click at [304, 95] on p "US VS THEM" at bounding box center [295, 100] width 221 height 15
drag, startPoint x: 365, startPoint y: 114, endPoint x: 431, endPoint y: 110, distance: 65.9
click at [365, 114] on div "US VS THEM Heading 48 Drop element here Image Row Other Text Block Row Sed ut p…" at bounding box center [295, 219] width 222 height 253
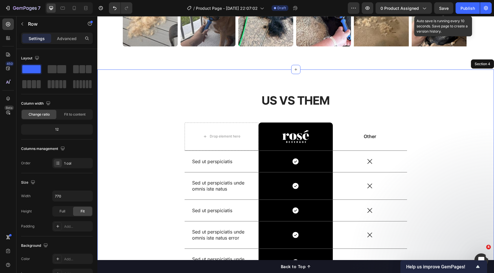
drag, startPoint x: 431, startPoint y: 110, endPoint x: 405, endPoint y: 110, distance: 26.6
click at [431, 110] on div "US VS THEM Heading Drop element here Image Row Other Text Block Row Sed ut pers…" at bounding box center [296, 222] width 388 height 258
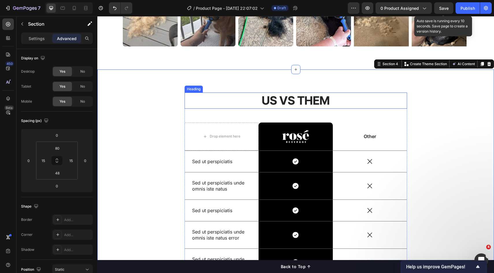
click at [328, 102] on p "US VS THEM" at bounding box center [295, 100] width 221 height 15
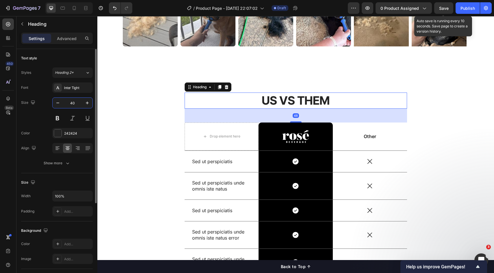
click at [70, 102] on input "40" at bounding box center [72, 103] width 19 height 10
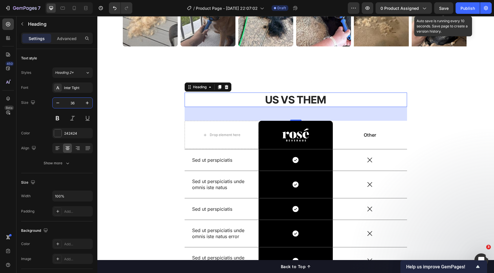
type input "36"
click at [389, 108] on div "48" at bounding box center [295, 114] width 222 height 14
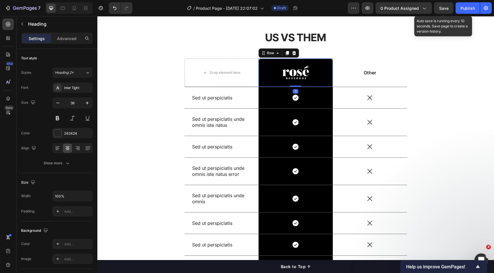
click at [291, 83] on div "Image Row 0" at bounding box center [295, 73] width 74 height 28
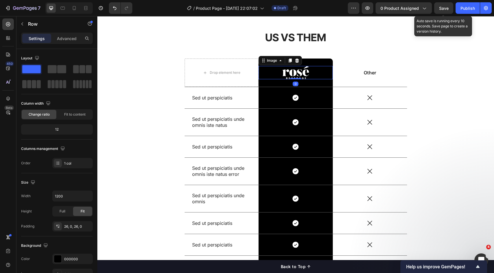
click at [327, 76] on div at bounding box center [295, 72] width 74 height 13
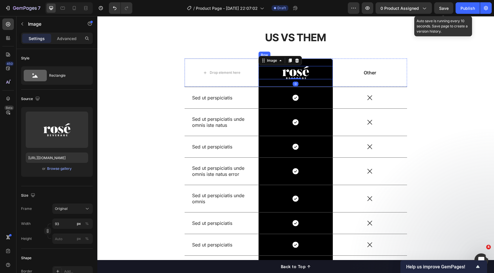
click at [316, 82] on div "Image 0 Row" at bounding box center [295, 73] width 74 height 28
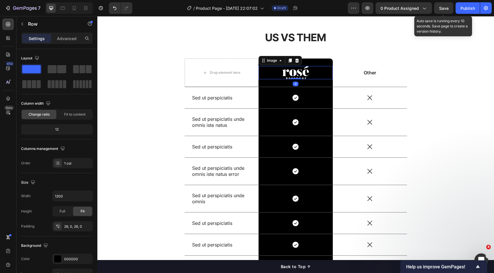
click at [318, 76] on div at bounding box center [295, 72] width 74 height 13
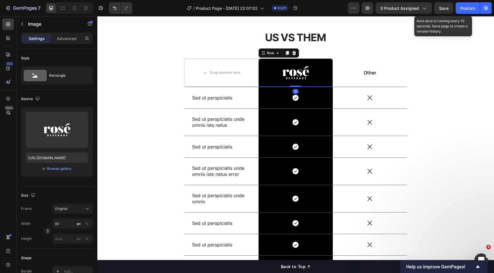
click at [315, 82] on div "Image Row 0" at bounding box center [295, 73] width 74 height 28
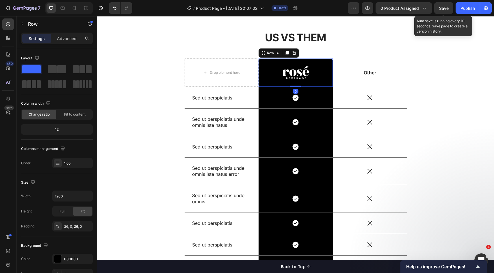
click at [321, 61] on div "Image Row 0" at bounding box center [295, 73] width 74 height 28
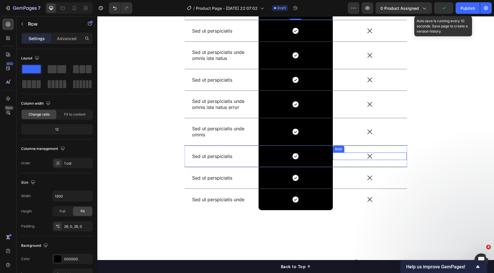
click at [451, 152] on div "US VS THEM Heading Drop element here Image Row 0 Other Text Block Row Sed ut pe…" at bounding box center [296, 91] width 388 height 256
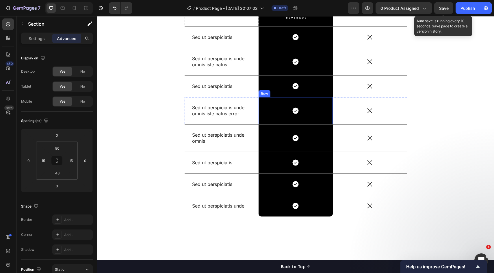
scroll to position [490, 0]
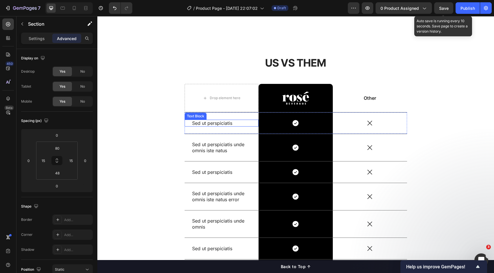
click at [207, 120] on p "Sed ut perspiciatis" at bounding box center [221, 123] width 59 height 6
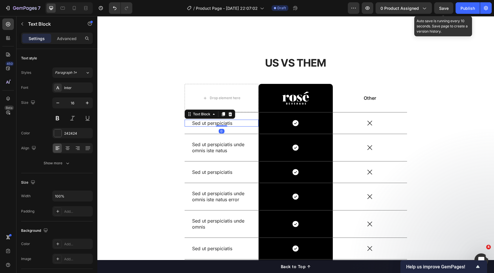
click at [207, 122] on p "Sed ut perspiciatis" at bounding box center [221, 123] width 59 height 6
click at [207, 123] on p "Sed ut perspiciatis" at bounding box center [221, 123] width 59 height 6
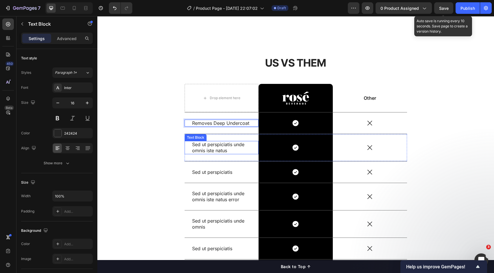
drag, startPoint x: 220, startPoint y: 143, endPoint x: 207, endPoint y: 149, distance: 14.1
click at [220, 143] on p "Sed ut perspiciatis unde omnis iste natus" at bounding box center [221, 148] width 59 height 12
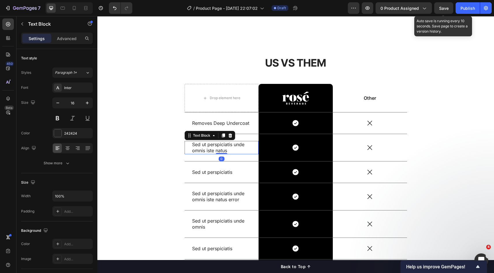
click at [207, 149] on p "Sed ut perspiciatis unde omnis iste natus" at bounding box center [221, 148] width 59 height 12
click at [208, 148] on p "Sed ut perspiciatis unde omnis iste natus" at bounding box center [221, 148] width 59 height 12
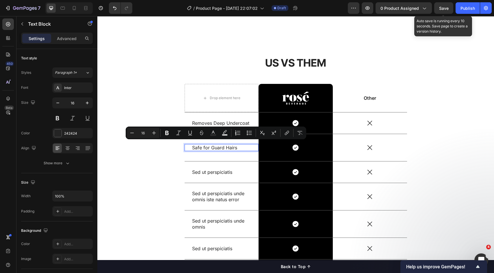
scroll to position [493, 0]
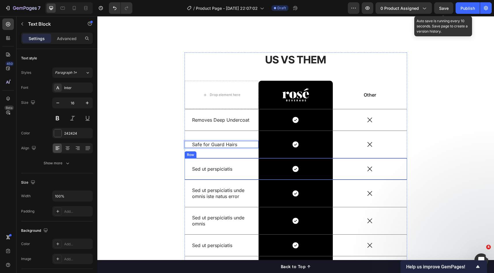
click at [217, 167] on p "Sed ut perspiciatis" at bounding box center [221, 169] width 59 height 6
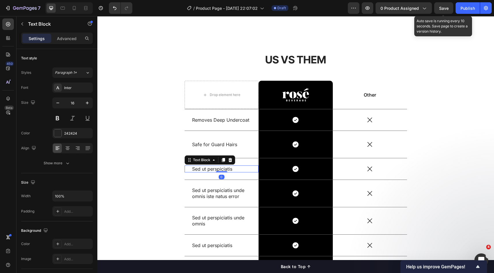
click at [217, 167] on p "Sed ut perspiciatis" at bounding box center [221, 169] width 59 height 6
click at [217, 170] on p "Sed ut perspiciatis" at bounding box center [221, 169] width 59 height 6
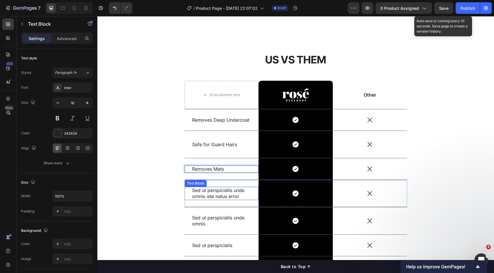
click at [214, 191] on p "Sed ut perspiciatis unde omnis iste natus error" at bounding box center [221, 194] width 59 height 12
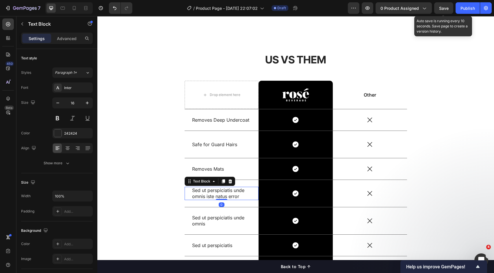
click at [215, 193] on p "Sed ut perspiciatis unde omnis iste natus error" at bounding box center [221, 194] width 59 height 12
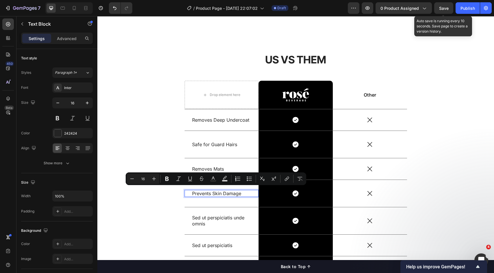
scroll to position [496, 0]
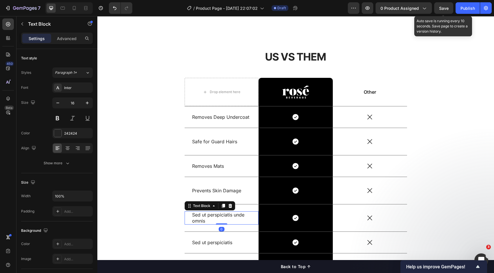
click at [218, 214] on p "Sed ut perspiciatis unde omnis" at bounding box center [221, 218] width 59 height 12
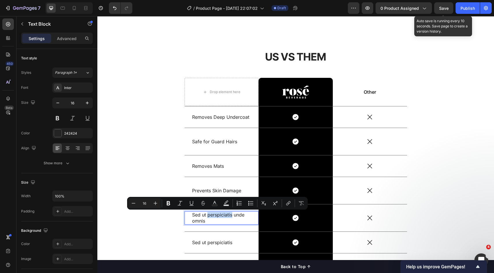
click at [220, 217] on p "Sed ut perspiciatis unde omnis" at bounding box center [221, 218] width 59 height 12
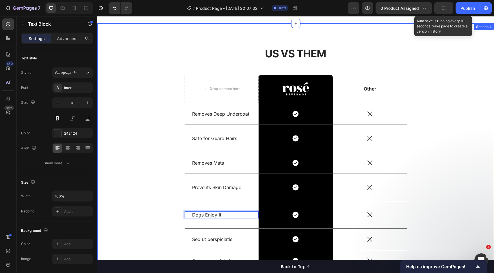
click at [449, 171] on div "US VS THEM Heading Drop element here Image Row Other Text Block Row Removes Dee…" at bounding box center [296, 174] width 388 height 256
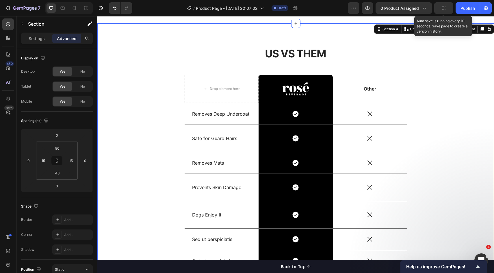
scroll to position [479, 0]
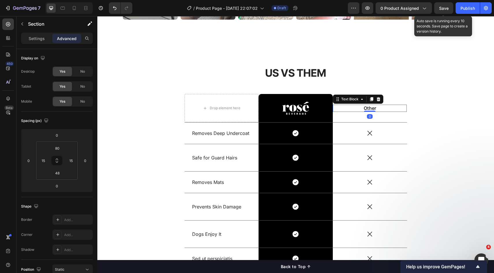
drag, startPoint x: 375, startPoint y: 110, endPoint x: 368, endPoint y: 109, distance: 6.7
click at [374, 110] on p "Other" at bounding box center [369, 108] width 73 height 6
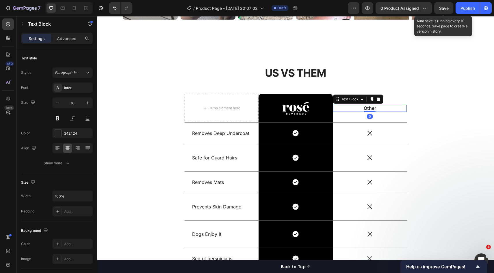
click at [373, 109] on p "Other" at bounding box center [369, 108] width 73 height 6
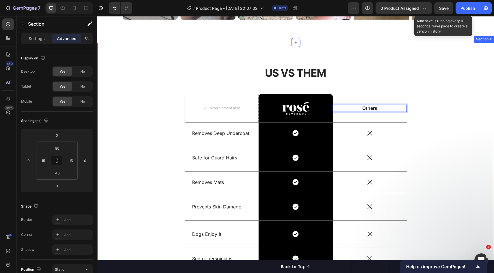
click at [454, 124] on div "US VS THEM Heading Drop element here Image Row Others Text Block 0 Row Removes …" at bounding box center [296, 194] width 388 height 256
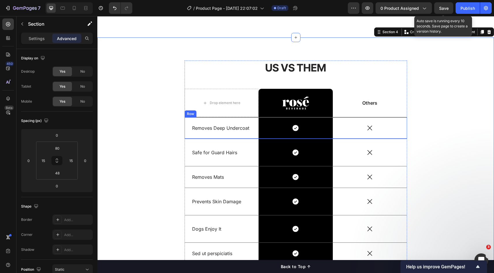
scroll to position [561, 0]
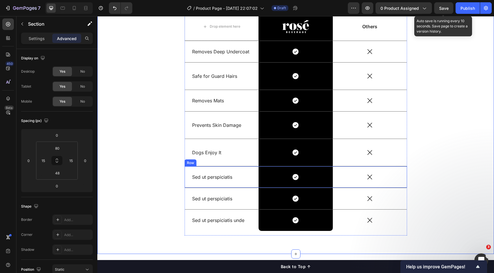
click at [248, 171] on div "Sed ut perspiciatis Text Block" at bounding box center [221, 177] width 74 height 21
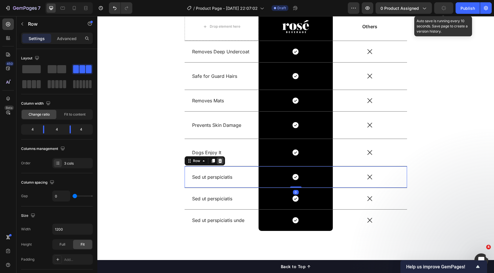
click at [218, 163] on icon at bounding box center [220, 161] width 4 height 4
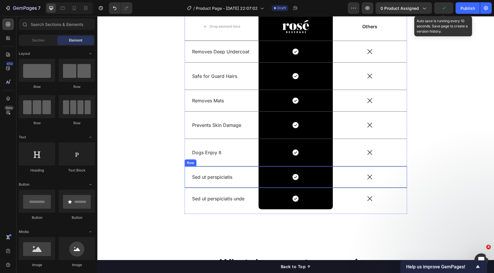
click at [237, 170] on div "Sed ut perspiciatis Text Block" at bounding box center [221, 177] width 74 height 21
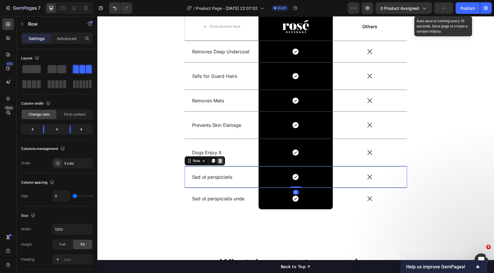
click at [218, 161] on icon at bounding box center [220, 161] width 4 height 4
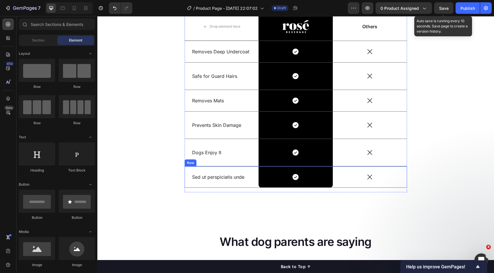
click at [236, 170] on div "Sed ut perspiciatis unde Text Block" at bounding box center [221, 177] width 74 height 21
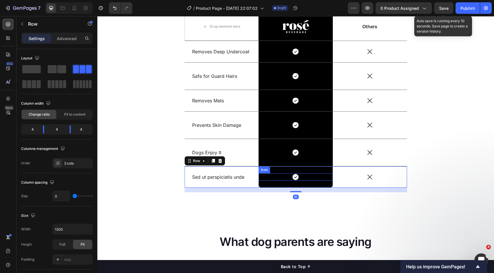
click at [269, 175] on div "Icon" at bounding box center [295, 177] width 74 height 8
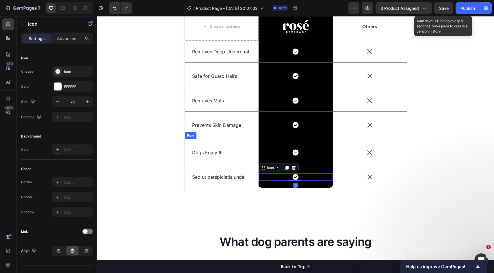
click at [245, 161] on div "Dogs Enjoy It Text Block" at bounding box center [221, 152] width 74 height 27
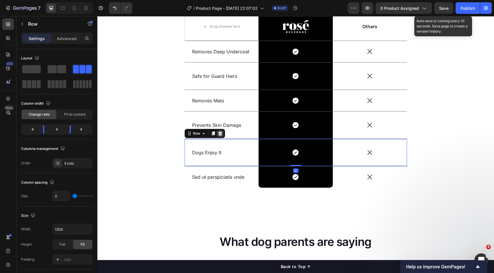
click at [218, 135] on icon at bounding box center [220, 133] width 5 height 5
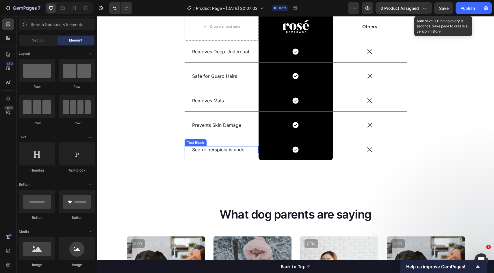
click at [229, 150] on p "Sed ut perspiciatis unde" at bounding box center [221, 150] width 59 height 6
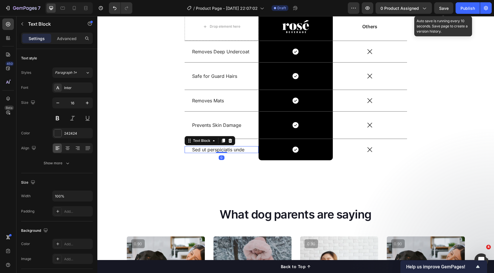
click at [229, 150] on p "Sed ut perspiciatis unde" at bounding box center [221, 150] width 59 height 6
click at [406, 150] on div "US VS THEM Heading Drop element here Image Row Others Text Block Row Removes De…" at bounding box center [296, 77] width 388 height 186
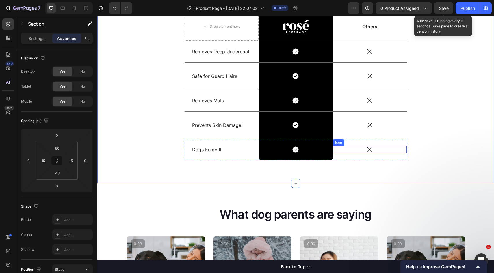
scroll to position [503, 0]
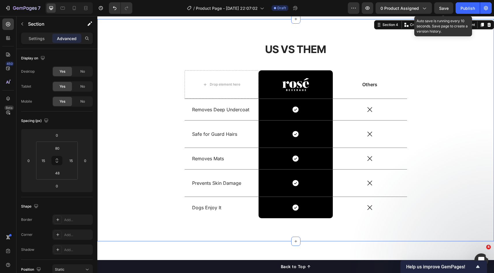
click at [409, 147] on div "US VS THEM Heading Drop element here Image Row Others Text Block Row Removes De…" at bounding box center [296, 135] width 388 height 186
click at [328, 90] on div at bounding box center [295, 84] width 74 height 13
click at [405, 95] on div "US VS THEM Heading Drop element here Image Row Others Text Block Row Removes De…" at bounding box center [296, 135] width 388 height 186
click at [424, 98] on div "US VS THEM Heading Drop element here Image 0 Row Others Text Block Row Removes …" at bounding box center [296, 135] width 388 height 186
click at [464, 85] on div "US VS THEM Heading Drop element here Image Row Others Text Block Row Removes De…" at bounding box center [296, 135] width 388 height 186
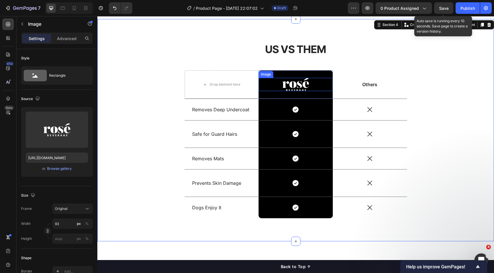
click at [292, 89] on img at bounding box center [295, 84] width 27 height 13
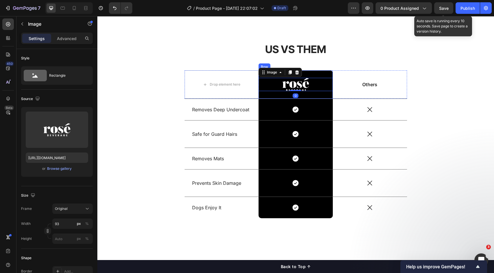
click at [324, 73] on div "Image 0 Row" at bounding box center [295, 84] width 74 height 28
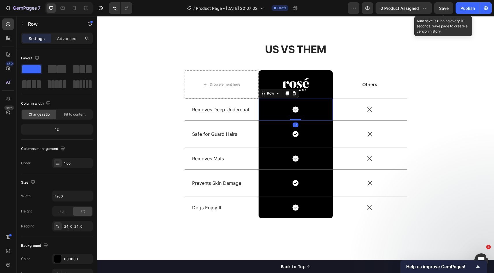
drag, startPoint x: 317, startPoint y: 104, endPoint x: 319, endPoint y: 109, distance: 4.5
click at [317, 105] on div "Icon Row 0" at bounding box center [295, 109] width 74 height 21
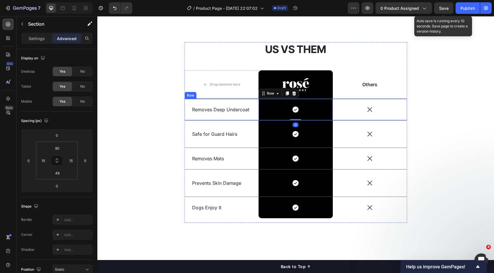
drag, startPoint x: 411, startPoint y: 123, endPoint x: 387, endPoint y: 122, distance: 24.3
click at [411, 123] on div "US VS THEM Heading Drop element here Image Row Others Text Block Row Removes De…" at bounding box center [296, 135] width 388 height 186
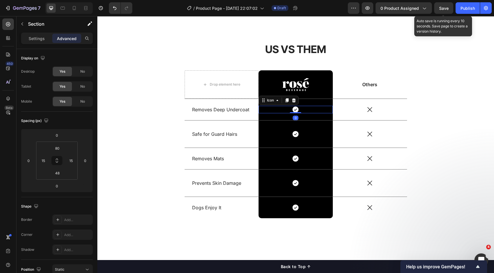
click at [328, 113] on div "Icon 0" at bounding box center [295, 110] width 74 height 8
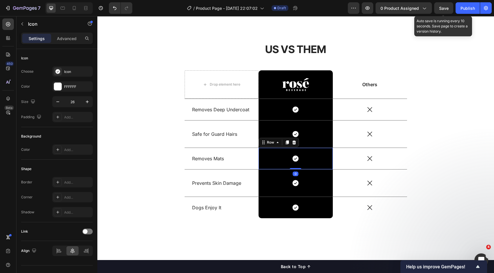
drag, startPoint x: 325, startPoint y: 168, endPoint x: 314, endPoint y: 152, distance: 18.8
click at [325, 167] on div "Icon Row 0" at bounding box center [295, 158] width 74 height 21
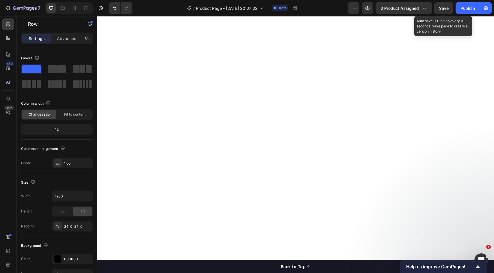
scroll to position [0, 0]
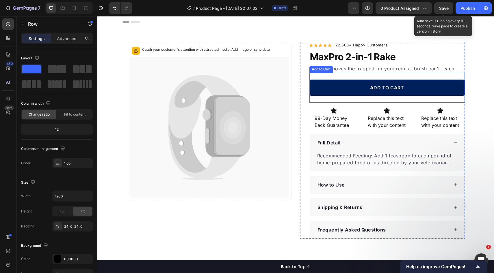
click at [335, 85] on button "ADD TO CART" at bounding box center [386, 88] width 155 height 16
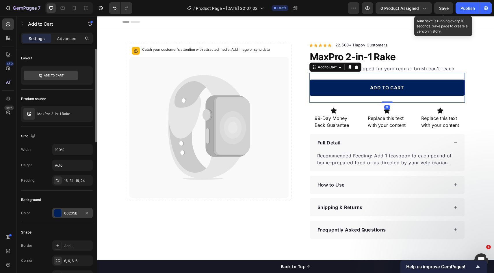
click at [70, 217] on div "00205B" at bounding box center [72, 213] width 40 height 10
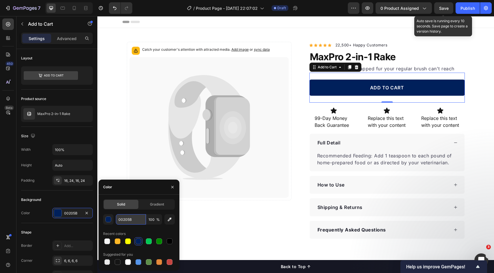
click at [137, 218] on input "00205B" at bounding box center [131, 219] width 30 height 10
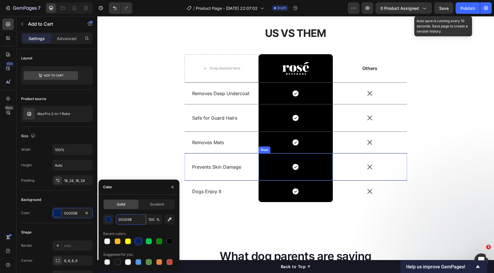
scroll to position [523, 0]
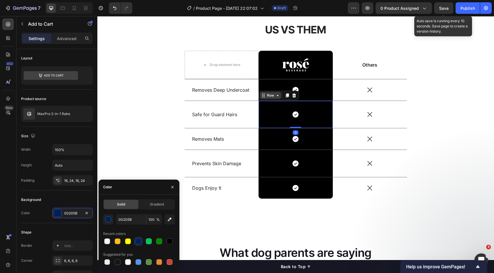
click at [267, 98] on div "Row" at bounding box center [278, 95] width 40 height 9
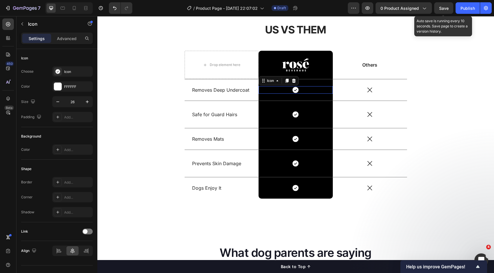
click at [264, 88] on div "Icon 0" at bounding box center [295, 90] width 74 height 8
click at [277, 98] on div "Icon 0 Row" at bounding box center [295, 89] width 74 height 21
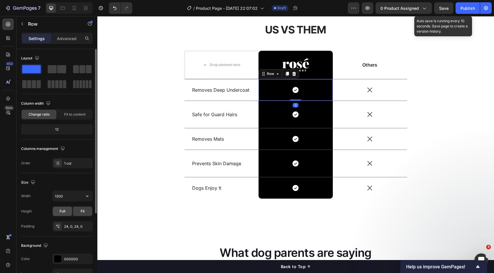
scroll to position [111, 0]
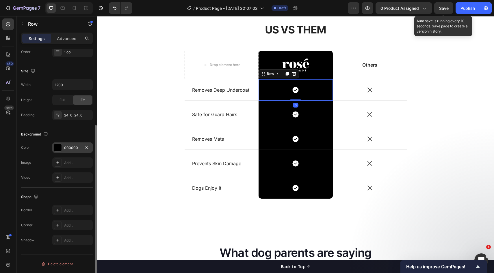
click at [73, 148] on div "000000" at bounding box center [72, 147] width 17 height 5
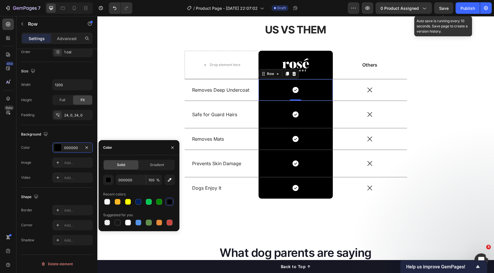
click at [135, 169] on div "Solid" at bounding box center [121, 165] width 35 height 9
click at [132, 167] on div "Solid" at bounding box center [121, 165] width 35 height 9
click at [139, 184] on input "000000" at bounding box center [131, 180] width 30 height 10
paste input "4d638c"
type input "4d638c"
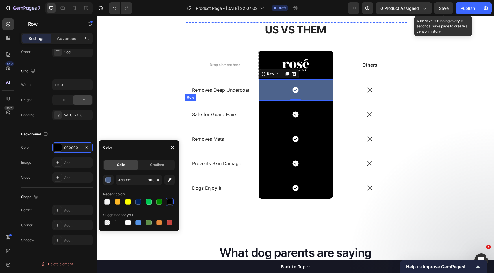
click at [380, 119] on div "Icon" at bounding box center [370, 114] width 74 height 27
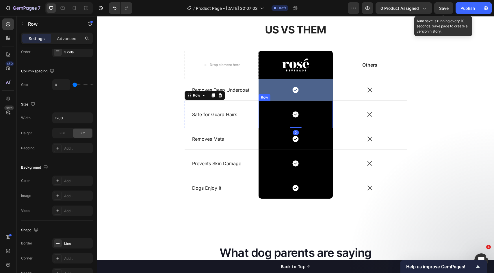
click at [316, 104] on div "Icon Row" at bounding box center [295, 114] width 74 height 27
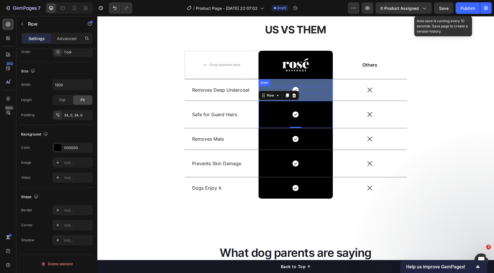
click at [319, 88] on div "Icon" at bounding box center [295, 90] width 74 height 8
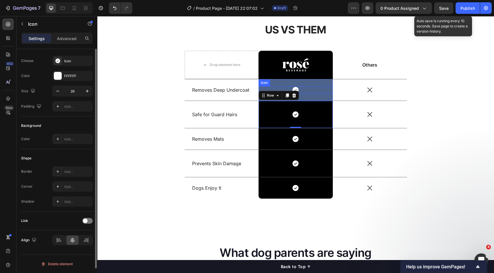
scroll to position [0, 0]
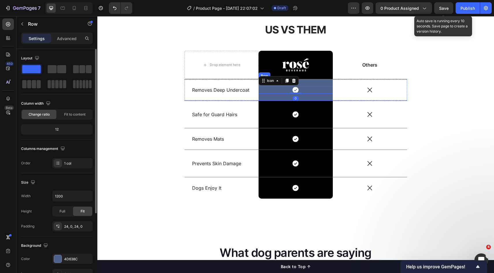
click at [321, 84] on div "Icon 0 Row" at bounding box center [295, 89] width 74 height 21
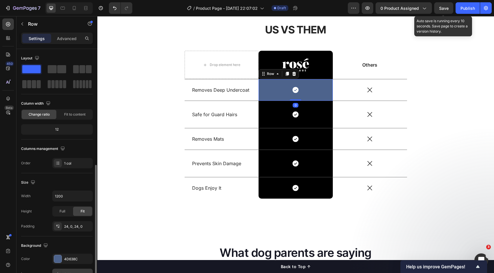
scroll to position [69, 0]
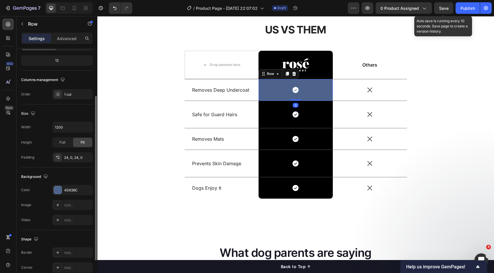
click at [70, 183] on div "Background The changes might be hidden by the video. Color 4D638C Image Add... …" at bounding box center [57, 199] width 72 height 63
click at [69, 189] on div "4D638C" at bounding box center [72, 190] width 17 height 5
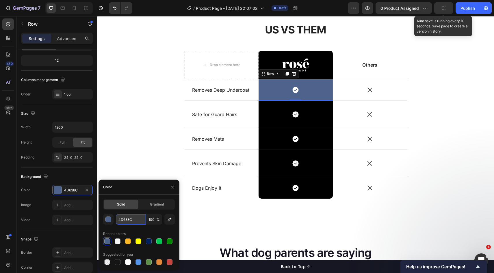
click at [135, 220] on input "4D638C" at bounding box center [131, 219] width 30 height 10
paste input "334d7c"
type input "334d7c"
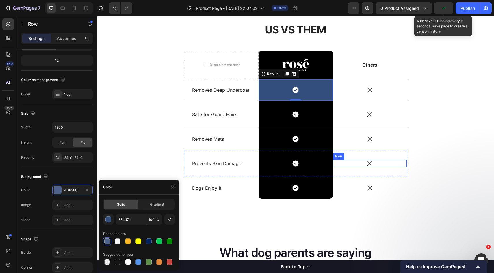
click at [380, 149] on div "Icon" at bounding box center [370, 138] width 74 height 21
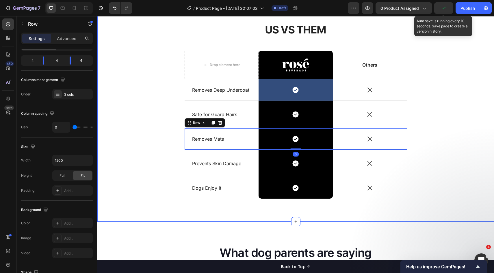
click at [431, 141] on div "US VS THEM Heading Drop element here Image Row Others Text Block Row Removes De…" at bounding box center [296, 116] width 388 height 186
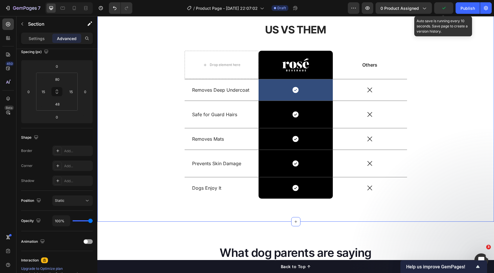
scroll to position [0, 0]
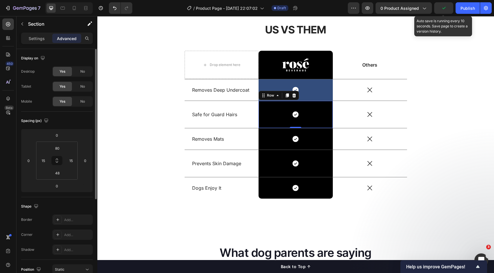
click at [326, 107] on div "Icon Row 0" at bounding box center [295, 114] width 74 height 27
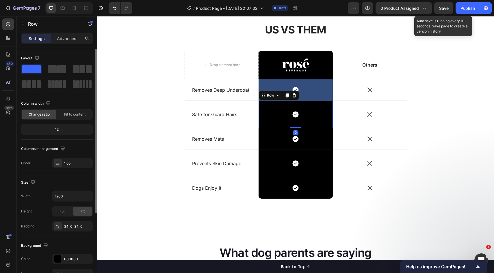
click at [71, 253] on div "Background The changes might be hidden by the video. Color 000000 Image Add... …" at bounding box center [57, 268] width 72 height 63
click at [70, 257] on div "000000" at bounding box center [72, 259] width 17 height 5
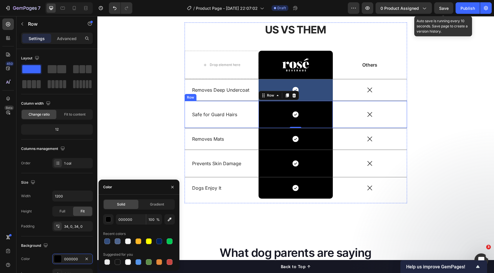
drag, startPoint x: 392, startPoint y: 108, endPoint x: 408, endPoint y: 111, distance: 16.2
click at [392, 108] on div "Icon" at bounding box center [370, 114] width 74 height 27
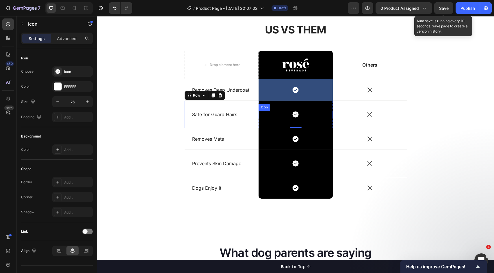
click at [318, 113] on div "Icon" at bounding box center [295, 115] width 74 height 8
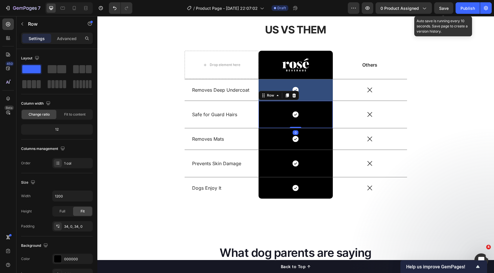
click at [320, 107] on div "Icon Row 0" at bounding box center [295, 114] width 74 height 27
click at [317, 83] on div "Icon Row" at bounding box center [295, 89] width 74 height 21
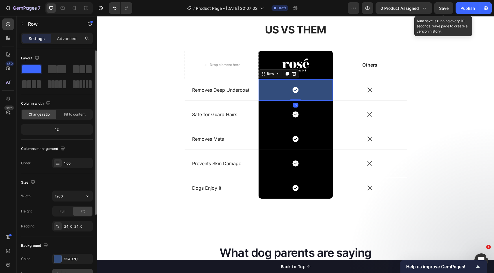
scroll to position [75, 0]
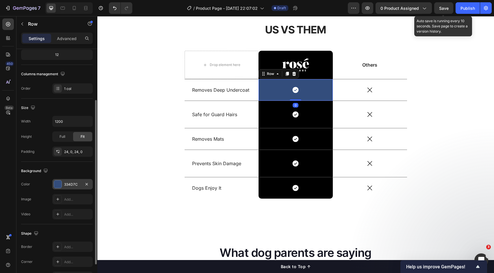
click at [71, 187] on div "334D7C" at bounding box center [72, 184] width 17 height 5
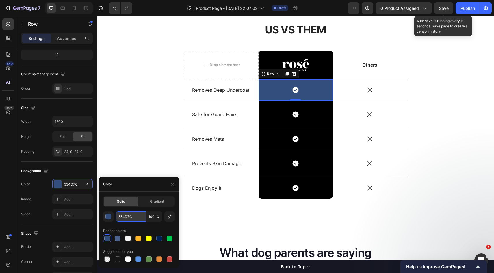
click at [133, 218] on input "334D7C" at bounding box center [131, 217] width 30 height 10
paste input "99a6bd"
type input "99a6bd"
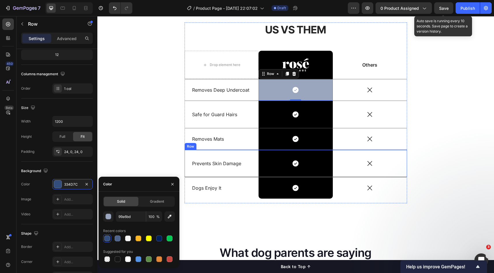
click at [390, 129] on div "Icon" at bounding box center [370, 138] width 74 height 21
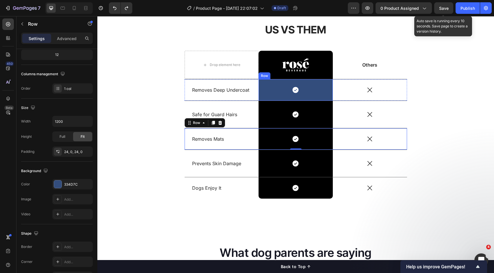
click at [320, 84] on div "Icon Row" at bounding box center [295, 89] width 74 height 21
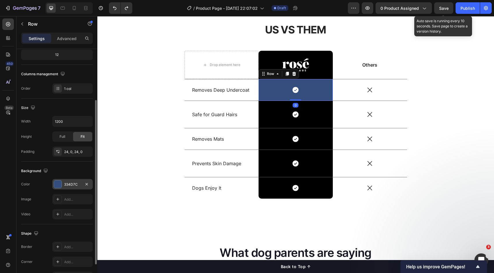
click at [66, 186] on div "334D7C" at bounding box center [72, 184] width 17 height 5
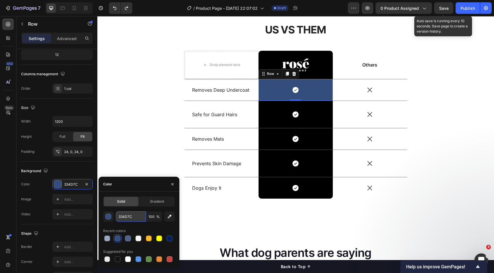
click at [135, 220] on input "334D7C" at bounding box center [131, 217] width 30 height 10
paste input "4d638c"
type input "4d638c"
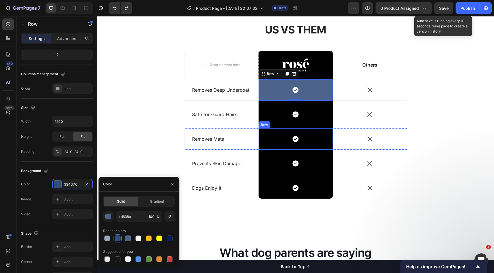
click at [354, 144] on div "Icon" at bounding box center [370, 138] width 74 height 21
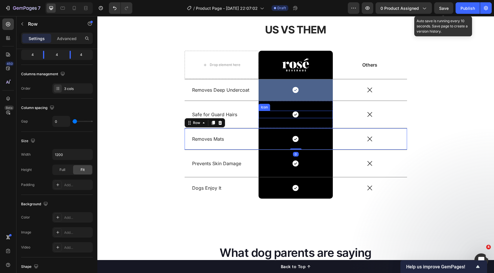
click at [321, 115] on div "Icon" at bounding box center [295, 115] width 74 height 8
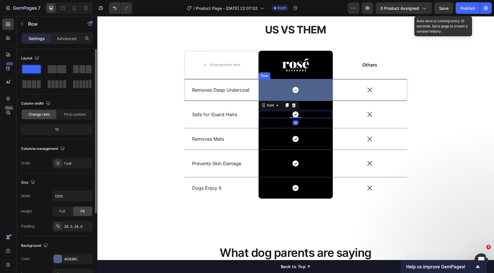
click at [320, 95] on div "Icon Row" at bounding box center [295, 89] width 74 height 21
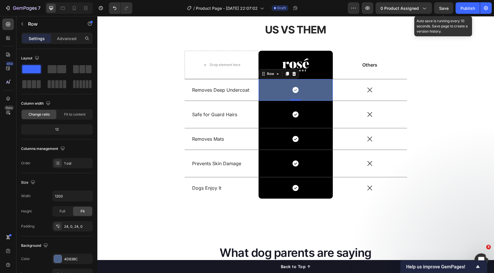
click at [324, 85] on div "Icon Row 0" at bounding box center [295, 89] width 74 height 21
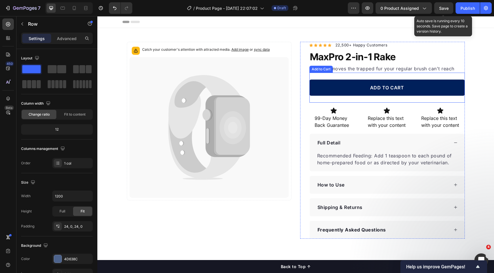
click at [316, 89] on button "ADD TO CART" at bounding box center [386, 88] width 155 height 16
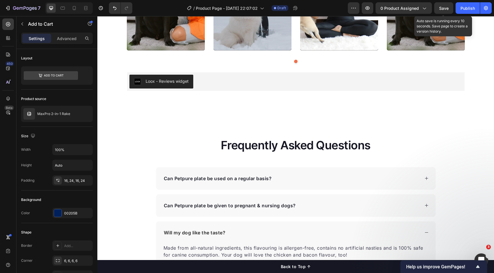
scroll to position [848, 0]
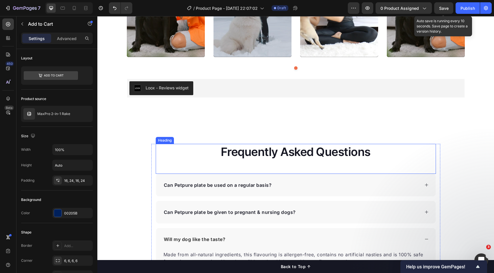
click at [286, 154] on p "Frequently Asked Questions" at bounding box center [295, 152] width 279 height 15
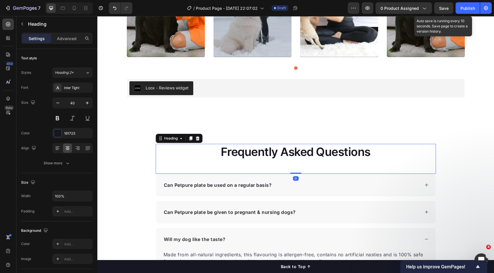
click at [262, 153] on p "Frequently Asked Questions" at bounding box center [295, 152] width 279 height 15
click at [308, 130] on div "Frequently Asked Questions Heading 0 Can Petpure plate be used on a regular bas…" at bounding box center [295, 249] width 396 height 256
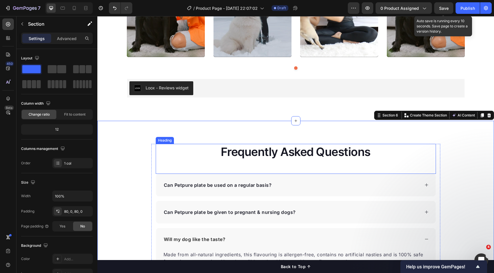
click at [320, 151] on p "Frequently Asked Questions" at bounding box center [295, 152] width 279 height 15
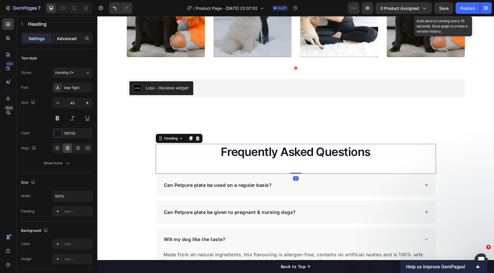
click at [65, 35] on div "Advanced" at bounding box center [66, 38] width 29 height 9
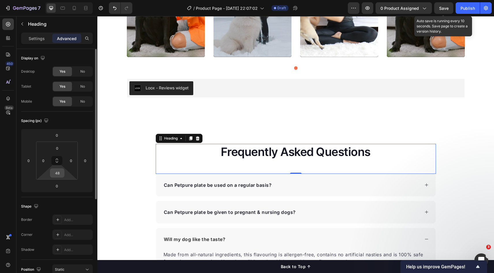
click at [61, 171] on input "48" at bounding box center [57, 173] width 12 height 9
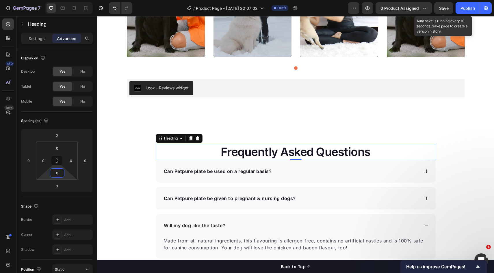
type input "0"
click at [331, 150] on h2 "Frequently Asked Questions" at bounding box center [296, 152] width 280 height 16
click at [451, 147] on div "Frequently Asked Questions Heading 0 Can Petpure plate be used on a regular bas…" at bounding box center [295, 242] width 396 height 196
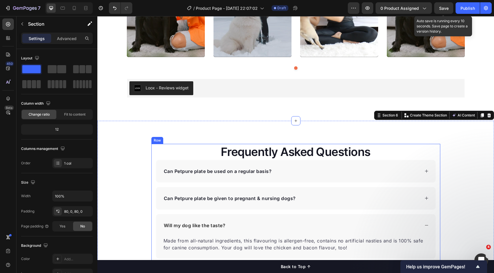
drag, startPoint x: 315, startPoint y: 150, endPoint x: 312, endPoint y: 153, distance: 3.5
click at [315, 150] on p "Frequently Asked Questions" at bounding box center [295, 152] width 279 height 15
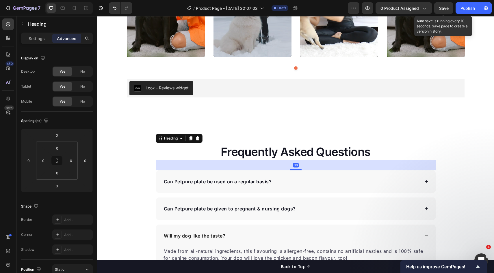
drag, startPoint x: 295, startPoint y: 159, endPoint x: 297, endPoint y: 169, distance: 10.5
click at [297, 169] on div at bounding box center [296, 170] width 12 height 2
type input "36"
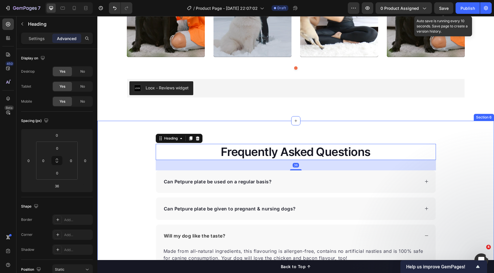
click at [445, 159] on div "Frequently Asked Questions Heading 36 Can Petpure plate be used on a regular ba…" at bounding box center [295, 247] width 396 height 207
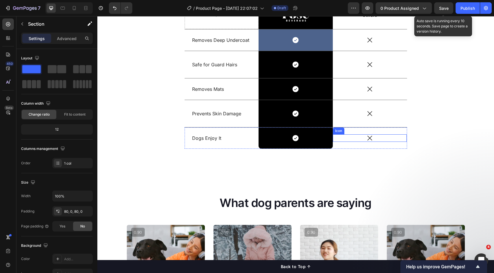
scroll to position [484, 0]
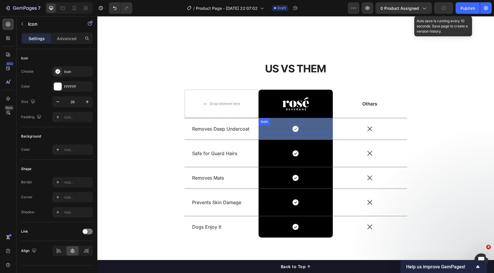
click at [317, 128] on div "Icon" at bounding box center [295, 129] width 74 height 8
click at [438, 135] on div "US VS THEM Heading Drop element here Image Row Others Text Block Row Removes De…" at bounding box center [296, 154] width 388 height 186
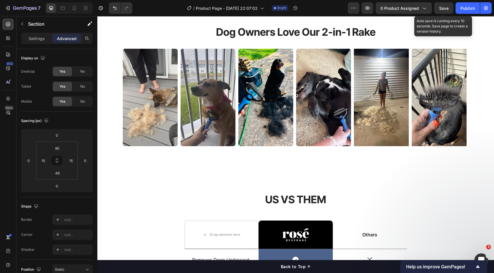
scroll to position [543, 0]
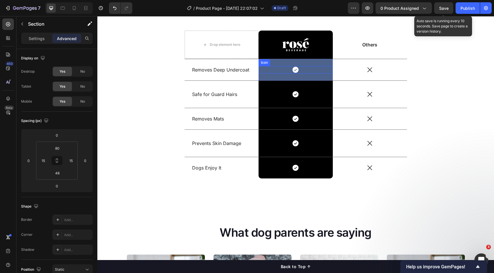
click at [314, 68] on div "Icon" at bounding box center [295, 70] width 74 height 8
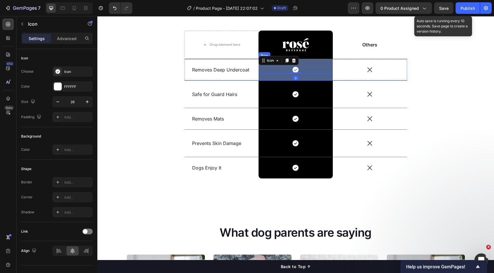
click at [320, 63] on div "Icon 0 Row" at bounding box center [295, 69] width 74 height 21
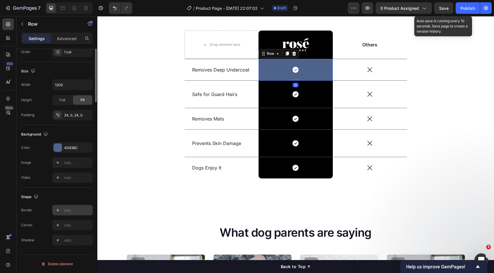
scroll to position [545, 0]
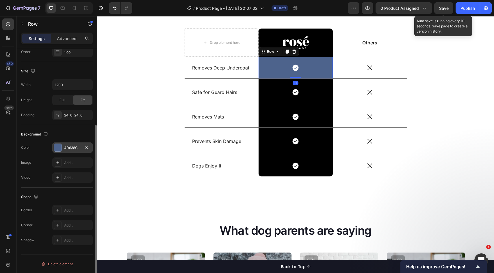
click at [70, 152] on div "4D638C" at bounding box center [72, 148] width 40 height 10
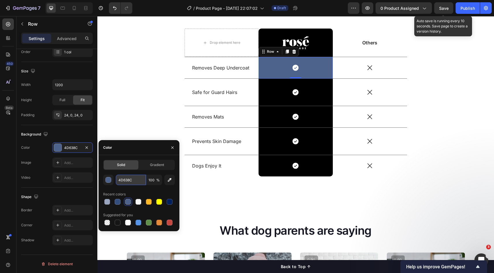
click at [133, 184] on input "4D638C" at bounding box center [131, 180] width 30 height 10
paste input "1a366b"
type input "1a366b"
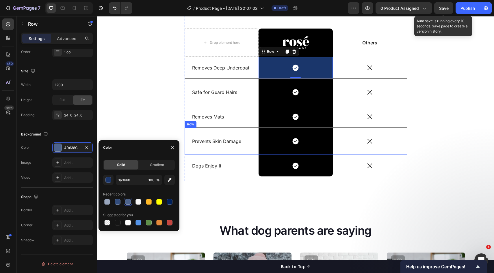
drag, startPoint x: 410, startPoint y: 130, endPoint x: 372, endPoint y: 123, distance: 39.1
click at [410, 130] on div "US VS THEM Heading Drop element here Image Row Others Text Block Row Removes De…" at bounding box center [296, 93] width 388 height 186
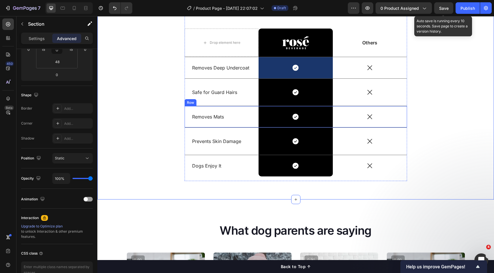
scroll to position [0, 0]
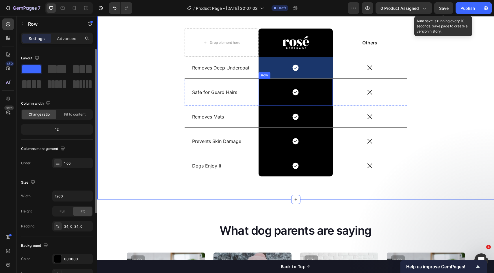
click at [319, 86] on div "Icon Row" at bounding box center [295, 92] width 74 height 27
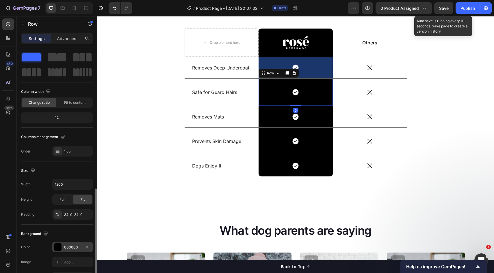
scroll to position [90, 0]
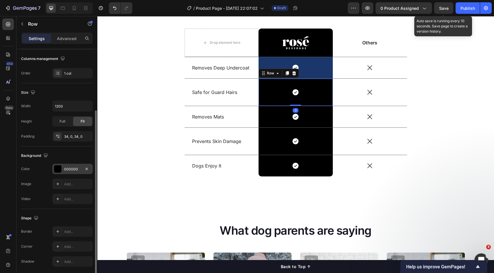
click at [76, 170] on div "000000" at bounding box center [72, 169] width 17 height 5
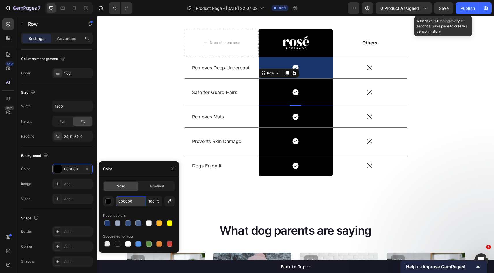
click at [134, 204] on input "000000" at bounding box center [131, 201] width 30 height 10
paste input "1a366b"
type input "1a366b"
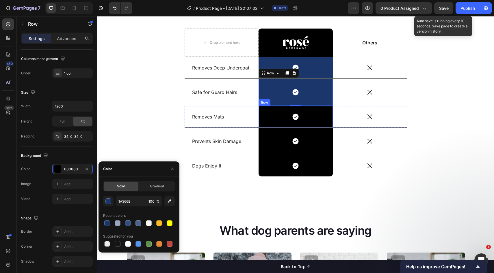
drag, startPoint x: 320, startPoint y: 110, endPoint x: 306, endPoint y: 115, distance: 15.7
click at [320, 110] on div "Icon Row" at bounding box center [295, 116] width 74 height 21
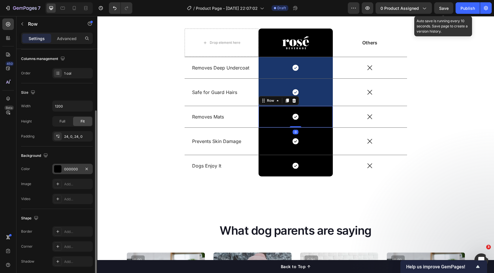
click at [66, 170] on div "000000" at bounding box center [72, 169] width 17 height 5
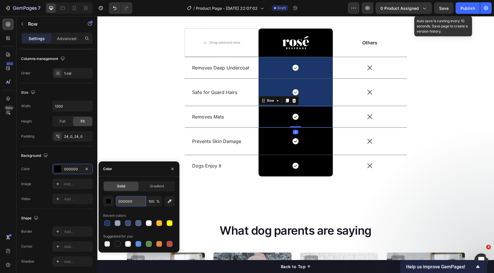
click at [135, 203] on input "000000" at bounding box center [131, 201] width 30 height 10
paste input "1a366b"
type input "1a366b"
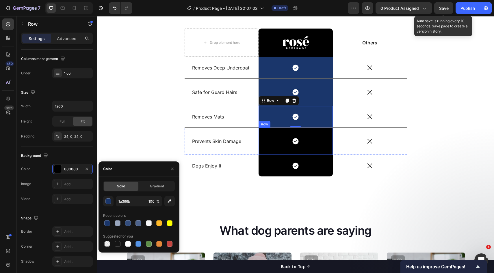
click at [311, 130] on div "Icon Row" at bounding box center [295, 141] width 74 height 27
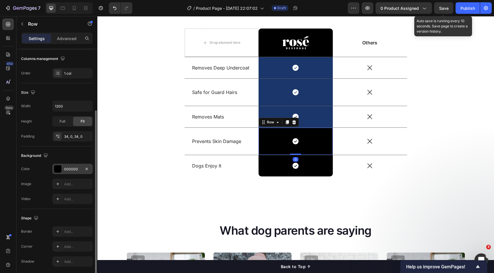
click at [64, 171] on div "000000" at bounding box center [72, 169] width 17 height 5
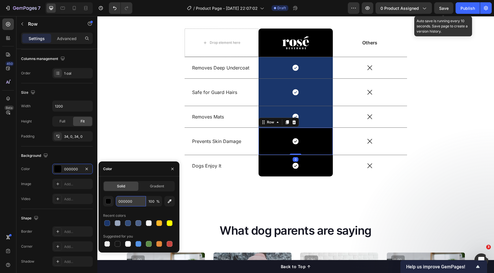
click at [132, 204] on input "000000" at bounding box center [131, 201] width 30 height 10
paste input "1a366b"
type input "1a366b"
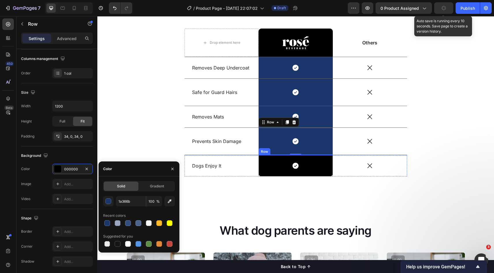
click at [309, 160] on div "Icon Row" at bounding box center [295, 165] width 74 height 21
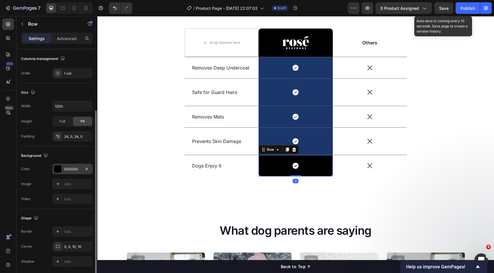
click at [72, 171] on div "000000" at bounding box center [72, 169] width 17 height 5
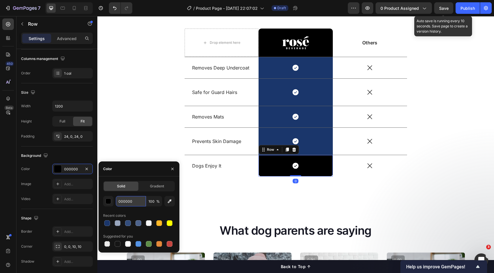
click at [137, 205] on input "000000" at bounding box center [131, 201] width 30 height 10
paste input "1a366b"
type input "1a366b"
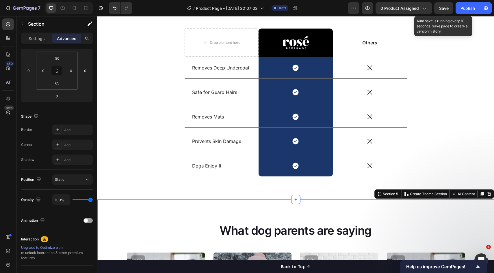
scroll to position [0, 0]
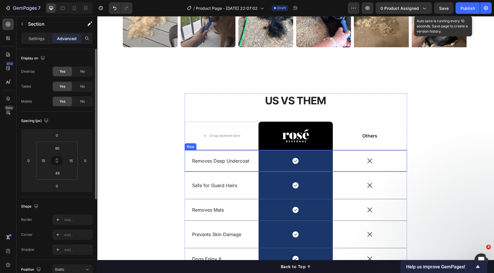
click at [413, 158] on div "US VS THEM Heading Drop element here Image Row Others Text Block Row Removes De…" at bounding box center [296, 187] width 388 height 186
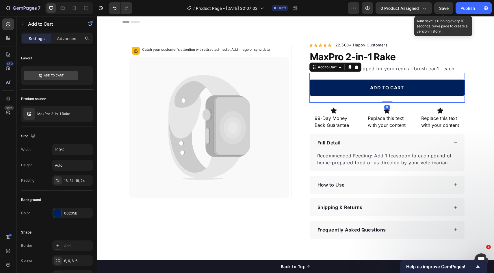
click at [323, 91] on button "ADD TO CART" at bounding box center [386, 88] width 155 height 16
click at [70, 214] on div "00205B" at bounding box center [72, 213] width 17 height 5
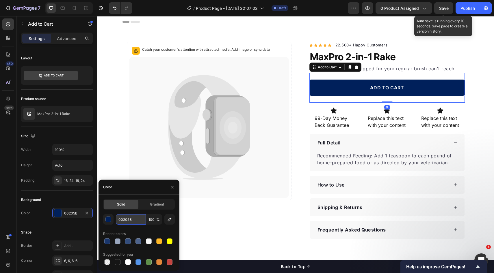
click at [136, 224] on input "00205B" at bounding box center [131, 219] width 30 height 10
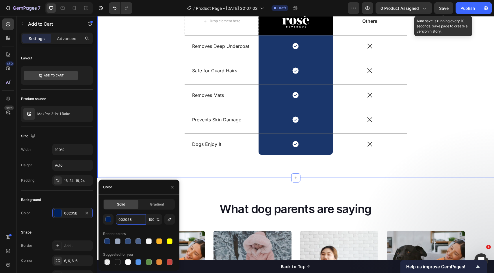
scroll to position [520, 0]
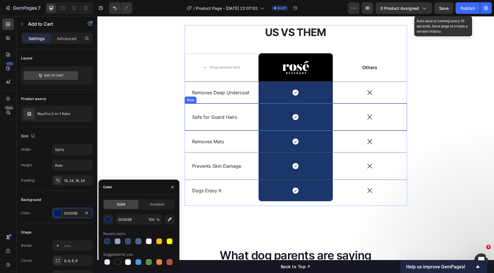
click at [443, 124] on div "US VS THEM Heading Drop element here Image Row Others Text Block Row Removes De…" at bounding box center [296, 118] width 388 height 186
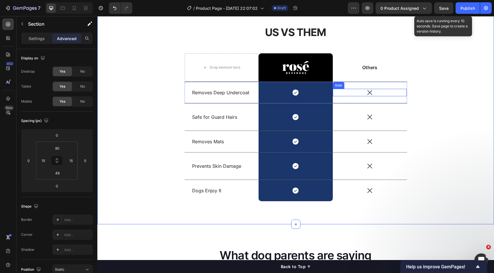
click at [339, 93] on div "Icon" at bounding box center [370, 93] width 74 height 8
click at [326, 94] on div "Icon" at bounding box center [295, 93] width 74 height 8
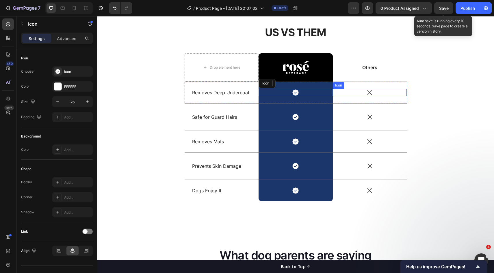
click at [359, 96] on div "Icon 0" at bounding box center [370, 93] width 74 height 8
click at [318, 98] on div "Icon Row" at bounding box center [295, 92] width 74 height 21
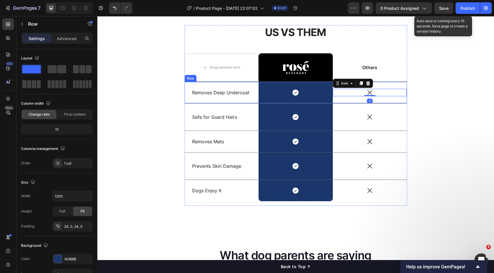
click at [405, 110] on div "US VS THEM Heading Drop element here Image Row Others Text Block Row Removes De…" at bounding box center [296, 118] width 388 height 186
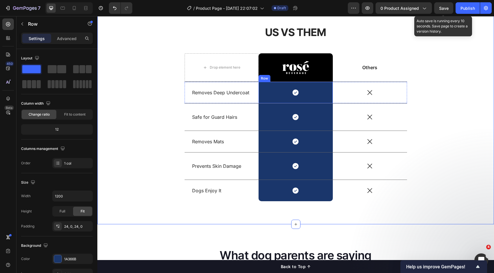
click at [325, 101] on div "Icon Row 0" at bounding box center [295, 92] width 74 height 21
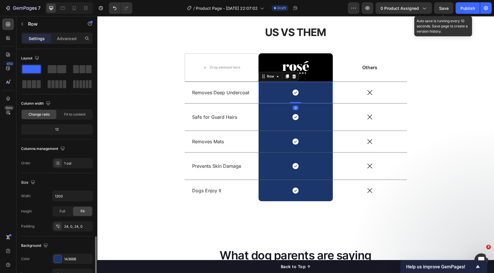
scroll to position [111, 0]
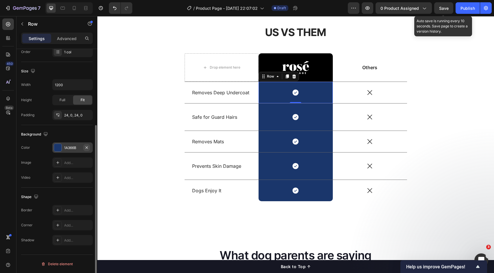
drag, startPoint x: 86, startPoint y: 146, endPoint x: 84, endPoint y: 123, distance: 23.2
click at [86, 146] on icon "button" at bounding box center [86, 147] width 5 height 5
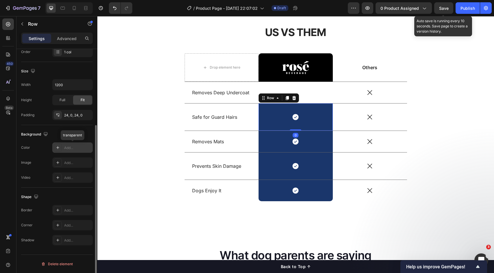
click at [316, 123] on div "Icon Row 0" at bounding box center [295, 117] width 74 height 27
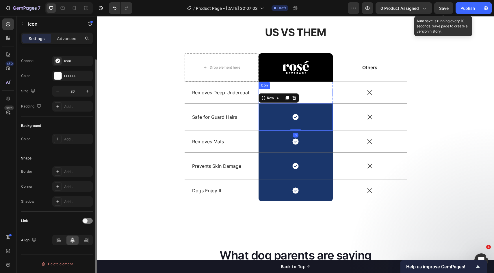
click at [296, 93] on icon at bounding box center [295, 92] width 6 height 6
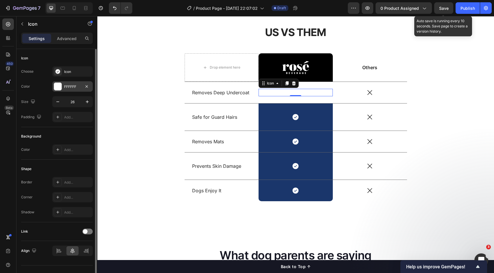
click at [69, 87] on div "FFFFFF" at bounding box center [72, 86] width 17 height 5
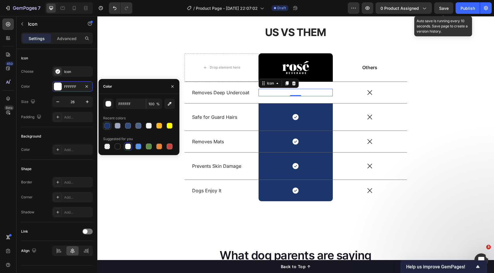
click at [110, 126] on div at bounding box center [107, 126] width 6 height 6
type input "1A366B"
click at [320, 119] on div "Icon" at bounding box center [295, 117] width 74 height 8
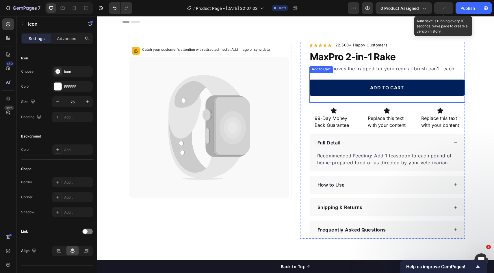
click at [324, 87] on button "ADD TO CART" at bounding box center [386, 88] width 155 height 16
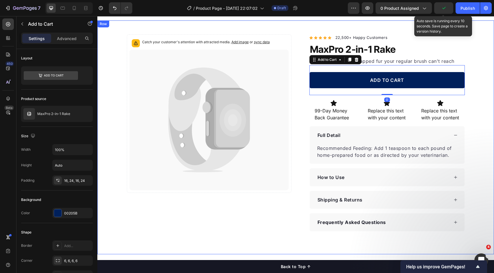
scroll to position [66, 0]
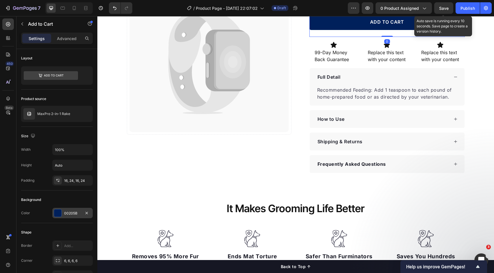
click at [74, 215] on div "00205B" at bounding box center [72, 213] width 17 height 5
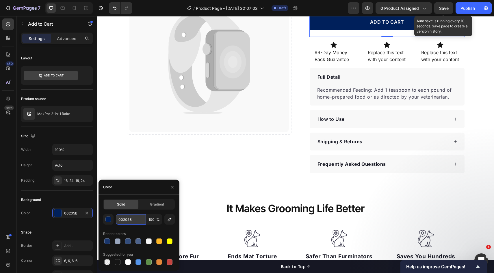
click at [133, 221] on input "00205B" at bounding box center [131, 219] width 30 height 10
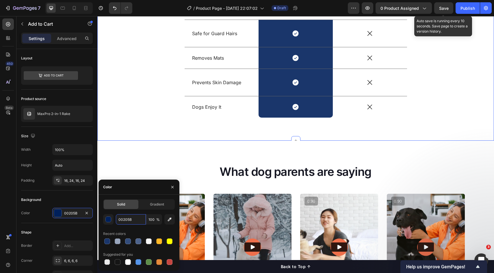
scroll to position [515, 0]
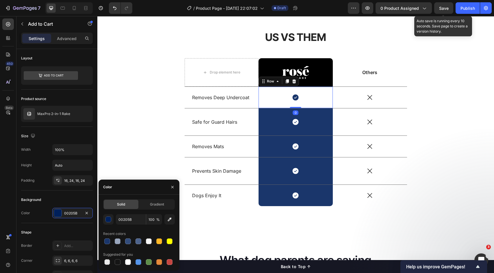
click at [306, 102] on div "Icon Row 0" at bounding box center [295, 97] width 74 height 21
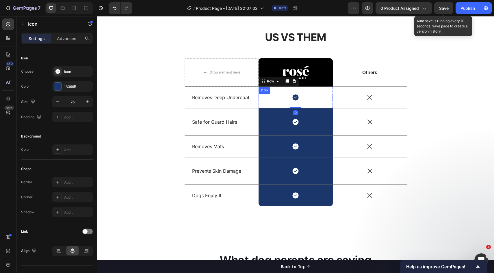
click at [294, 99] on icon at bounding box center [295, 97] width 6 height 6
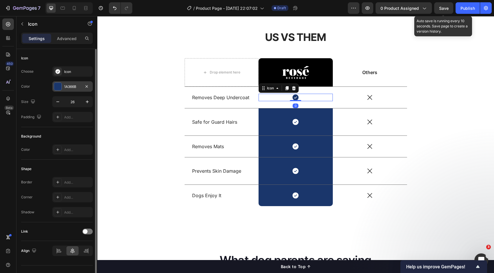
click at [65, 88] on div "1A366B" at bounding box center [72, 86] width 17 height 5
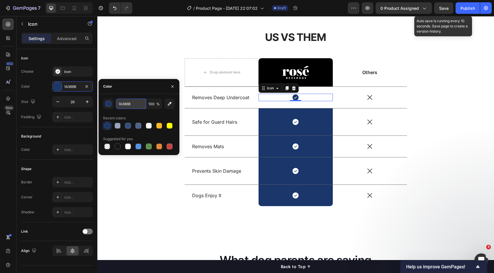
click at [135, 104] on input "1A366B" at bounding box center [131, 104] width 30 height 10
paste input "00205"
type input "00205B"
click at [293, 124] on icon at bounding box center [295, 122] width 6 height 6
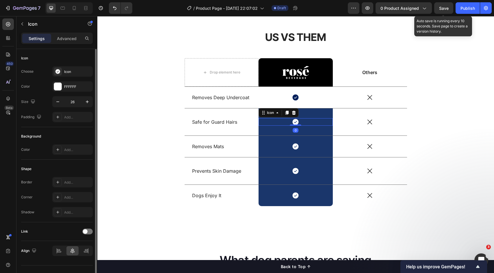
click at [75, 87] on div "FFFFFF" at bounding box center [77, 86] width 27 height 5
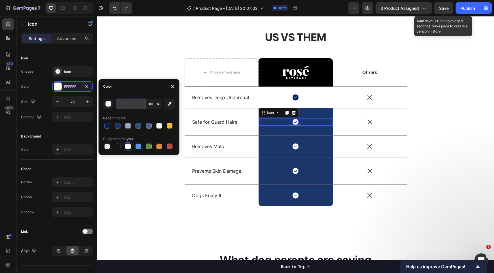
drag, startPoint x: 135, startPoint y: 106, endPoint x: 138, endPoint y: 105, distance: 2.9
click at [135, 105] on input "FFFFFF" at bounding box center [131, 104] width 30 height 10
paste input "00205B"
type input "00205B"
click at [380, 120] on div "Icon" at bounding box center [370, 122] width 74 height 8
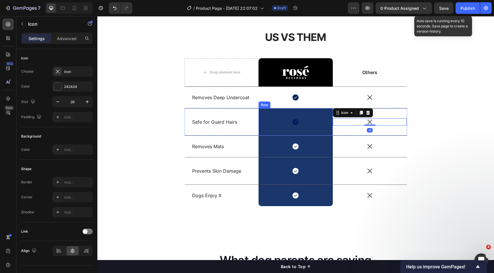
click at [328, 132] on div "Icon Row" at bounding box center [295, 122] width 74 height 27
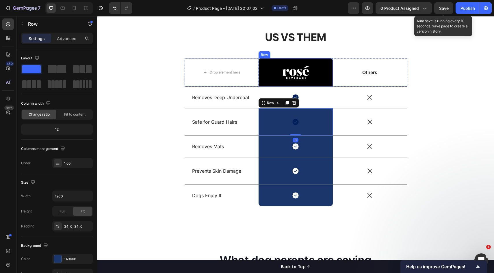
click at [325, 81] on div "Image Row" at bounding box center [295, 72] width 74 height 28
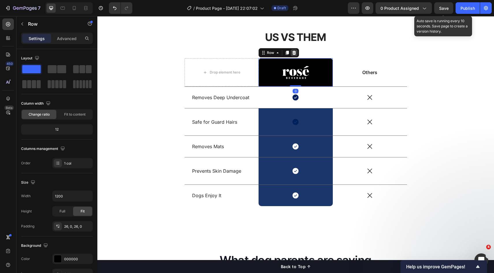
click at [293, 53] on icon at bounding box center [294, 53] width 4 height 4
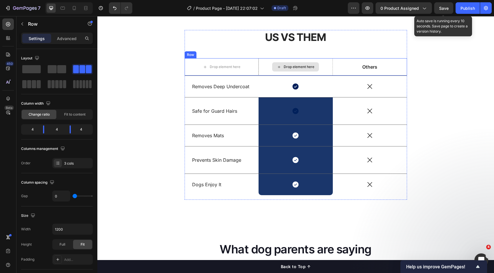
click at [329, 65] on div "Drop element here" at bounding box center [295, 66] width 74 height 17
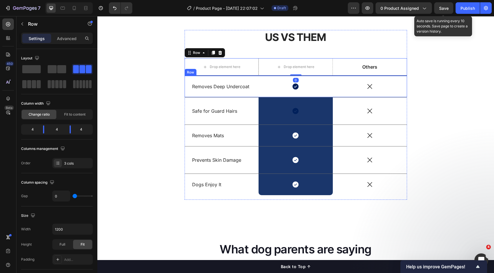
drag, startPoint x: 388, startPoint y: 77, endPoint x: 329, endPoint y: 67, distance: 60.0
click at [388, 76] on div "Icon" at bounding box center [370, 86] width 74 height 21
click at [323, 66] on div "Drop element here" at bounding box center [295, 66] width 74 height 17
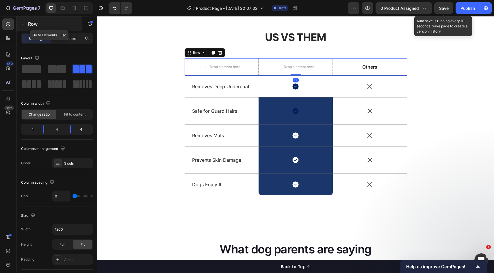
click at [35, 27] on p "Row" at bounding box center [52, 23] width 49 height 7
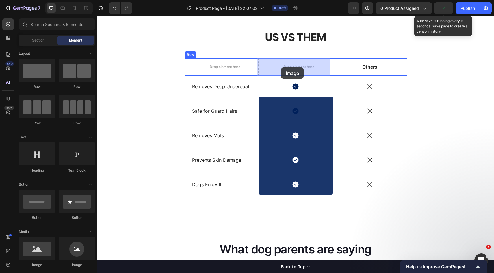
drag, startPoint x: 156, startPoint y: 244, endPoint x: 281, endPoint y: 68, distance: 216.4
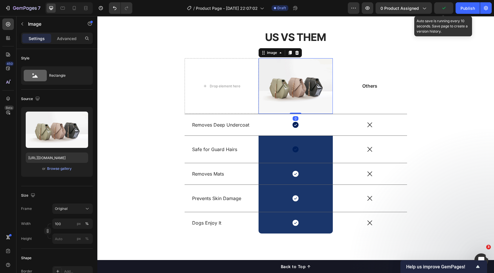
drag, startPoint x: 389, startPoint y: 92, endPoint x: 385, endPoint y: 100, distance: 9.8
click at [389, 92] on div "Others Text Block" at bounding box center [370, 86] width 74 height 56
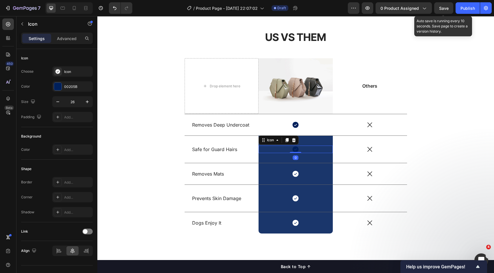
click at [316, 147] on div "Icon 0" at bounding box center [295, 150] width 74 height 8
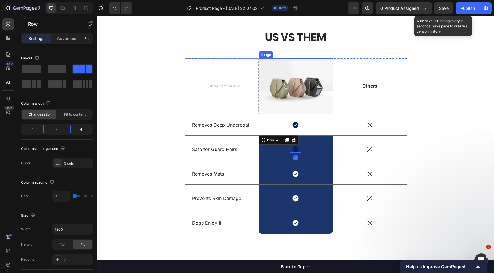
click at [358, 99] on div "Others Text Block" at bounding box center [370, 86] width 74 height 56
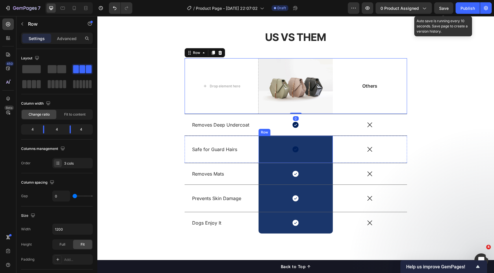
click at [326, 141] on div "Icon Row" at bounding box center [295, 149] width 74 height 27
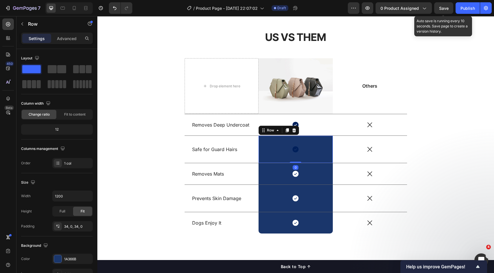
click at [317, 158] on div "Icon Row 0" at bounding box center [295, 149] width 74 height 27
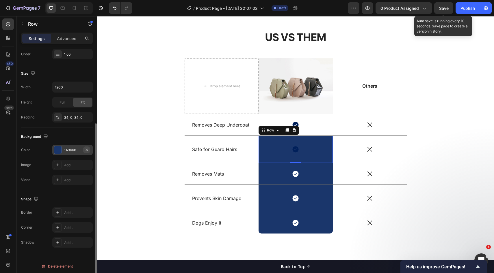
click at [87, 151] on icon "button" at bounding box center [86, 150] width 5 height 5
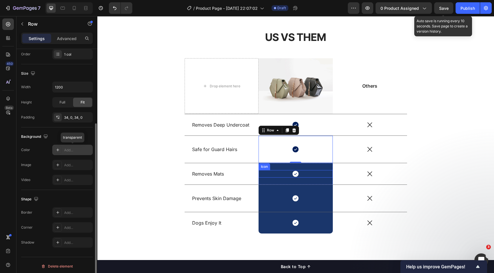
click at [310, 177] on div "Icon" at bounding box center [295, 174] width 74 height 8
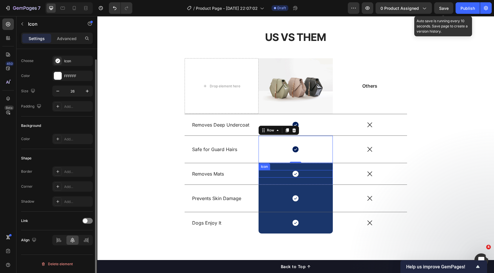
scroll to position [0, 0]
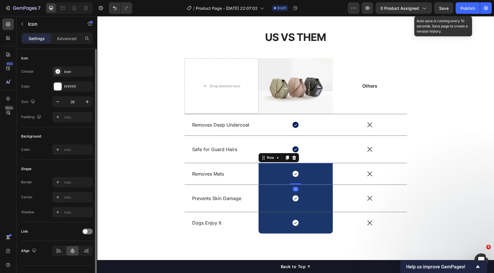
click at [308, 183] on div "Icon Row 0" at bounding box center [295, 173] width 74 height 21
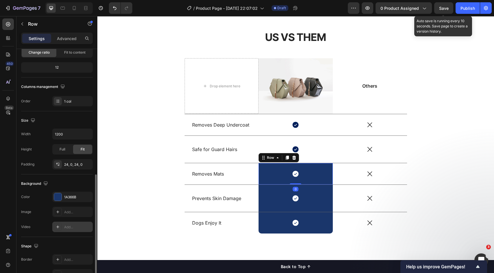
scroll to position [111, 0]
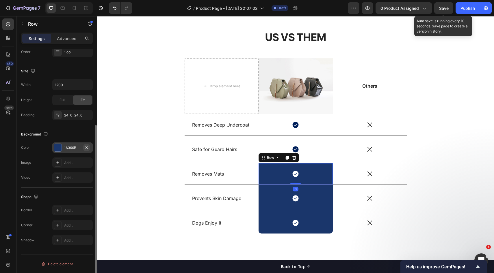
drag, startPoint x: 84, startPoint y: 148, endPoint x: 16, endPoint y: 137, distance: 68.4
click at [84, 148] on button "button" at bounding box center [86, 147] width 7 height 7
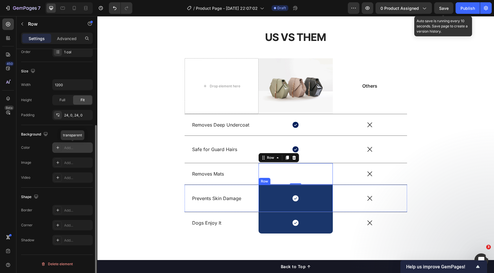
click at [314, 206] on div "Icon Row" at bounding box center [295, 198] width 74 height 27
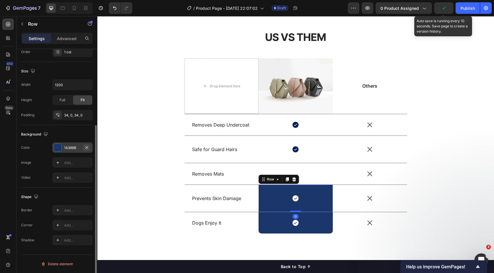
click at [87, 149] on icon "button" at bounding box center [86, 147] width 5 height 5
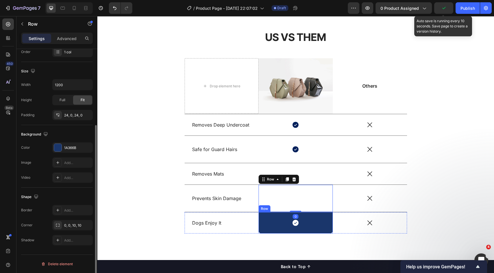
click at [314, 230] on div "Icon Row" at bounding box center [295, 222] width 74 height 21
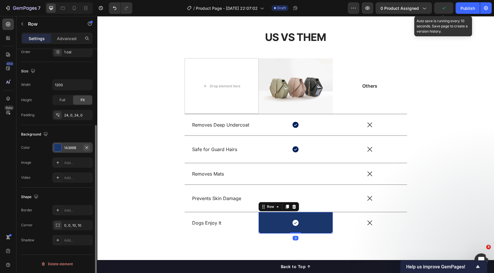
click at [86, 148] on icon "button" at bounding box center [86, 147] width 5 height 5
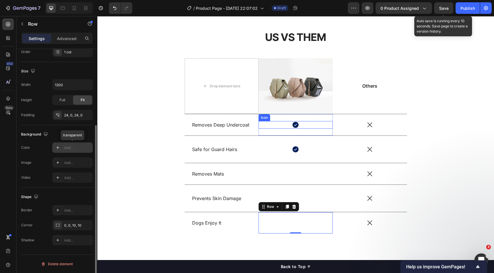
click at [292, 124] on icon at bounding box center [296, 125] width 8 height 8
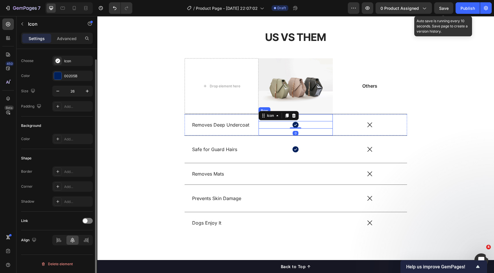
scroll to position [0, 0]
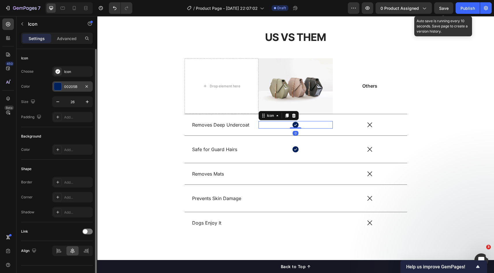
click at [67, 83] on div "00205B" at bounding box center [72, 86] width 40 height 10
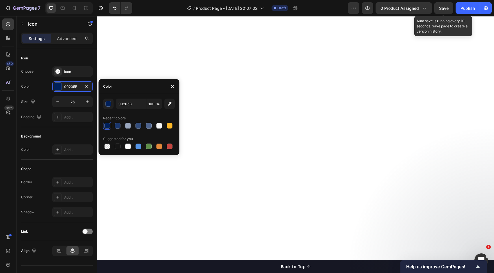
scroll to position [1059, 0]
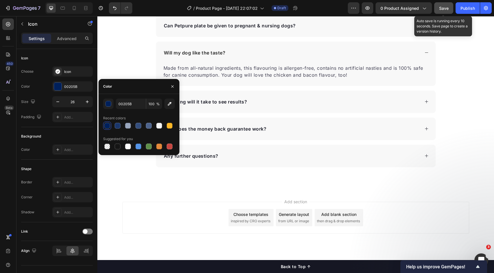
drag, startPoint x: 449, startPoint y: 5, endPoint x: 360, endPoint y: 53, distance: 100.2
click at [449, 5] on button "Save" at bounding box center [443, 8] width 19 height 12
